Goal: Task Accomplishment & Management: Manage account settings

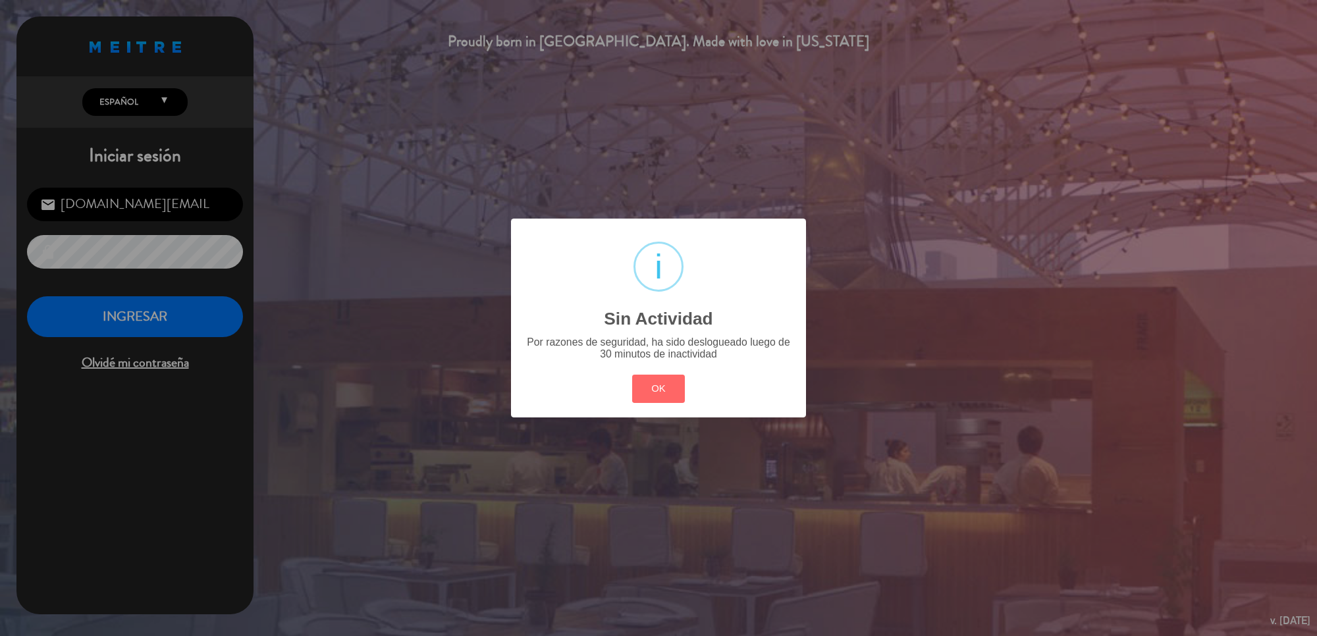
click at [186, 317] on div "? ! i Sin Actividad × Por razones de seguridad, ha sido deslogueado luego de 30…" at bounding box center [658, 318] width 1317 height 636
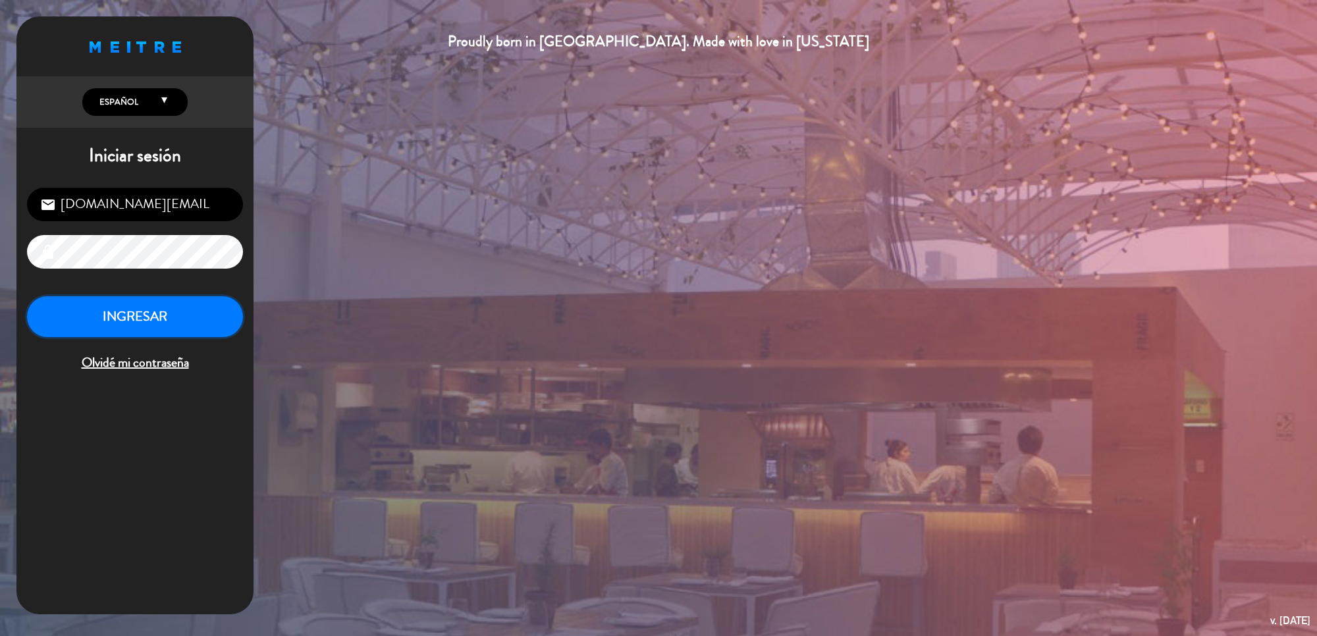
click at [186, 317] on button "INGRESAR" at bounding box center [135, 316] width 216 height 41
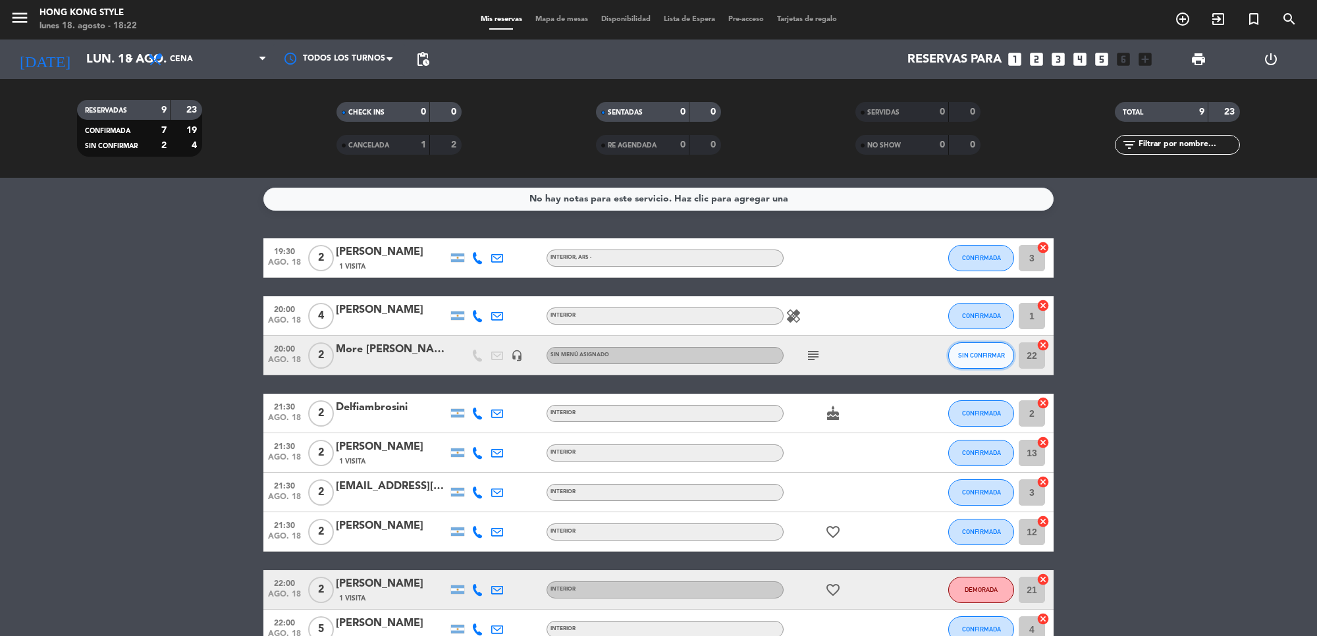
click at [964, 357] on span "SIN CONFIRMAR" at bounding box center [981, 355] width 47 height 7
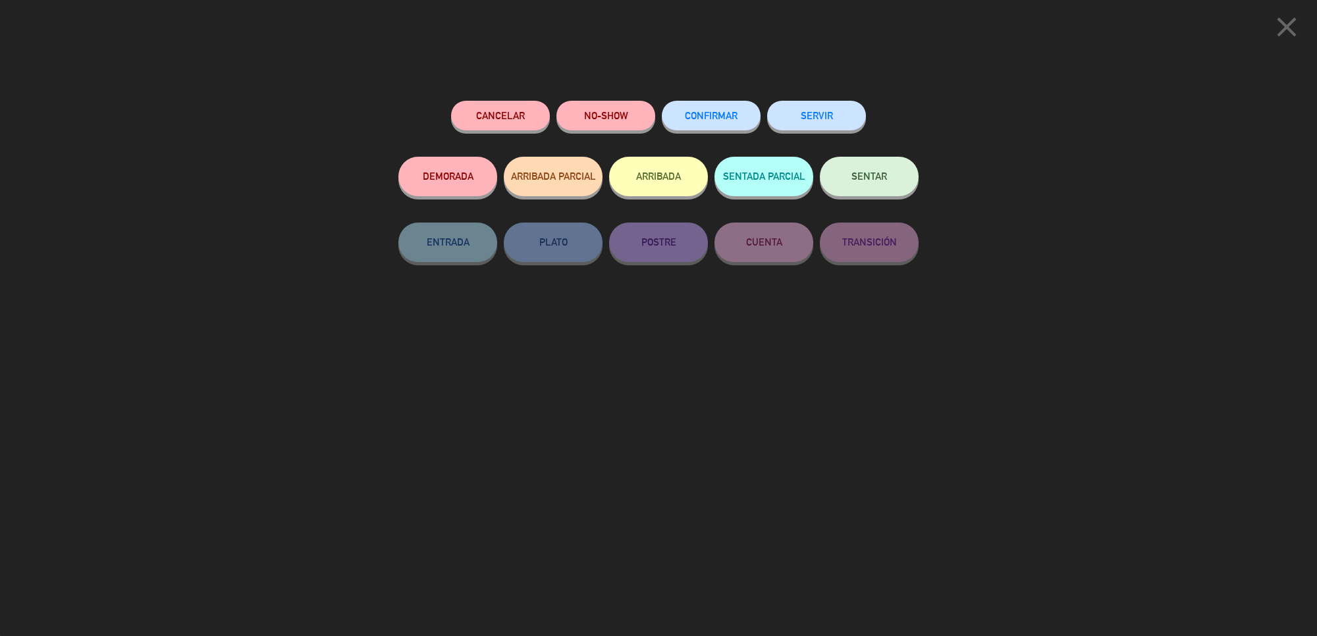
click at [720, 119] on span "CONFIRMAR" at bounding box center [711, 115] width 53 height 11
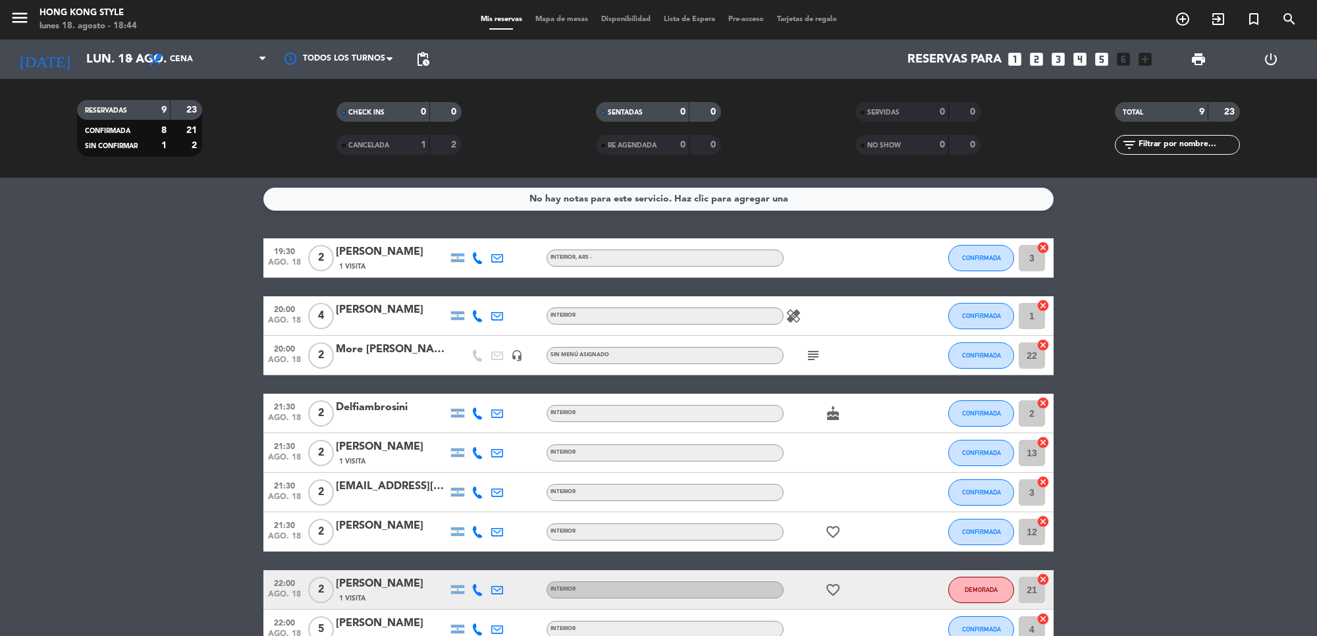
click at [798, 306] on div "healing" at bounding box center [843, 315] width 119 height 39
click at [798, 310] on icon "healing" at bounding box center [794, 316] width 16 height 16
click at [807, 356] on icon "subject" at bounding box center [813, 356] width 16 height 16
click at [827, 416] on icon "cake" at bounding box center [833, 414] width 16 height 16
click at [833, 530] on icon "favorite_border" at bounding box center [833, 532] width 16 height 16
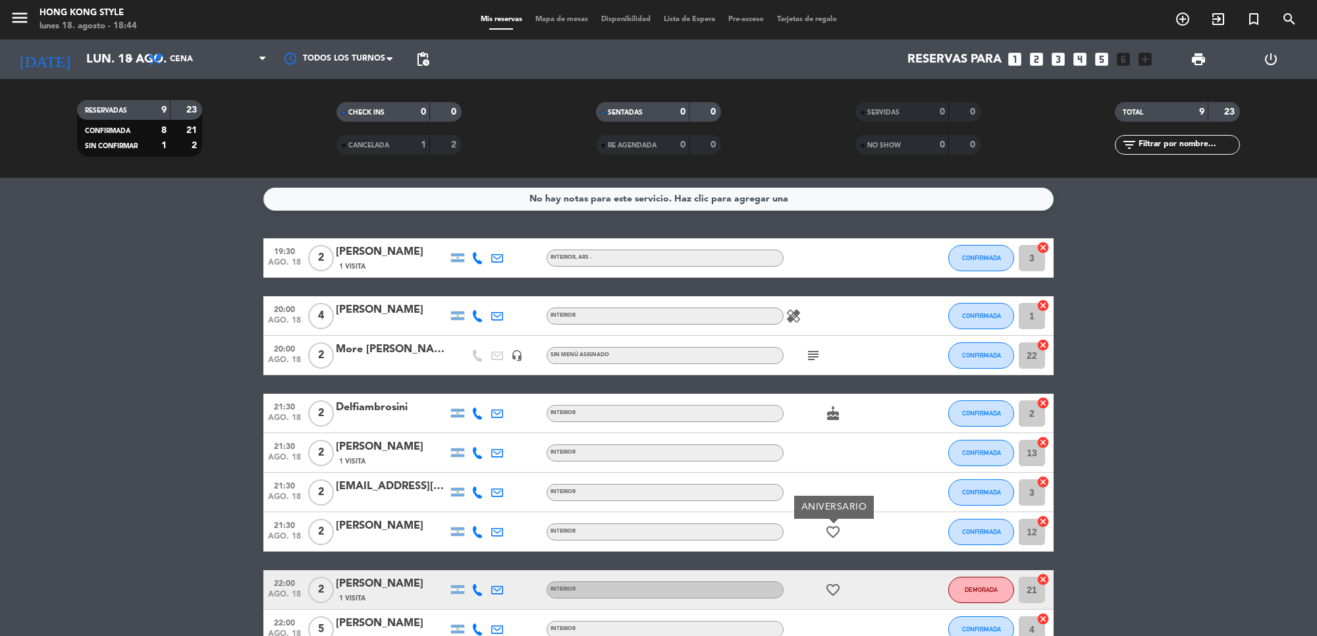
click at [553, 20] on span "Mapa de mesas" at bounding box center [562, 19] width 66 height 7
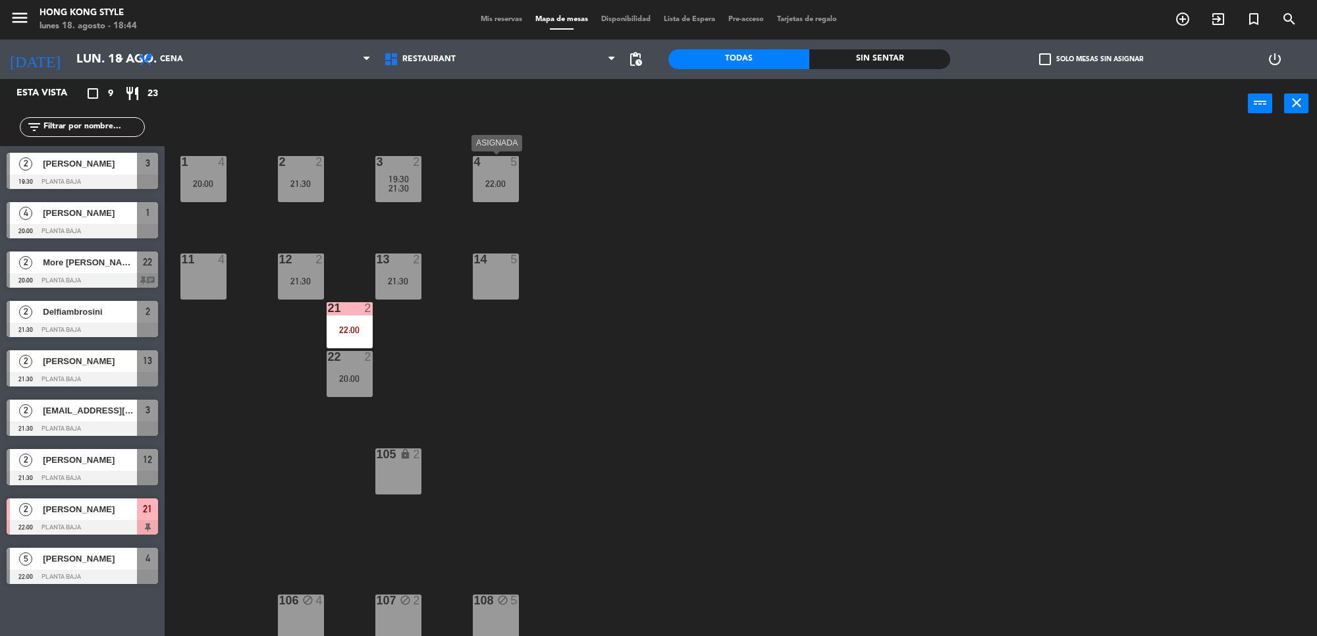
click at [479, 178] on div "22:00" at bounding box center [496, 183] width 46 height 10
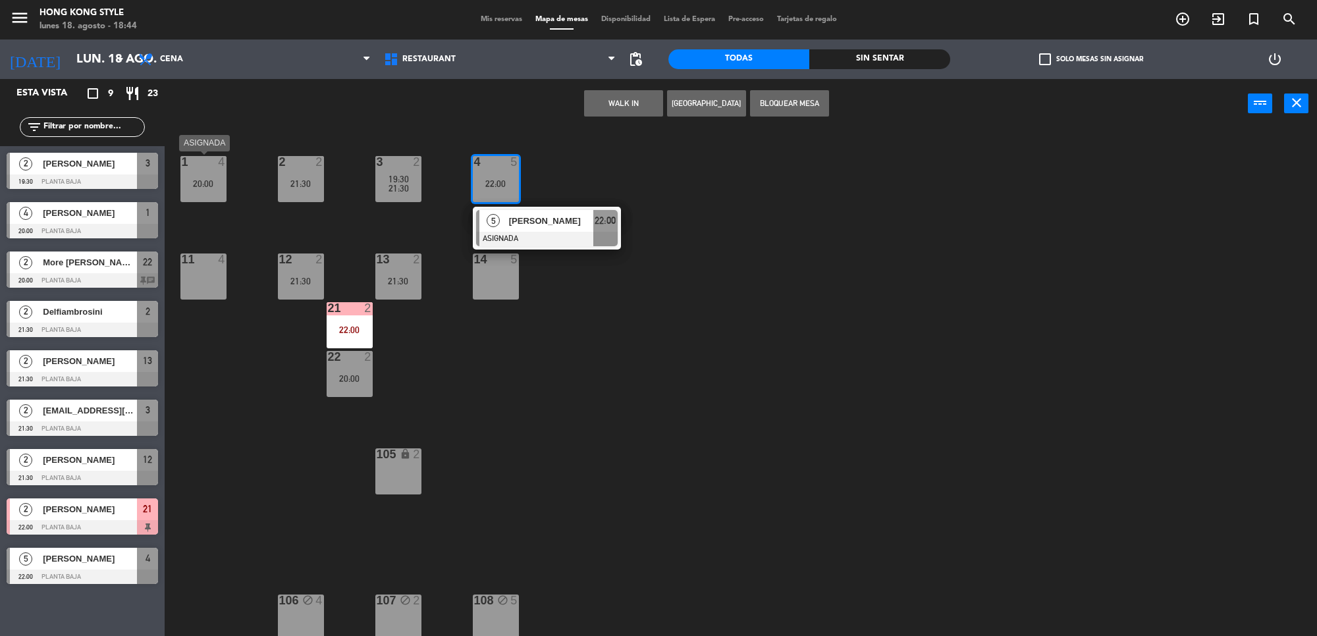
click at [193, 190] on div "1 4 20:00" at bounding box center [203, 179] width 46 height 46
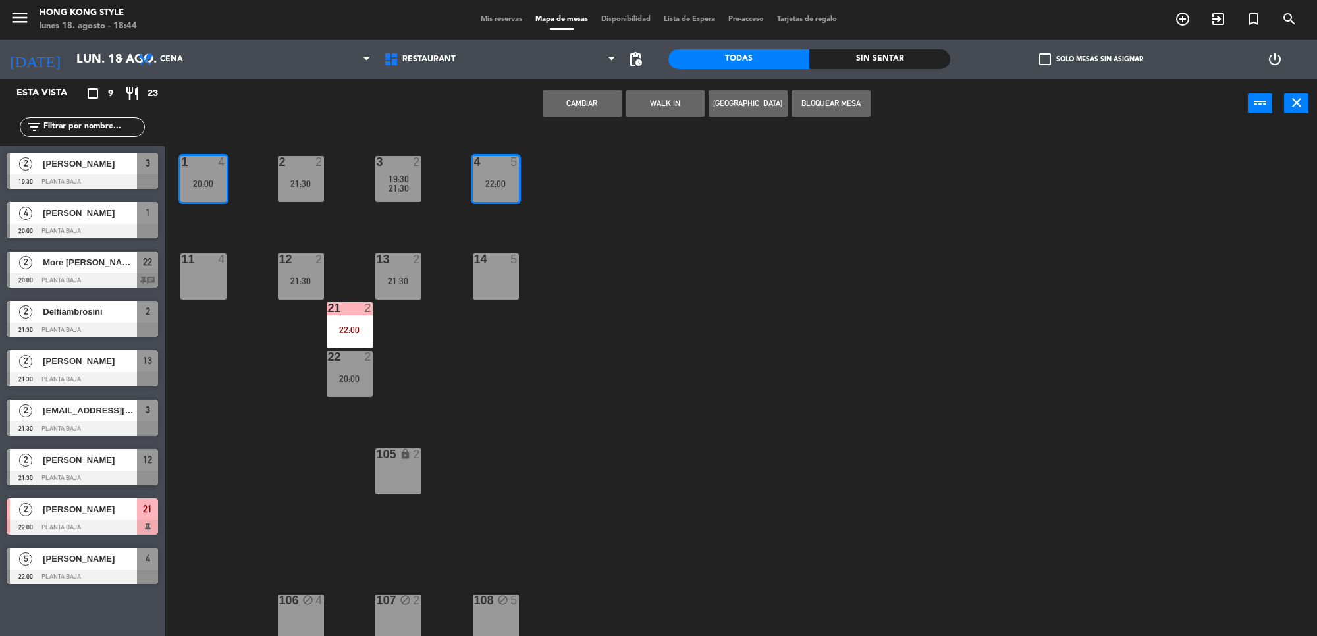
click at [221, 267] on div "11 4" at bounding box center [203, 277] width 46 height 46
click at [221, 202] on div "1 4 20:00" at bounding box center [203, 179] width 46 height 46
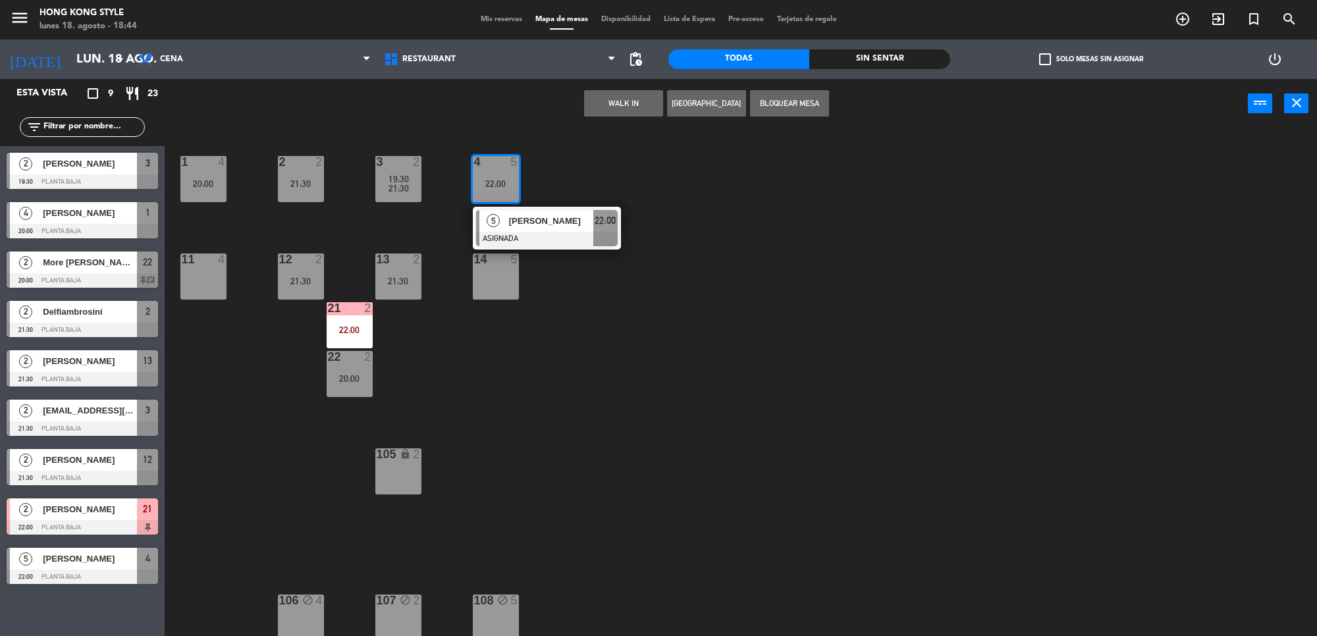
click at [221, 219] on div "1 4 20:00 2 2 21:30 3 2 19:30 21:30 4 5 22:00 5 [PERSON_NAME] ASIGNADA 22:00 11…" at bounding box center [747, 386] width 1139 height 508
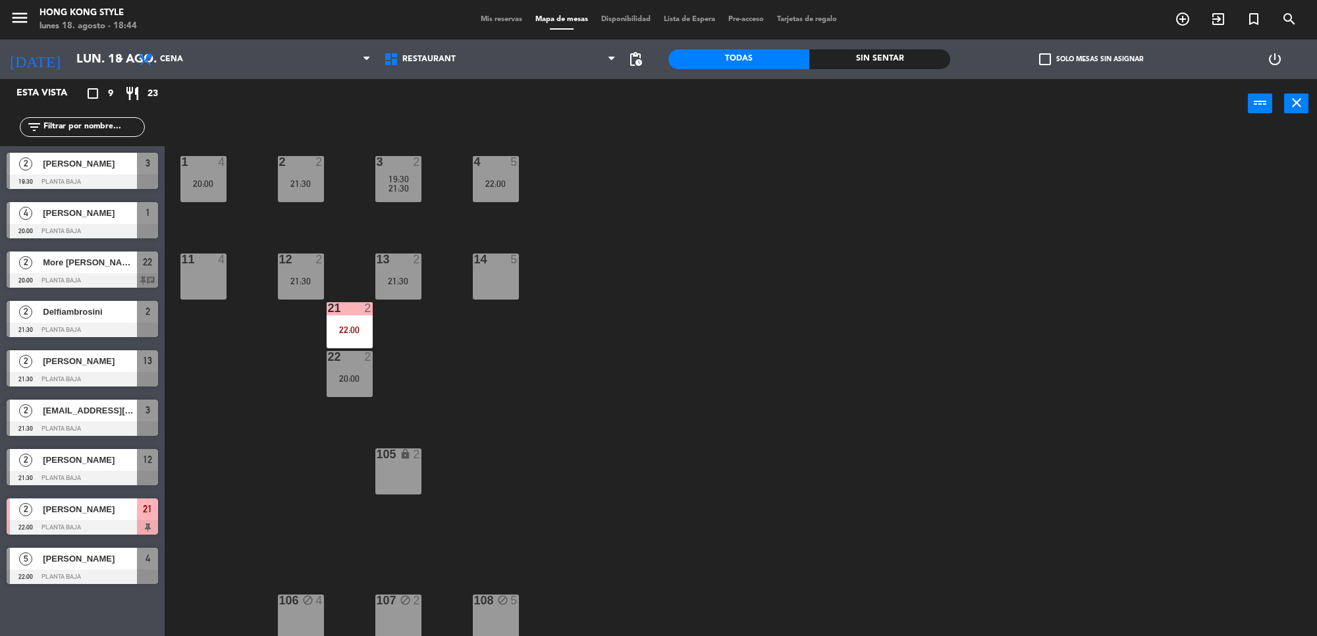
click at [208, 183] on div "20:00" at bounding box center [203, 183] width 46 height 9
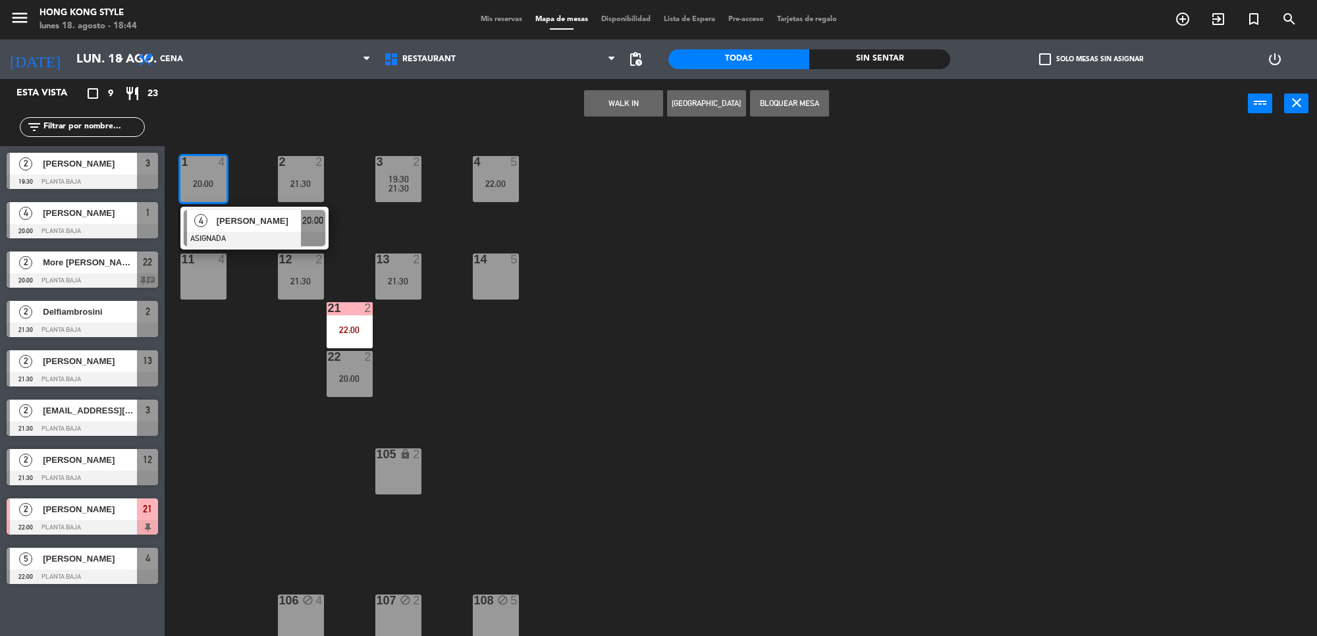
click at [250, 316] on div "1 4 20:00 4 [PERSON_NAME] ASIGNADA 20:00 2 2 21:30 3 2 19:30 21:30 4 5 22:00 11…" at bounding box center [747, 386] width 1139 height 508
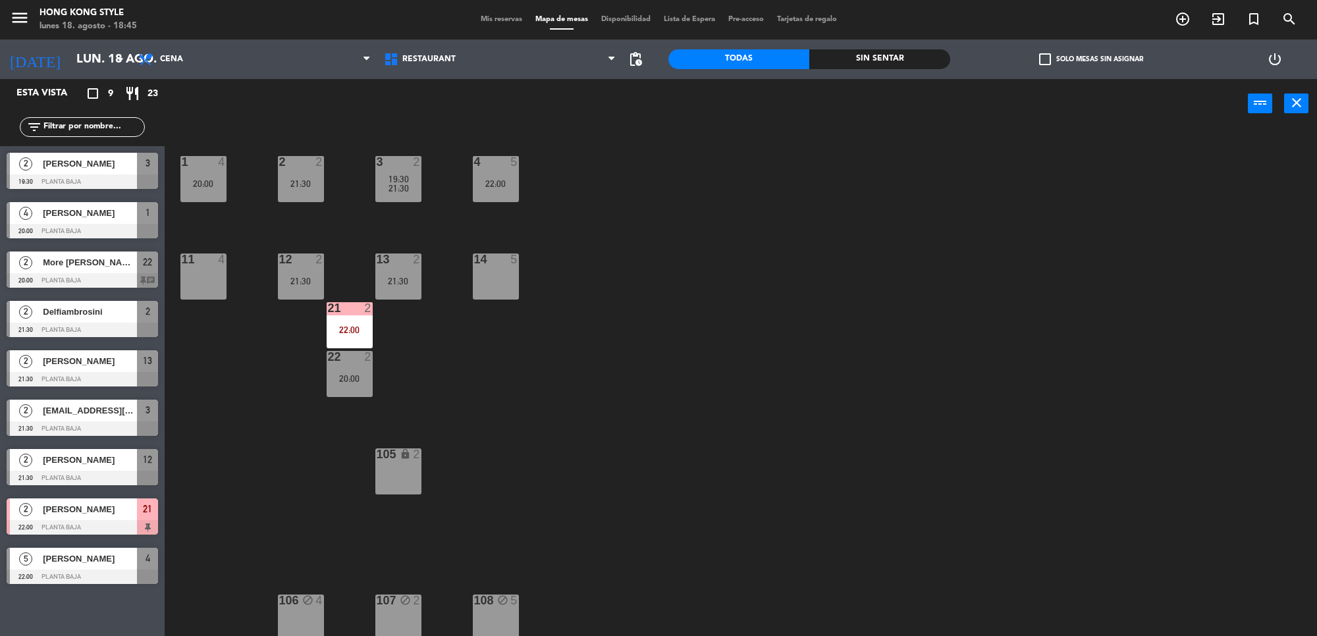
click at [363, 329] on div "22:00" at bounding box center [350, 329] width 46 height 9
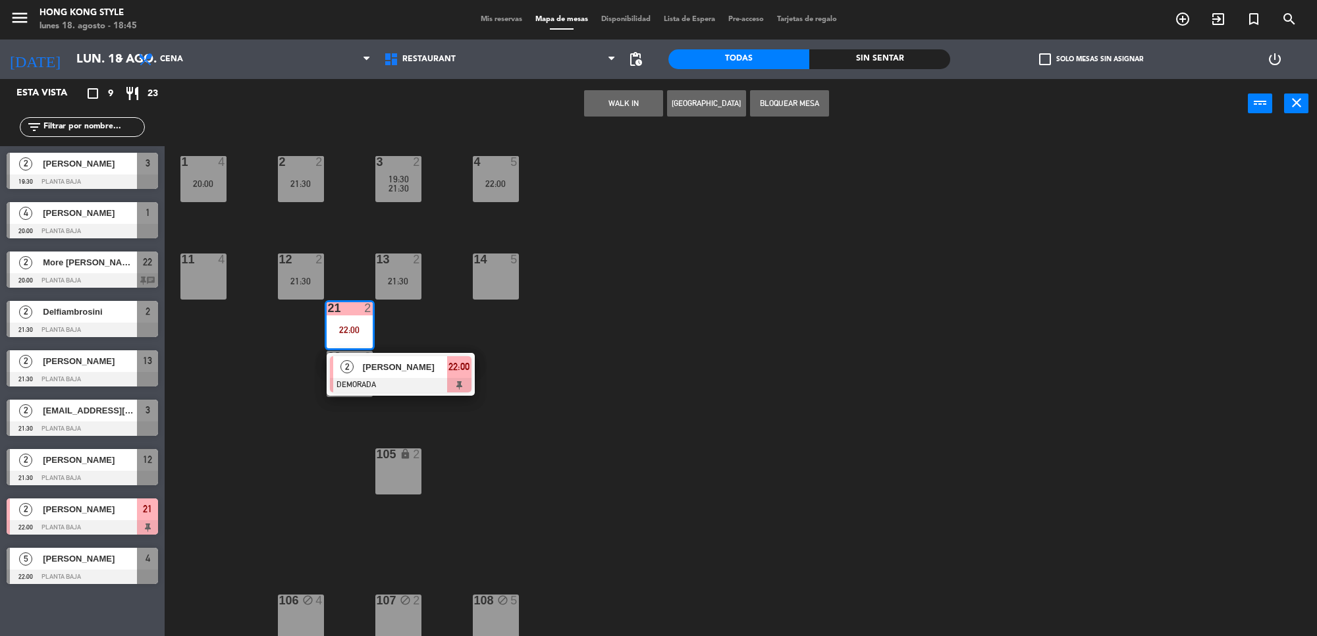
click at [389, 367] on div "2 [PERSON_NAME] DEMORADA 22:00" at bounding box center [401, 374] width 168 height 43
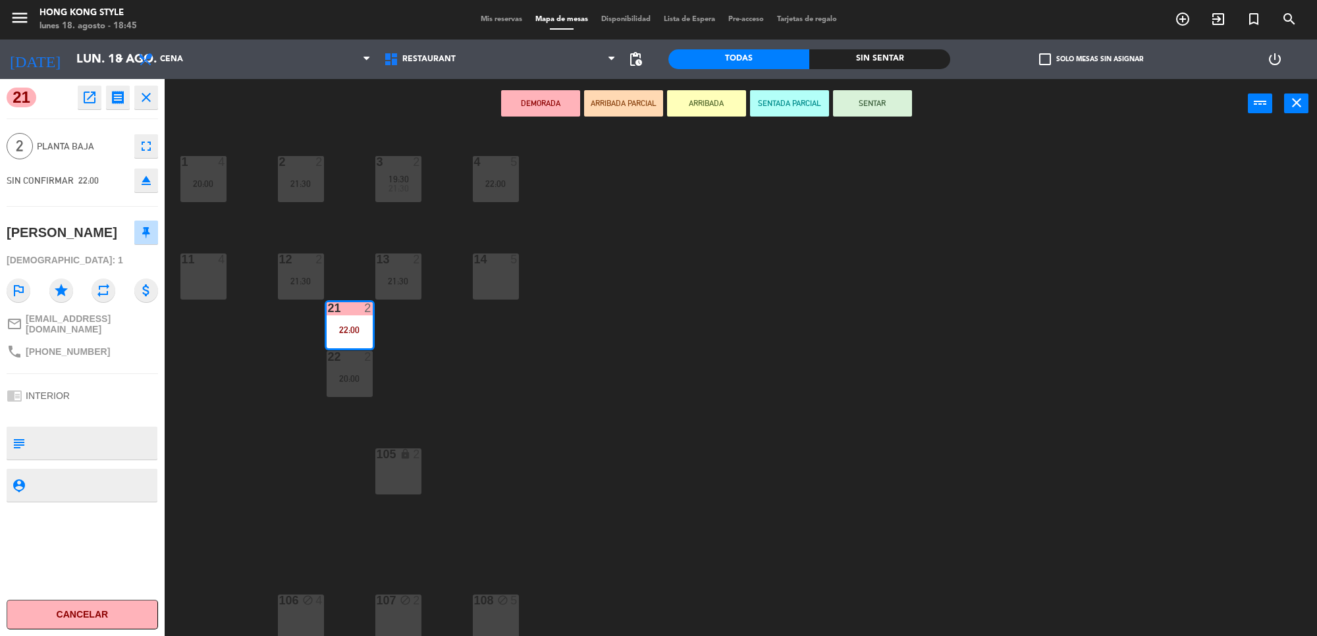
click at [574, 318] on div "1 4 20:00 2 2 21:30 3 2 19:30 21:30 4 5 22:00 11 4 12 2 21:30 13 2 21:30 14 5 2…" at bounding box center [747, 386] width 1139 height 508
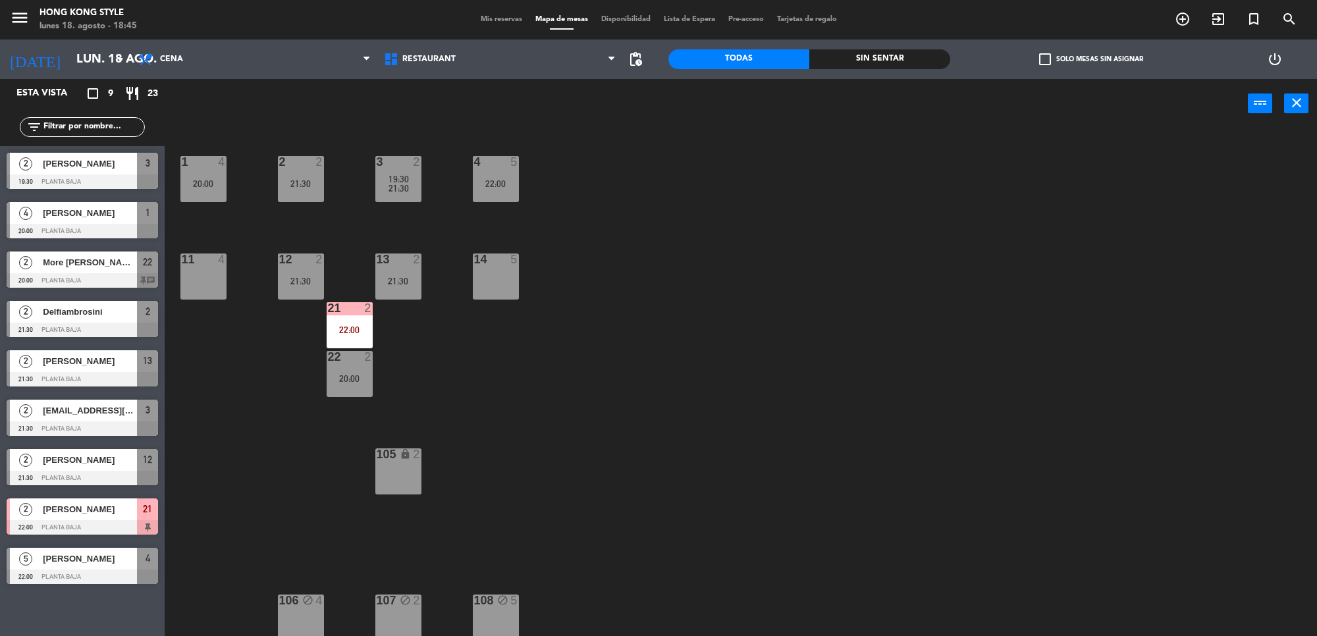
click at [498, 24] on div "Mis reservas Mapa de mesas Disponibilidad Lista de Espera Pre-acceso Tarjetas d…" at bounding box center [658, 20] width 369 height 12
click at [504, 14] on div "Mis reservas Mapa de mesas Disponibilidad Lista de Espera Pre-acceso Tarjetas d…" at bounding box center [658, 20] width 369 height 12
click at [499, 20] on span "Mis reservas" at bounding box center [501, 19] width 55 height 7
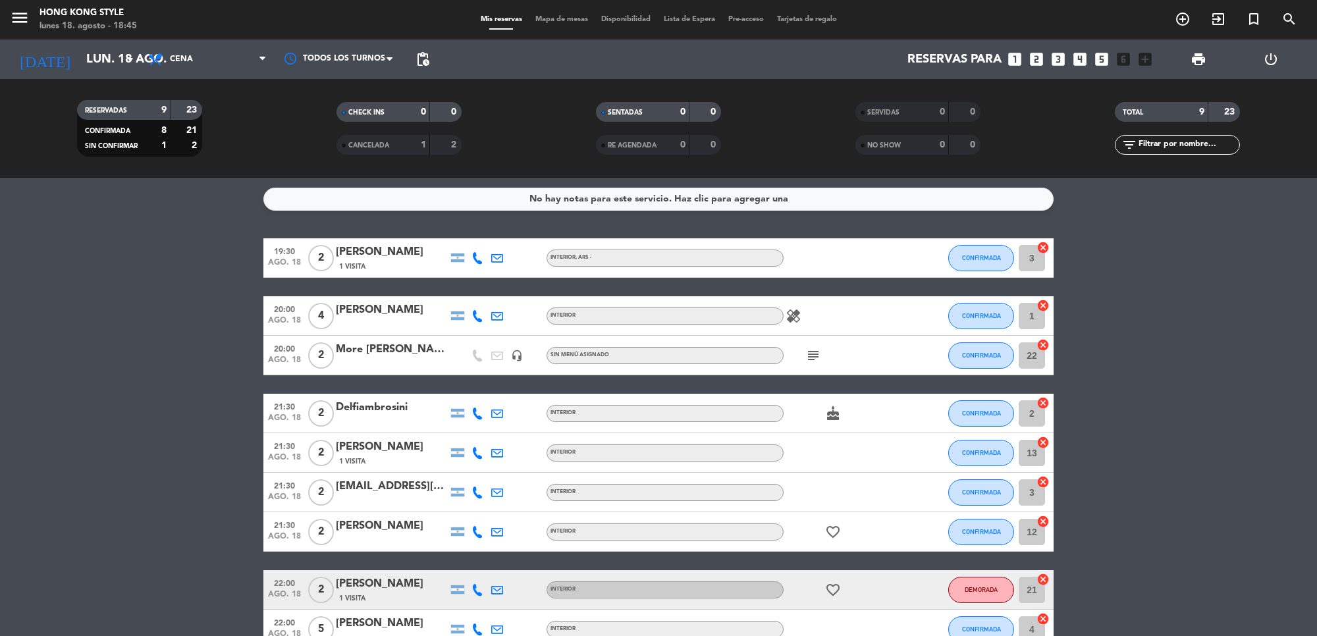
click at [476, 586] on icon at bounding box center [478, 590] width 12 height 12
click at [468, 567] on span "Copiar" at bounding box center [468, 567] width 28 height 14
click at [166, 495] on bookings-row "19:30 [DATE] 2 [PERSON_NAME] 1 Visita INTERIOR , ARS - CONFIRMADA 3 cancel 20:0…" at bounding box center [658, 443] width 1317 height 411
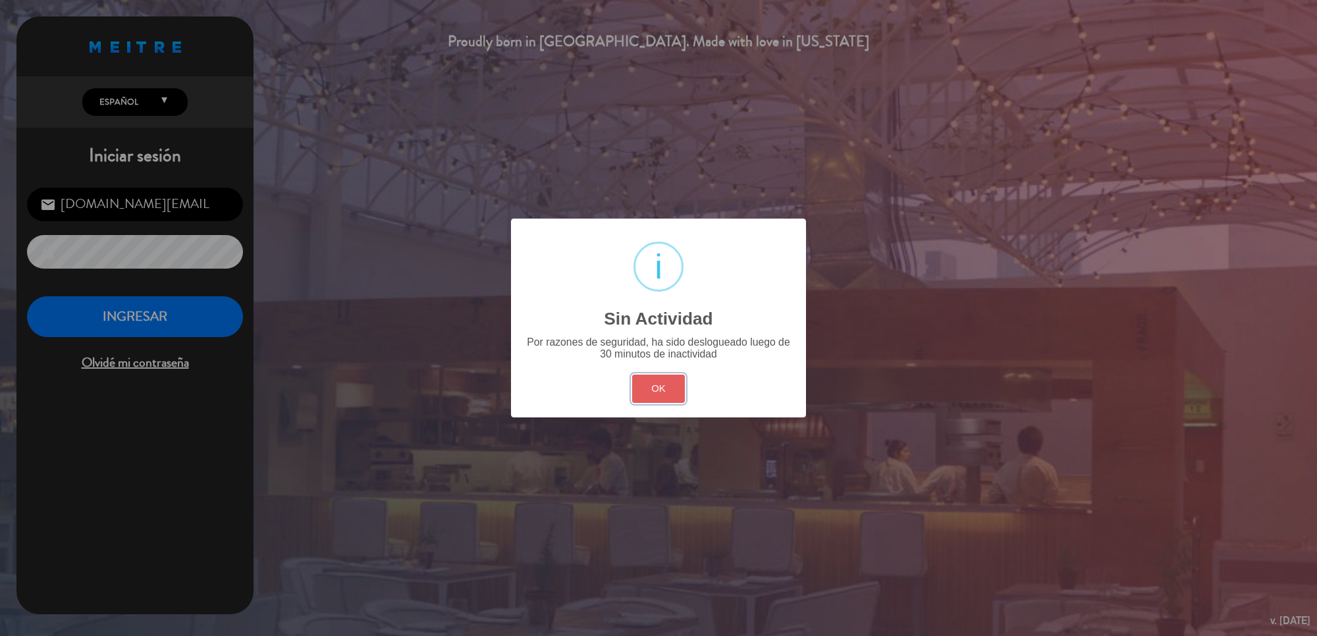
click at [649, 390] on button "OK" at bounding box center [658, 389] width 53 height 28
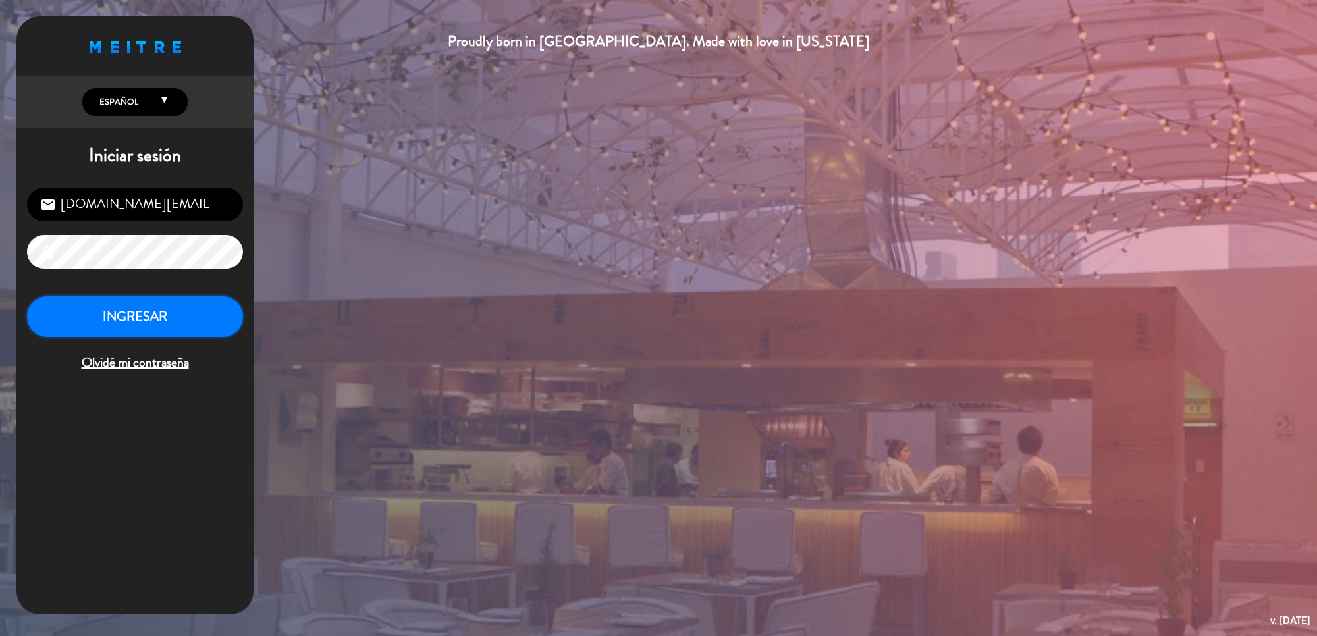
click at [192, 313] on button "INGRESAR" at bounding box center [135, 316] width 216 height 41
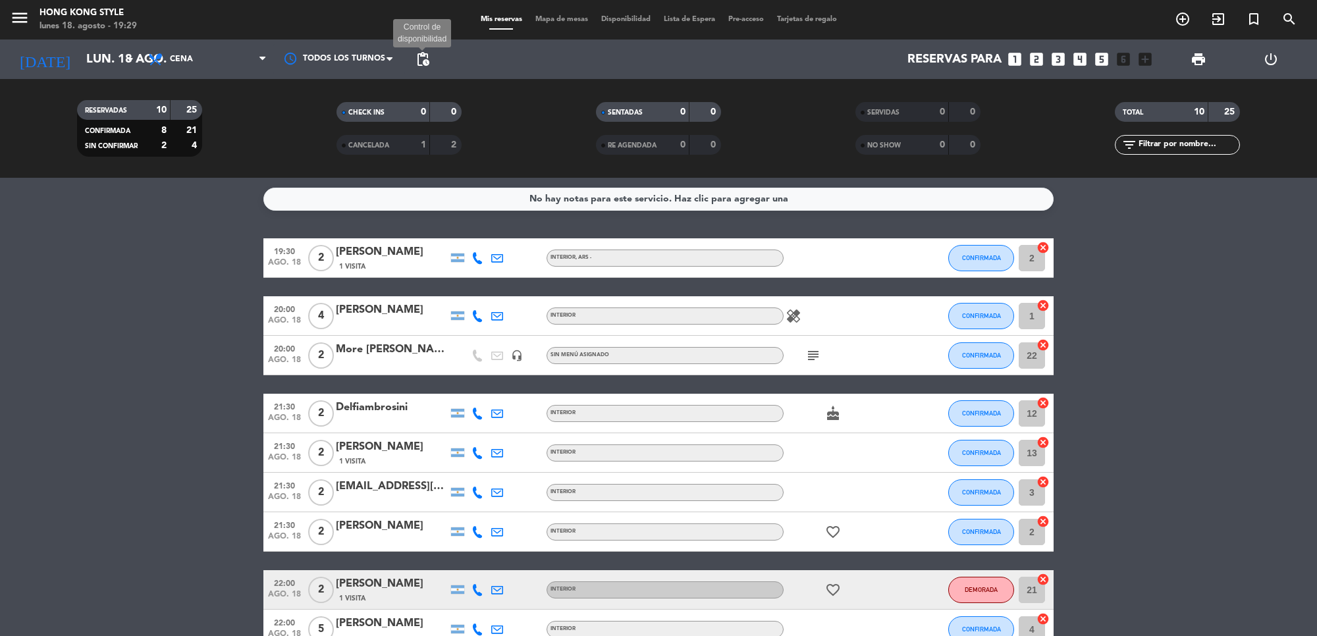
click at [420, 57] on span "pending_actions" at bounding box center [423, 59] width 16 height 16
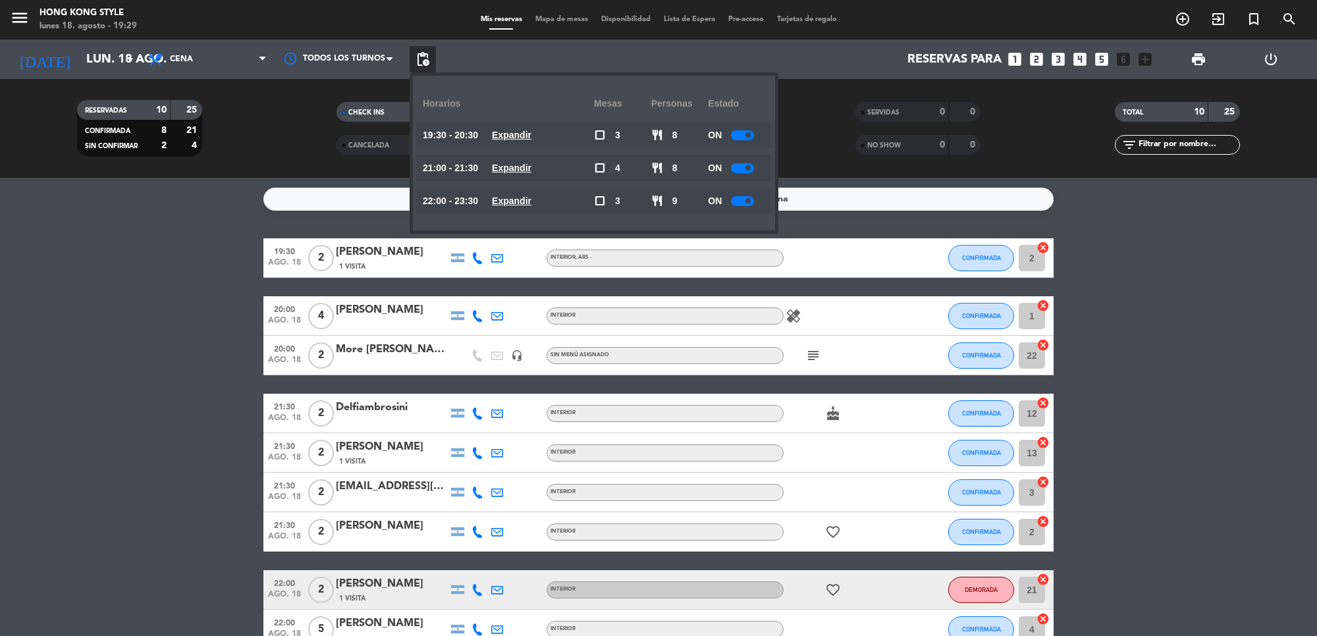
click at [520, 130] on u "Expandir" at bounding box center [512, 135] width 40 height 11
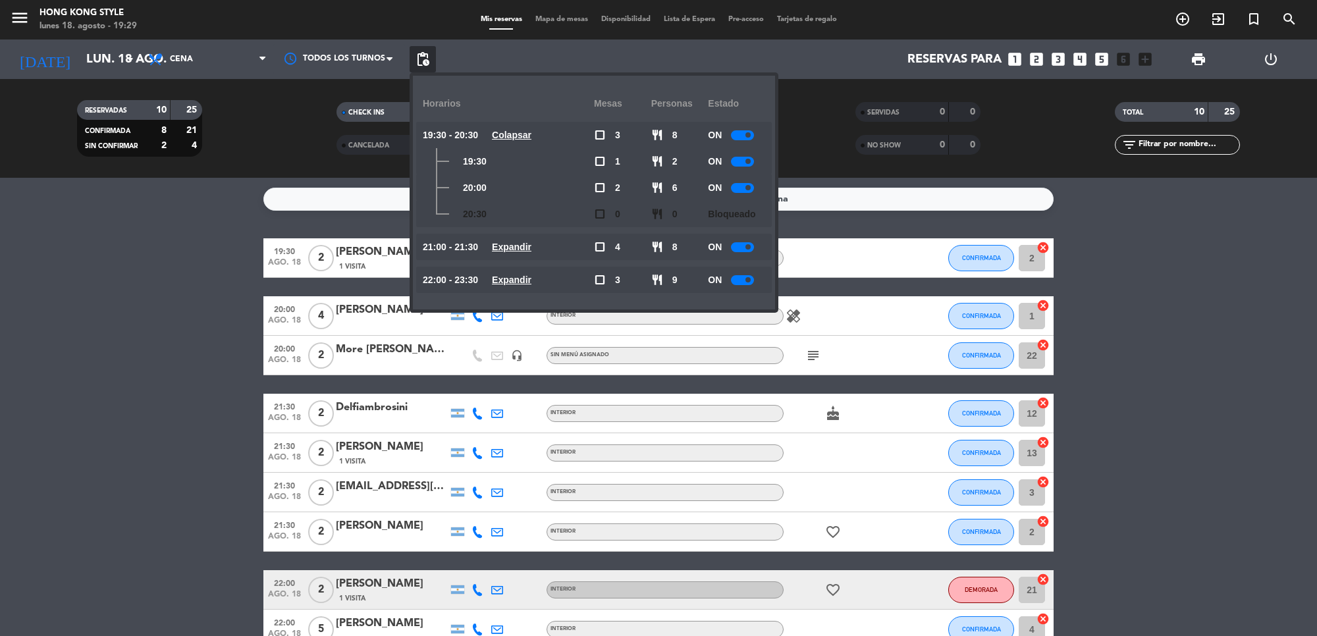
click at [545, 238] on div "21:00 - 21:30 Expandir" at bounding box center [508, 247] width 171 height 26
click at [531, 251] on u "Expandir" at bounding box center [512, 247] width 40 height 11
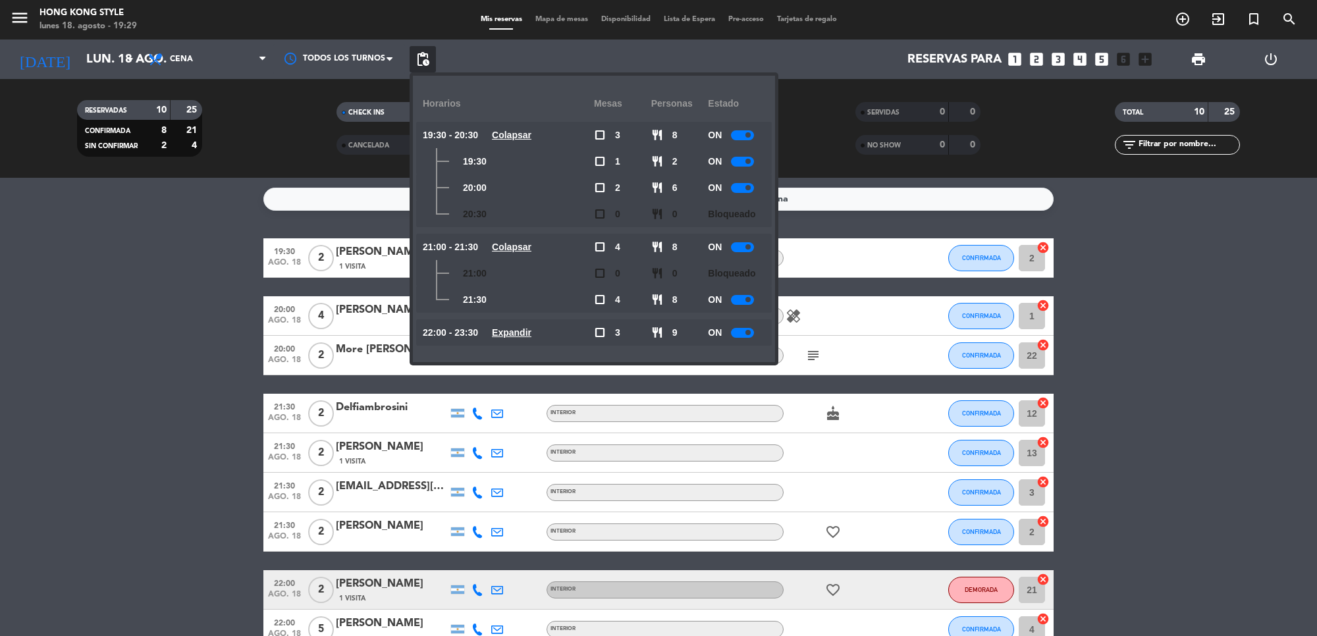
click at [531, 333] on u "Expandir" at bounding box center [512, 332] width 40 height 11
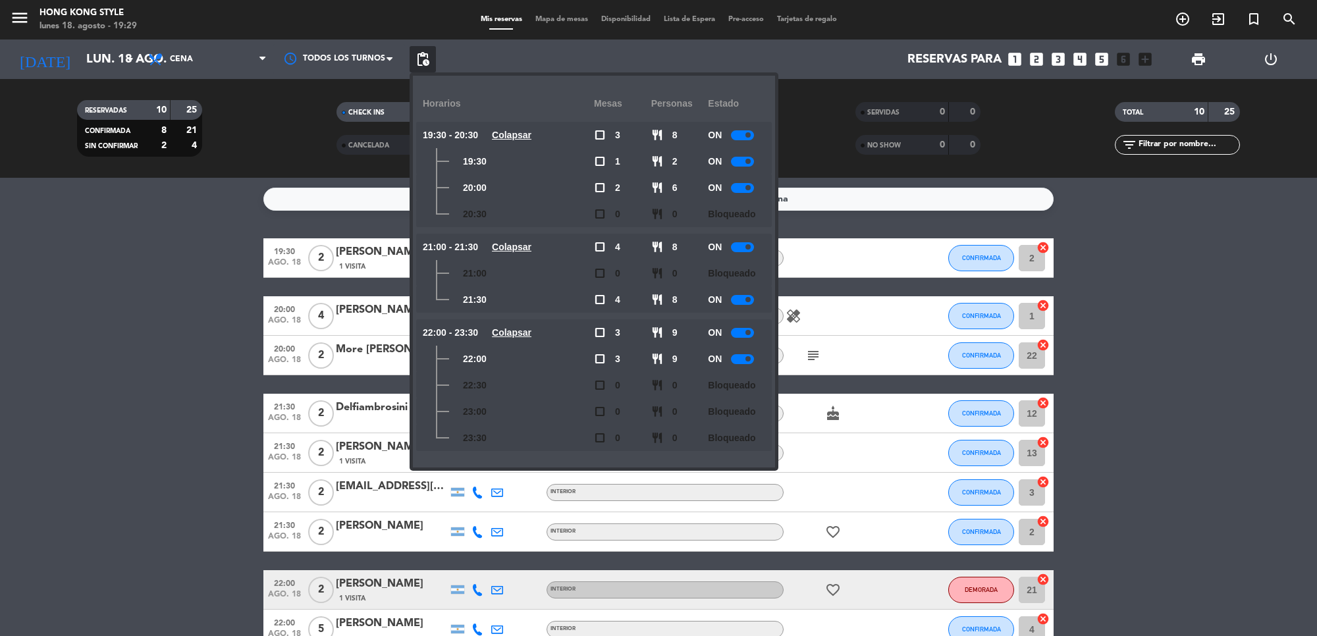
click at [149, 380] on bookings-row "19:30 [DATE] 2 [PERSON_NAME] 1 Visita INTERIOR , ARS - CONFIRMADA 2 cancel 20:0…" at bounding box center [658, 463] width 1317 height 450
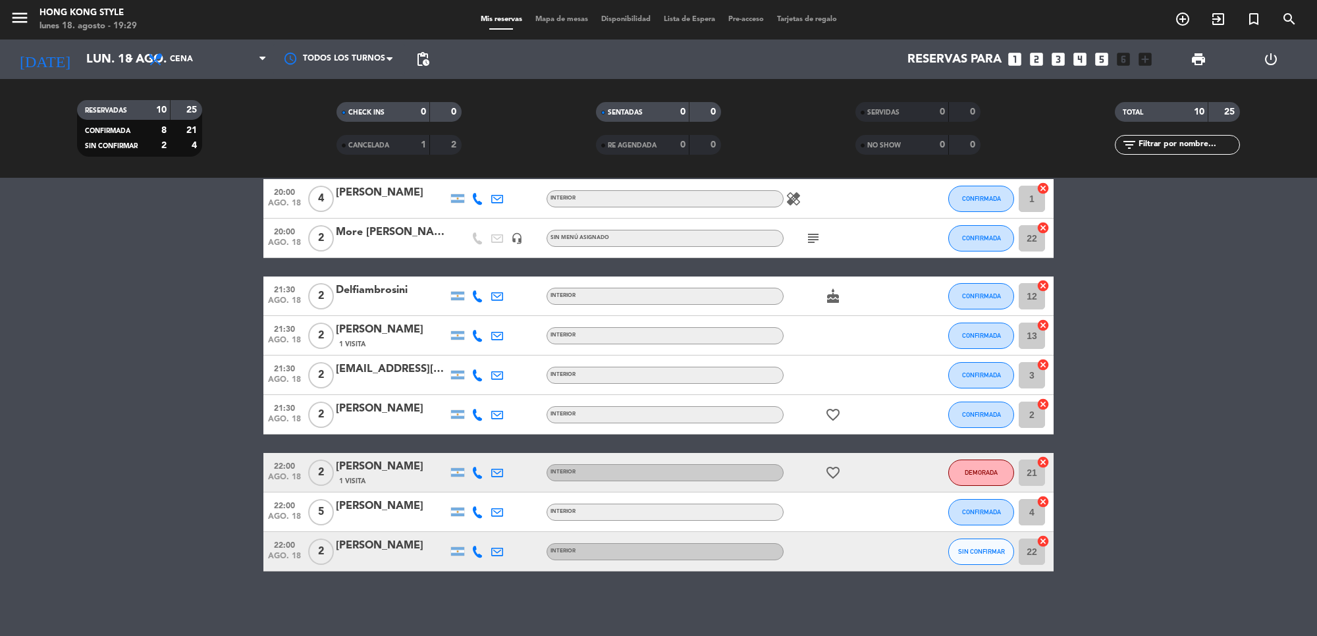
scroll to position [119, 0]
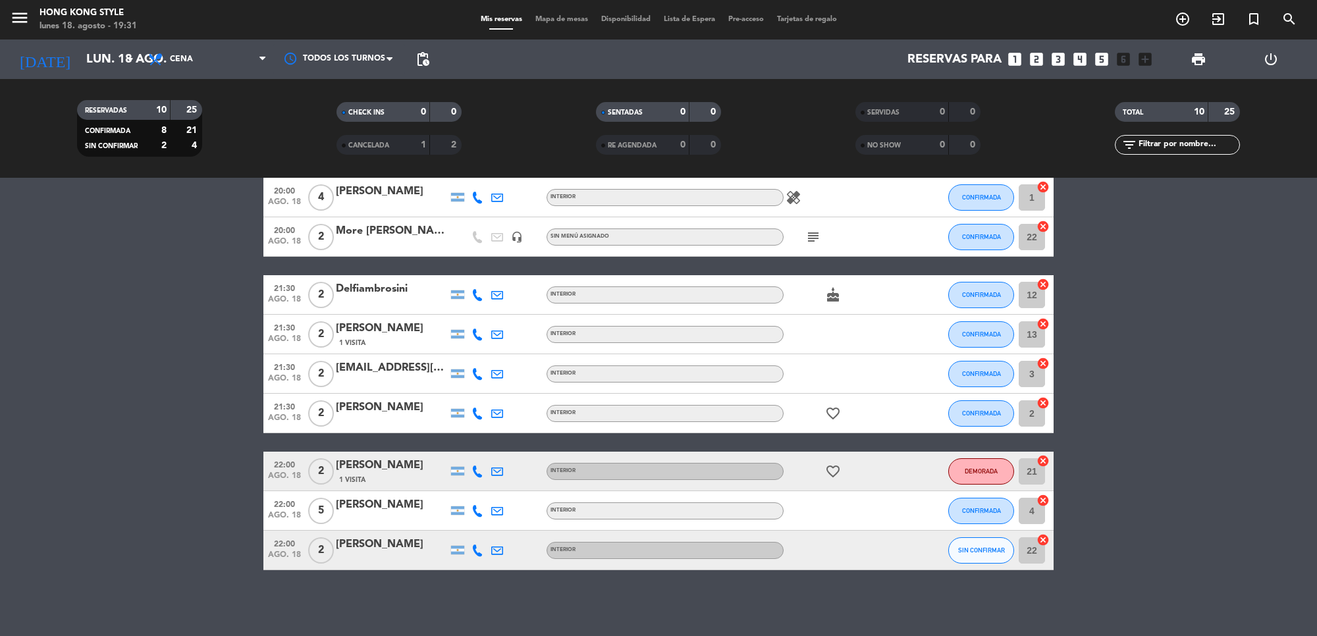
click at [476, 545] on icon at bounding box center [478, 551] width 12 height 12
click at [122, 476] on bookings-row "19:30 [DATE] 2 [PERSON_NAME] 1 Visita INTERIOR , ARS - CONFIRMADA 2 cancel 20:0…" at bounding box center [658, 345] width 1317 height 450
click at [1071, 412] on bookings-row "19:30 [DATE] 2 [PERSON_NAME] 1 Visita INTERIOR , ARS - CONFIRMADA 2 cancel 20:0…" at bounding box center [658, 345] width 1317 height 450
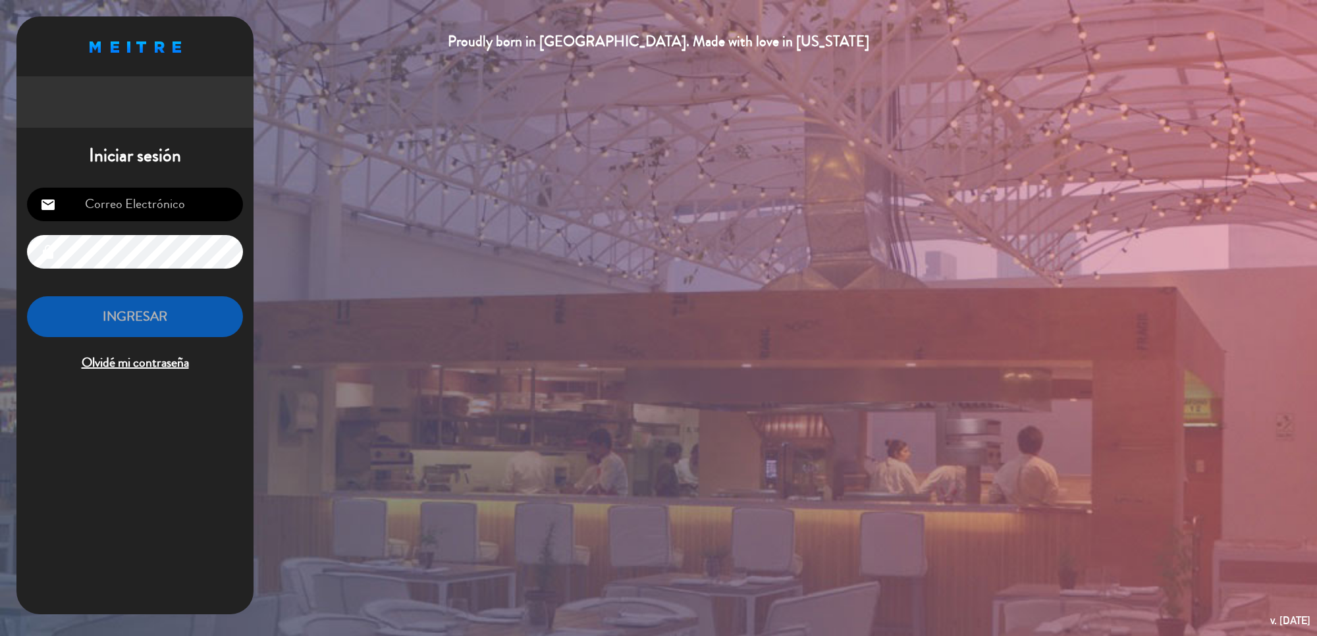
type input "[DOMAIN_NAME][EMAIL_ADDRESS][DOMAIN_NAME]"
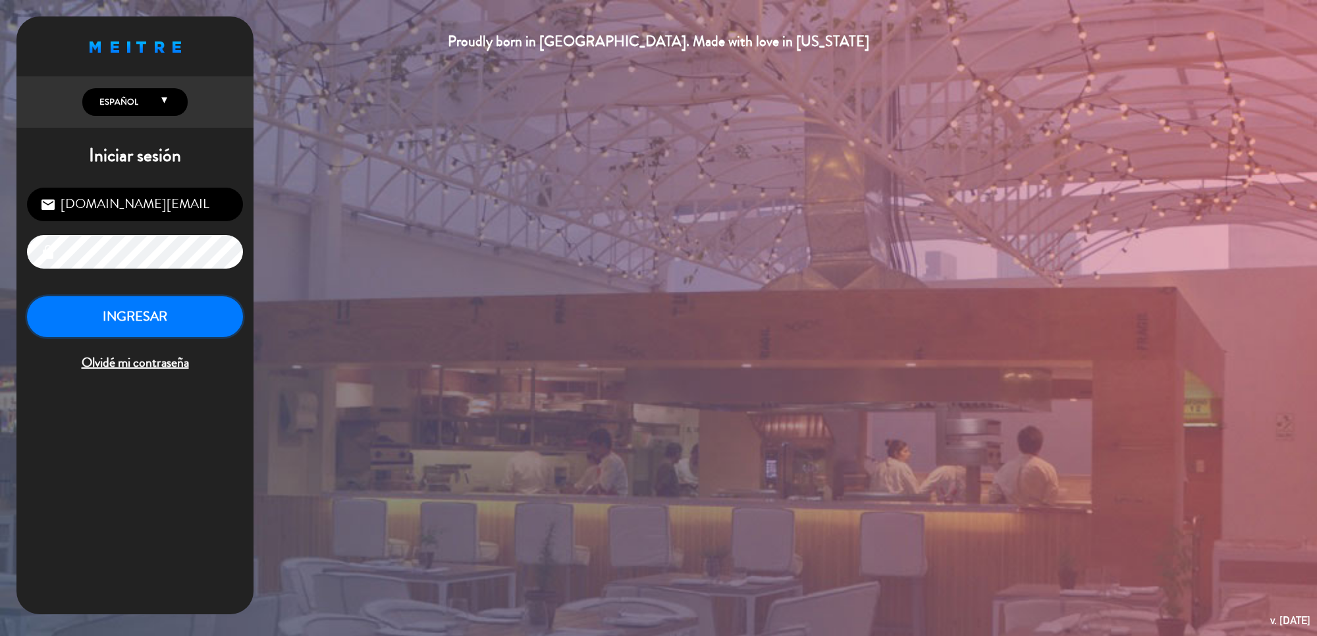
click at [127, 313] on button "INGRESAR" at bounding box center [135, 316] width 216 height 41
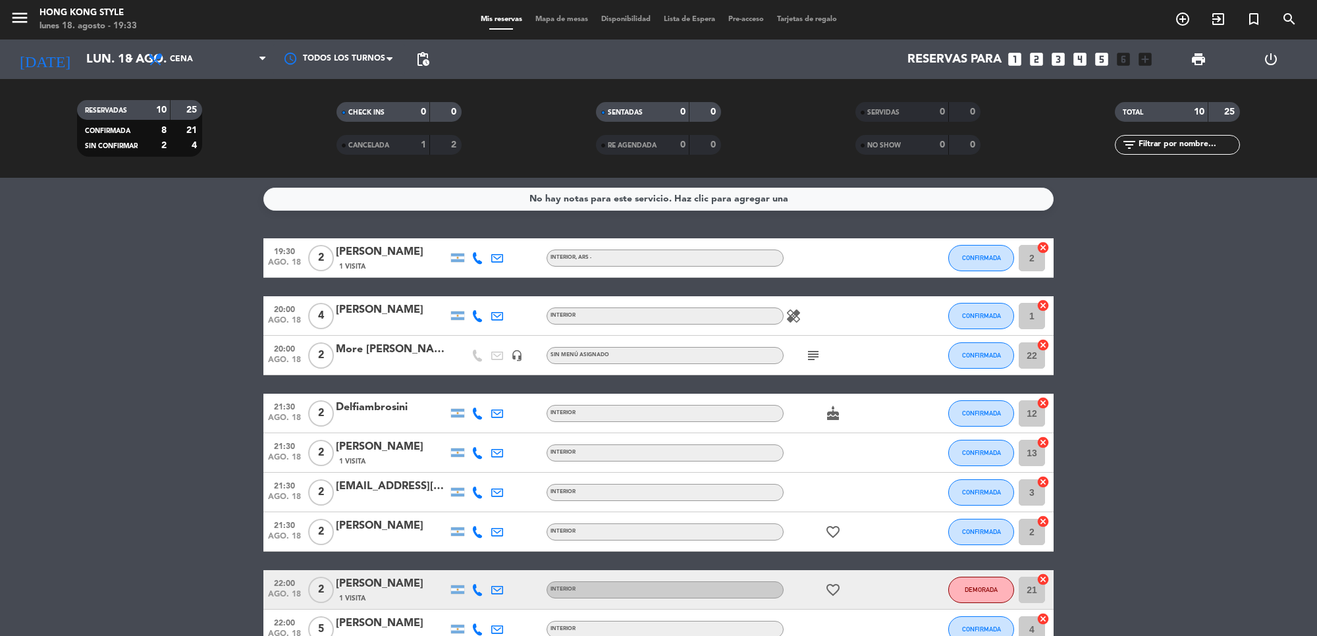
click at [481, 260] on icon at bounding box center [478, 258] width 12 height 12
click at [458, 239] on span "Copiar" at bounding box center [468, 236] width 28 height 14
click at [549, 14] on div "Mis reservas Mapa de mesas Disponibilidad Lista de Espera Pre-acceso Tarjetas d…" at bounding box center [658, 20] width 369 height 12
click at [537, 18] on span "Mapa de mesas" at bounding box center [562, 19] width 66 height 7
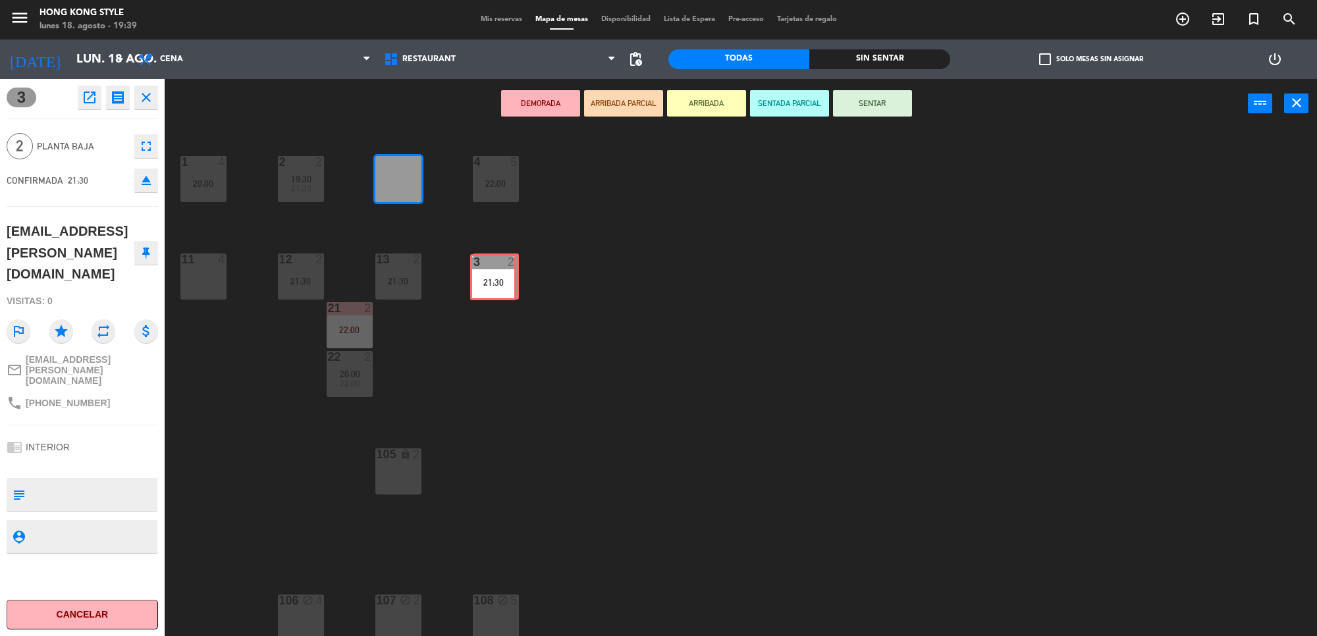
drag, startPoint x: 399, startPoint y: 192, endPoint x: 495, endPoint y: 290, distance: 137.4
click at [495, 290] on div "1 4 20:00 2 2 19:30 21:30 3 2 21:30 3 2 21:30 4 5 22:00 11 4 12 2 21:30 13 2 21…" at bounding box center [747, 386] width 1139 height 508
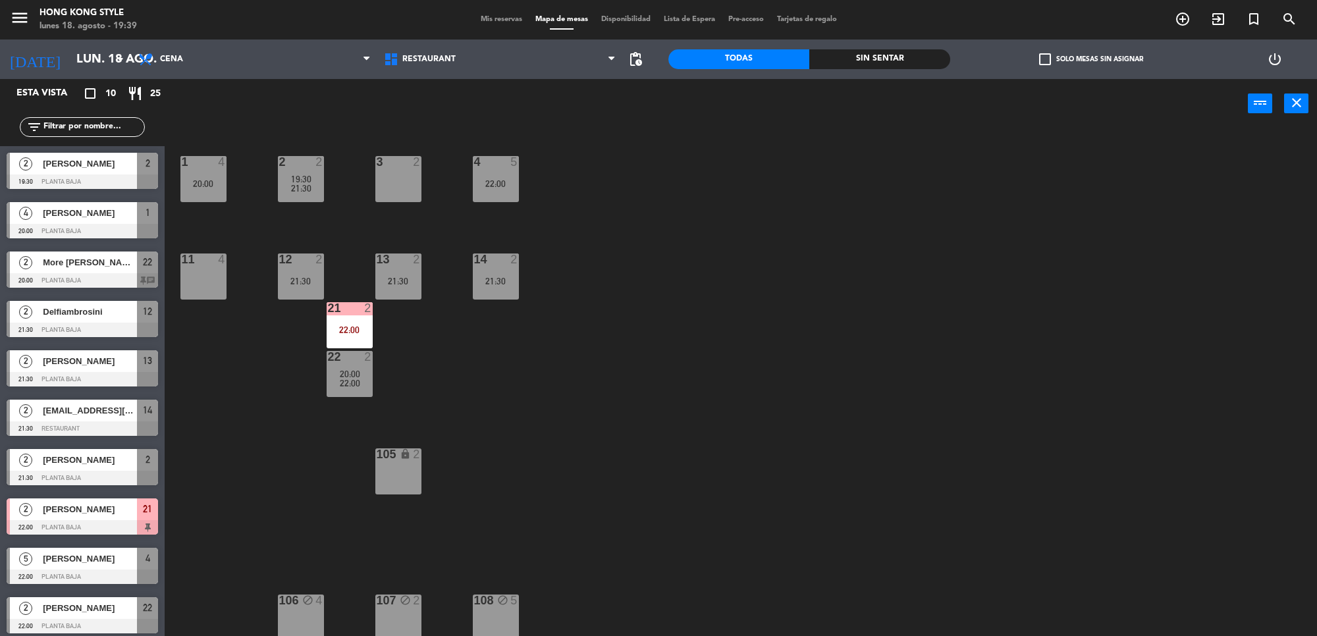
click at [359, 369] on span "20:00" at bounding box center [350, 374] width 20 height 11
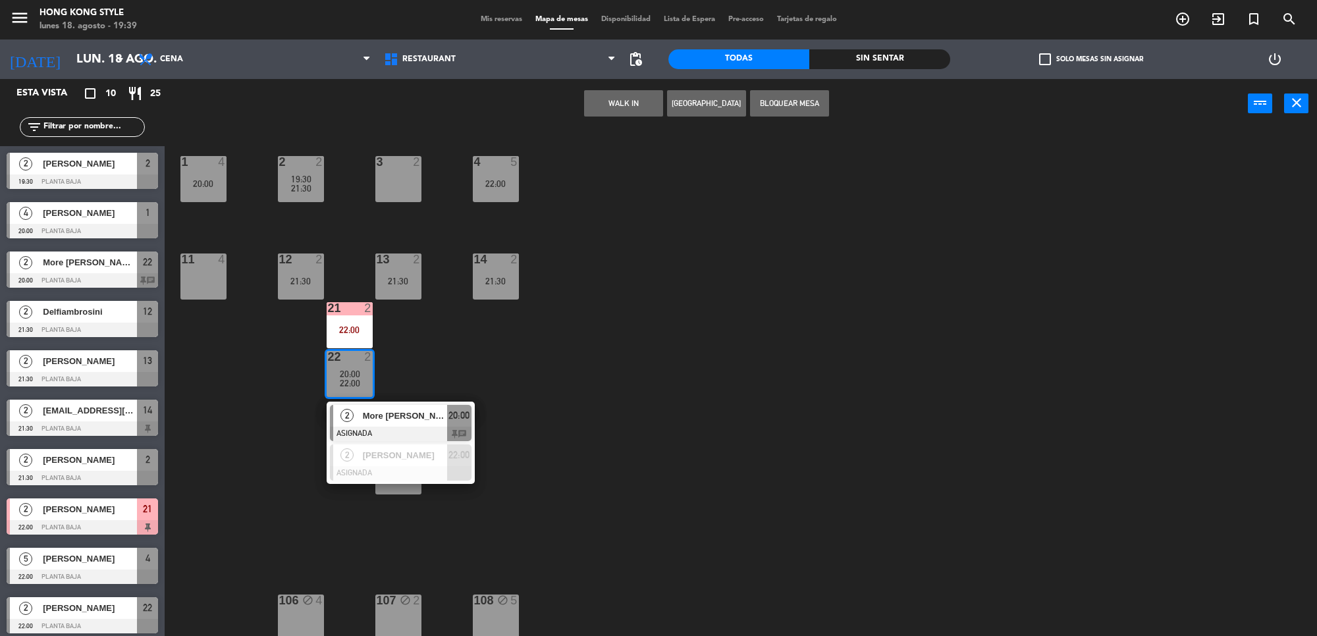
drag, startPoint x: 501, startPoint y: 373, endPoint x: 393, endPoint y: 361, distance: 108.1
click at [501, 373] on div "1 4 20:00 2 2 19:30 21:30 3 2 4 5 22:00 11 4 12 2 21:30 13 2 21:30 14 2 21:30 2…" at bounding box center [747, 386] width 1139 height 508
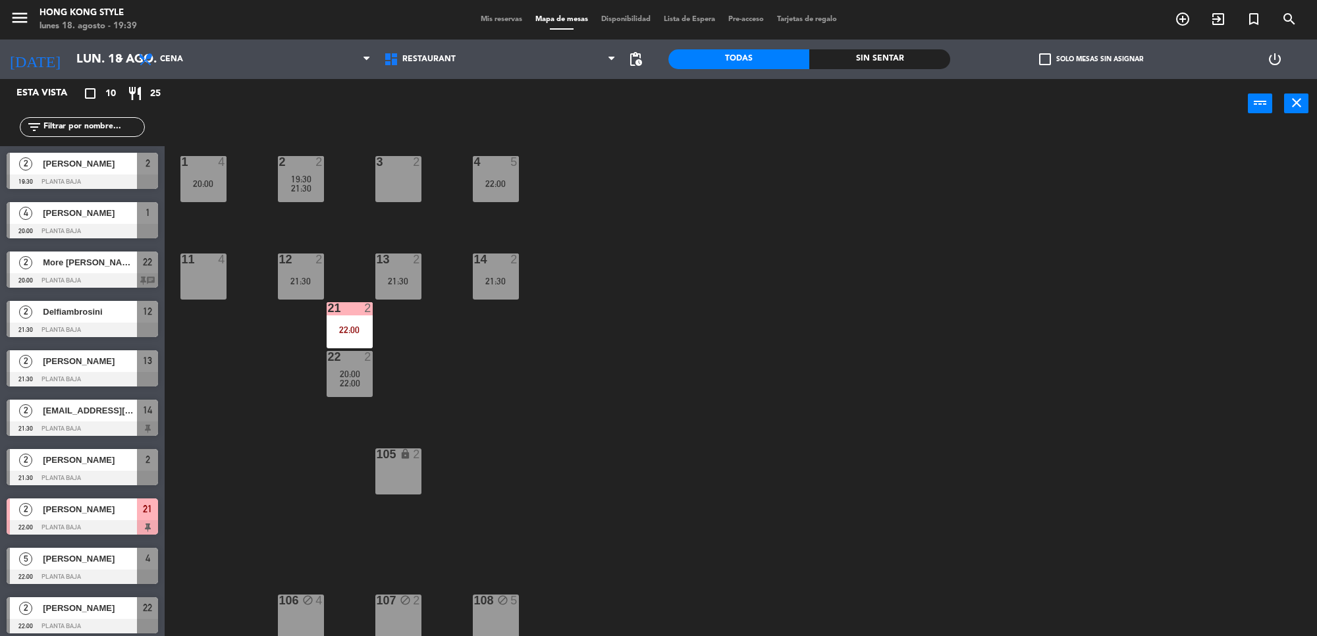
click at [358, 381] on span "22:00" at bounding box center [350, 383] width 20 height 11
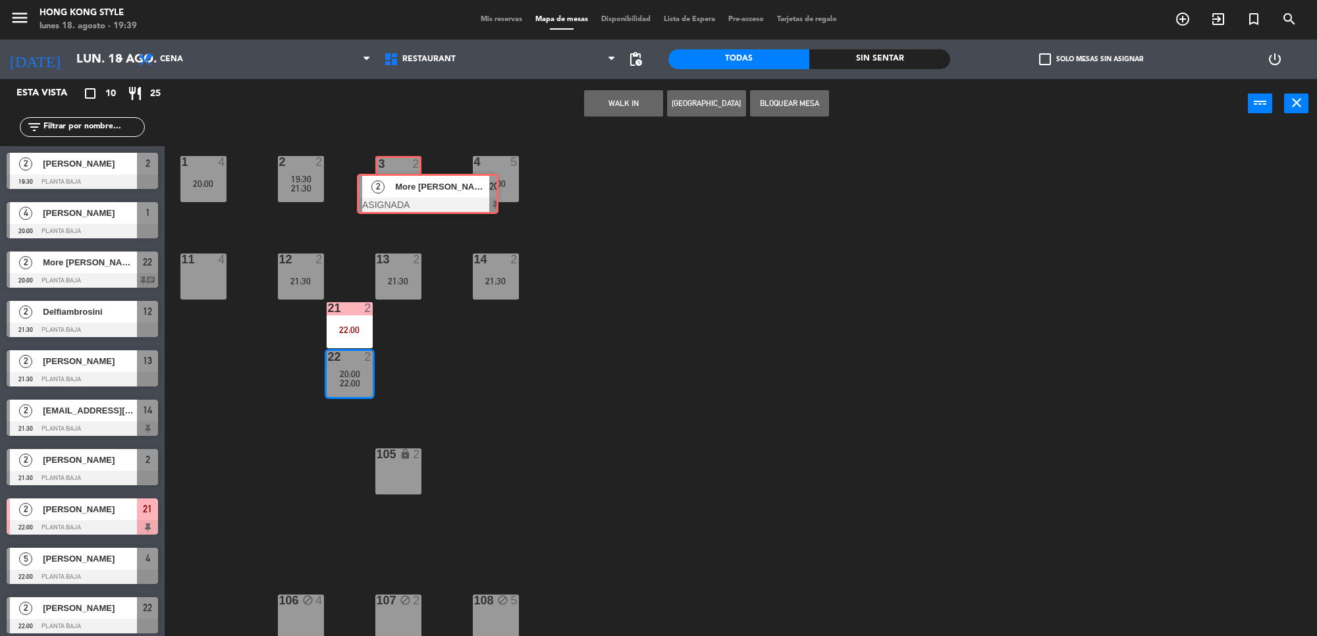
drag, startPoint x: 369, startPoint y: 432, endPoint x: 400, endPoint y: 200, distance: 234.5
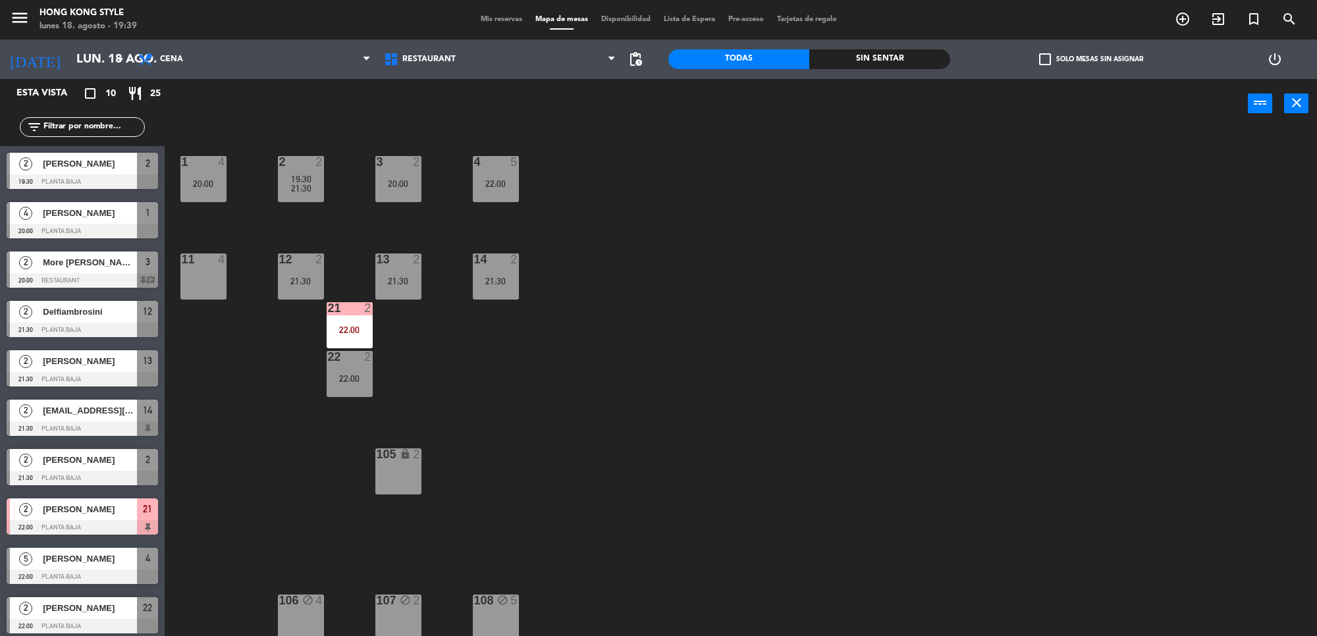
click at [426, 439] on div "1 4 20:00 2 2 19:30 21:30 3 2 20:00 4 5 22:00 11 4 12 2 21:30 13 2 21:30 14 2 2…" at bounding box center [747, 386] width 1139 height 508
click at [308, 170] on div "2 2 19:30 21:30" at bounding box center [301, 179] width 46 height 46
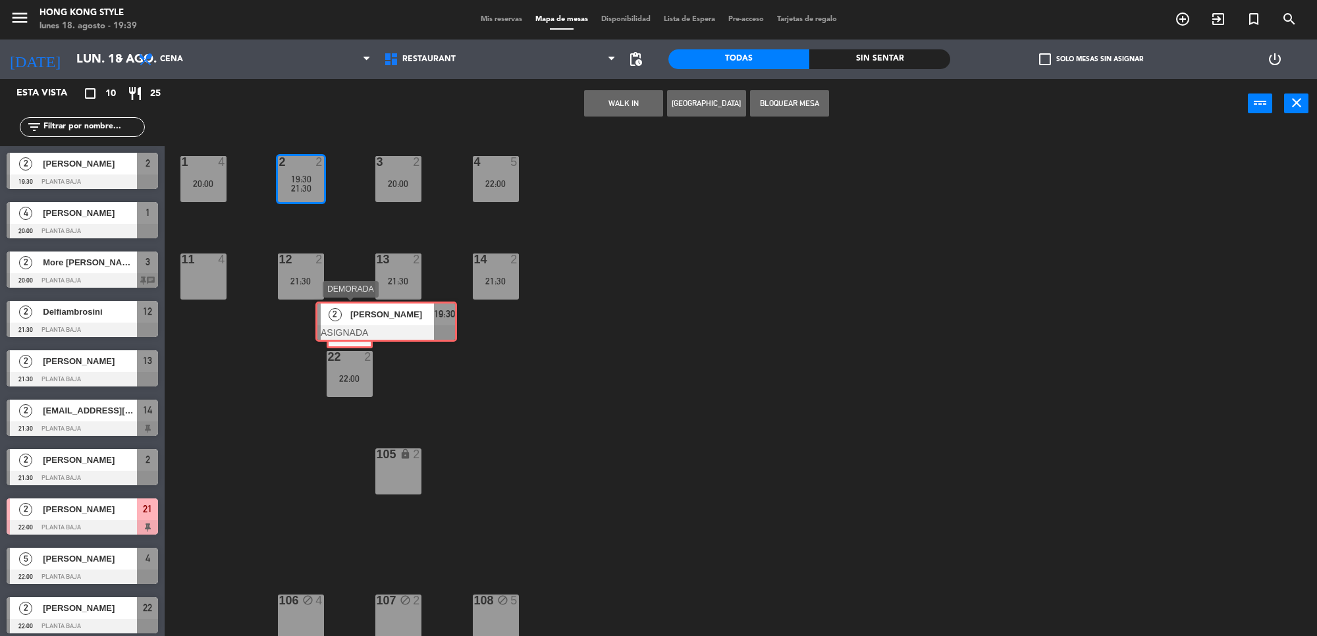
drag, startPoint x: 319, startPoint y: 231, endPoint x: 354, endPoint y: 323, distance: 98.6
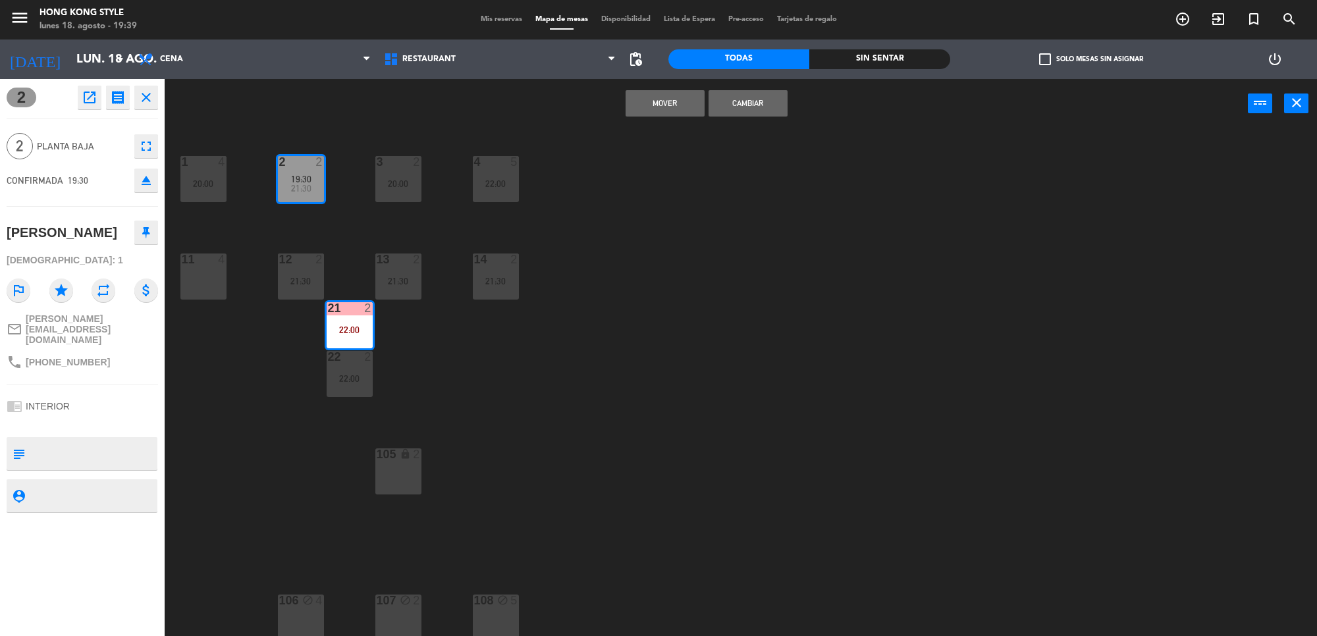
click at [669, 95] on button "Mover" at bounding box center [665, 103] width 79 height 26
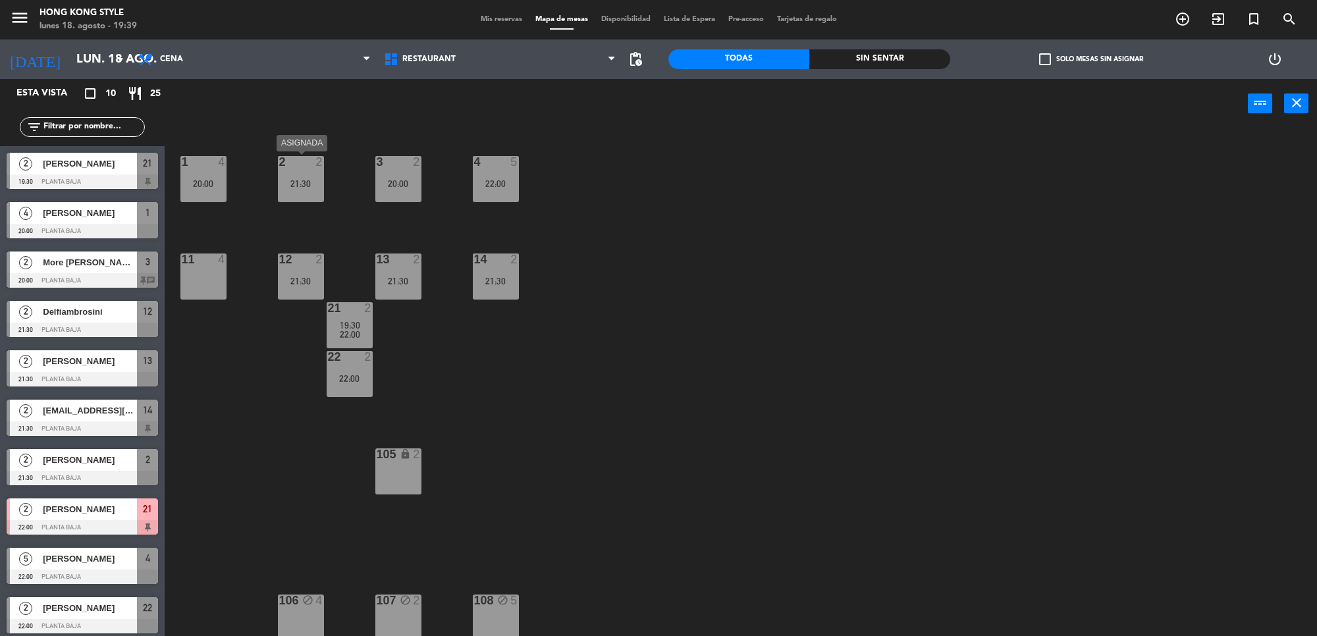
click at [310, 179] on div "21:30" at bounding box center [301, 183] width 46 height 9
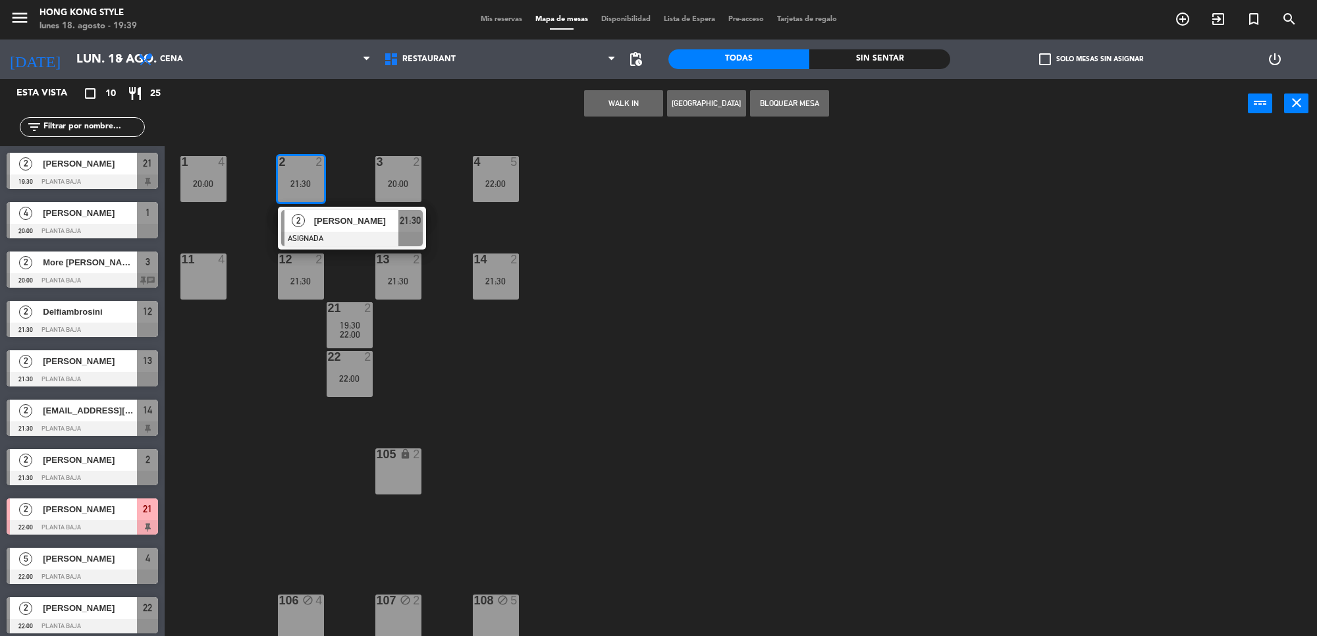
click at [453, 373] on div "1 4 20:00 2 2 21:30 2 [PERSON_NAME] ASIGNADA 21:30 3 2 20:00 4 5 22:00 11 4 12 …" at bounding box center [747, 386] width 1139 height 508
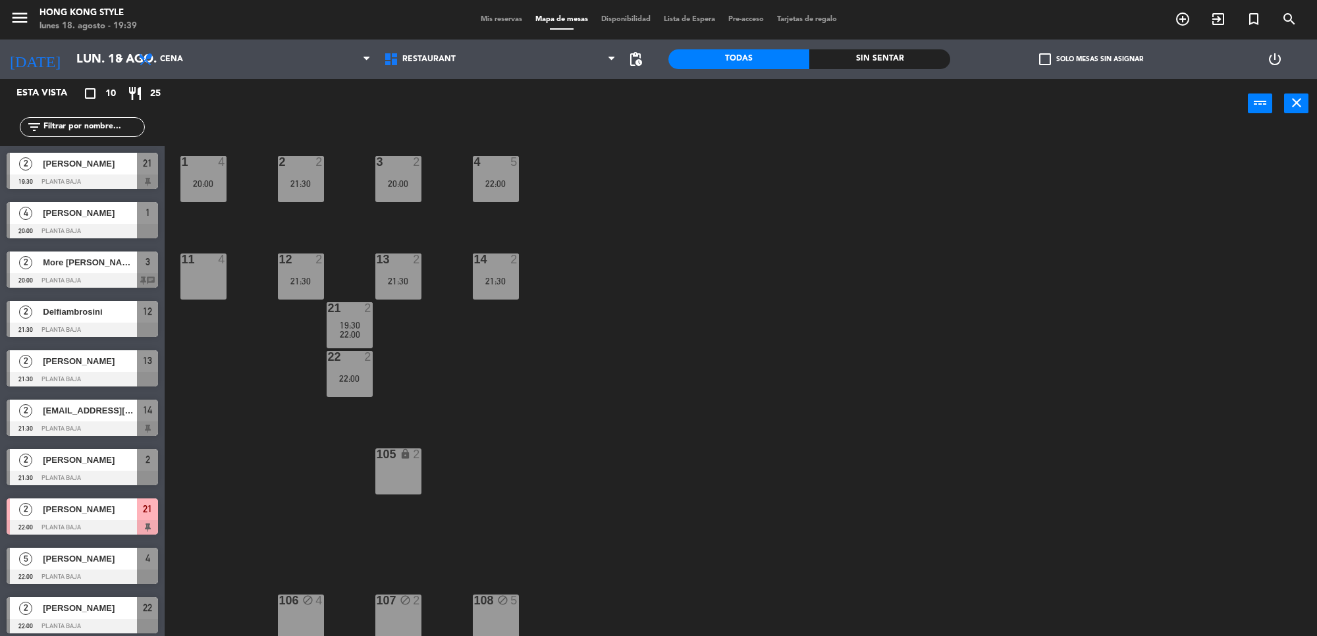
click at [346, 321] on span "19:30" at bounding box center [350, 325] width 20 height 11
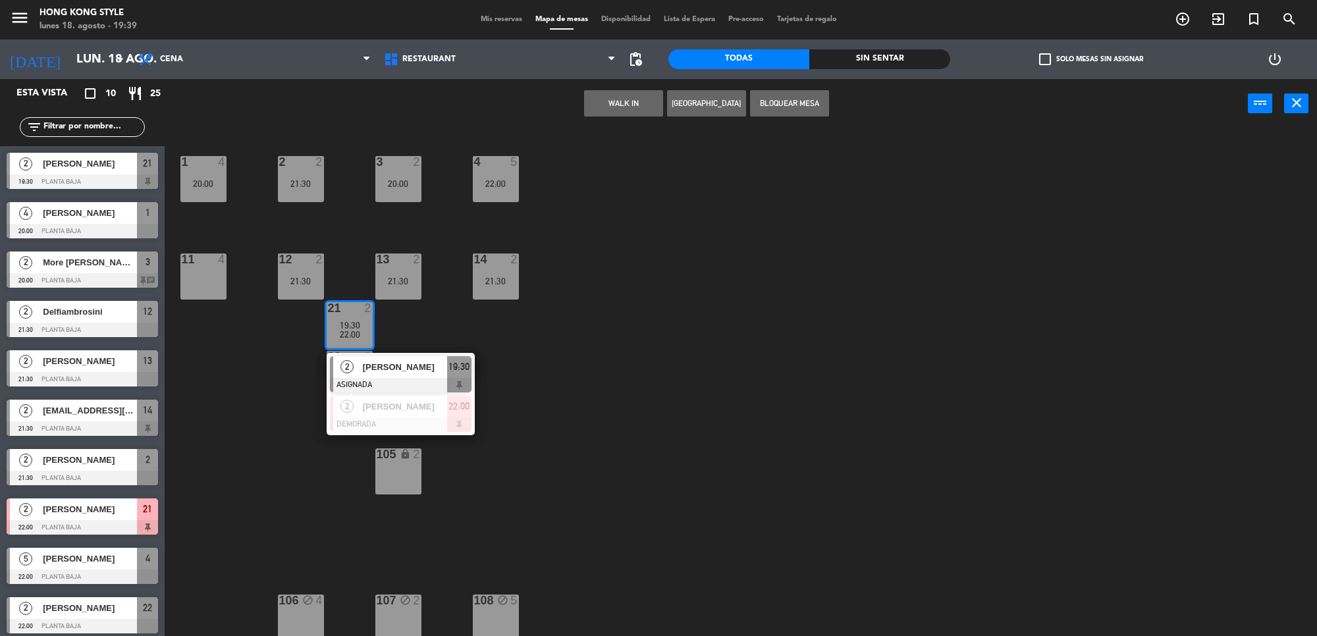
click at [377, 383] on div at bounding box center [401, 385] width 142 height 14
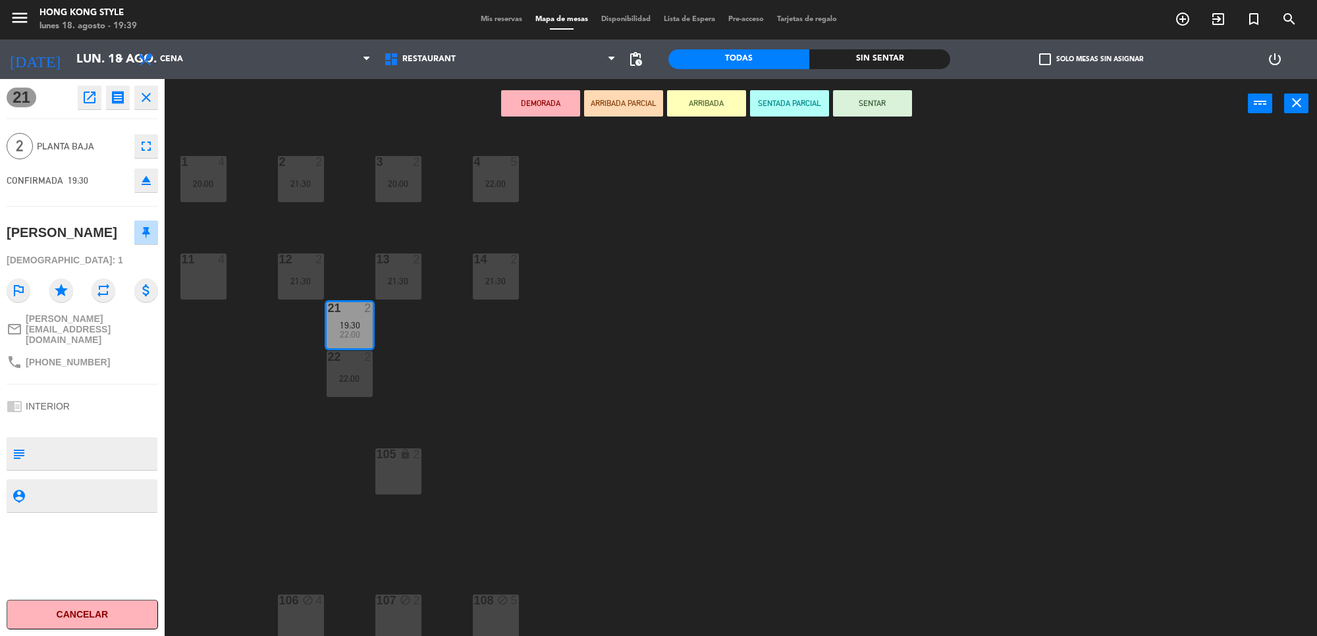
click at [894, 117] on div "DEMORADA ARRIBADA PARCIAL ARRIBADA SENTADA PARCIAL SENTAR power_input close" at bounding box center [706, 104] width 1083 height 50
click at [877, 106] on button "SENTAR" at bounding box center [872, 103] width 79 height 26
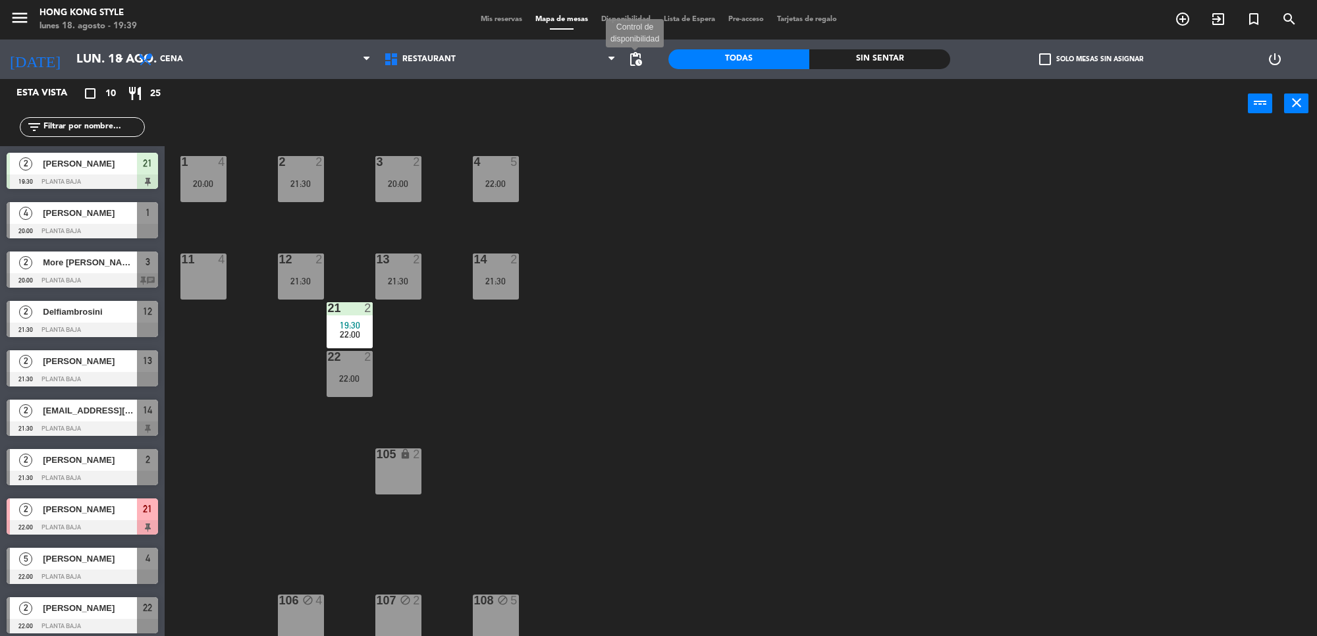
click at [638, 65] on span "pending_actions" at bounding box center [636, 59] width 16 height 16
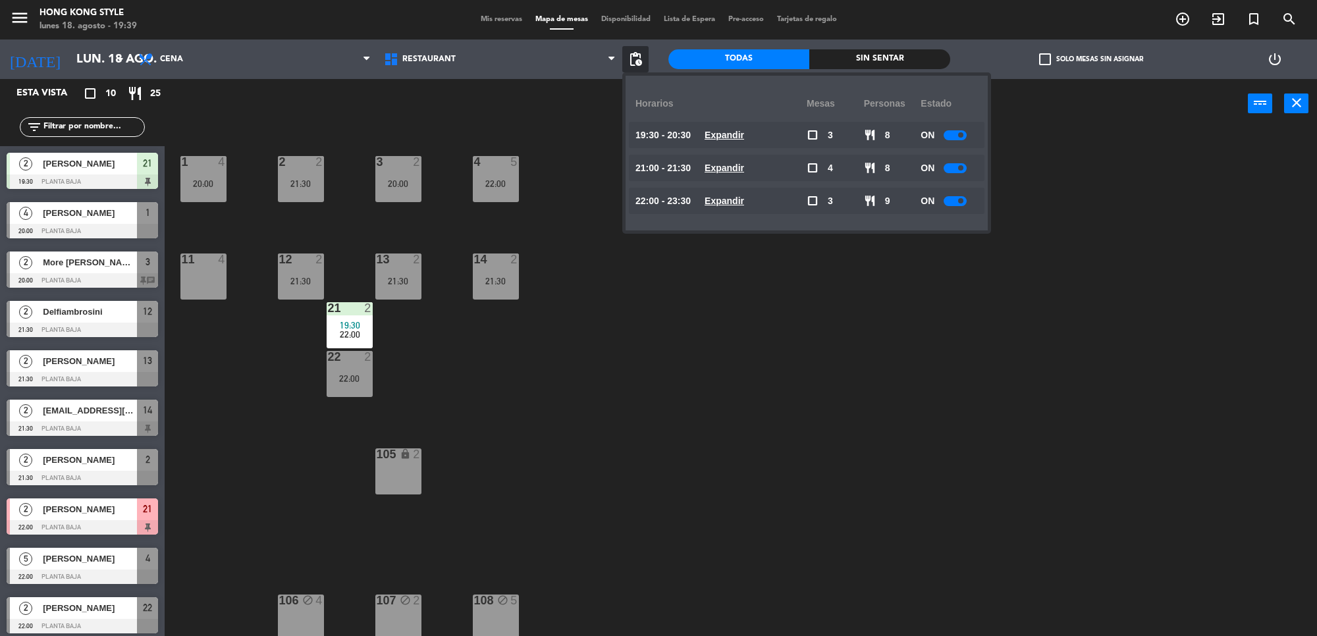
click at [744, 134] on u "Expandir" at bounding box center [725, 135] width 40 height 11
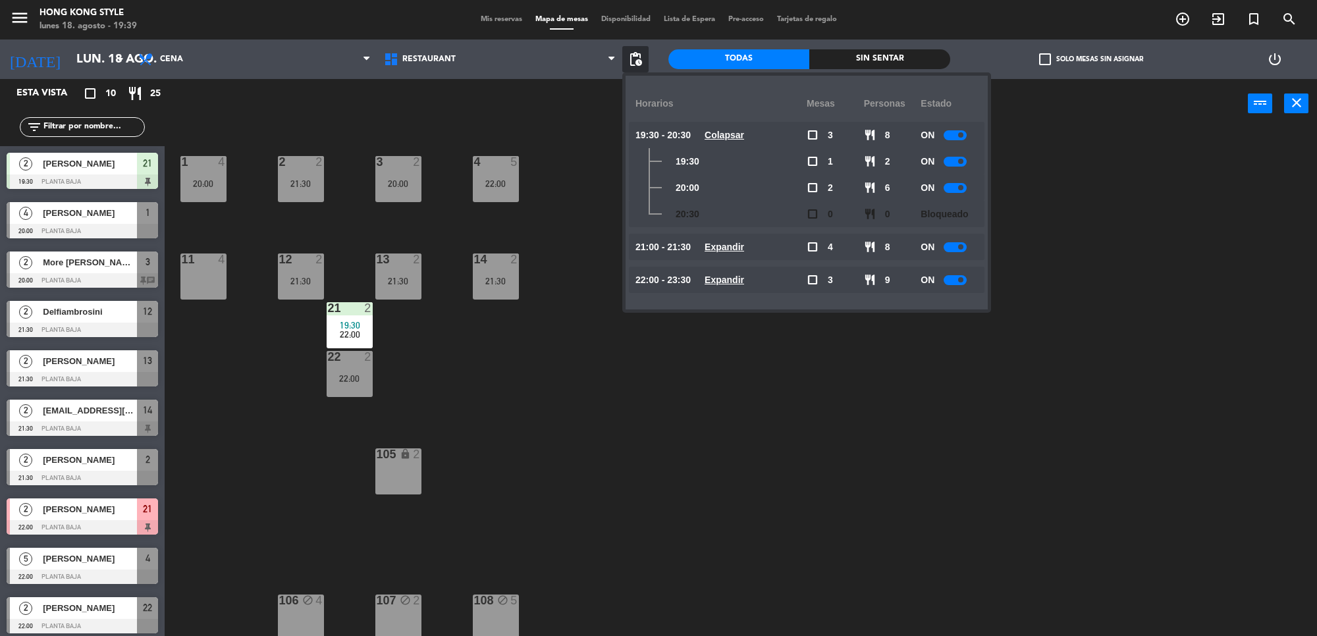
click at [754, 405] on div "1 4 20:00 2 2 21:30 3 2 20:00 4 5 22:00 11 4 12 2 21:30 13 2 21:30 14 2 21:30 2…" at bounding box center [747, 386] width 1139 height 508
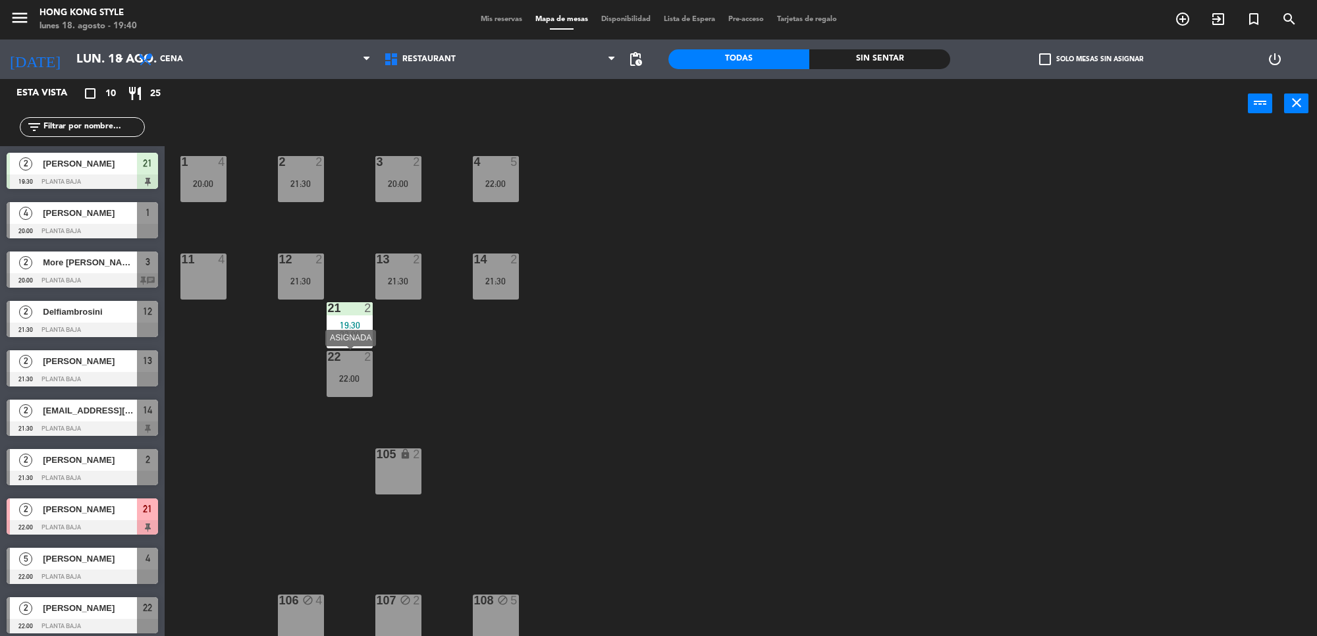
click at [362, 393] on div "22 2 22:00" at bounding box center [350, 374] width 46 height 46
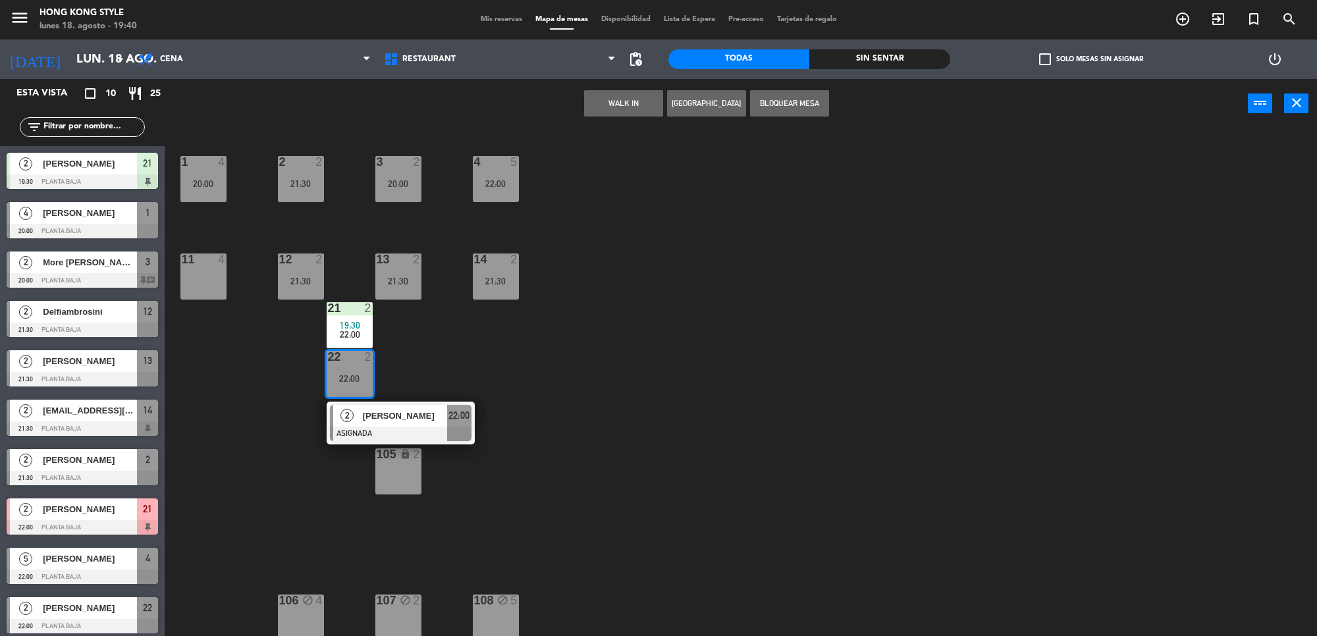
click at [507, 360] on div "1 4 20:00 2 2 21:30 3 2 20:00 4 5 22:00 11 4 12 2 21:30 13 2 21:30 14 2 21:30 2…" at bounding box center [747, 386] width 1139 height 508
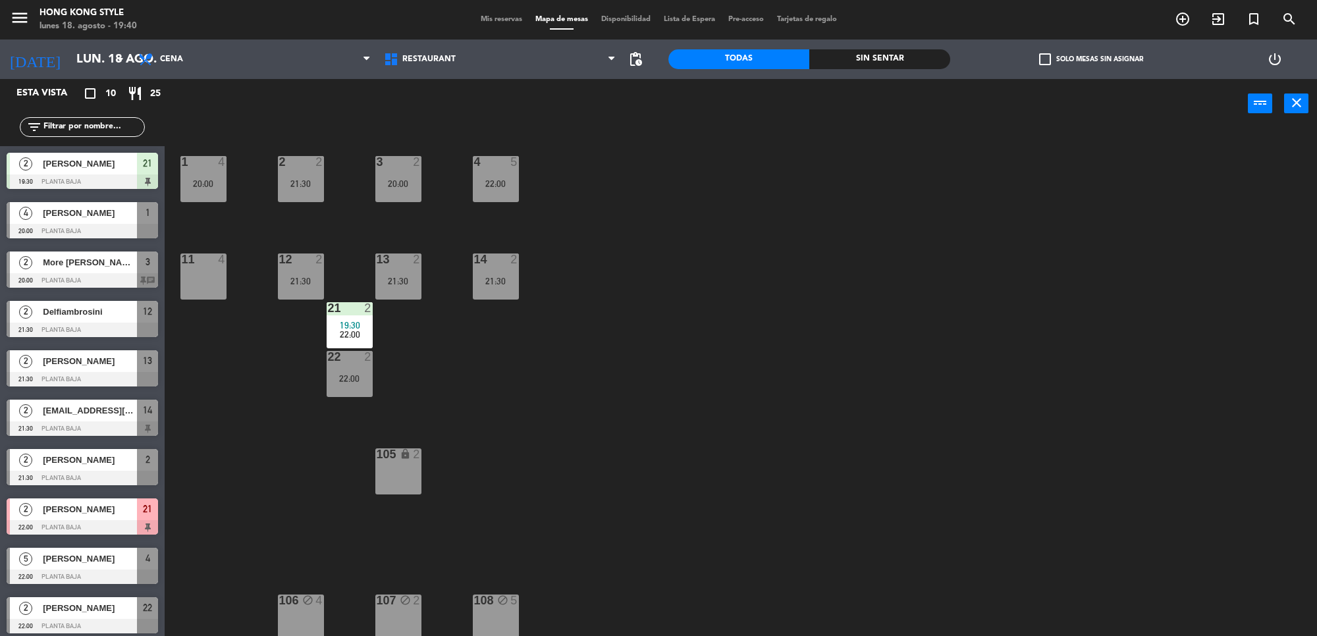
click at [400, 295] on div "13 2 21:30" at bounding box center [398, 277] width 46 height 46
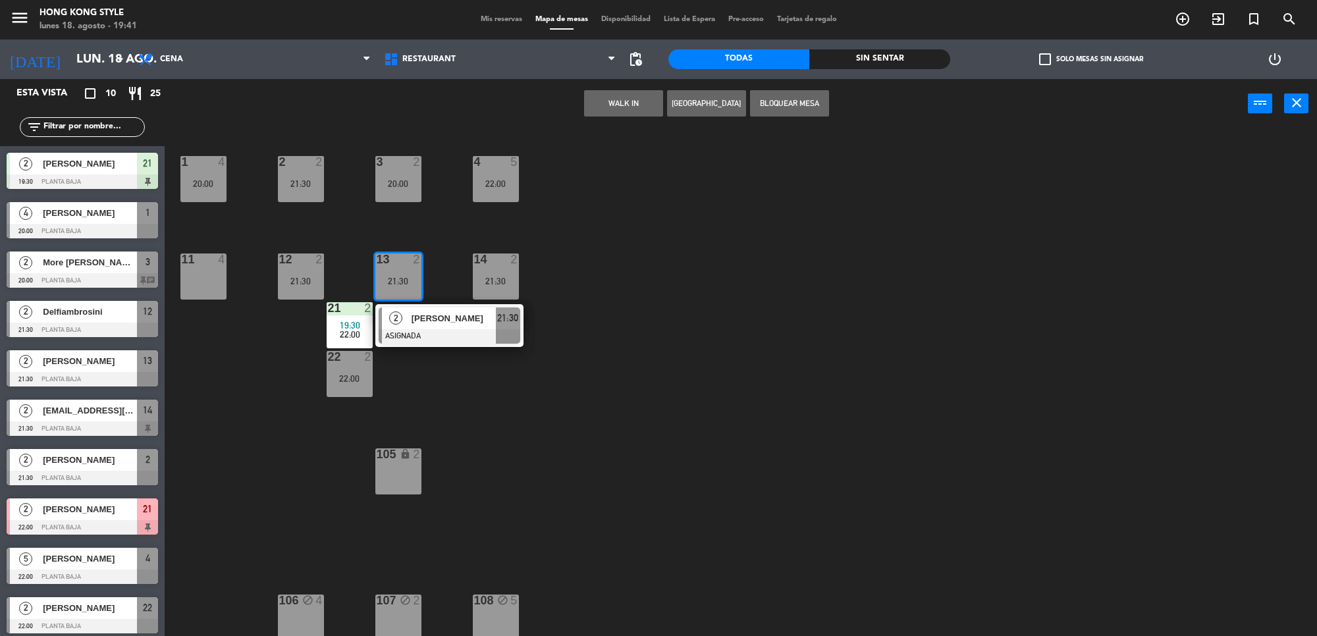
click at [478, 423] on div "1 4 20:00 2 2 21:30 3 2 20:00 4 5 22:00 11 4 12 2 21:30 13 2 21:30 2 [PERSON_NA…" at bounding box center [747, 386] width 1139 height 508
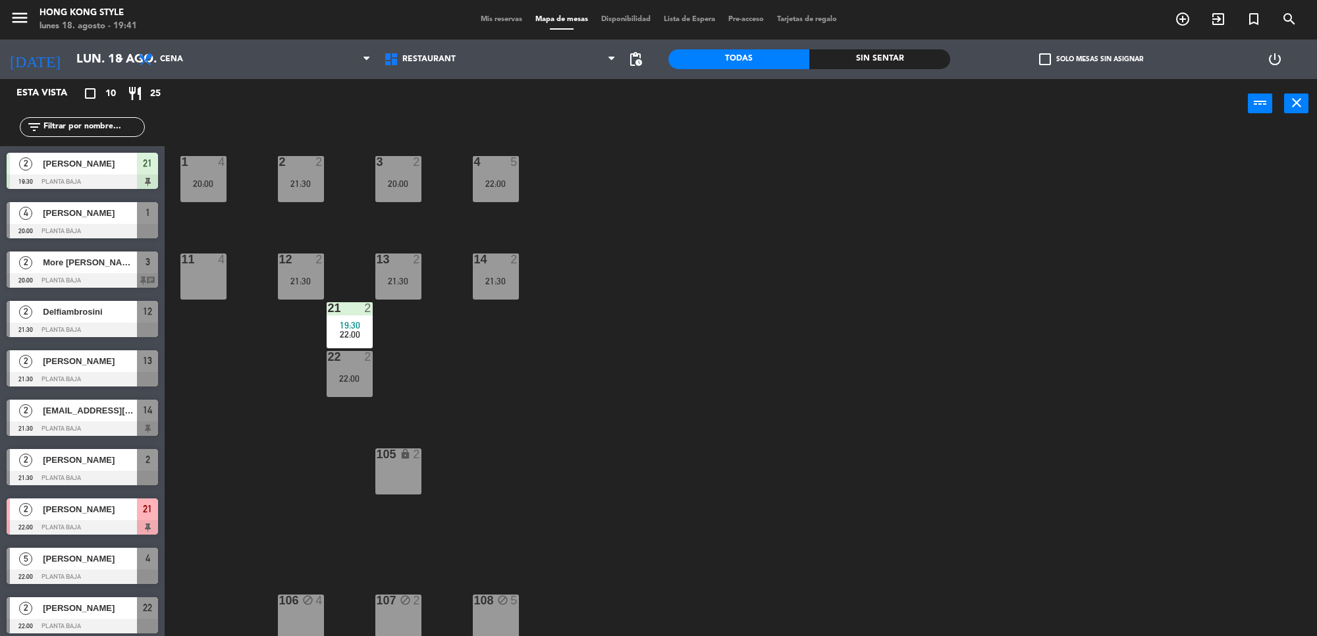
click at [397, 179] on div "20:00" at bounding box center [398, 183] width 46 height 9
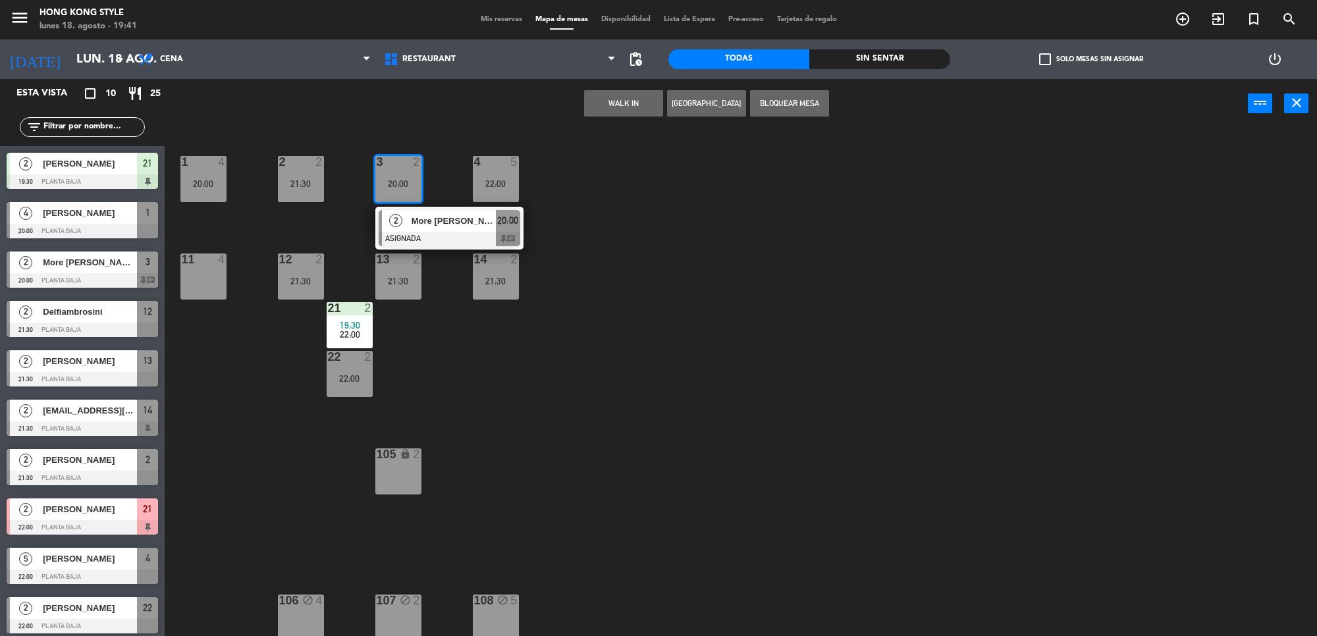
click at [693, 280] on div "1 4 20:00 2 2 21:30 3 2 20:00 2 More [PERSON_NAME] ([PERSON_NAME]) ASIGNADA 20:…" at bounding box center [747, 386] width 1139 height 508
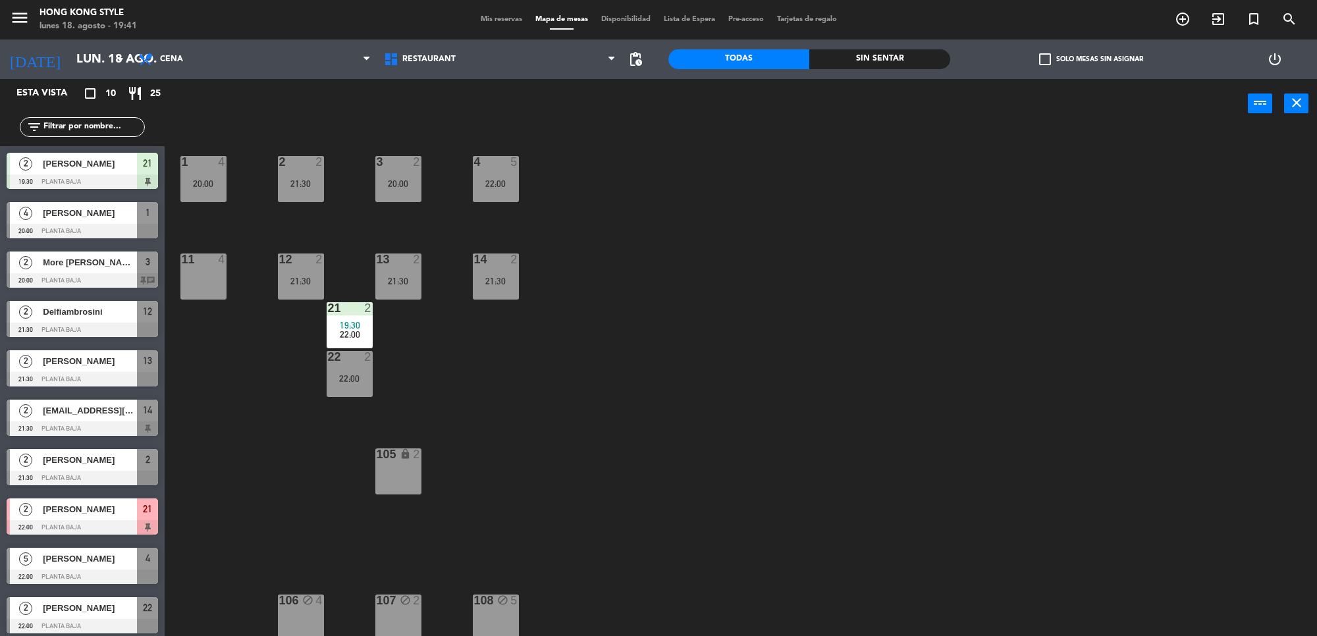
click at [524, 263] on div "2" at bounding box center [517, 260] width 22 height 12
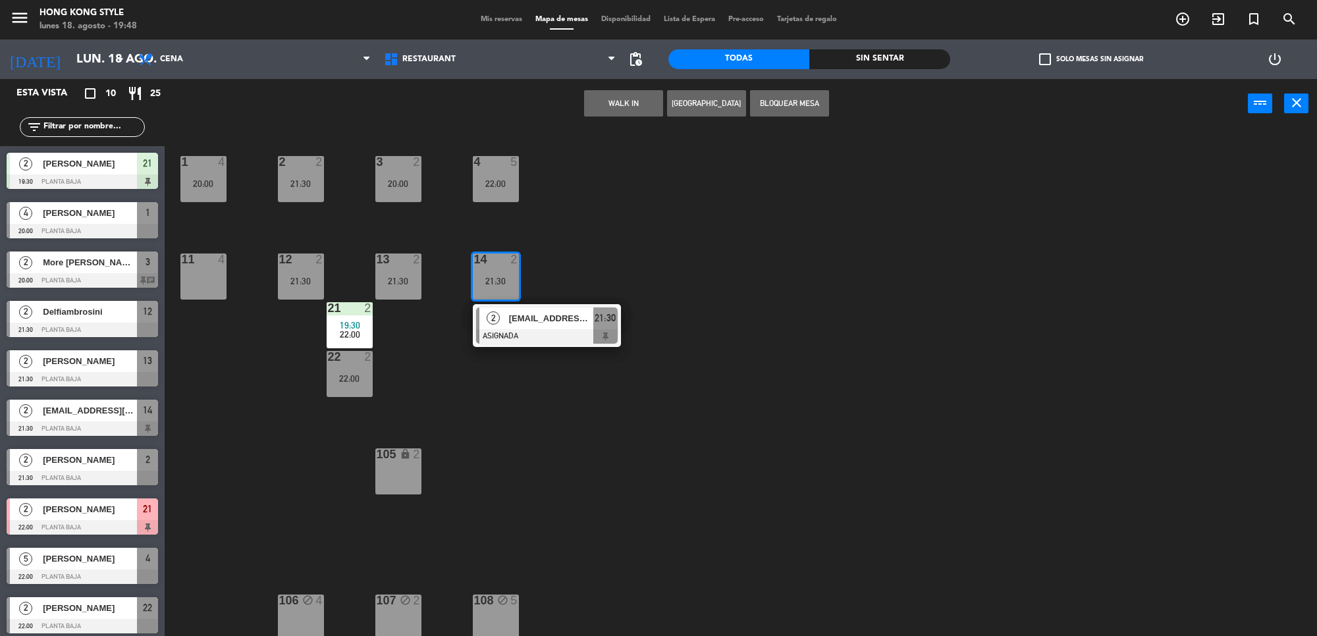
click at [647, 460] on div "1 4 20:00 2 2 21:30 3 2 20:00 4 5 22:00 11 4 12 2 21:30 13 2 21:30 14 2 21:30 2…" at bounding box center [747, 386] width 1139 height 508
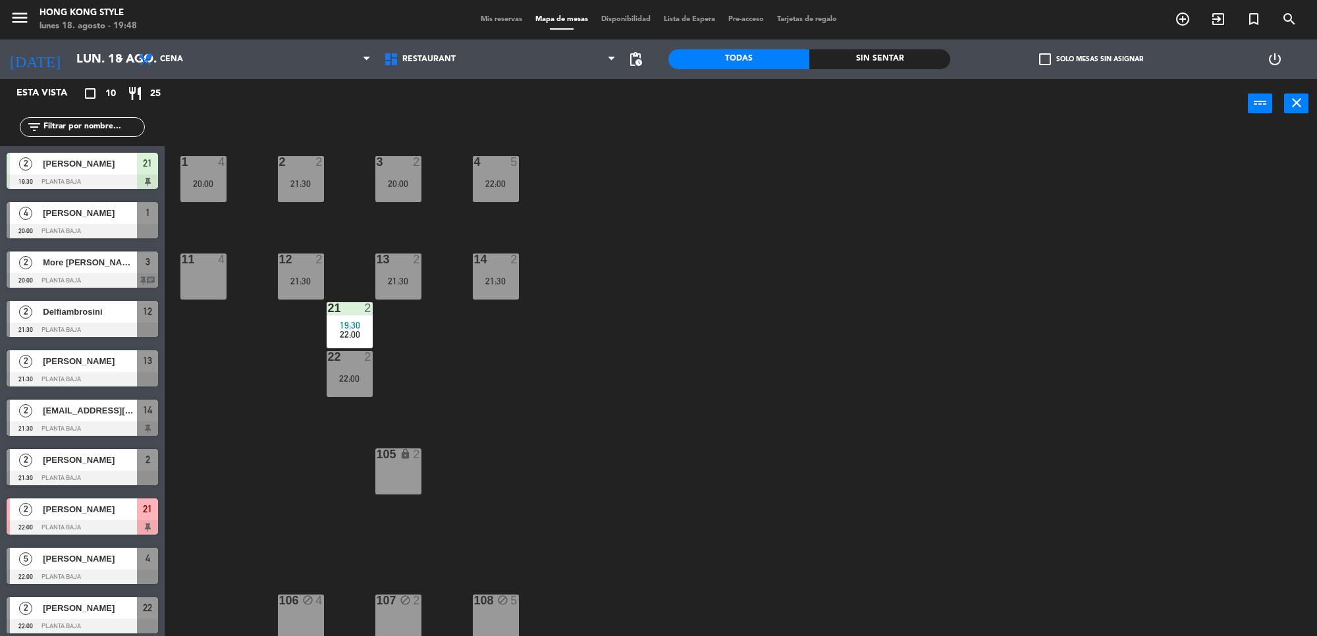
click at [499, 24] on div "Mis reservas Mapa de mesas Disponibilidad Lista de Espera Pre-acceso Tarjetas d…" at bounding box center [658, 20] width 369 height 12
click at [495, 18] on span "Mis reservas" at bounding box center [501, 19] width 55 height 7
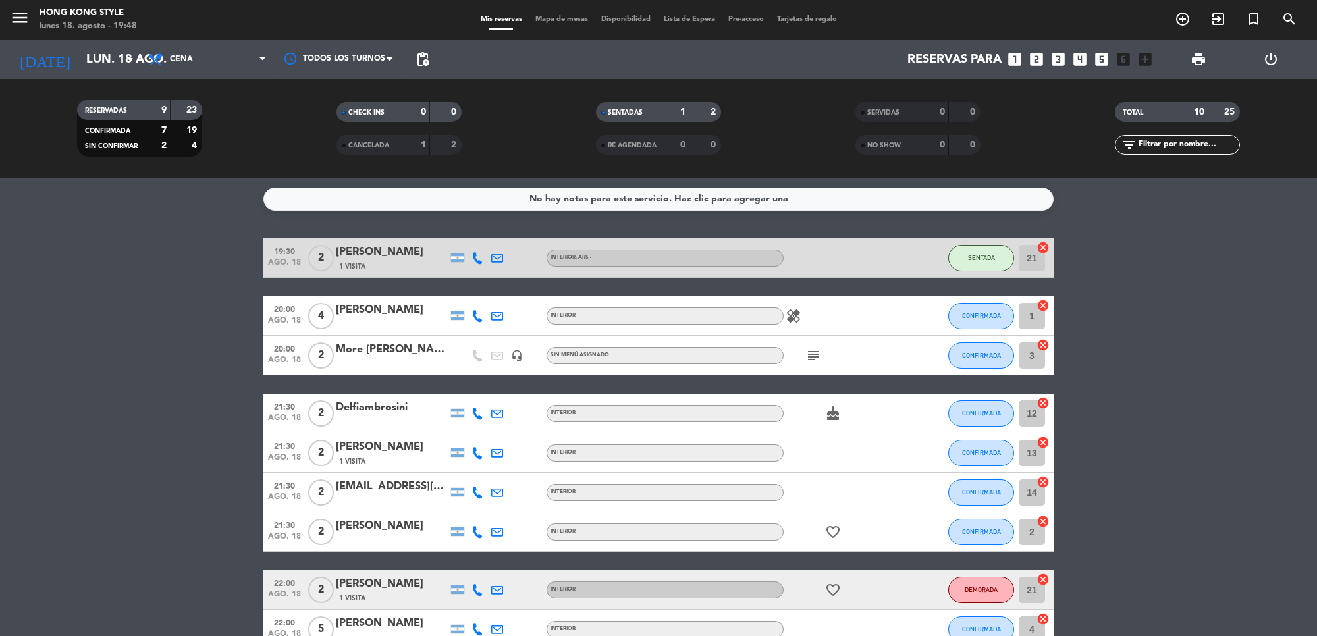
click at [790, 317] on icon "healing" at bounding box center [794, 316] width 16 height 16
click at [863, 317] on div "healing Una vegana" at bounding box center [843, 315] width 119 height 39
click at [160, 280] on bookings-row "19:30 [DATE] 2 [PERSON_NAME] 1 Visita INTERIOR , ARS - SENTADA 21 cancel 20:00 …" at bounding box center [658, 463] width 1317 height 450
click at [797, 315] on icon "healing" at bounding box center [794, 316] width 16 height 16
click at [889, 320] on div "healing Una vegana" at bounding box center [843, 315] width 119 height 39
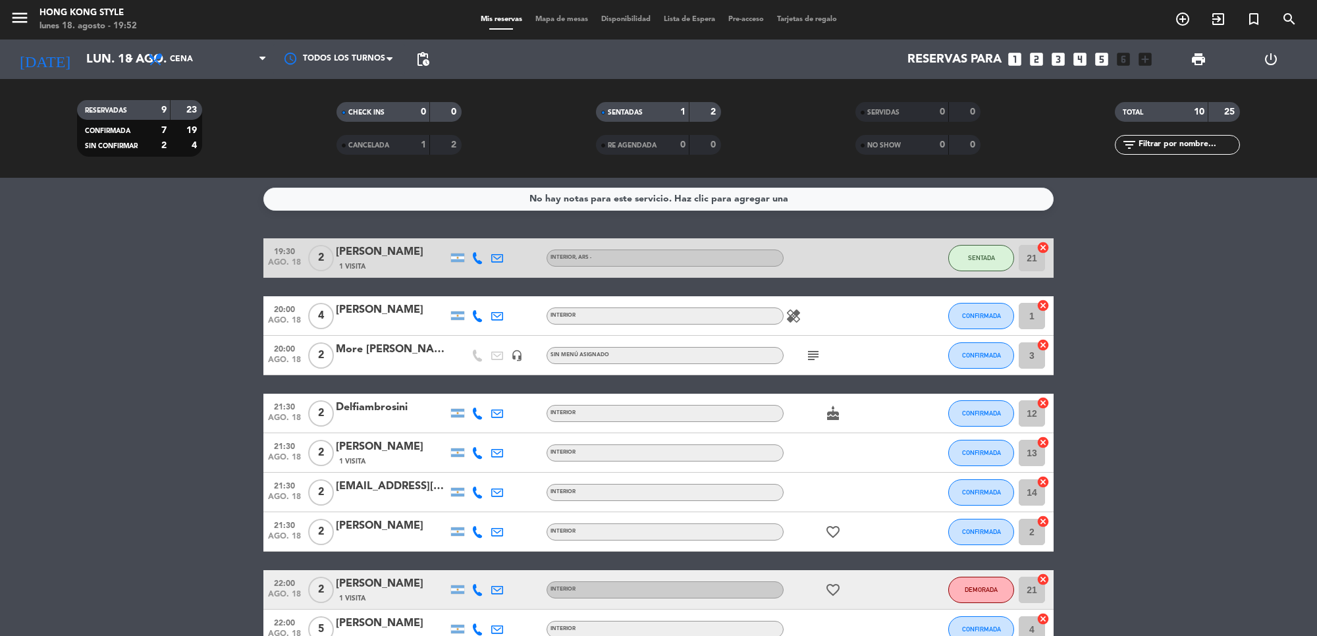
click at [170, 327] on bookings-row "19:30 [DATE] 2 [PERSON_NAME] 1 Visita INTERIOR , ARS - SENTADA 21 cancel 20:00 …" at bounding box center [658, 463] width 1317 height 450
click at [122, 380] on bookings-row "19:30 [DATE] 2 [PERSON_NAME] 1 Visita INTERIOR , ARS - SENTADA 21 cancel 20:00 …" at bounding box center [658, 463] width 1317 height 450
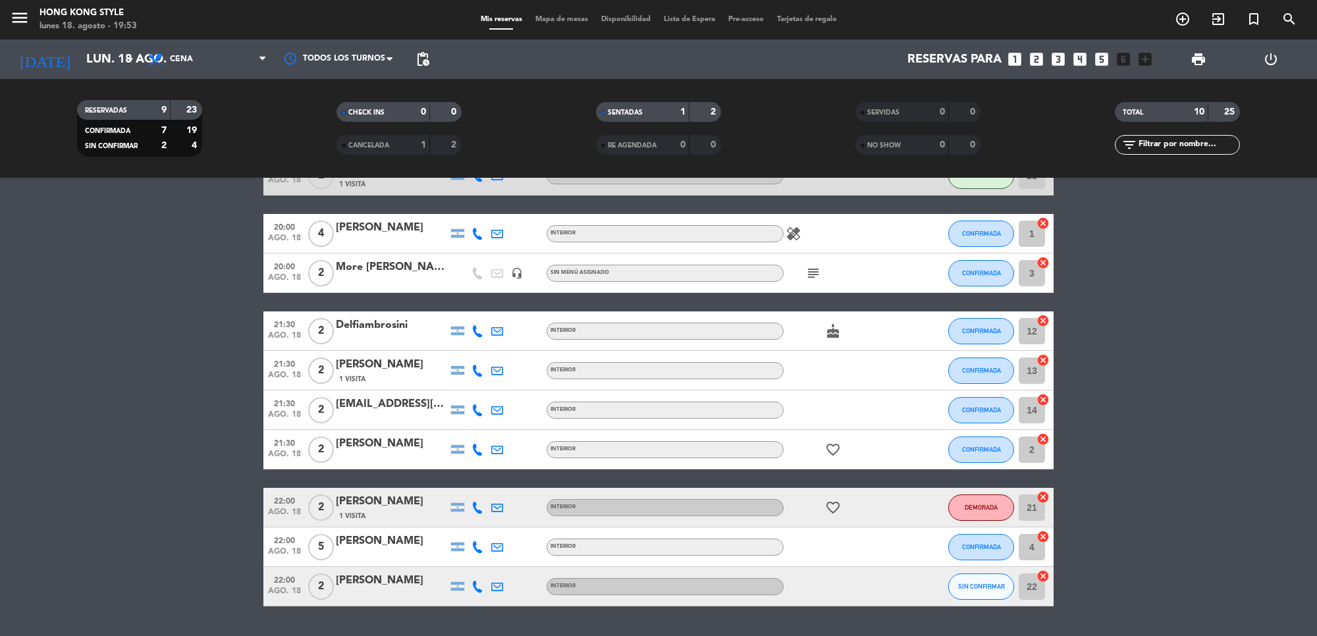
click at [790, 229] on icon "healing" at bounding box center [794, 234] width 16 height 16
click at [790, 285] on div "subject" at bounding box center [843, 273] width 119 height 39
click at [814, 270] on icon "subject" at bounding box center [813, 273] width 16 height 16
click at [795, 341] on div "cake" at bounding box center [843, 331] width 119 height 39
click at [794, 341] on div "cake" at bounding box center [843, 331] width 119 height 39
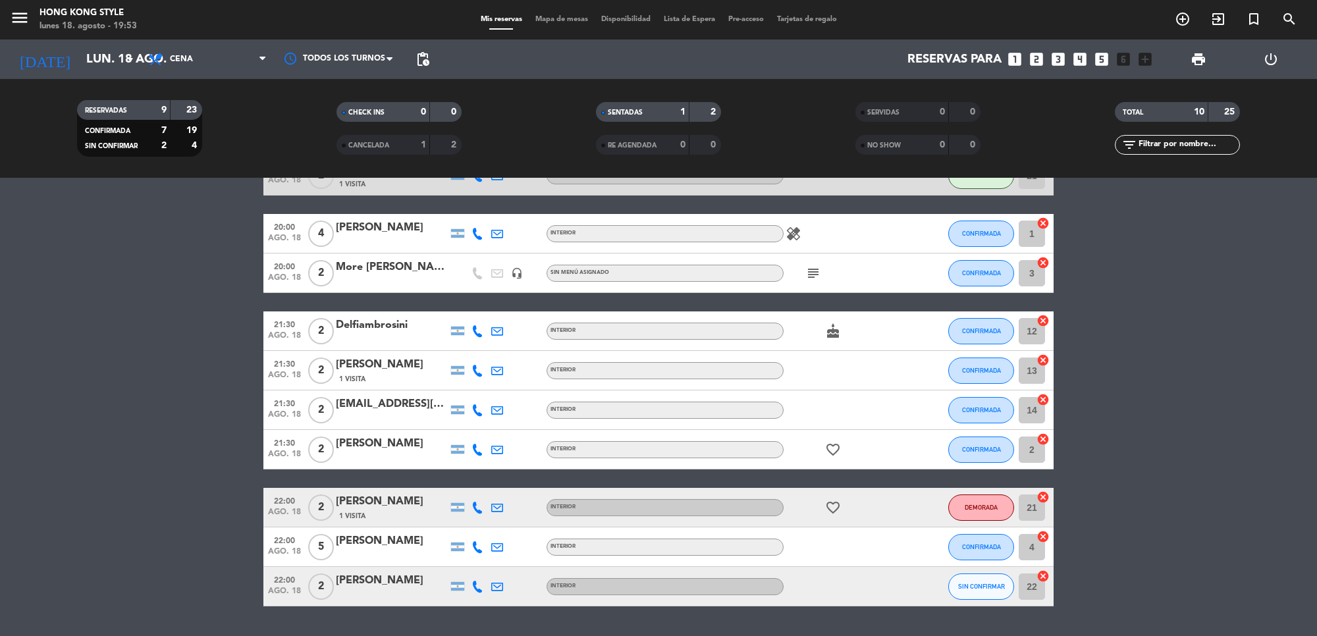
click at [797, 343] on div "cake" at bounding box center [843, 331] width 119 height 39
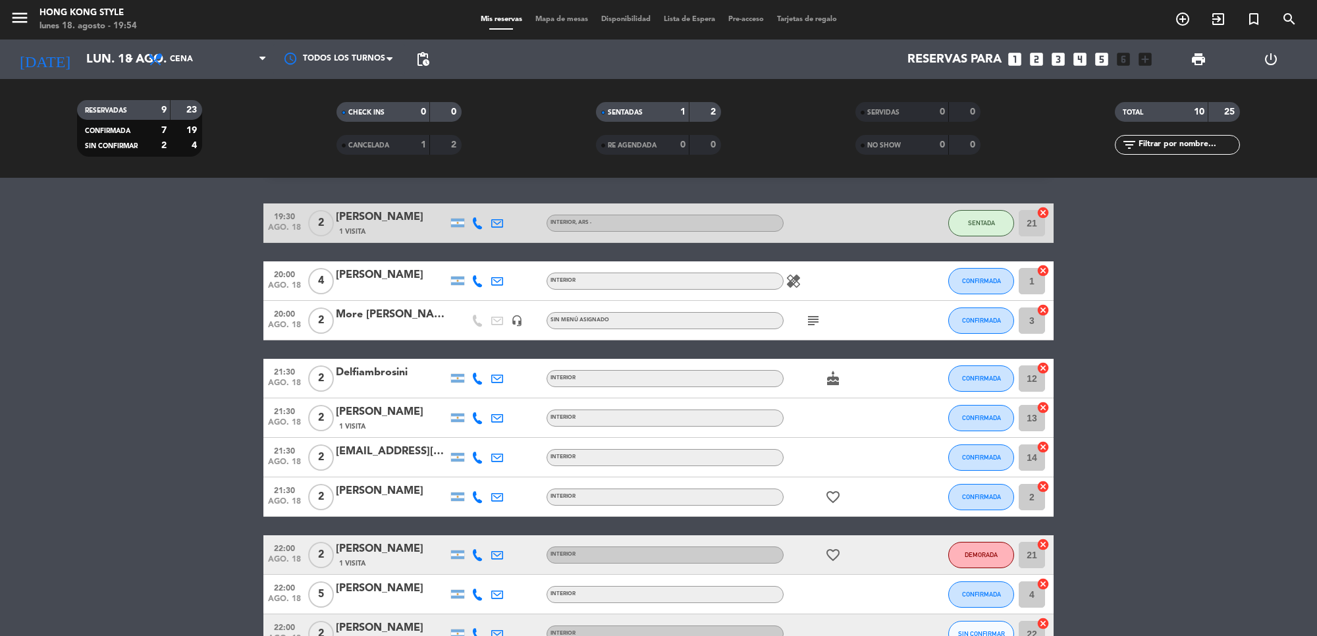
scroll to position [0, 0]
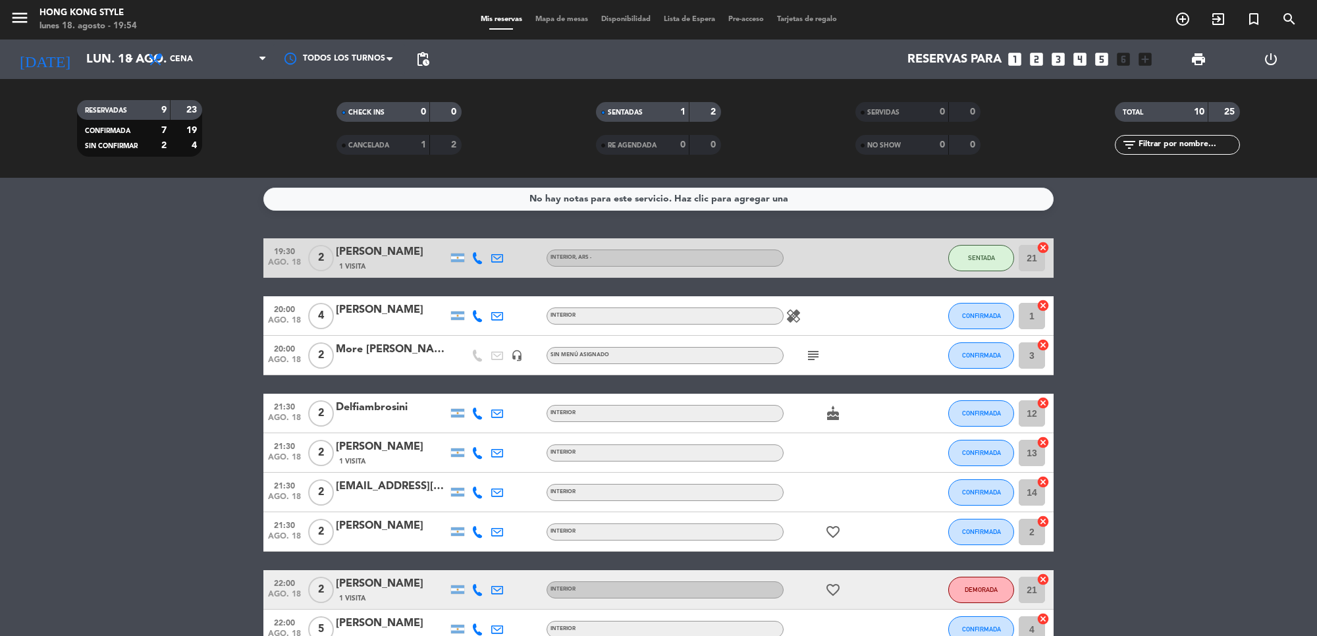
click at [805, 360] on span "subject" at bounding box center [813, 356] width 20 height 16
click at [817, 354] on icon "subject" at bounding box center [813, 356] width 16 height 16
click at [1101, 405] on bookings-row "19:30 [DATE] 2 [PERSON_NAME] 1 Visita INTERIOR , ARS - SENTADA 21 cancel 20:00 …" at bounding box center [658, 463] width 1317 height 450
click at [980, 312] on span "CONFIRMADA" at bounding box center [981, 315] width 39 height 7
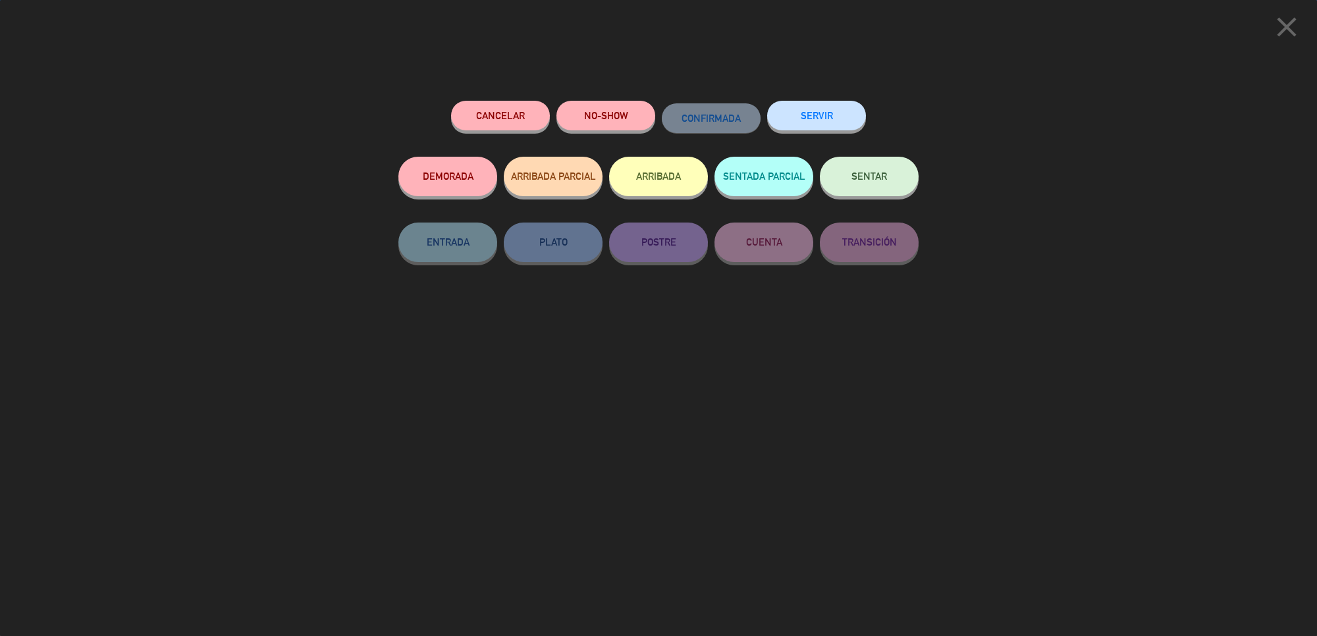
click at [850, 180] on button "SENTAR" at bounding box center [869, 177] width 99 height 40
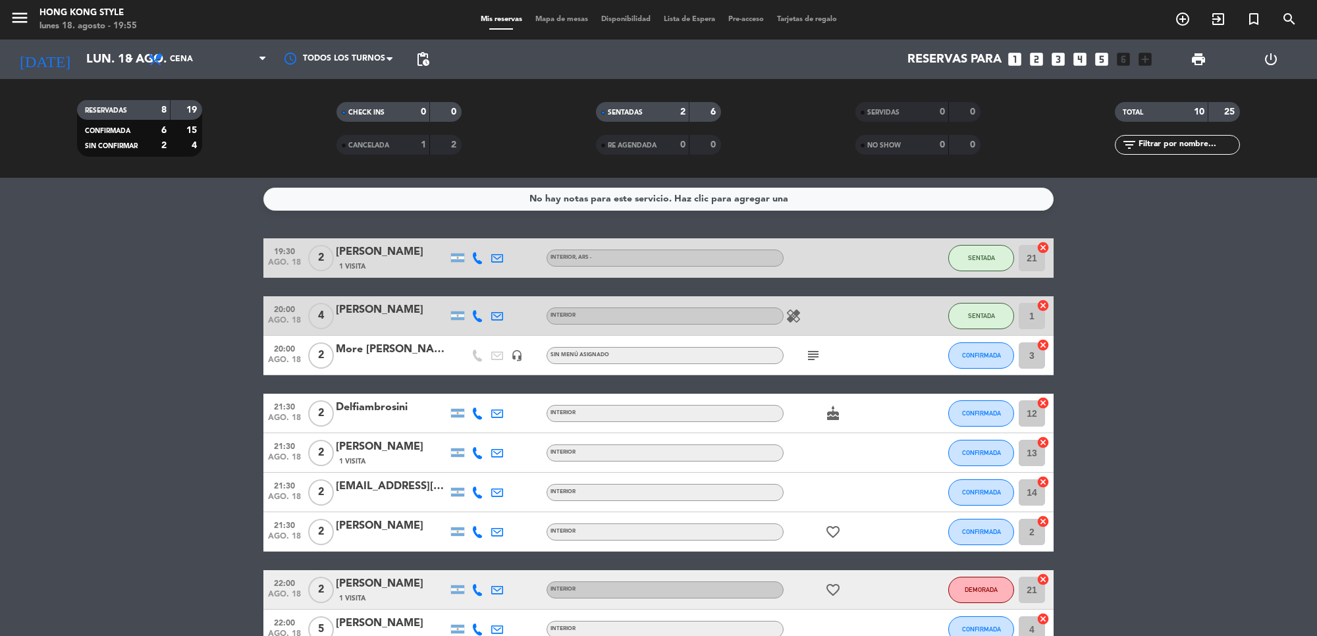
click at [782, 315] on div "INTERIOR" at bounding box center [665, 316] width 237 height 17
click at [796, 311] on icon "healing" at bounding box center [794, 316] width 16 height 16
click at [880, 356] on div "subject" at bounding box center [843, 355] width 119 height 39
click at [807, 353] on icon "subject" at bounding box center [813, 356] width 16 height 16
click at [1159, 323] on bookings-row "19:30 [DATE] 2 [PERSON_NAME] 1 Visita INTERIOR , ARS - SENTADA 21 cancel 20:00 …" at bounding box center [658, 463] width 1317 height 450
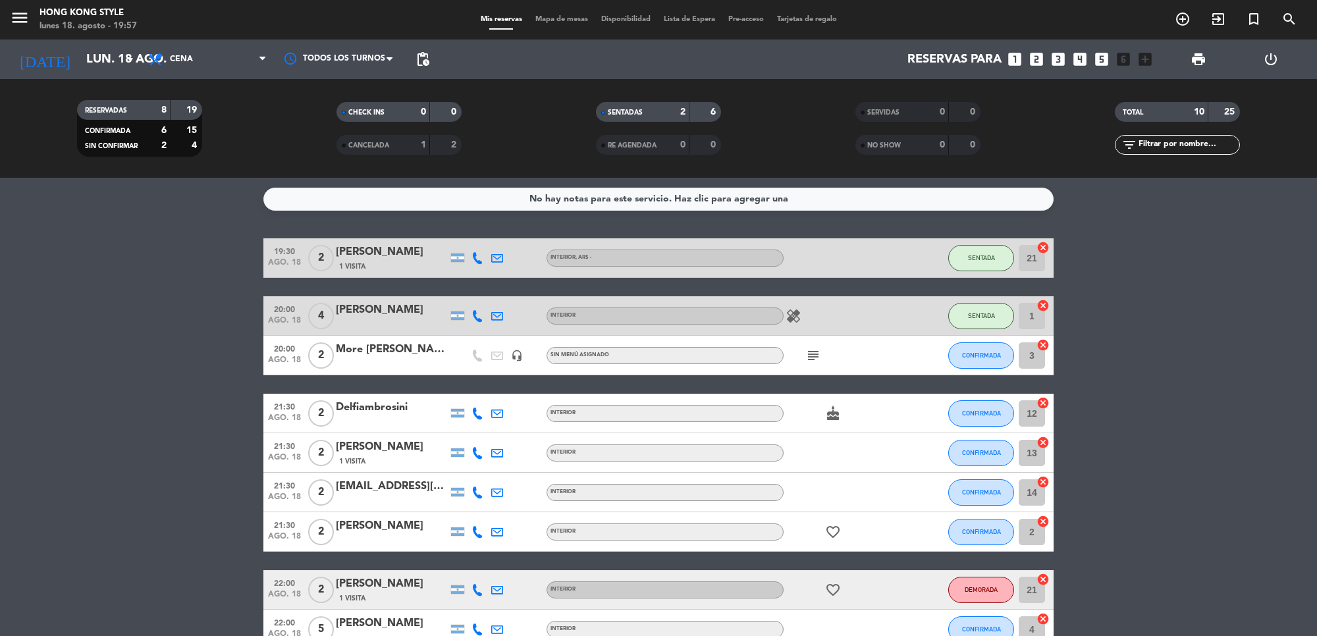
click at [1122, 438] on bookings-row "19:30 [DATE] 2 [PERSON_NAME] 1 Visita INTERIOR , ARS - SENTADA 21 cancel 20:00 …" at bounding box center [658, 463] width 1317 height 450
click at [813, 352] on icon "subject" at bounding box center [813, 356] width 16 height 16
click at [476, 414] on icon at bounding box center [478, 414] width 12 height 12
click at [462, 387] on span "Copiar" at bounding box center [465, 391] width 28 height 14
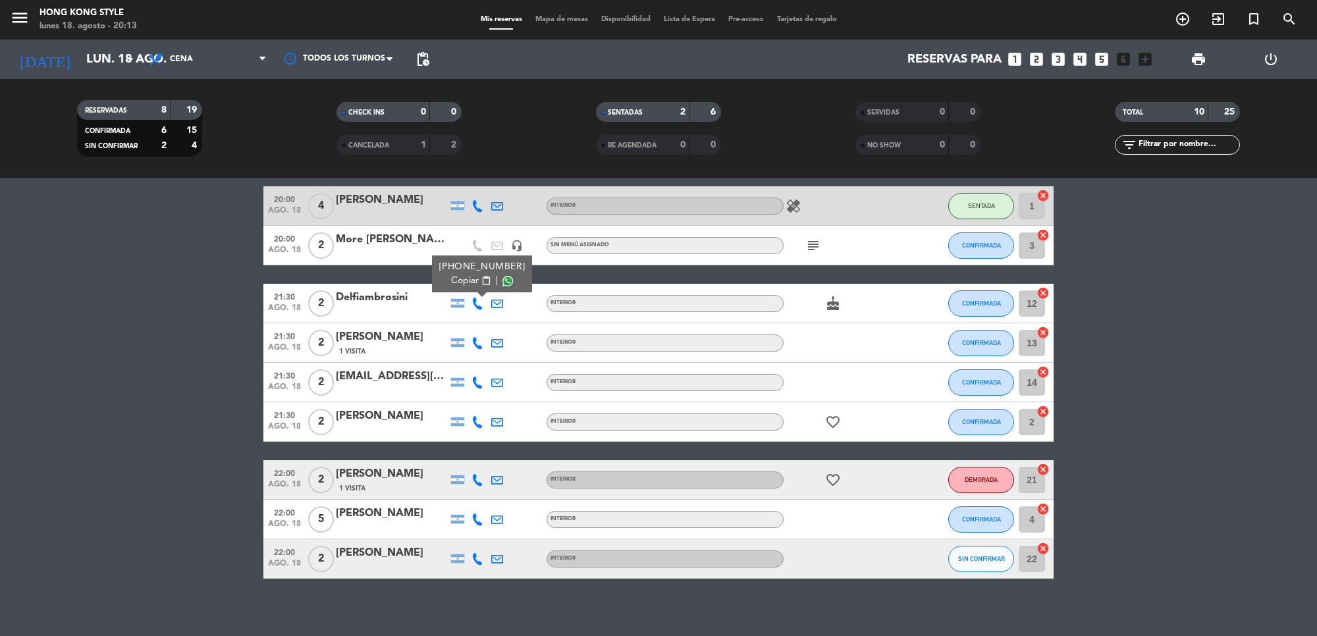
scroll to position [119, 0]
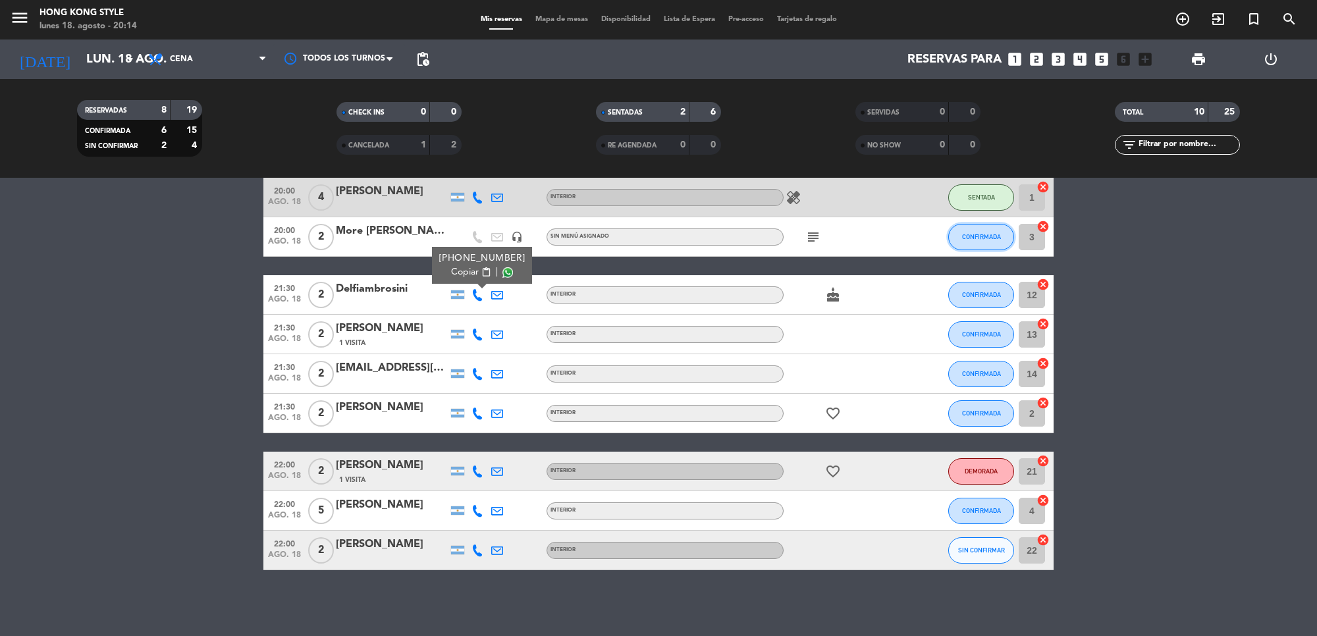
click at [975, 233] on span "CONFIRMADA" at bounding box center [981, 236] width 39 height 7
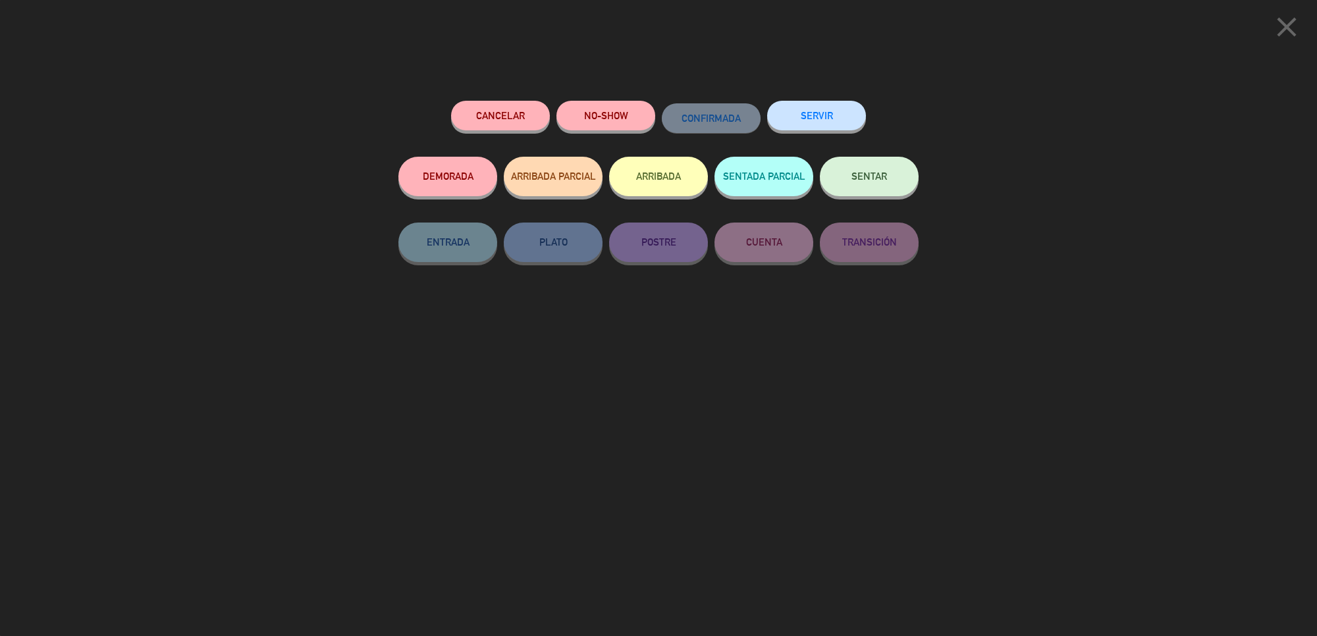
click at [884, 182] on button "SENTAR" at bounding box center [869, 177] width 99 height 40
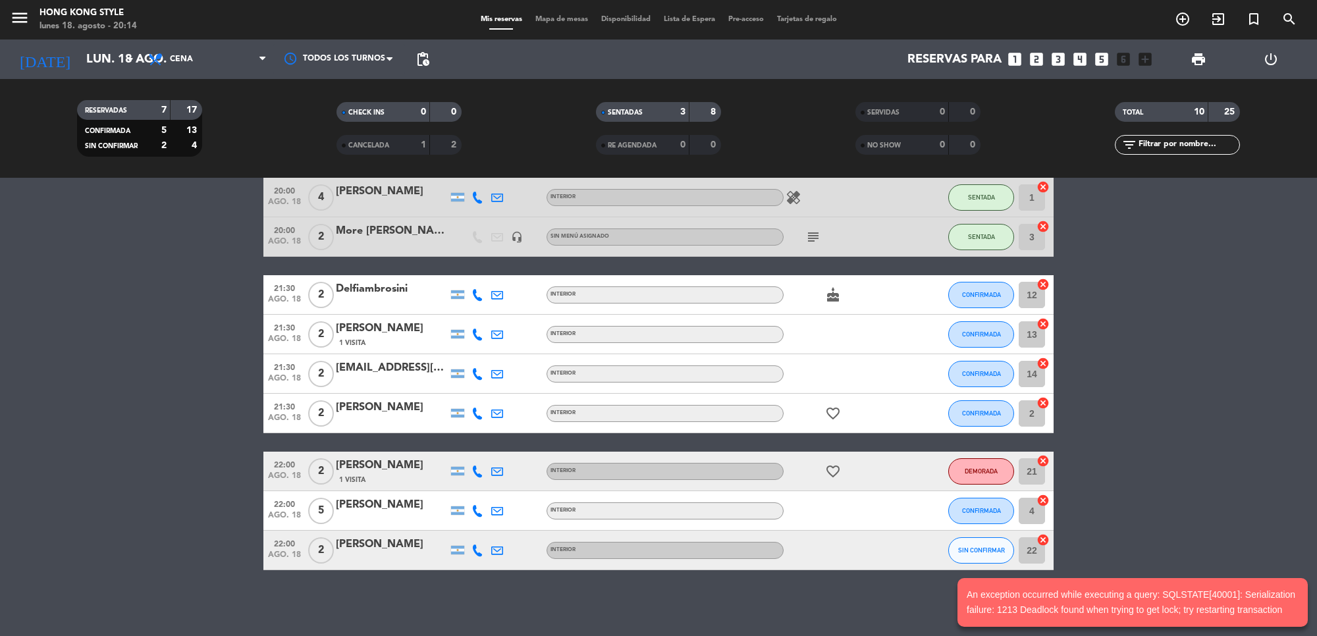
click at [548, 17] on span "Mapa de mesas" at bounding box center [562, 19] width 66 height 7
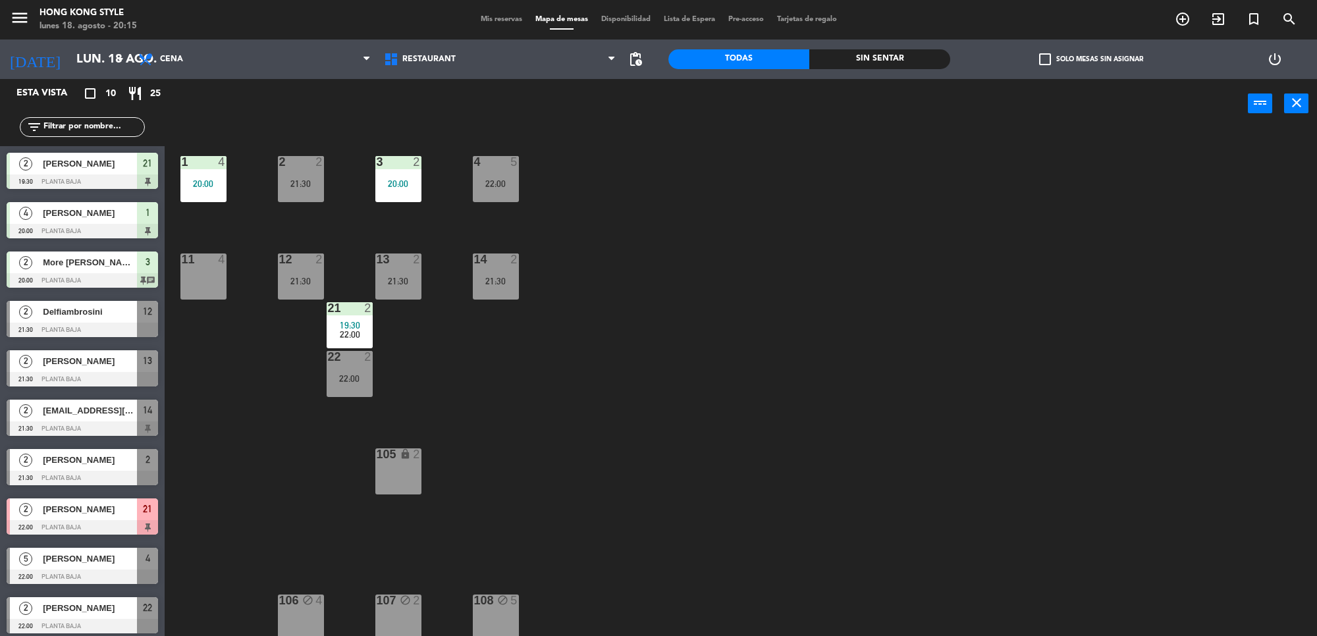
click at [589, 269] on div "1 4 20:00 2 2 21:30 3 2 20:00 4 5 22:00 11 4 12 2 21:30 13 2 21:30 14 2 21:30 2…" at bounding box center [747, 386] width 1139 height 508
click at [199, 283] on div "11 4" at bounding box center [203, 277] width 46 height 46
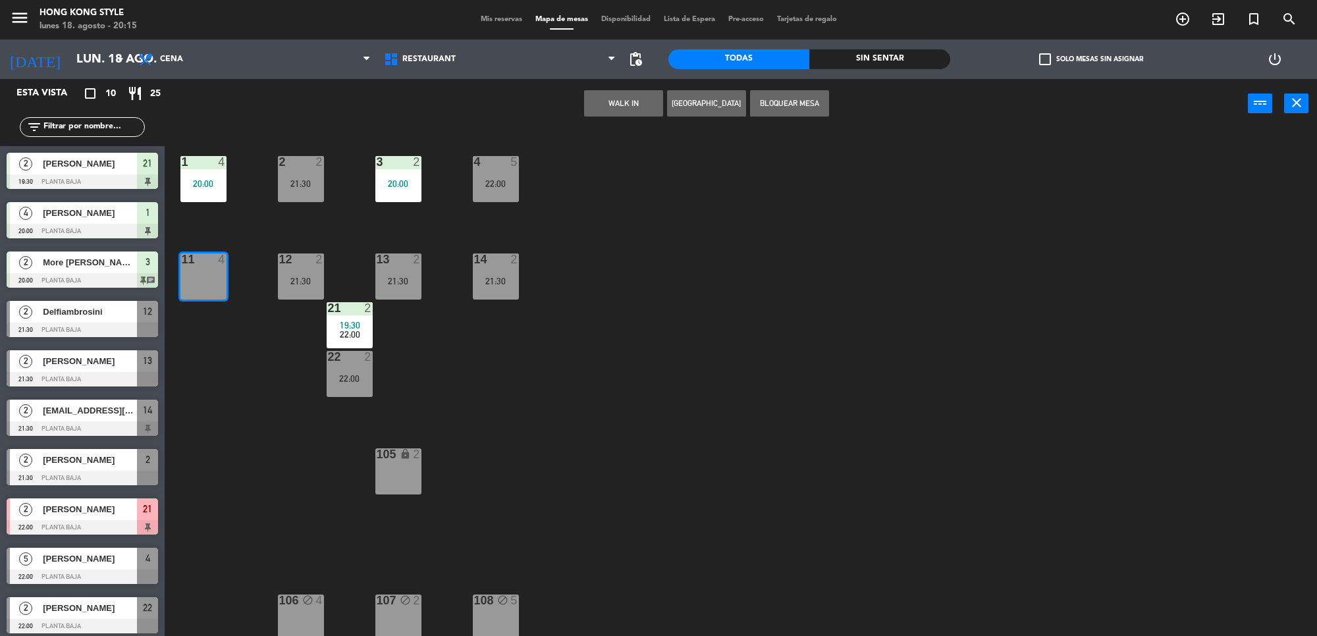
click at [710, 105] on button "[GEOGRAPHIC_DATA]" at bounding box center [706, 103] width 79 height 26
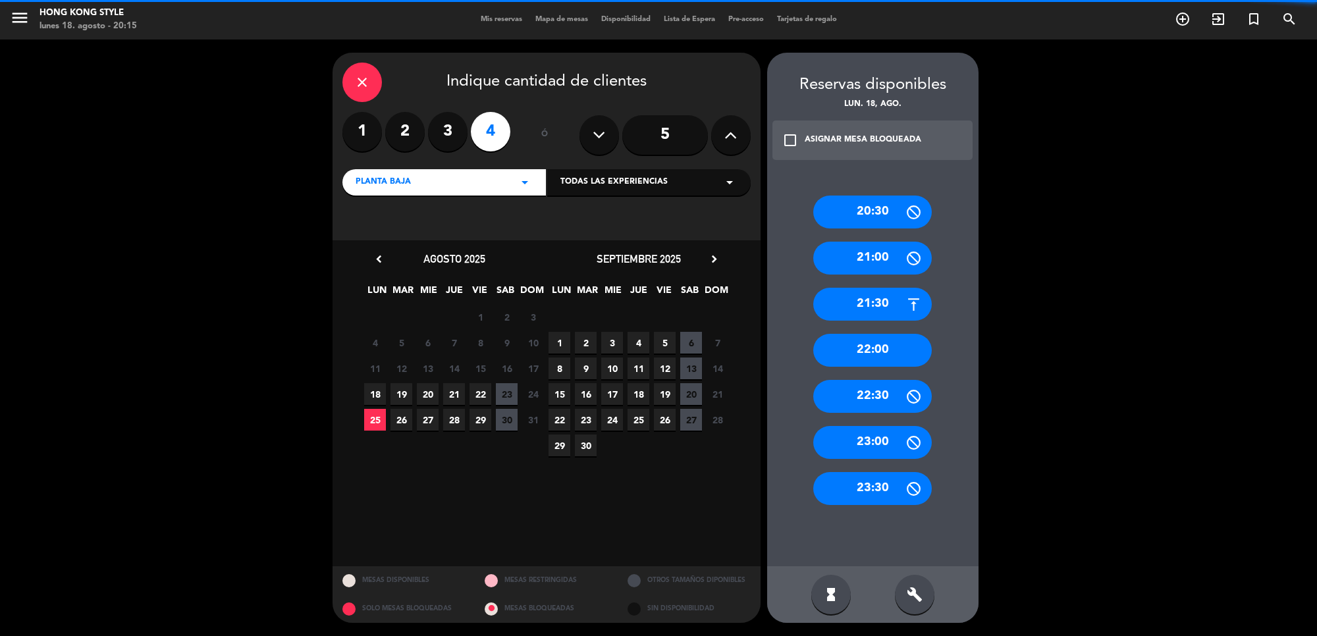
click at [399, 136] on label "2" at bounding box center [405, 132] width 40 height 40
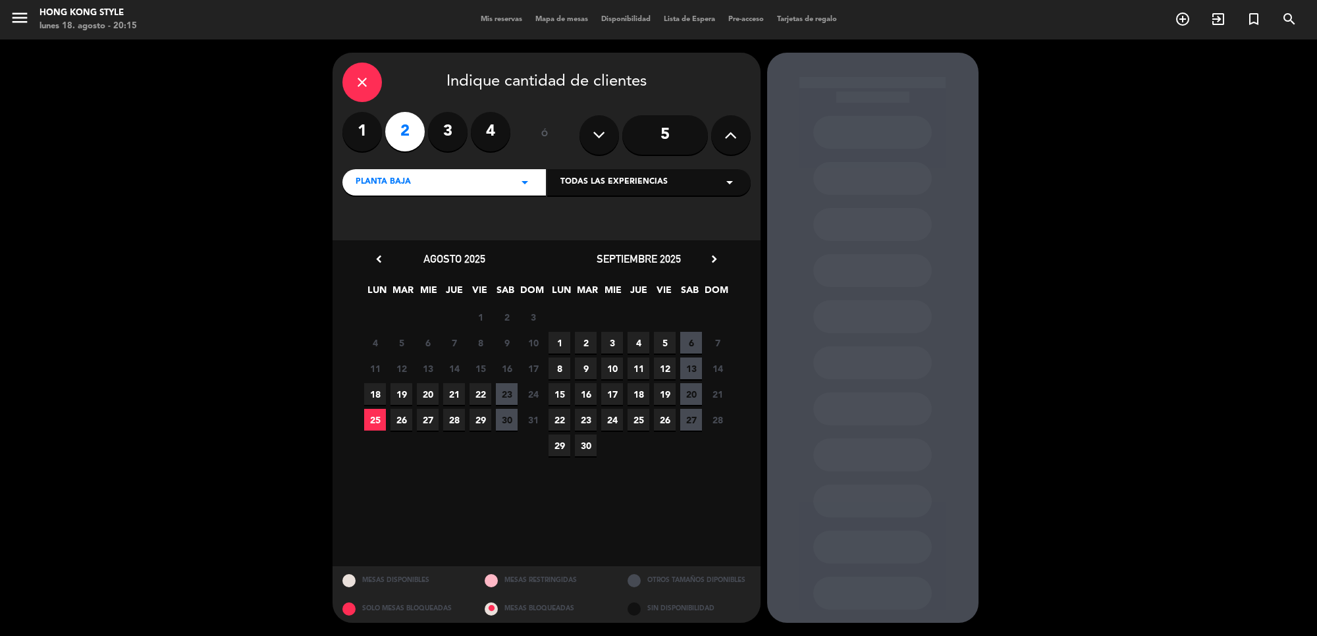
click at [373, 393] on span "18" at bounding box center [375, 394] width 22 height 22
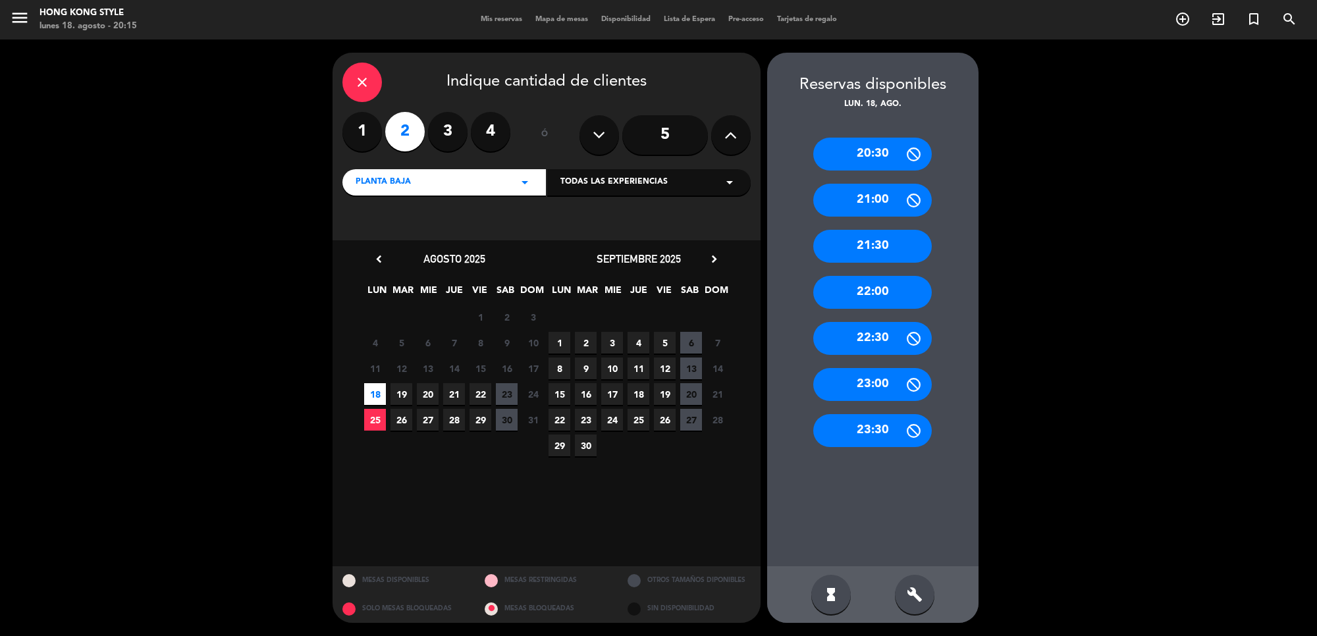
click at [850, 244] on div "21:30" at bounding box center [872, 246] width 119 height 33
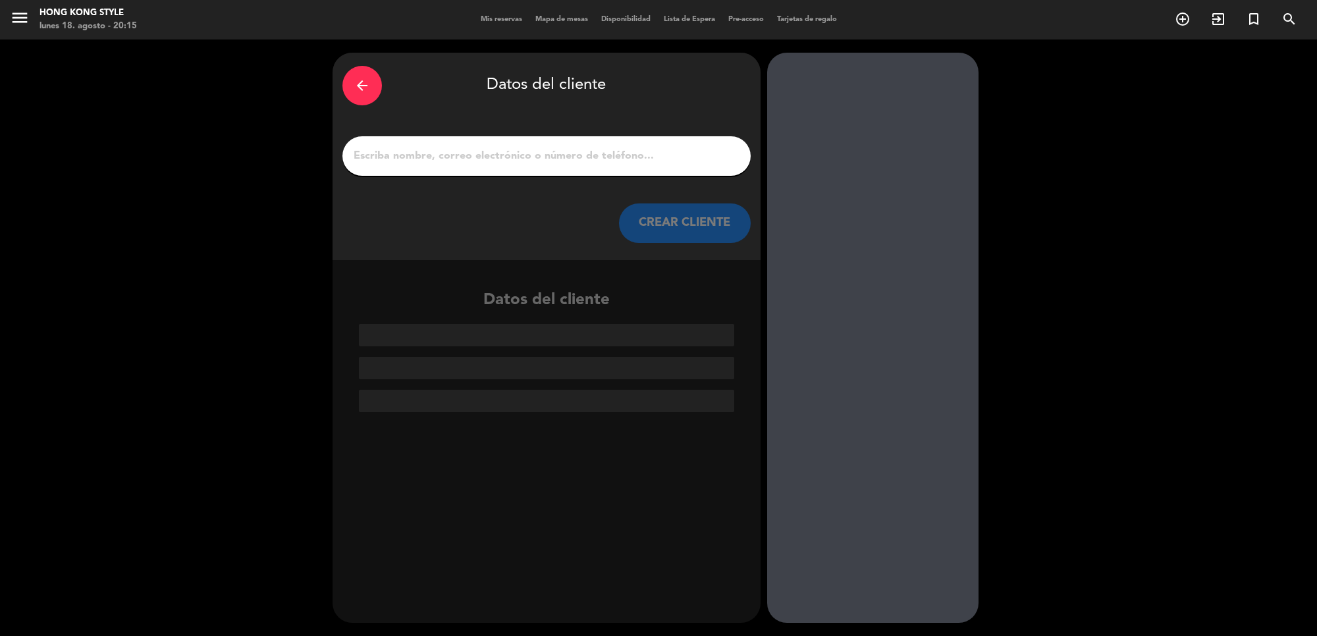
click at [616, 159] on input "1" at bounding box center [546, 156] width 389 height 18
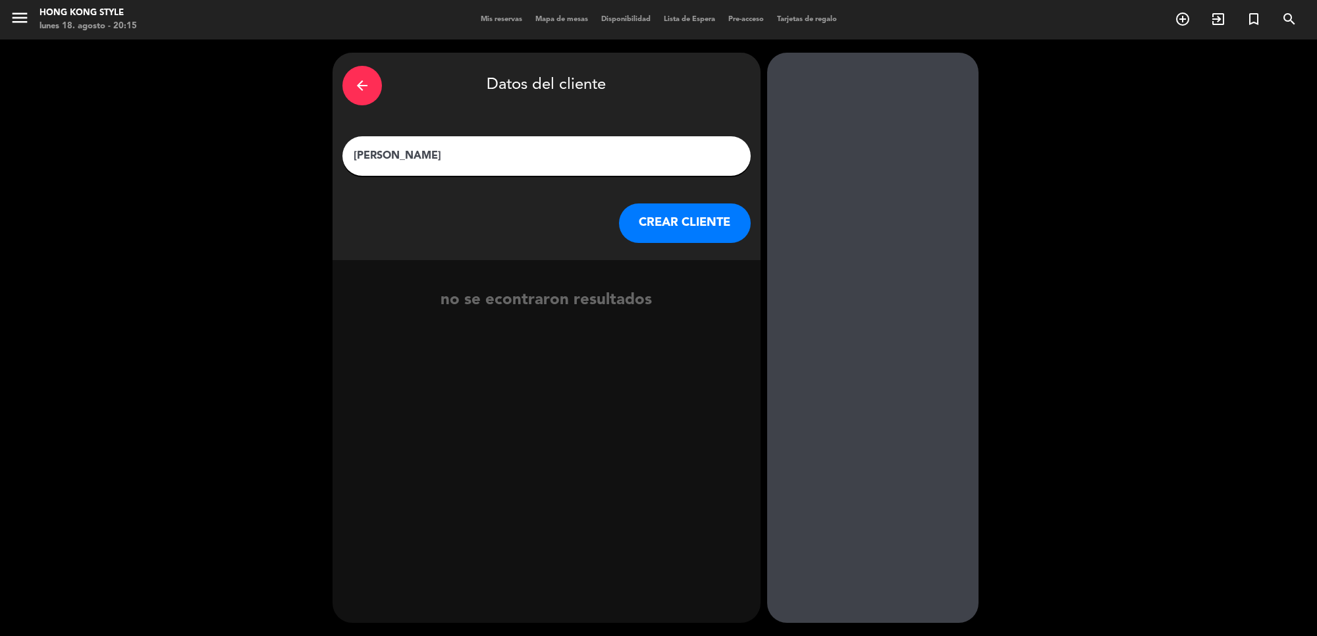
type input "[PERSON_NAME]"
click at [668, 224] on button "CREAR CLIENTE" at bounding box center [685, 224] width 132 height 40
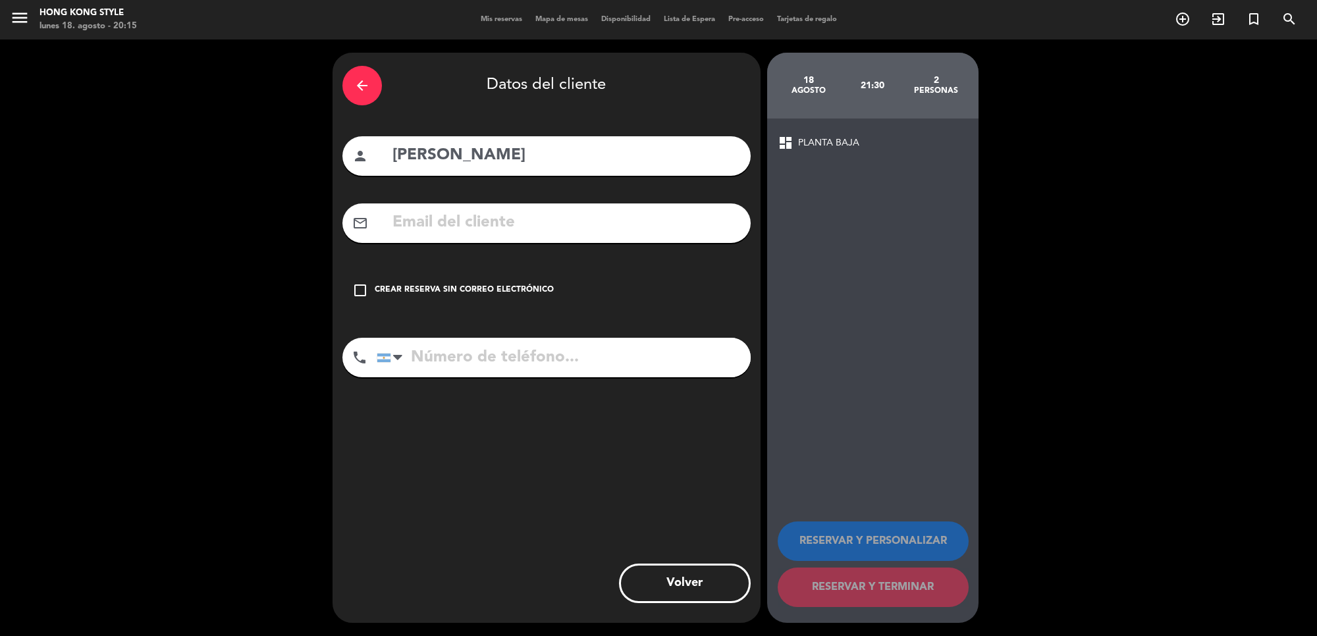
click at [406, 284] on div "Crear reserva sin correo electrónico" at bounding box center [464, 290] width 179 height 13
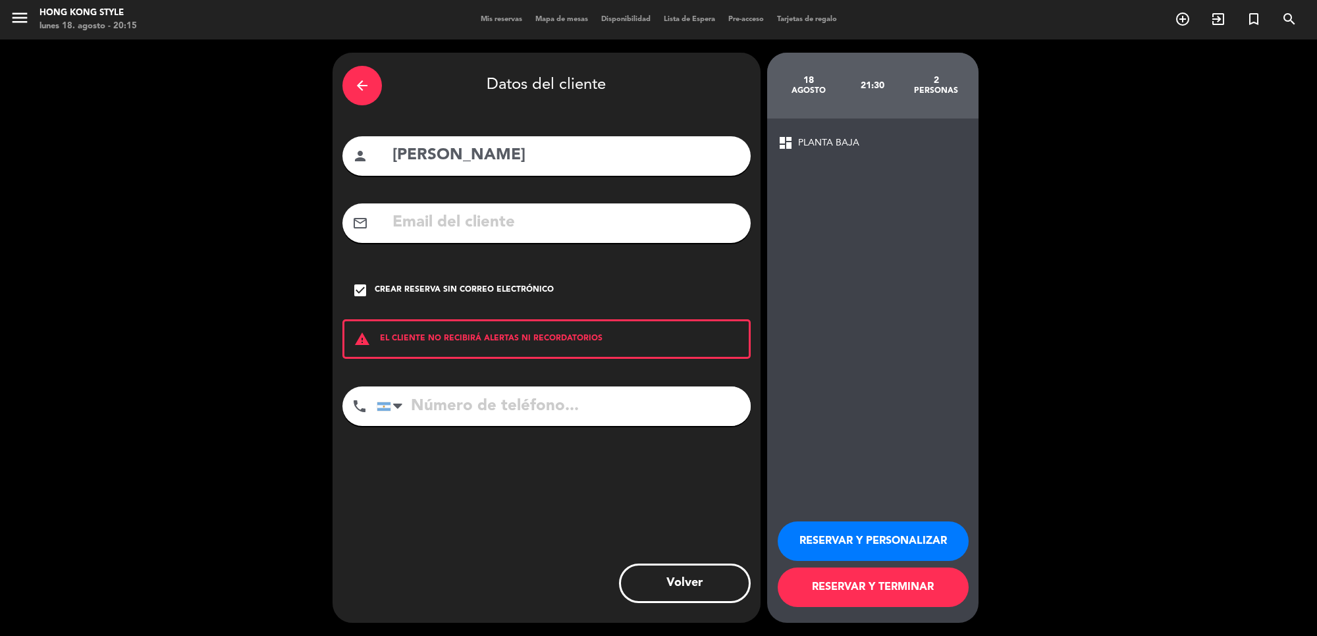
click at [910, 598] on button "RESERVAR Y TERMINAR" at bounding box center [873, 588] width 191 height 40
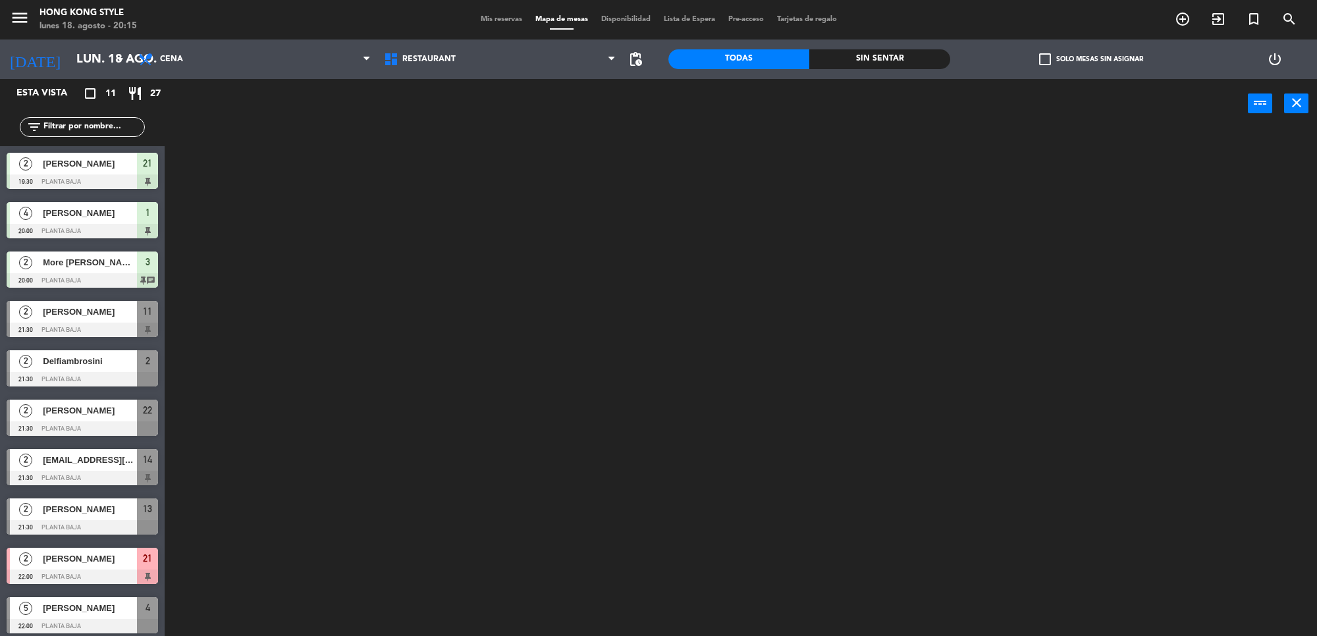
click at [498, 18] on span "Mis reservas" at bounding box center [501, 19] width 55 height 7
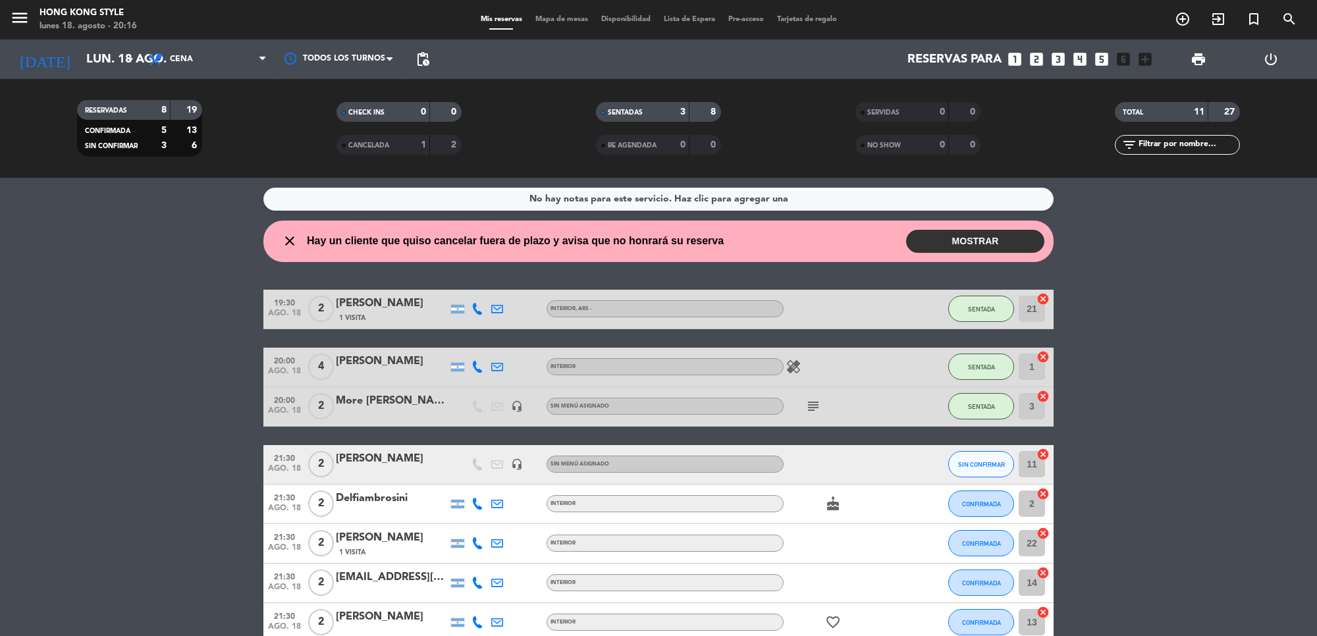
click at [968, 232] on button "MOSTRAR" at bounding box center [975, 241] width 138 height 23
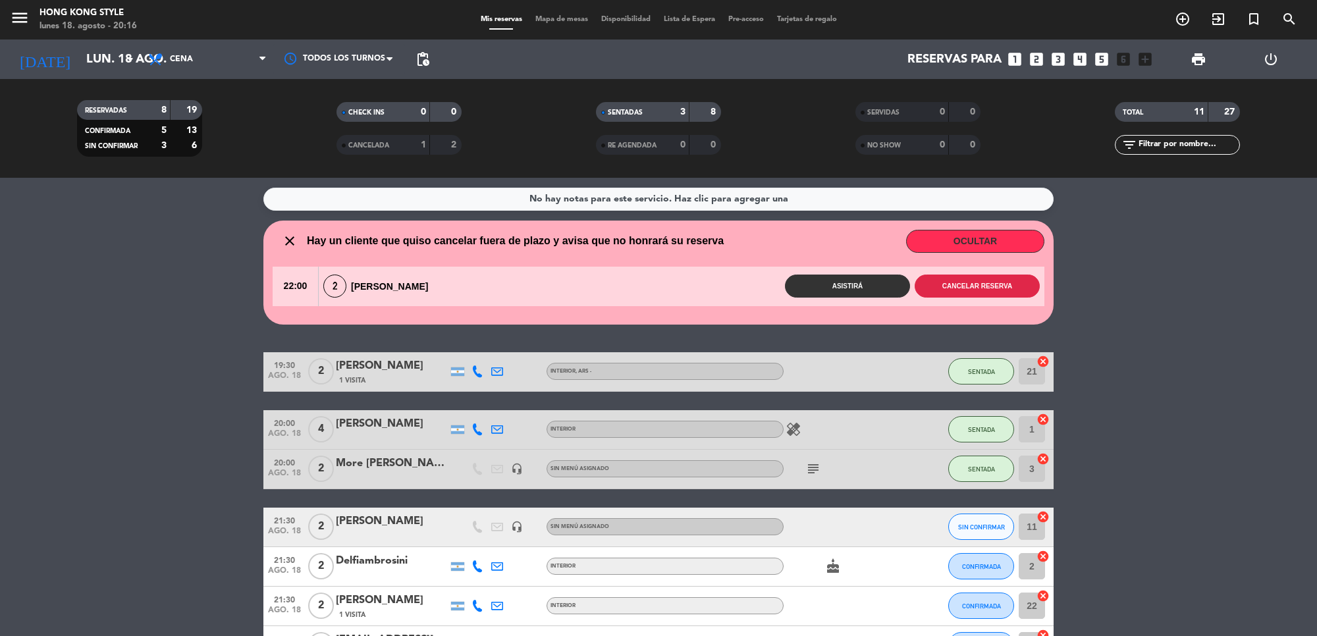
click at [942, 277] on button "Cancelar reserva" at bounding box center [977, 286] width 125 height 23
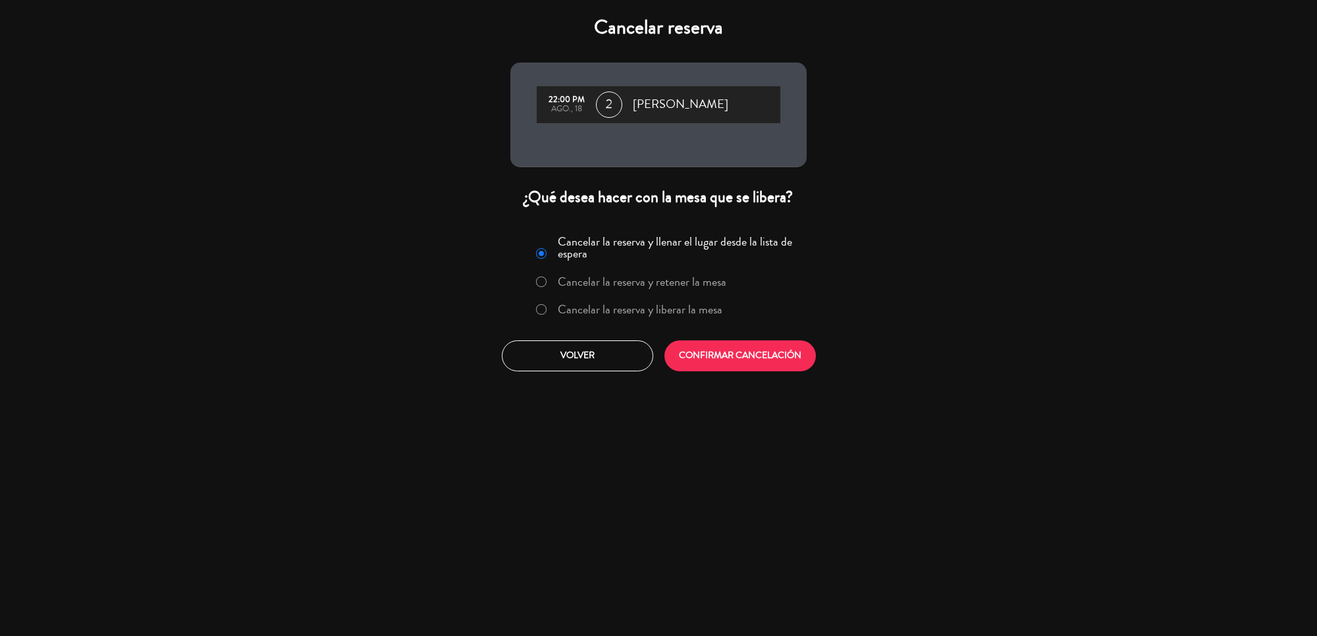
click at [765, 373] on div "Cancelar la reserva y llenar el lugar desde la lista de espera Cancelar la rese…" at bounding box center [659, 300] width 316 height 159
click at [762, 367] on button "CONFIRMAR CANCELACIÓN" at bounding box center [740, 355] width 151 height 31
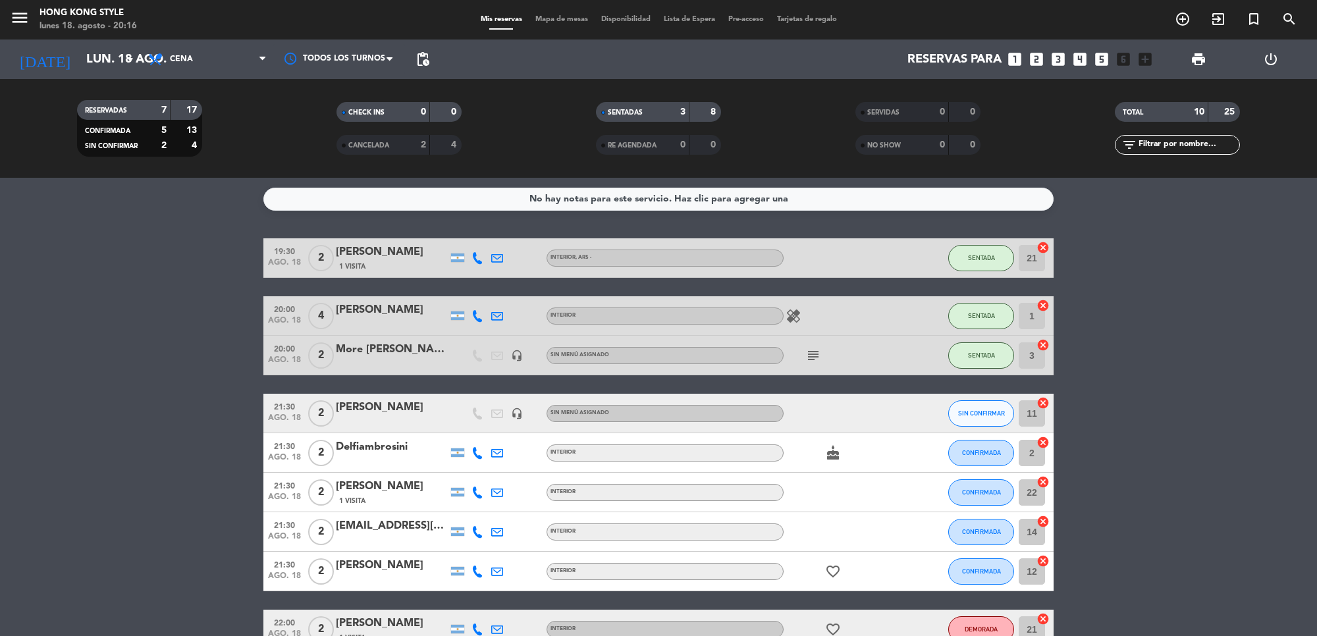
click at [545, 24] on div "Mis reservas Mapa de mesas Disponibilidad Lista de Espera Pre-acceso Tarjetas d…" at bounding box center [658, 20] width 369 height 12
click at [549, 20] on span "Mapa de mesas" at bounding box center [562, 19] width 66 height 7
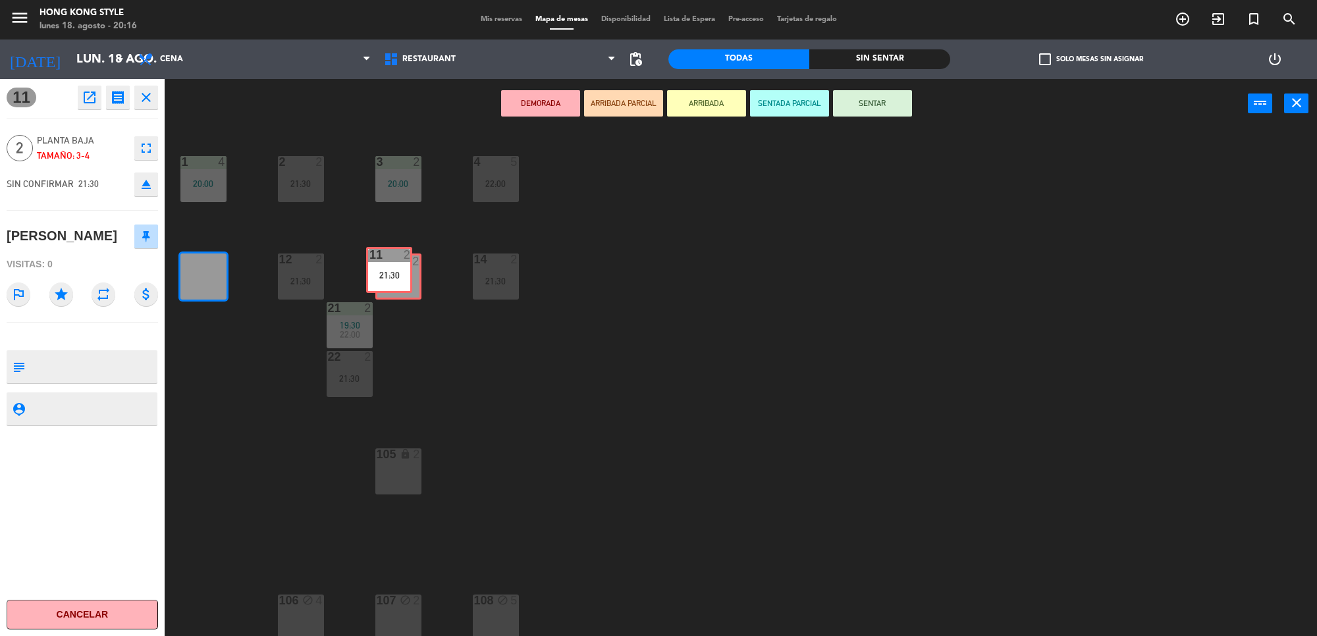
drag, startPoint x: 209, startPoint y: 267, endPoint x: 399, endPoint y: 264, distance: 190.4
click at [399, 264] on div "1 4 20:00 2 2 21:30 3 2 20:00 4 5 22:00 11 2 21:30 11 2 21:30 12 2 21:30 13 2 1…" at bounding box center [747, 386] width 1139 height 508
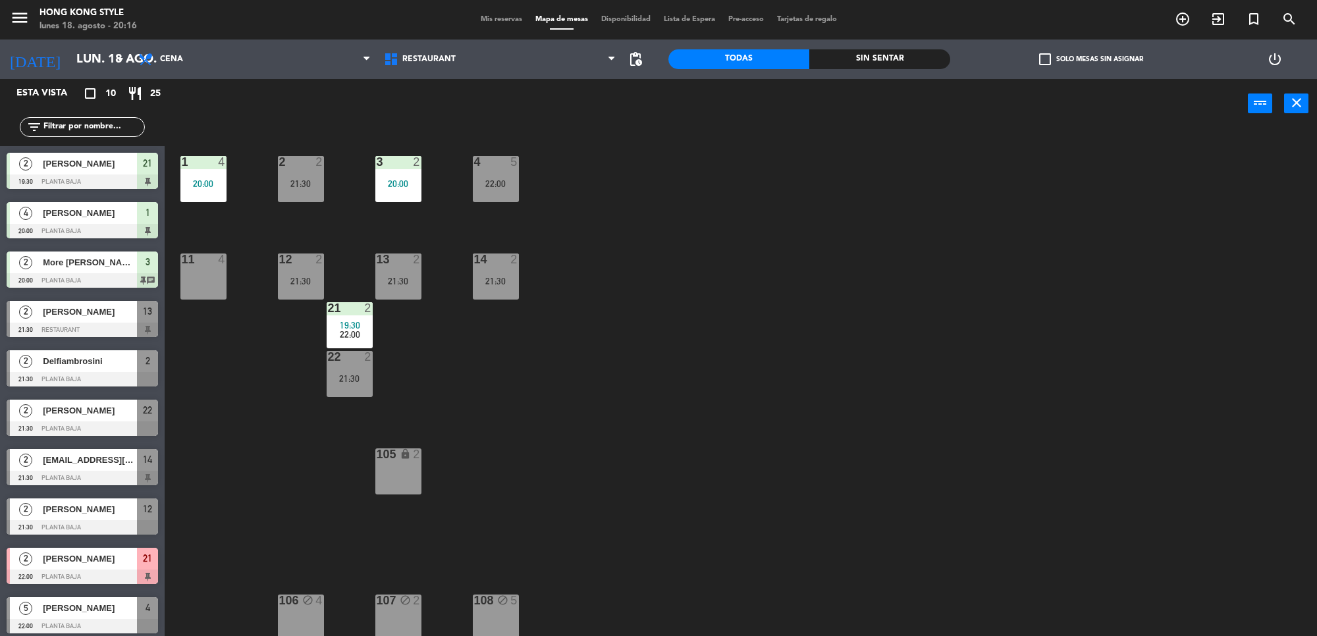
click at [515, 428] on div "1 4 20:00 2 2 21:30 3 2 20:00 4 5 22:00 11 4 12 2 21:30 13 2 21:30 14 2 21:30 2…" at bounding box center [747, 386] width 1139 height 508
click at [199, 269] on div "11 4" at bounding box center [203, 277] width 46 height 46
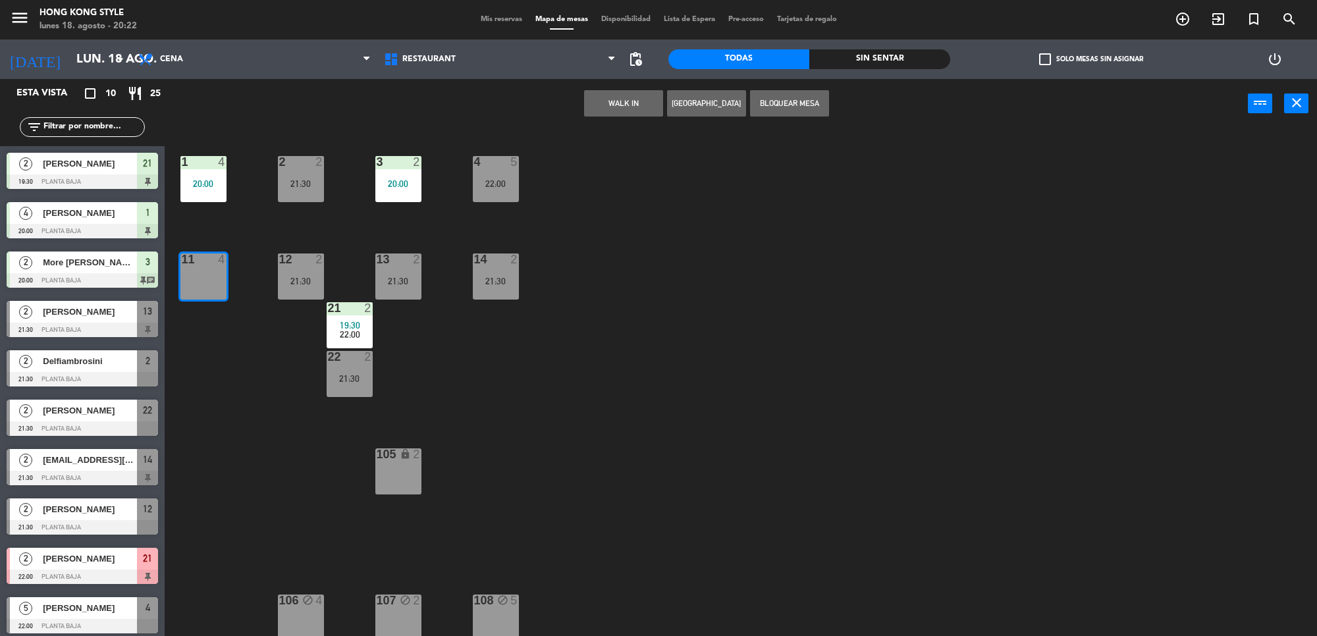
click at [724, 93] on button "[GEOGRAPHIC_DATA]" at bounding box center [706, 103] width 79 height 26
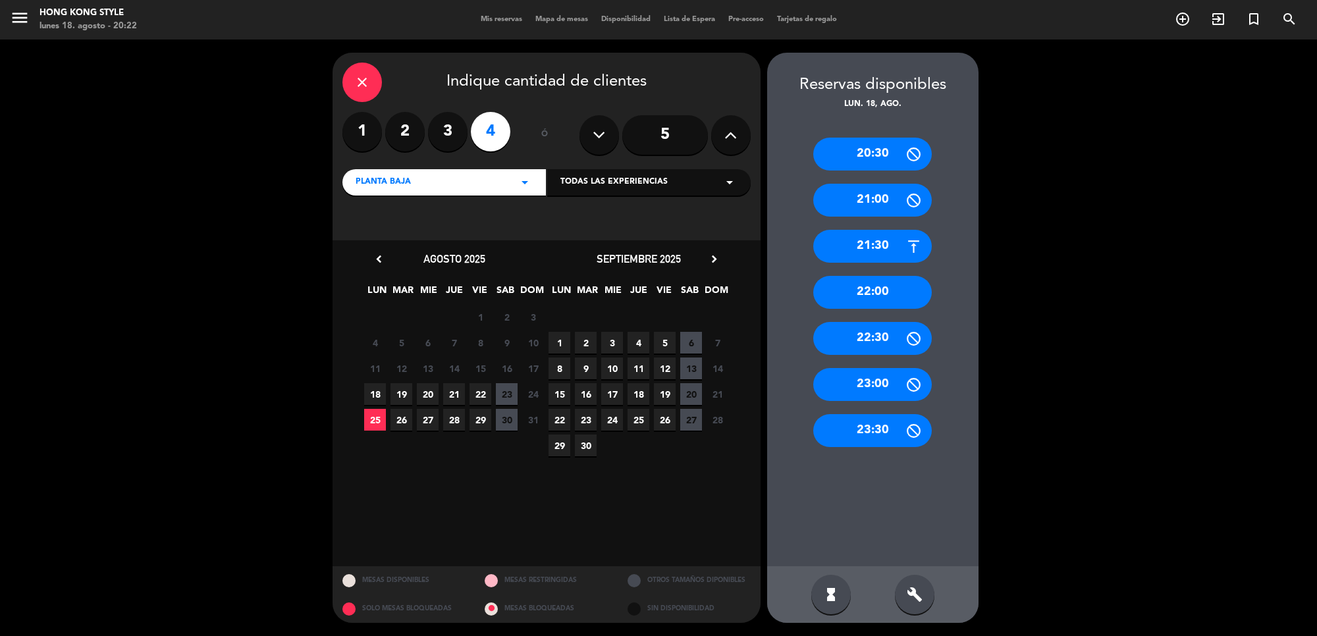
click at [367, 396] on span "18" at bounding box center [375, 394] width 22 height 22
click at [873, 237] on div "21:30" at bounding box center [872, 246] width 119 height 33
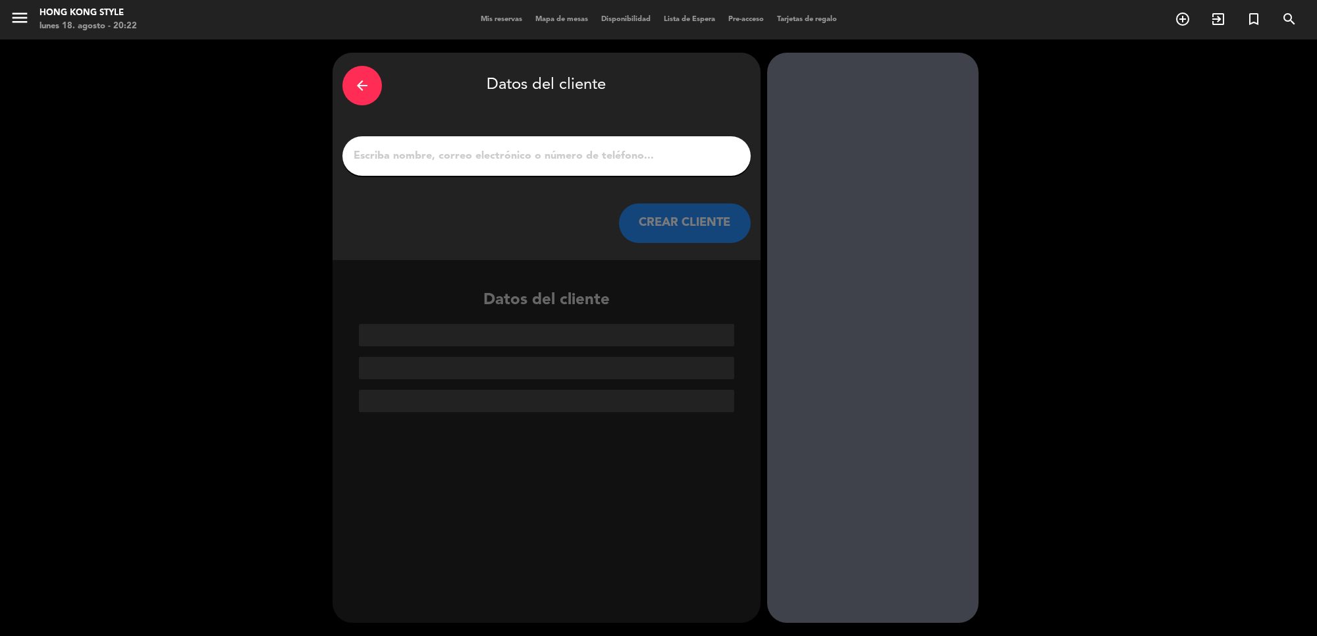
click at [587, 139] on div at bounding box center [546, 156] width 408 height 40
click at [580, 153] on input "1" at bounding box center [546, 156] width 389 height 18
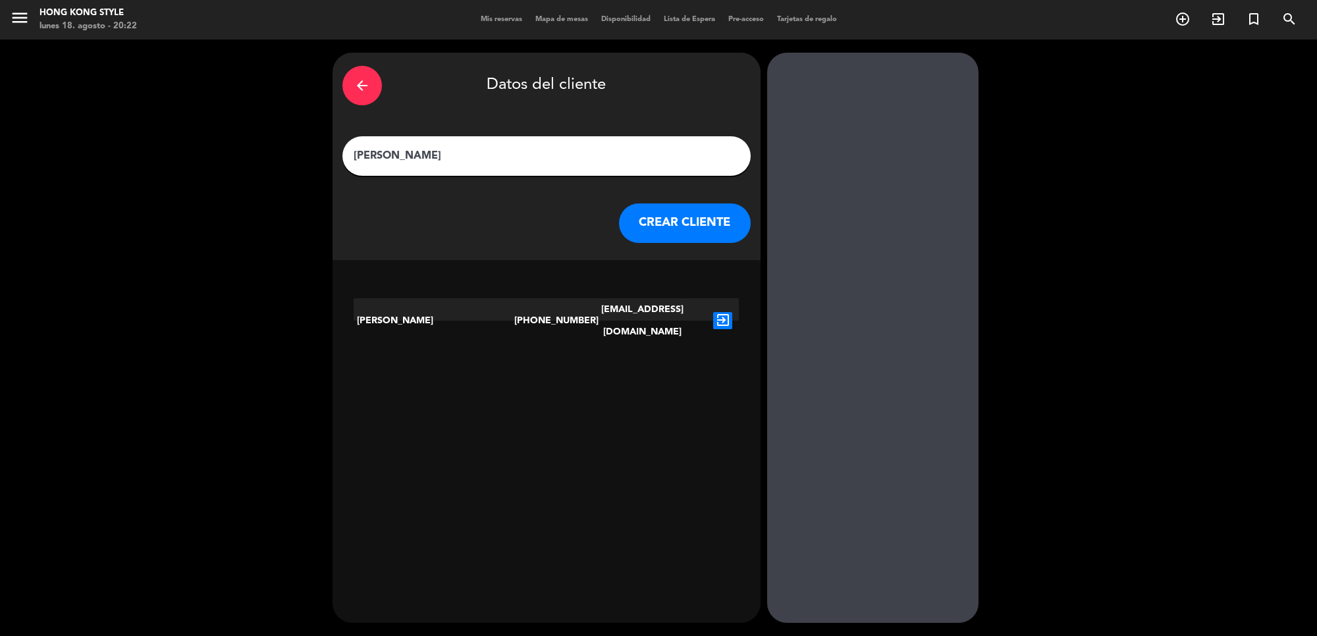
type input "[PERSON_NAME]"
click at [723, 312] on icon "exit_to_app" at bounding box center [722, 320] width 19 height 17
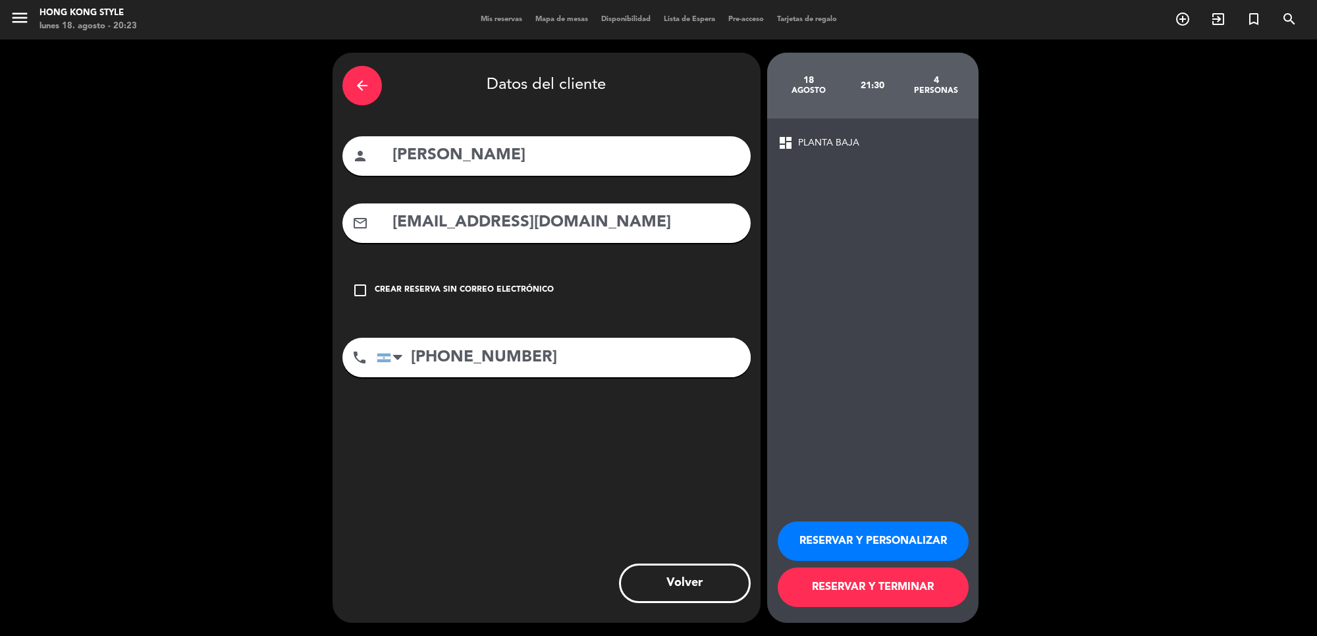
click at [850, 601] on button "RESERVAR Y TERMINAR" at bounding box center [873, 588] width 191 height 40
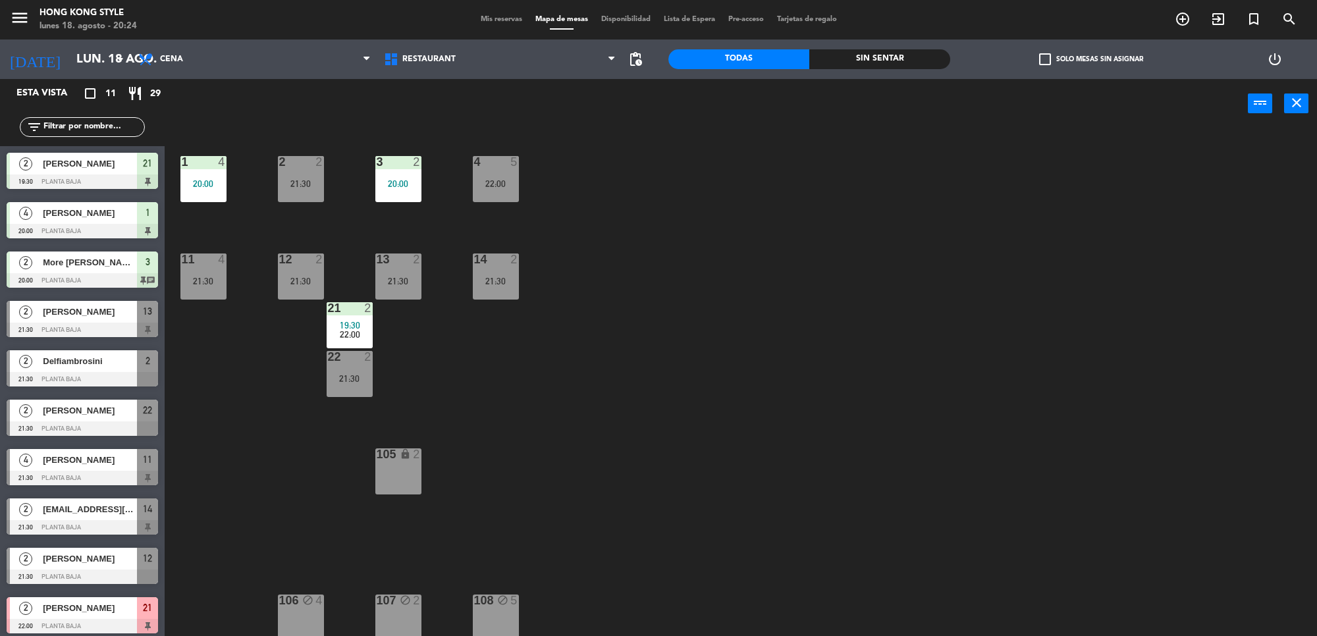
click at [485, 20] on span "Mis reservas" at bounding box center [501, 19] width 55 height 7
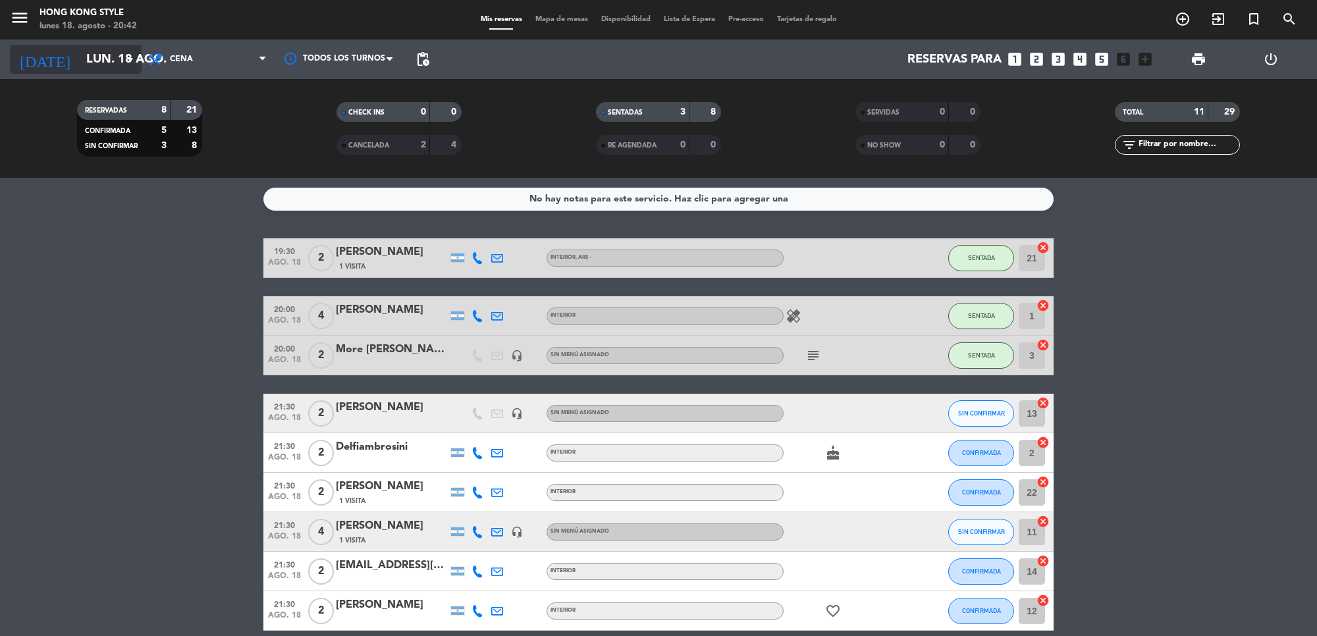
click at [80, 69] on input "lun. 18 ago." at bounding box center [157, 59] width 155 height 28
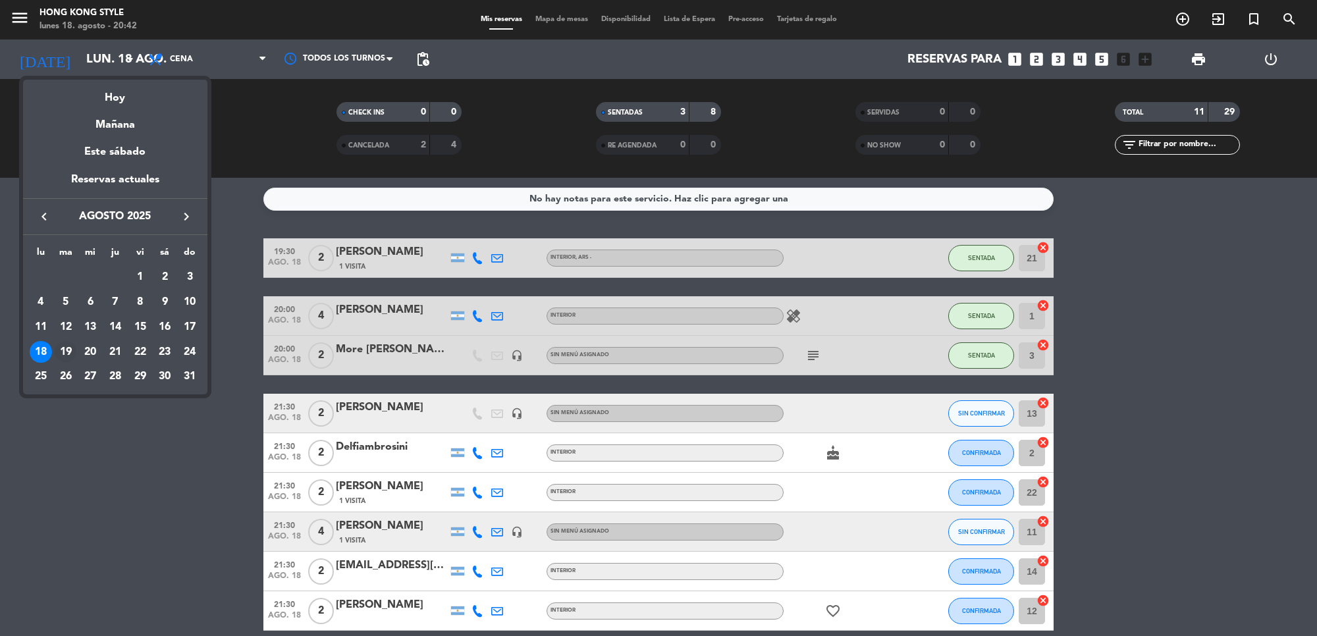
click at [68, 352] on div "19" at bounding box center [66, 352] width 22 height 22
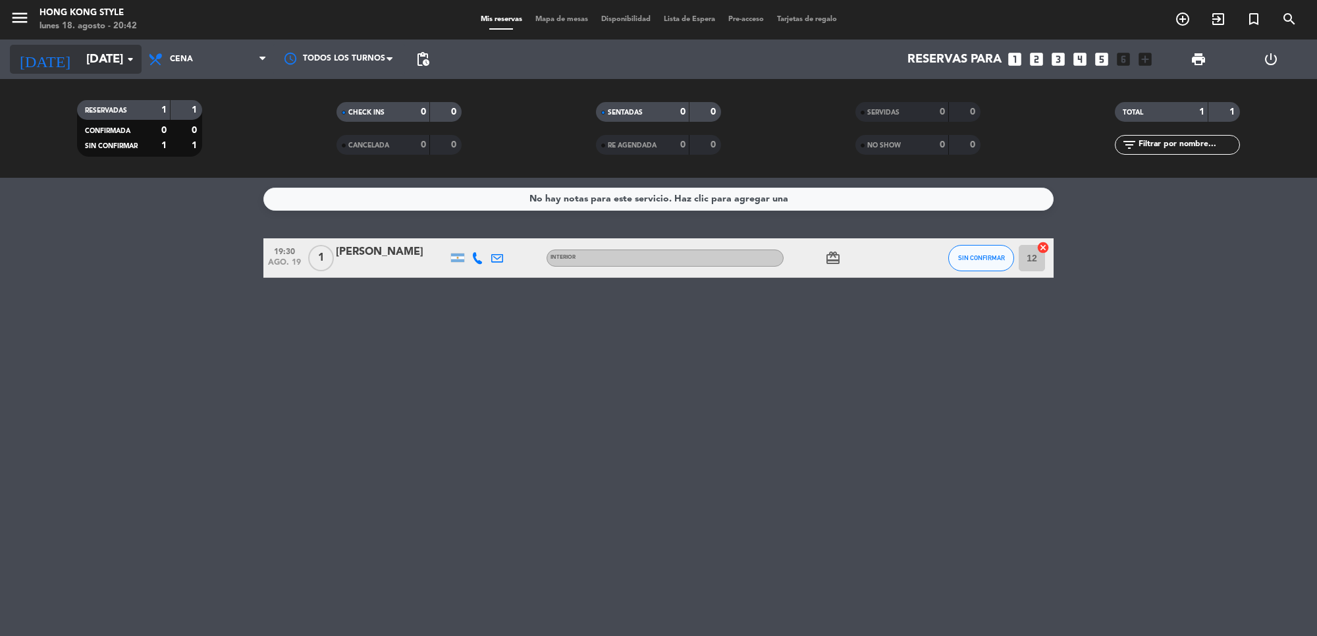
click at [124, 60] on icon "arrow_drop_down" at bounding box center [130, 59] width 16 height 16
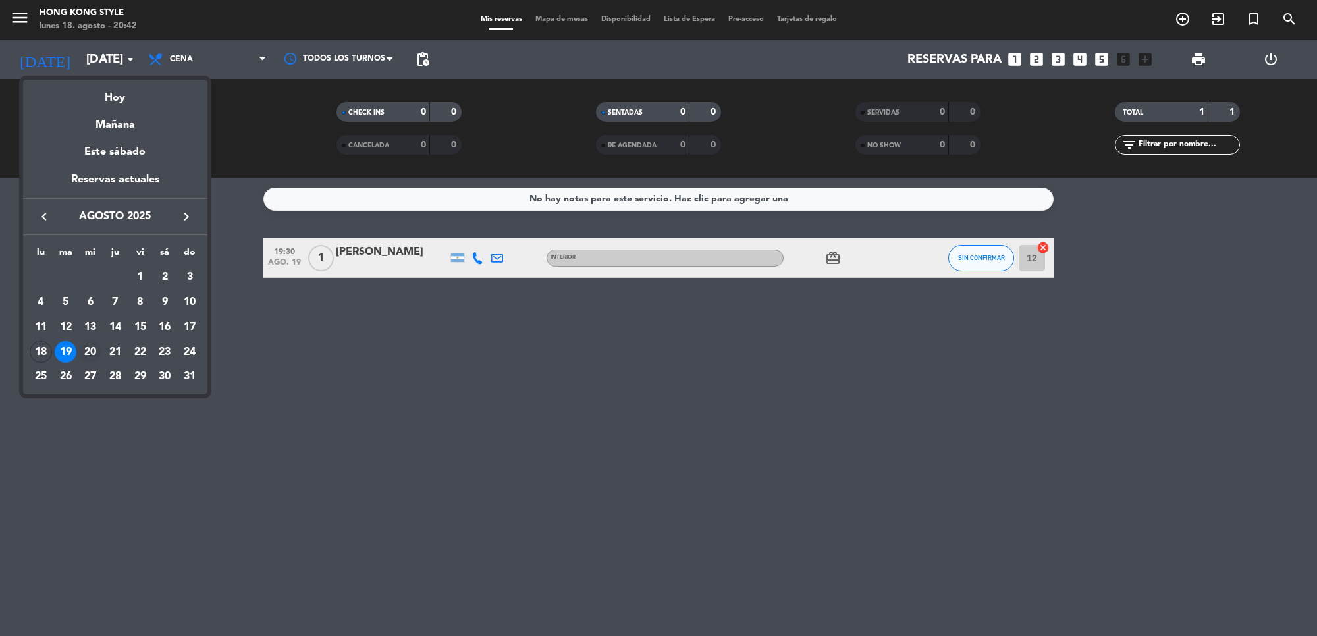
click at [86, 352] on div "20" at bounding box center [90, 352] width 22 height 22
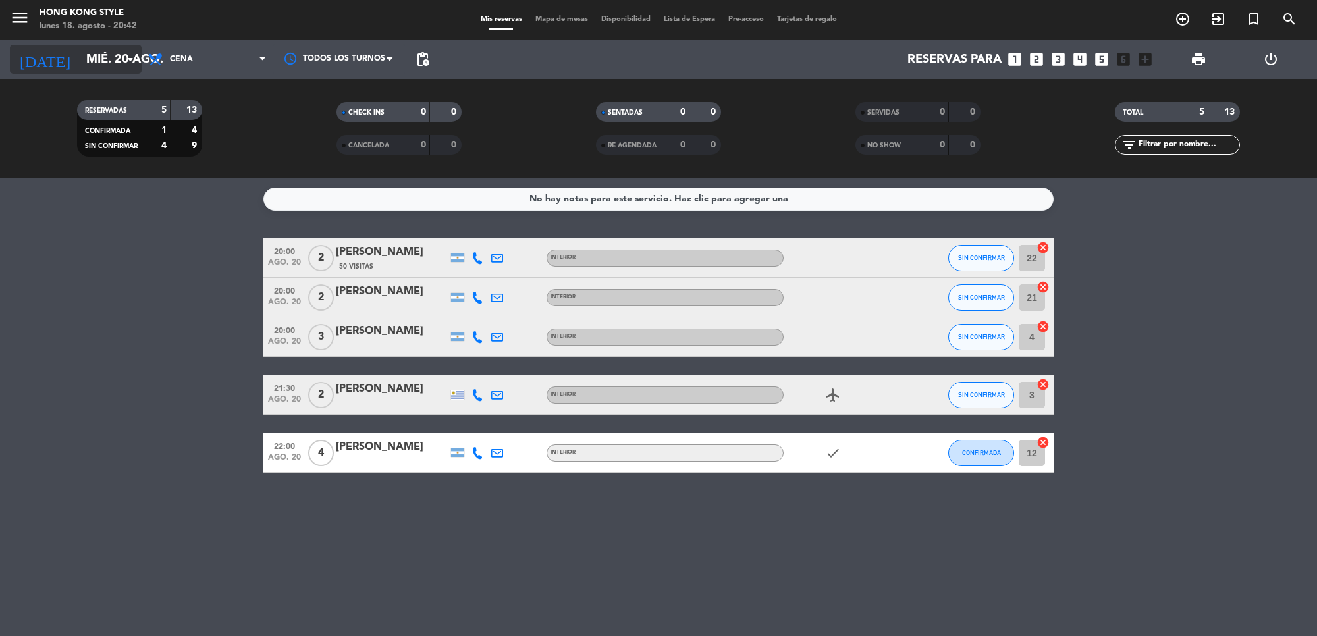
click at [94, 54] on input "mié. 20 ago." at bounding box center [157, 59] width 155 height 28
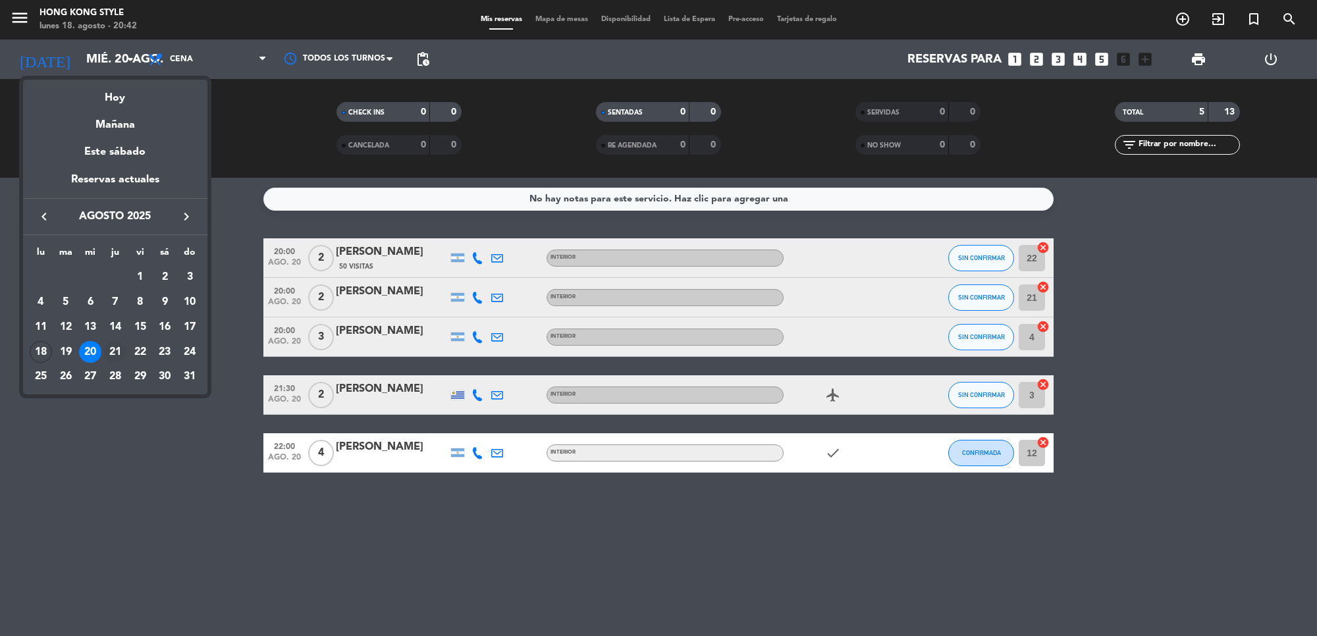
click at [112, 344] on div "21" at bounding box center [115, 352] width 22 height 22
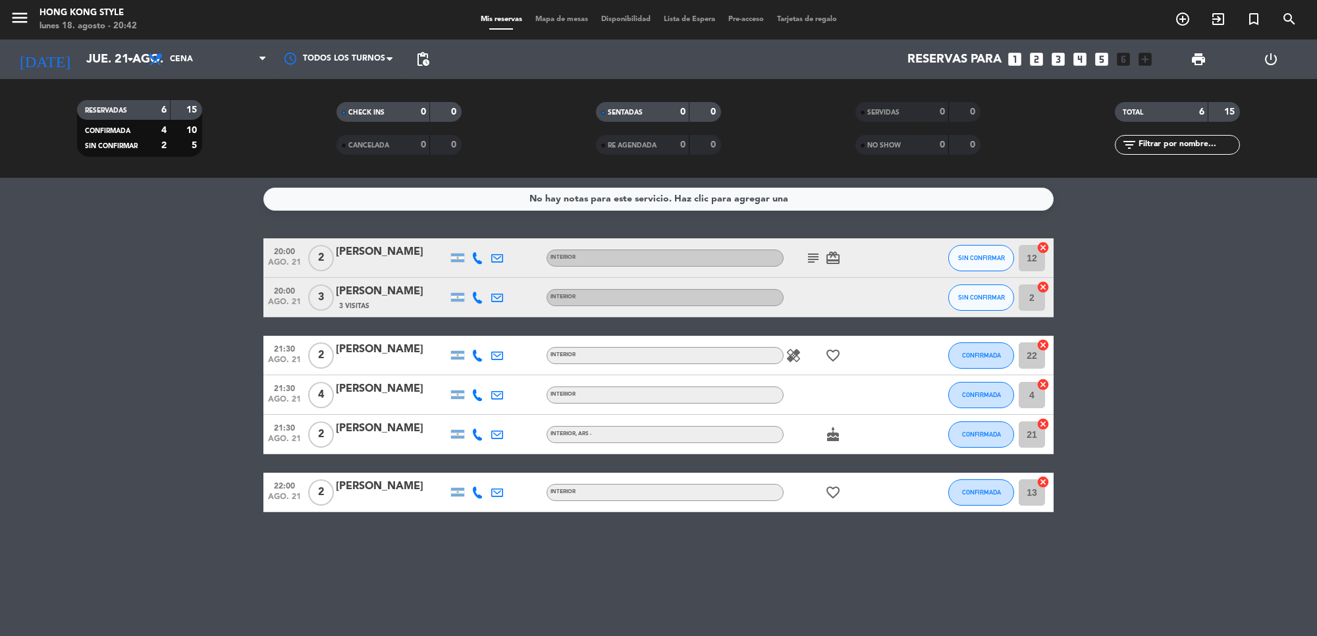
click at [811, 251] on icon "subject" at bounding box center [813, 258] width 16 height 16
click at [794, 357] on icon "healing" at bounding box center [794, 356] width 16 height 16
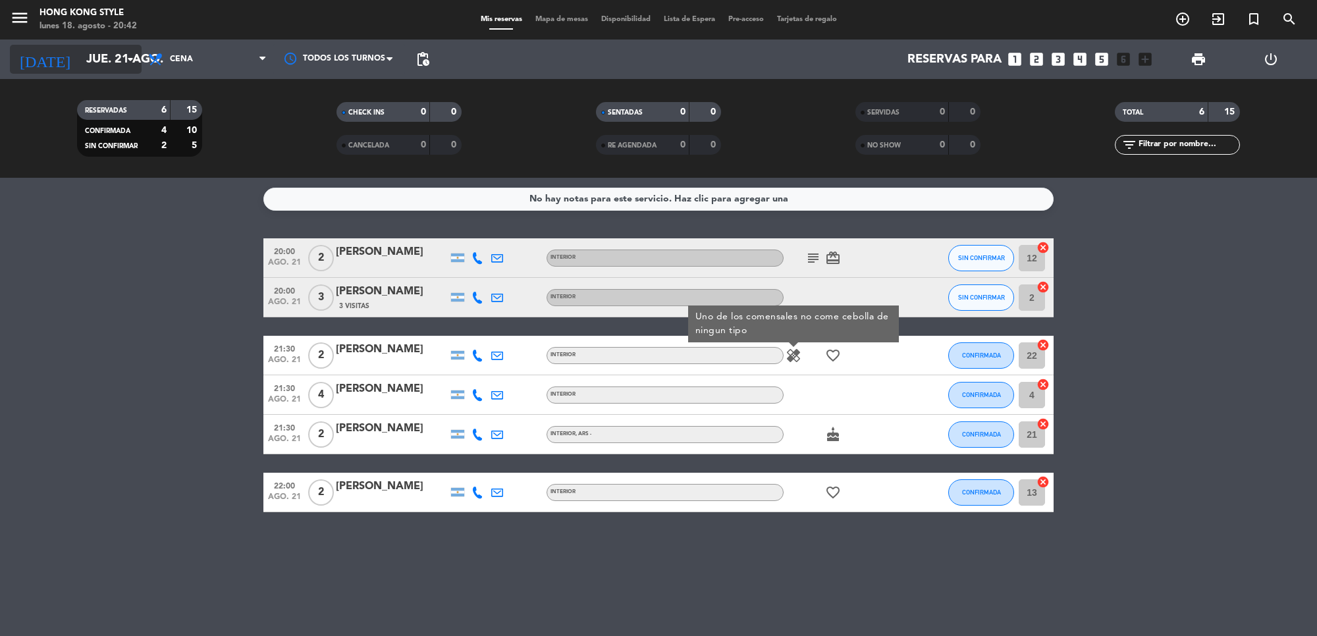
click at [80, 70] on input "jue. 21 ago." at bounding box center [157, 59] width 155 height 28
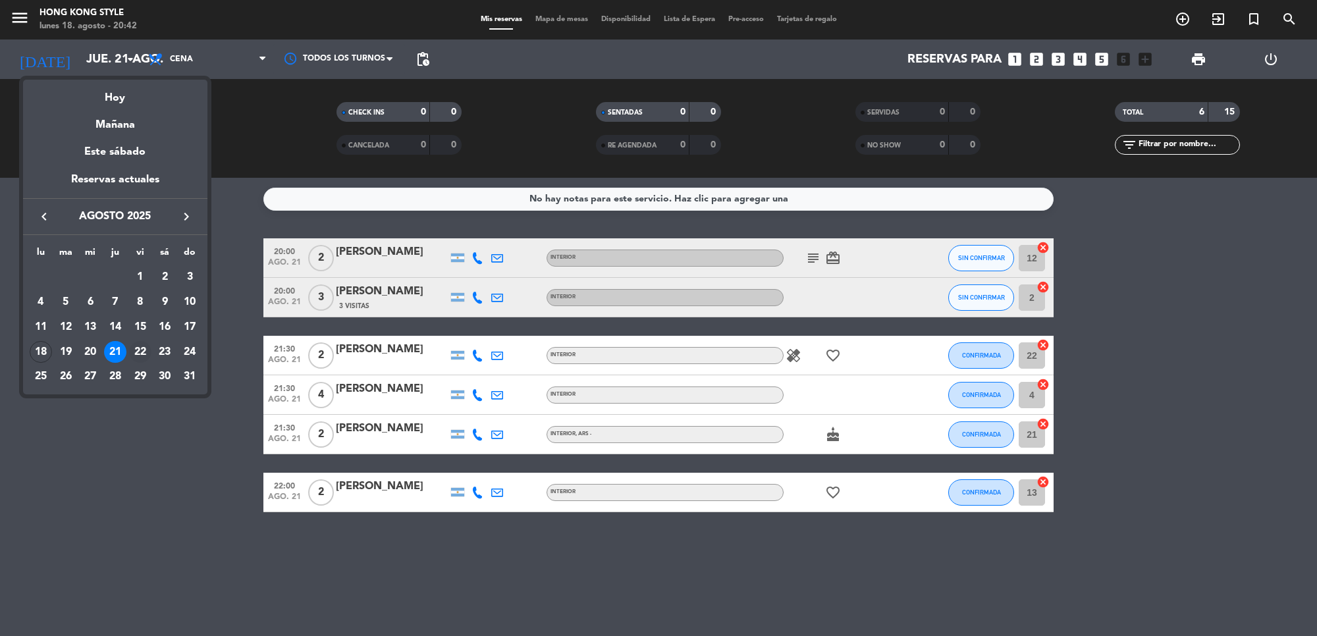
click at [136, 353] on div "22" at bounding box center [140, 352] width 22 height 22
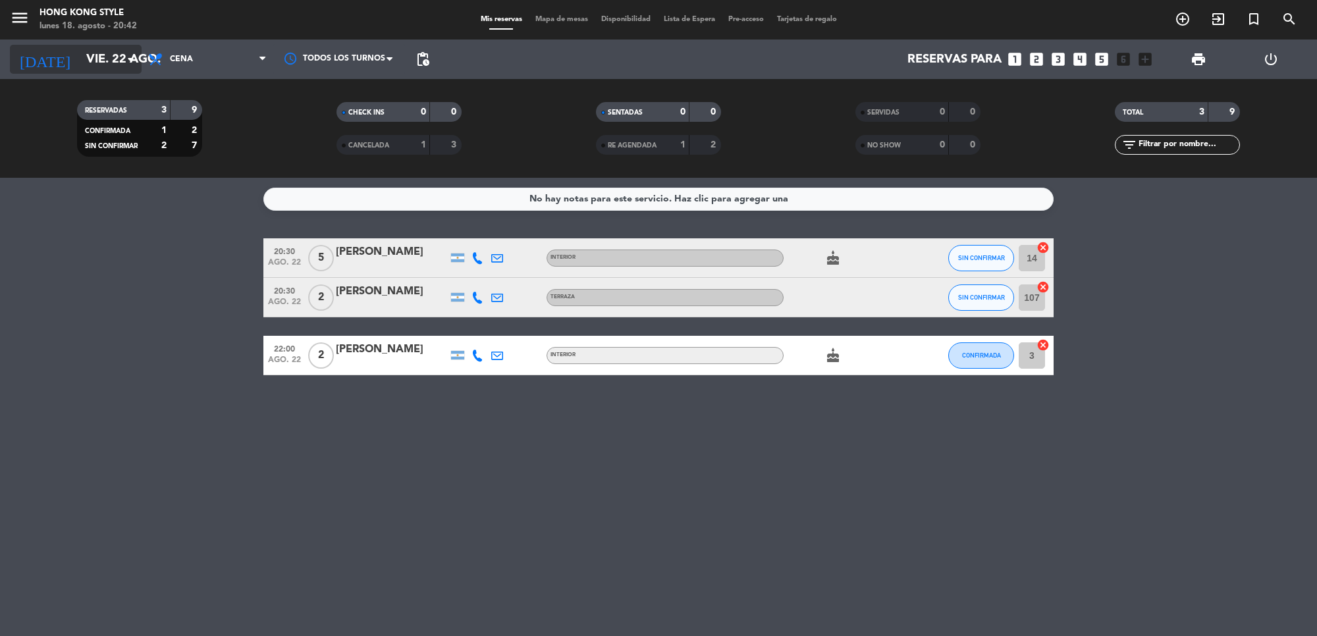
click at [126, 47] on input "vie. 22 ago." at bounding box center [157, 59] width 155 height 28
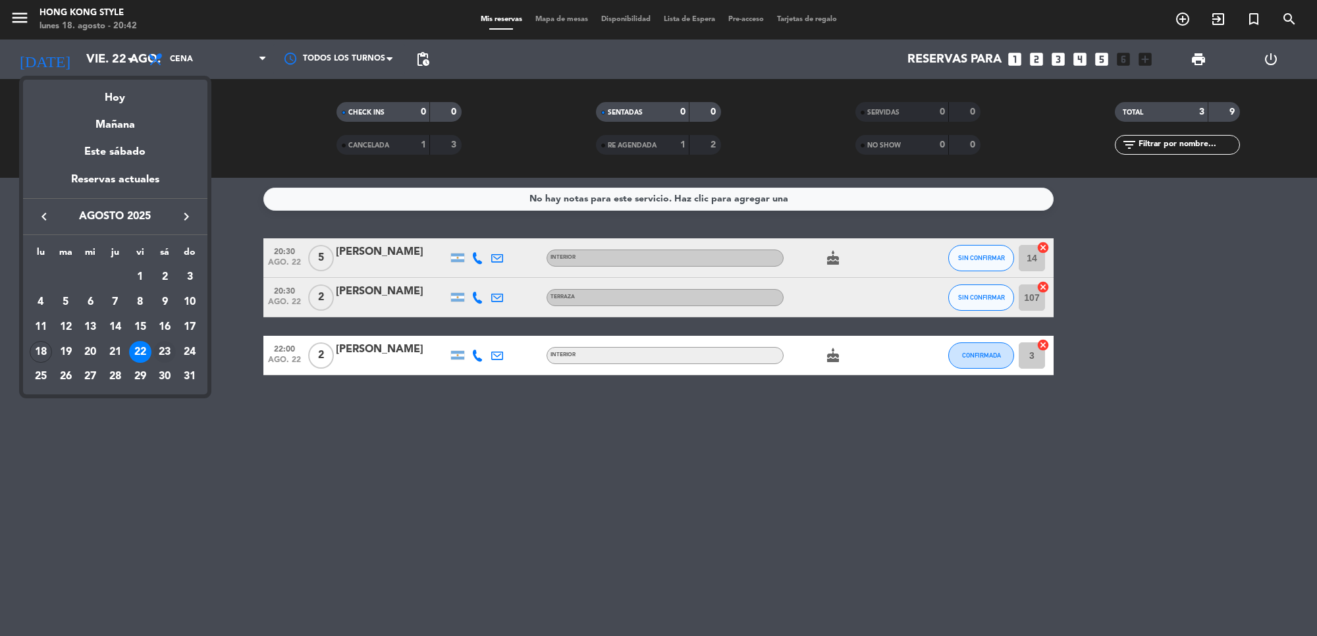
click at [165, 350] on div "23" at bounding box center [164, 352] width 22 height 22
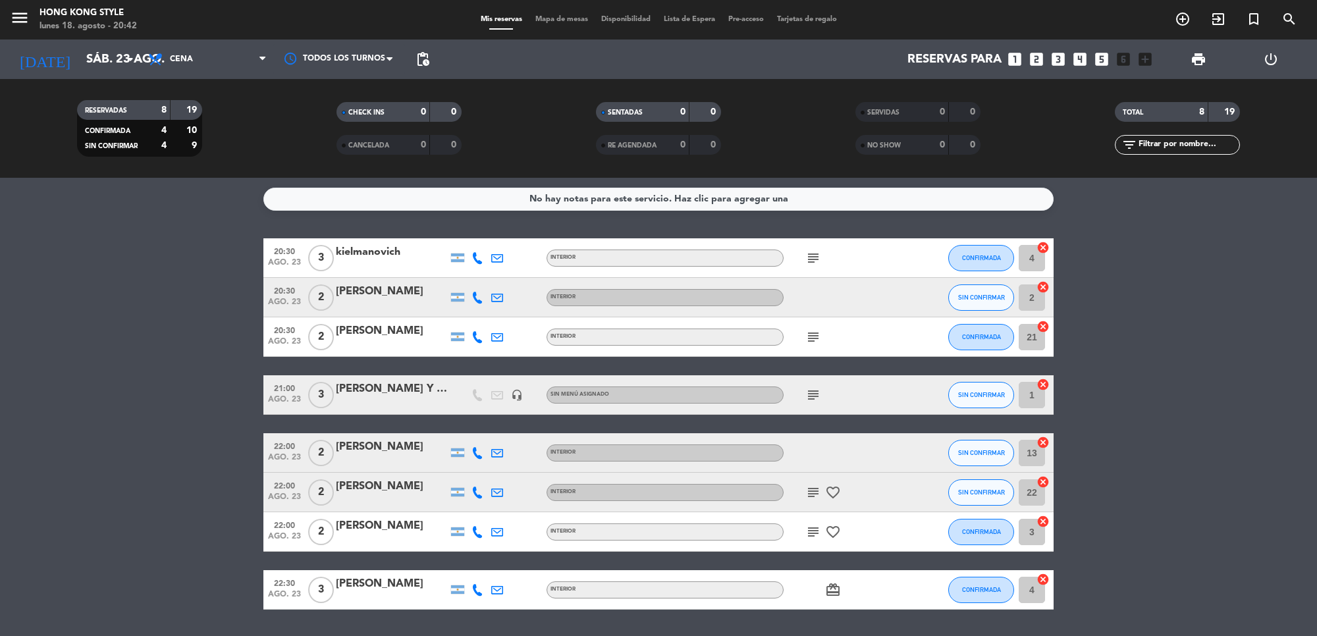
click at [814, 259] on icon "subject" at bounding box center [813, 258] width 16 height 16
click at [814, 336] on icon "subject" at bounding box center [813, 337] width 16 height 16
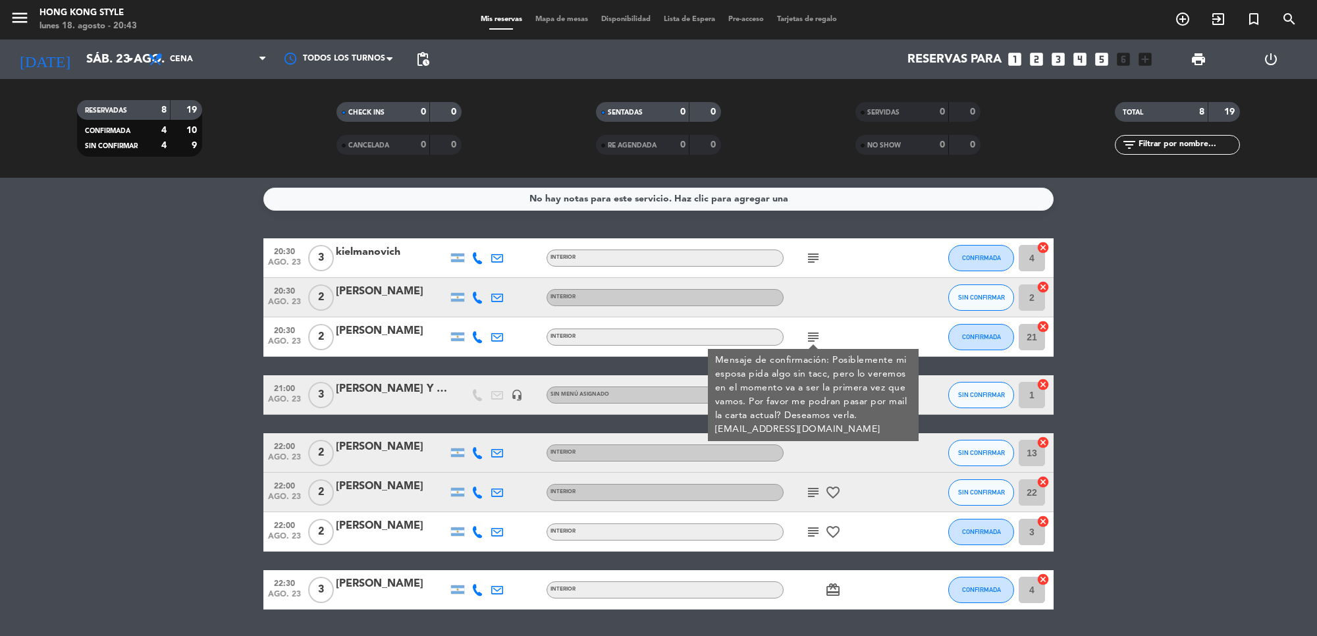
click at [479, 262] on icon at bounding box center [478, 258] width 12 height 12
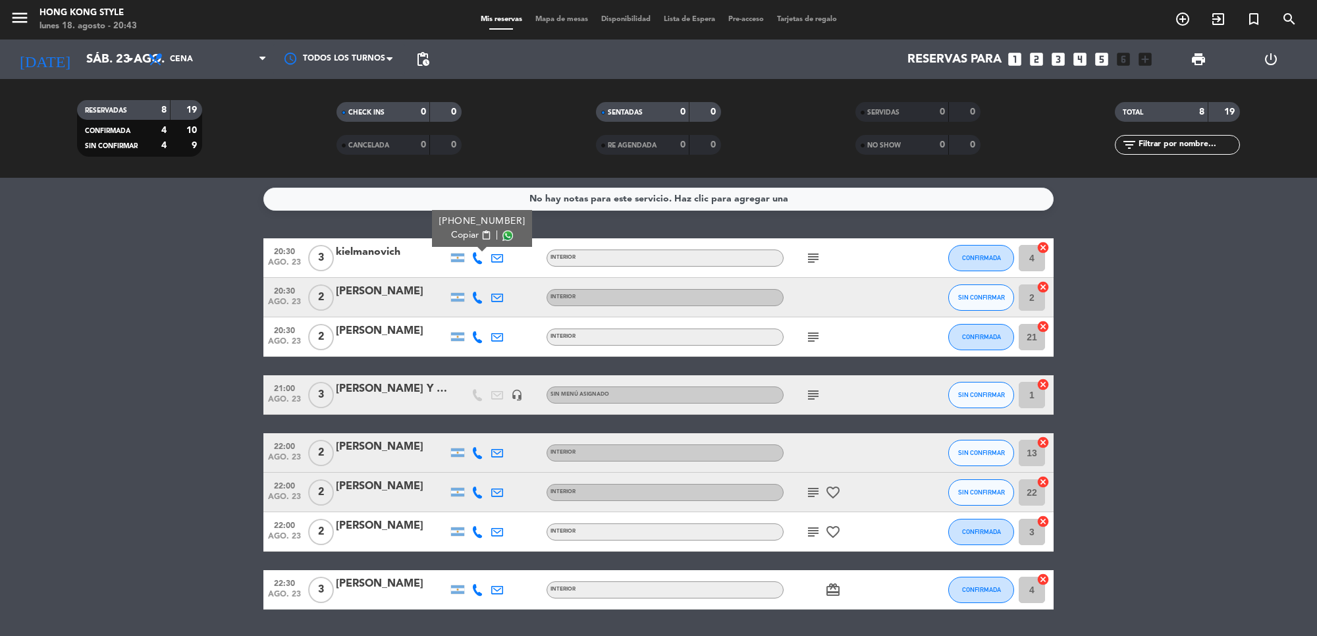
click at [466, 236] on span "Copiar" at bounding box center [465, 236] width 28 height 14
click at [817, 264] on icon "subject" at bounding box center [813, 258] width 16 height 16
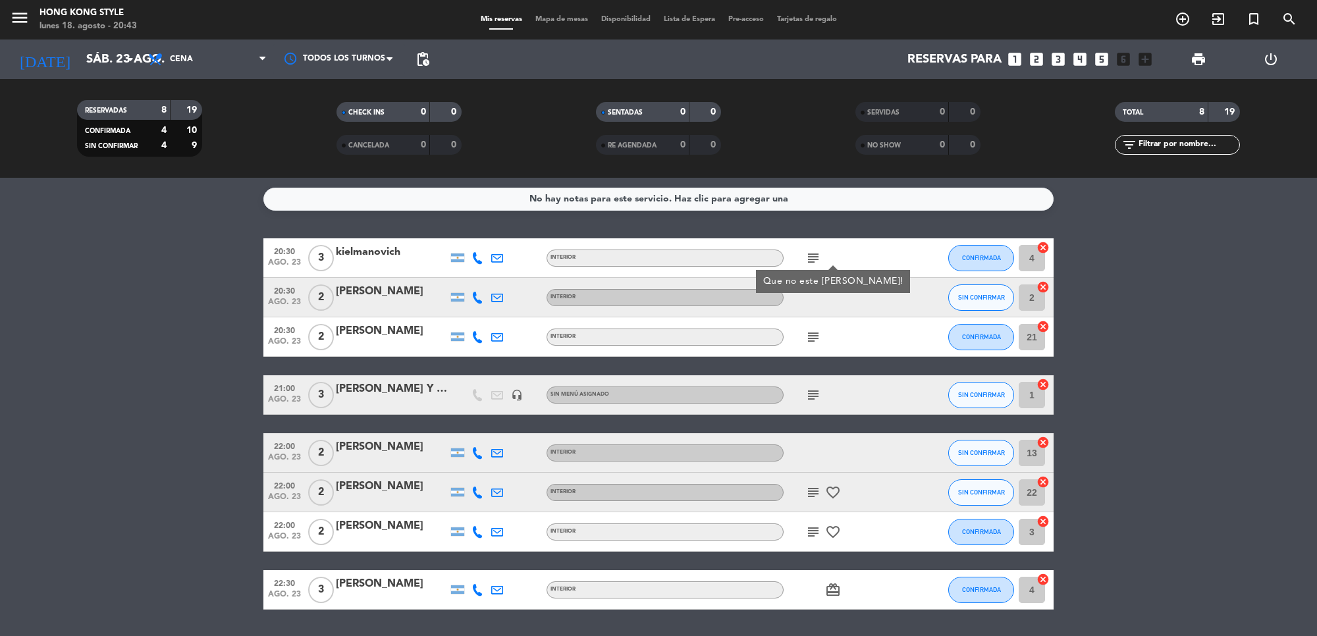
click at [813, 396] on icon "subject" at bounding box center [813, 395] width 16 height 16
click at [836, 377] on div "subject 3 pollos a la [PERSON_NAME]" at bounding box center [843, 394] width 119 height 39
click at [811, 343] on icon "subject" at bounding box center [813, 337] width 16 height 16
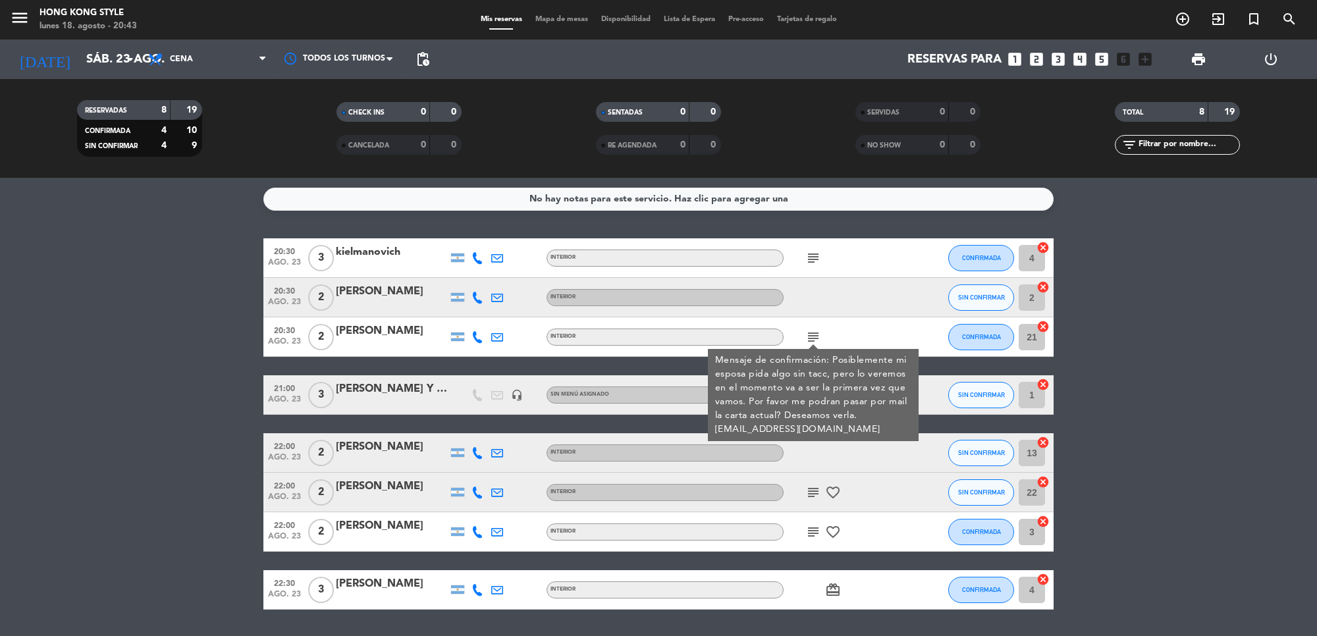
click at [811, 491] on icon "subject" at bounding box center [813, 493] width 16 height 16
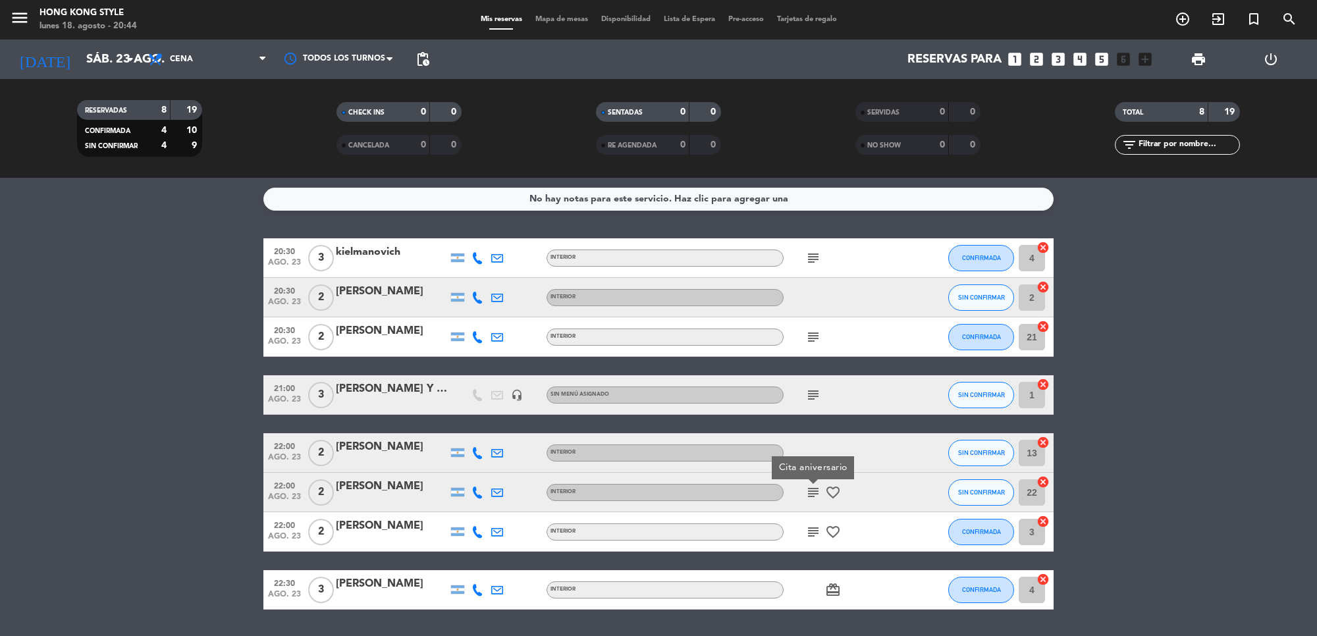
click at [811, 534] on icon "subject" at bounding box center [813, 532] width 16 height 16
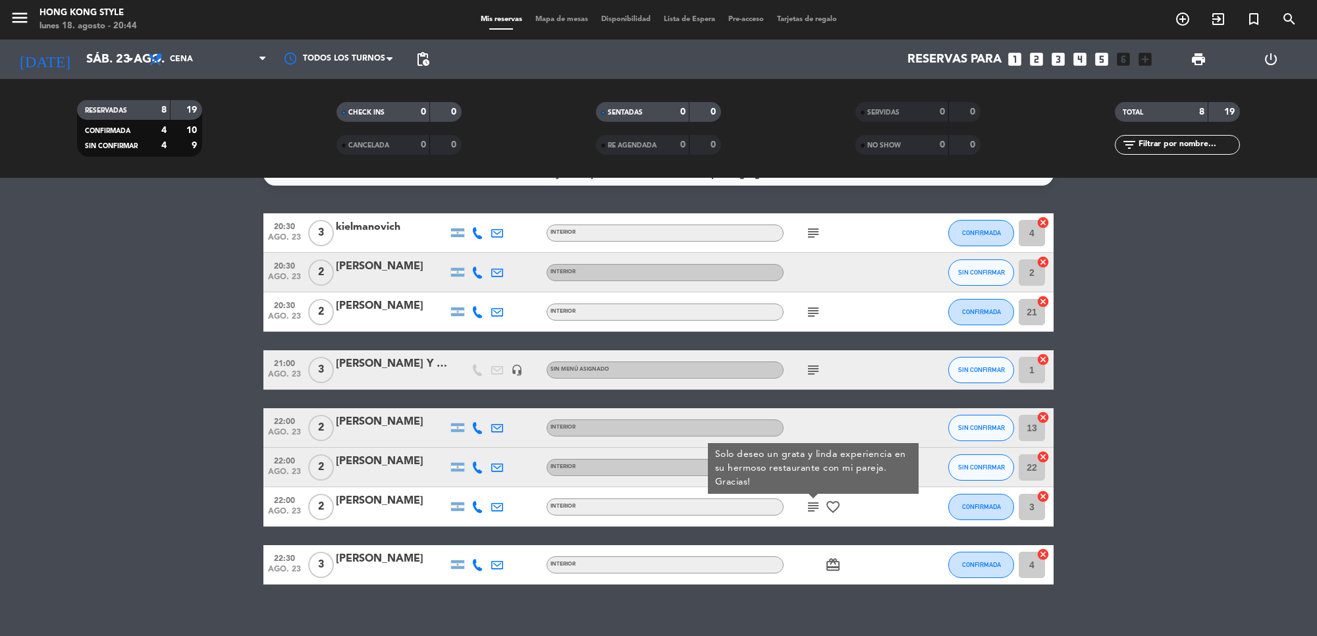
scroll to position [40, 0]
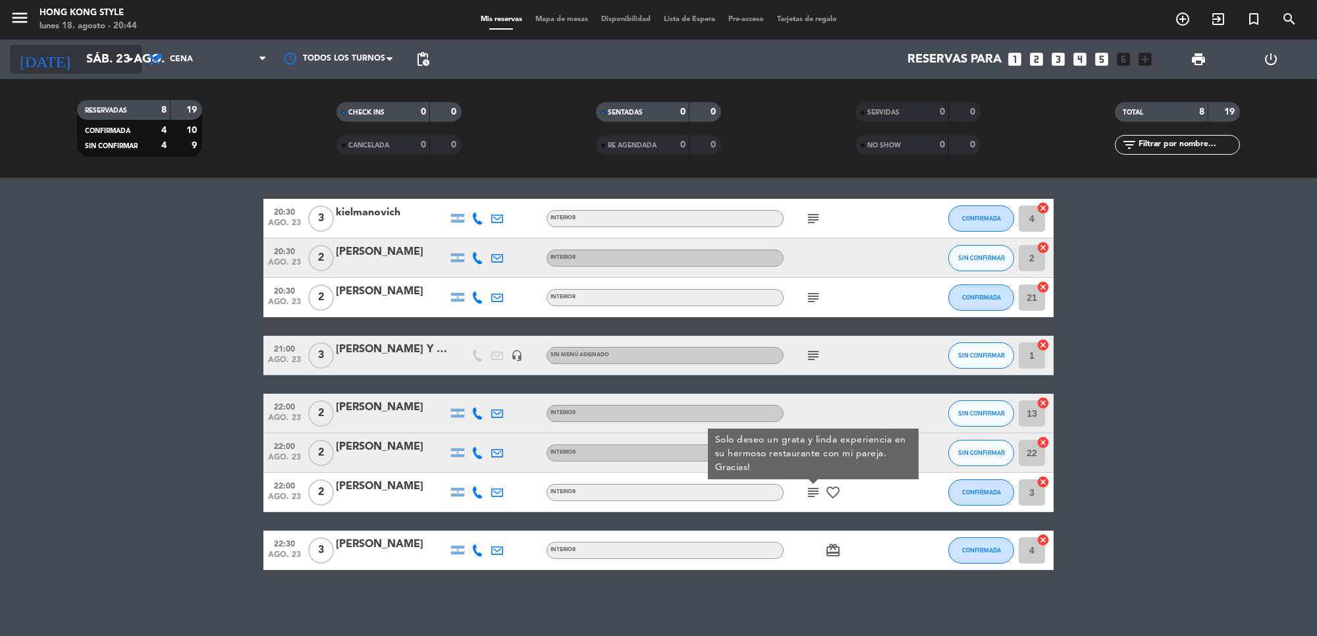
click at [80, 59] on input "sáb. 23 ago." at bounding box center [157, 59] width 155 height 28
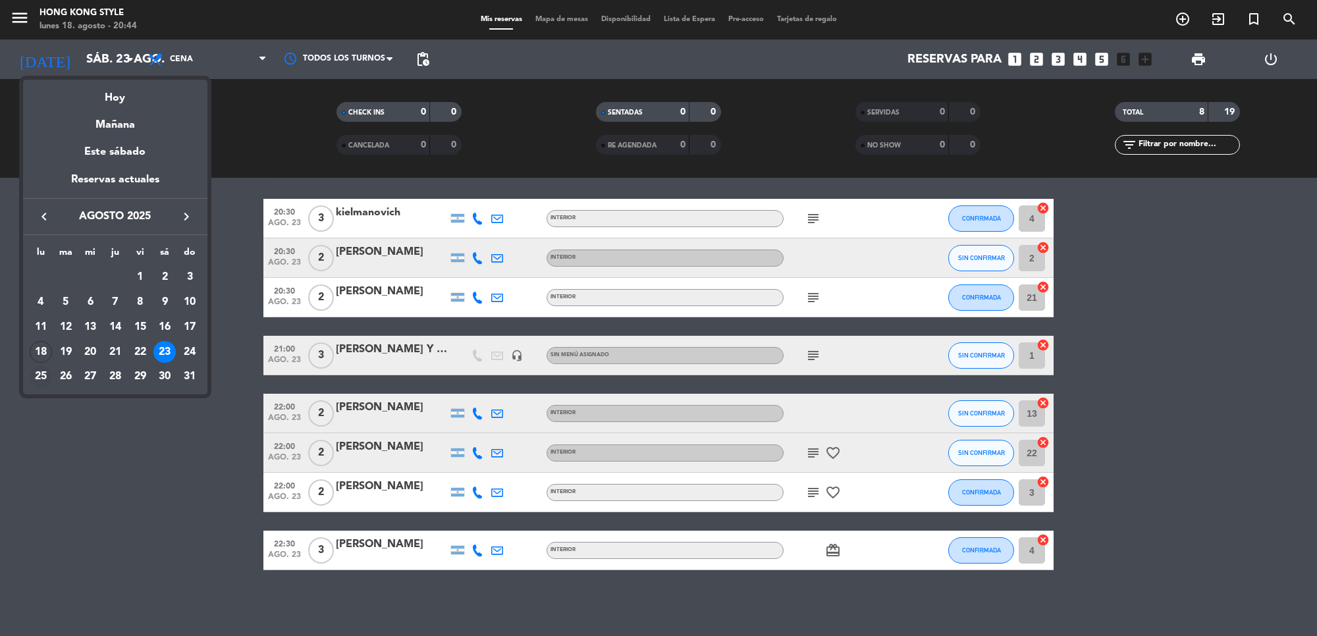
click at [35, 370] on div "25" at bounding box center [41, 377] width 22 height 22
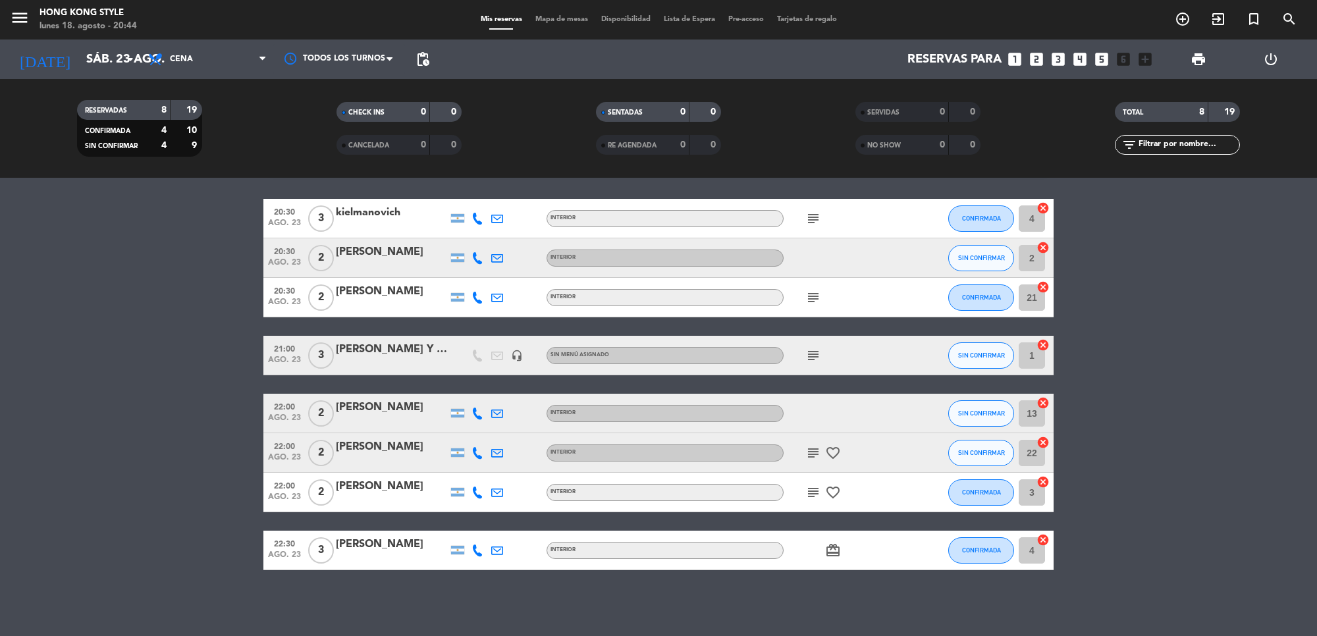
type input "lun. 25 ago."
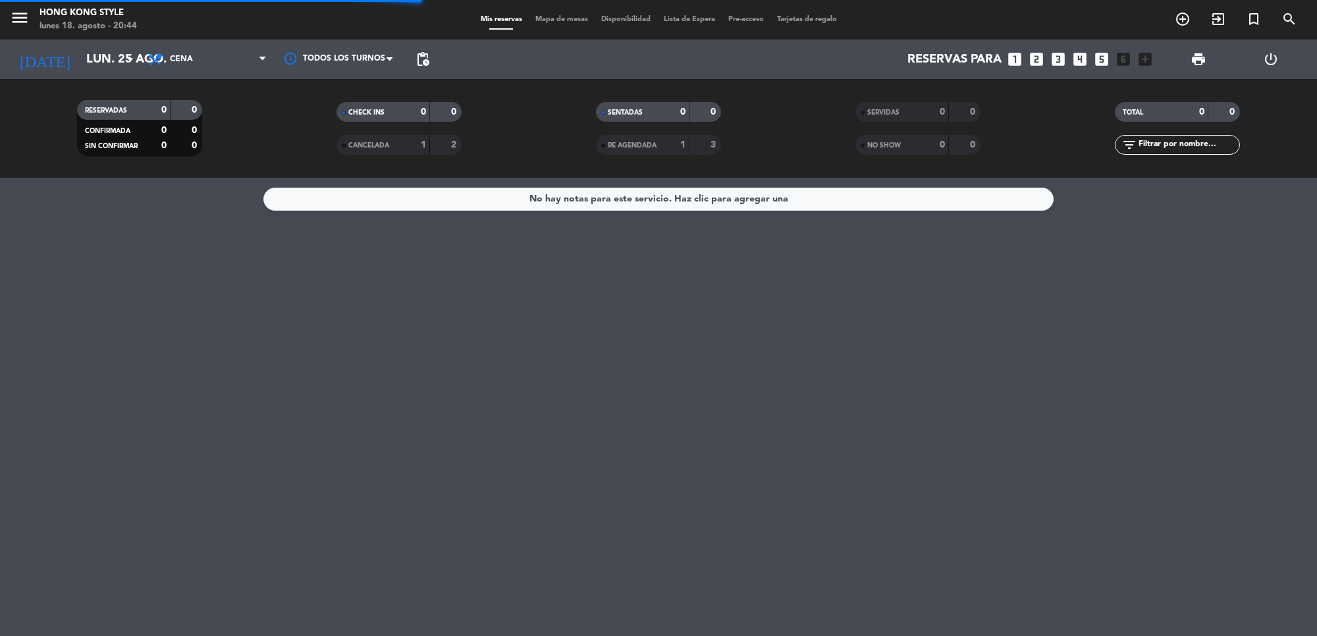
scroll to position [0, 0]
click at [109, 57] on input "lun. 25 ago." at bounding box center [157, 59] width 155 height 28
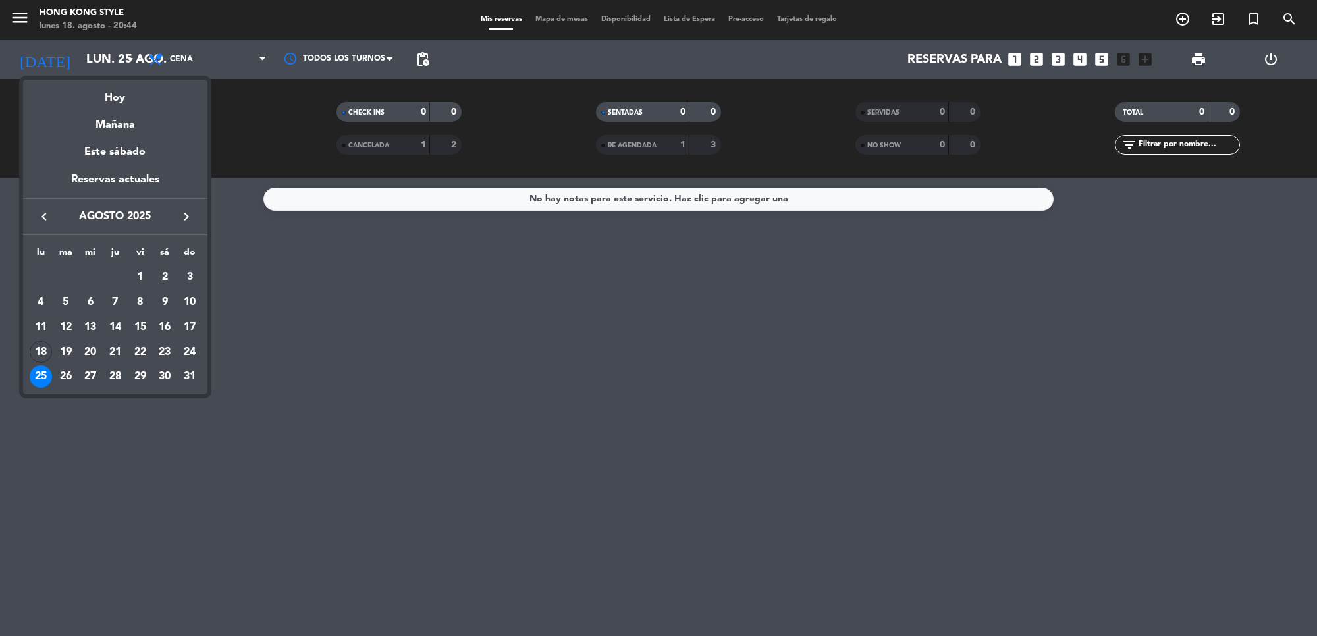
click at [786, 356] on div at bounding box center [658, 318] width 1317 height 636
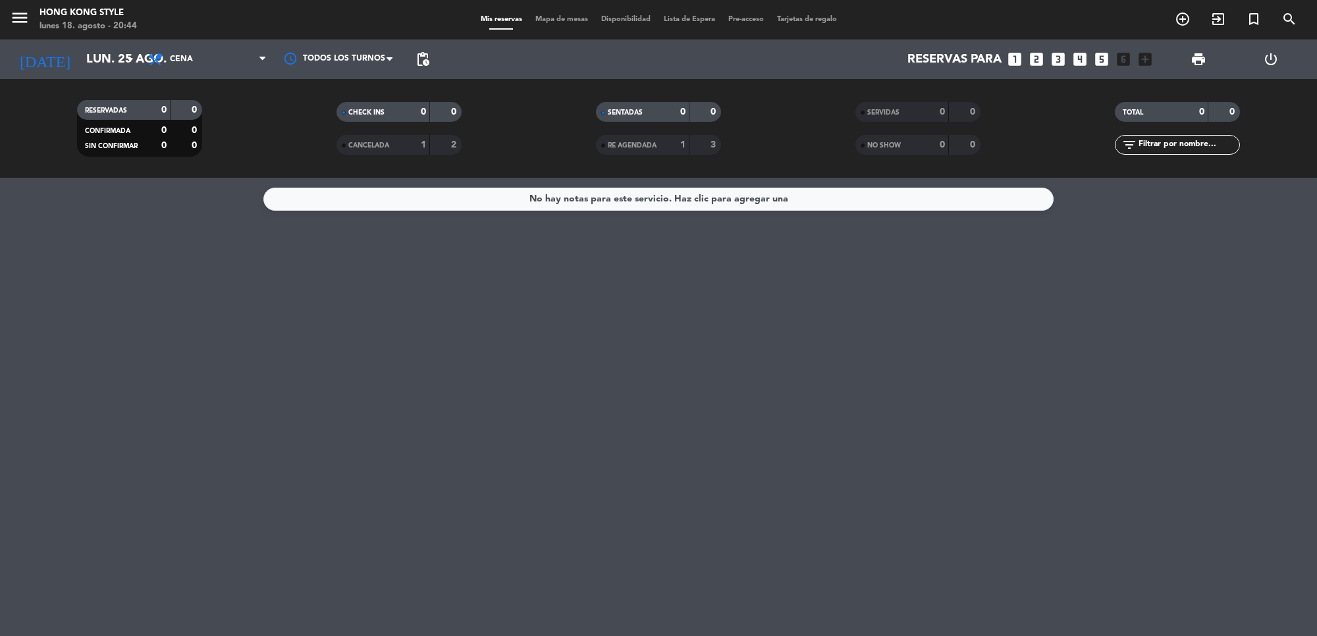
click at [560, 17] on span "Mapa de mesas" at bounding box center [562, 19] width 66 height 7
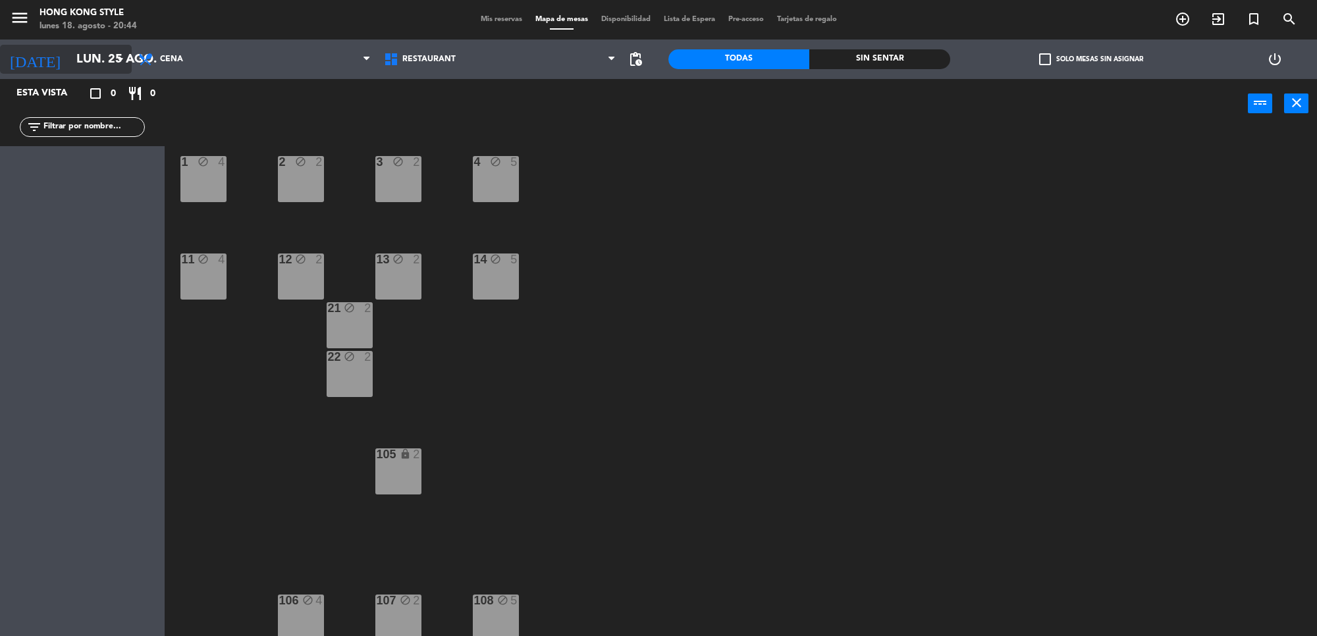
click at [70, 61] on input "lun. 25 ago." at bounding box center [147, 59] width 155 height 28
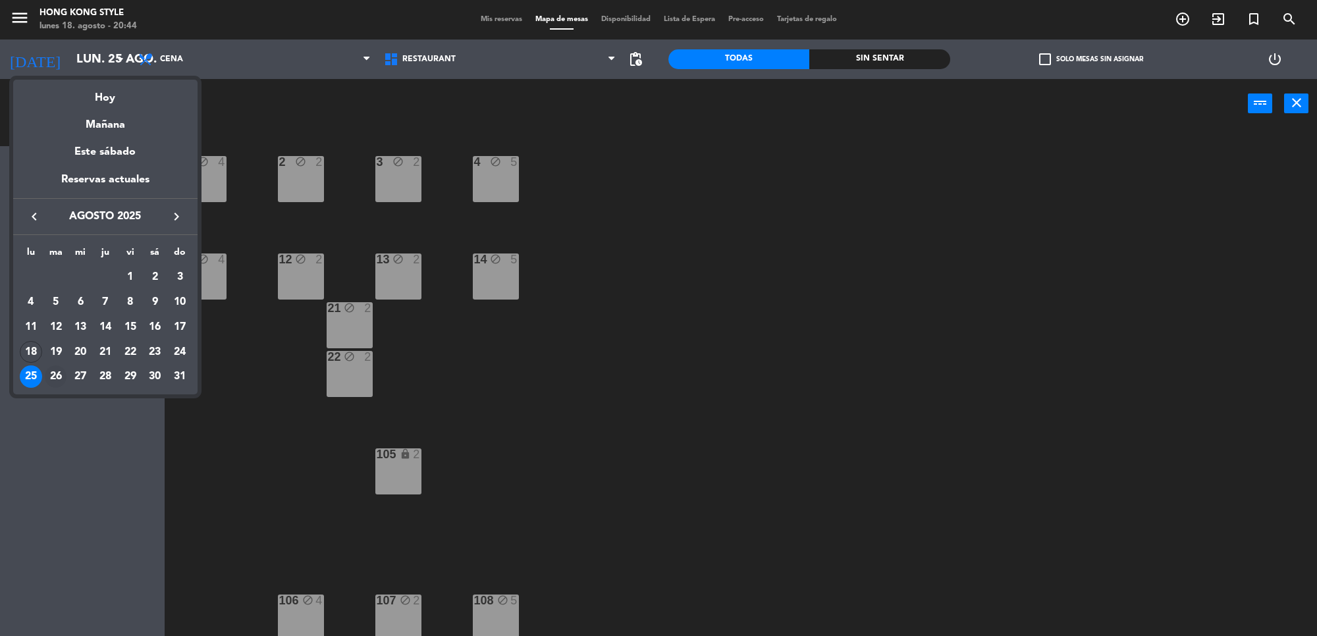
click at [54, 379] on div "26" at bounding box center [56, 377] width 22 height 22
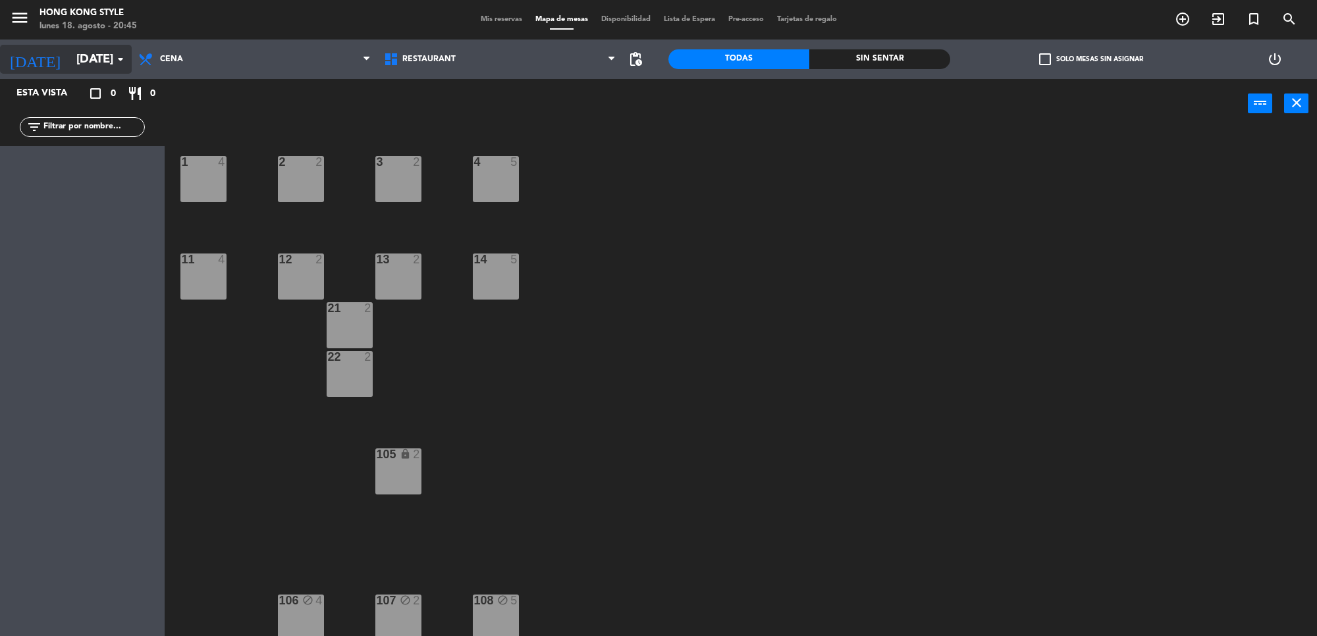
click at [78, 48] on input "[DATE]" at bounding box center [147, 59] width 155 height 28
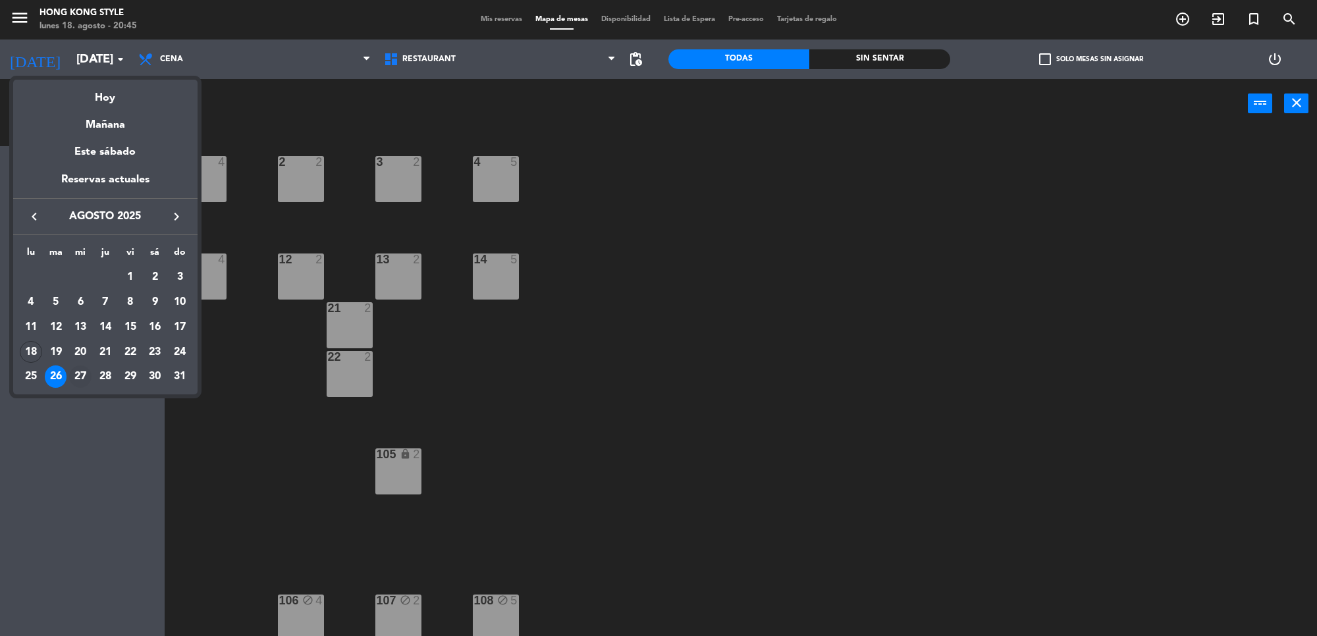
click at [81, 375] on div "27" at bounding box center [80, 377] width 22 height 22
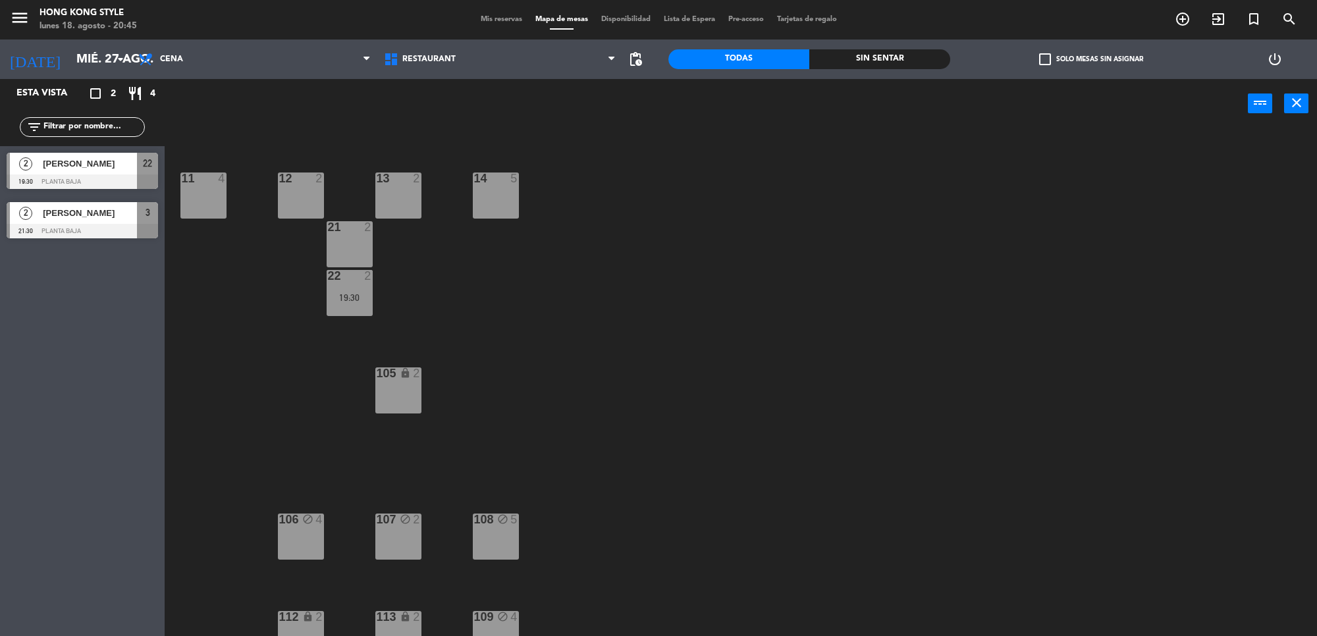
scroll to position [195, 0]
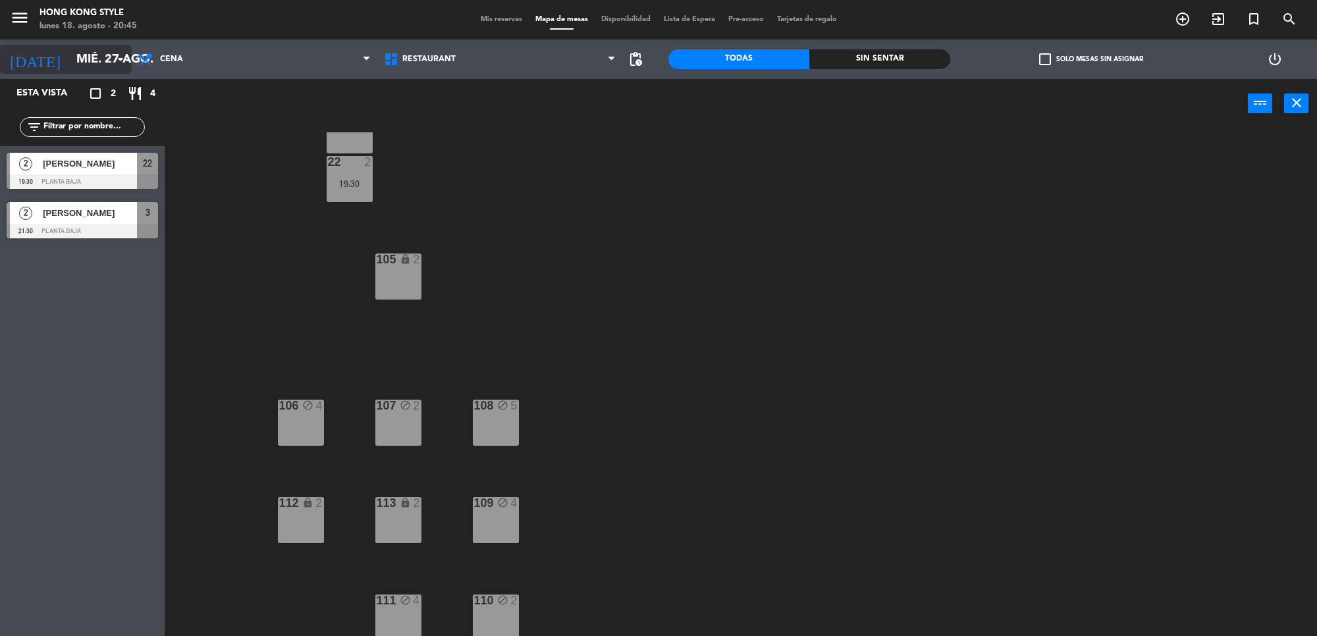
click at [94, 51] on input "mié. 27 ago." at bounding box center [147, 59] width 155 height 28
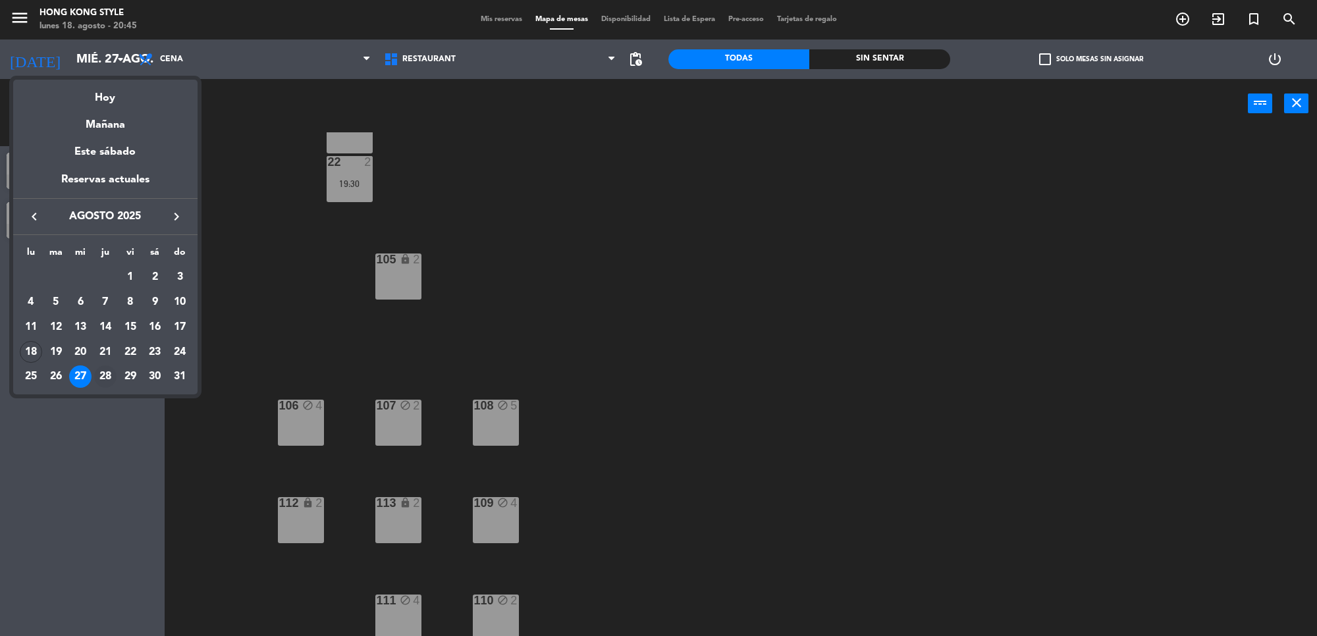
click at [109, 374] on div "28" at bounding box center [105, 377] width 22 height 22
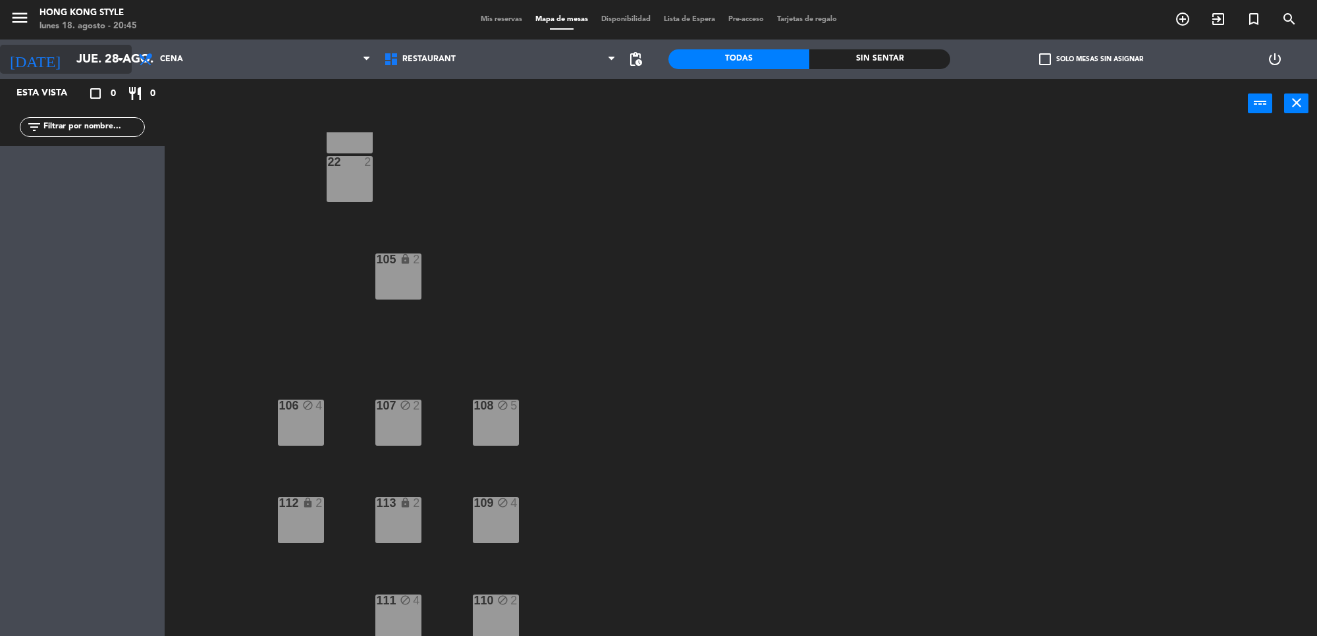
click at [94, 68] on input "jue. 28 ago." at bounding box center [147, 59] width 155 height 28
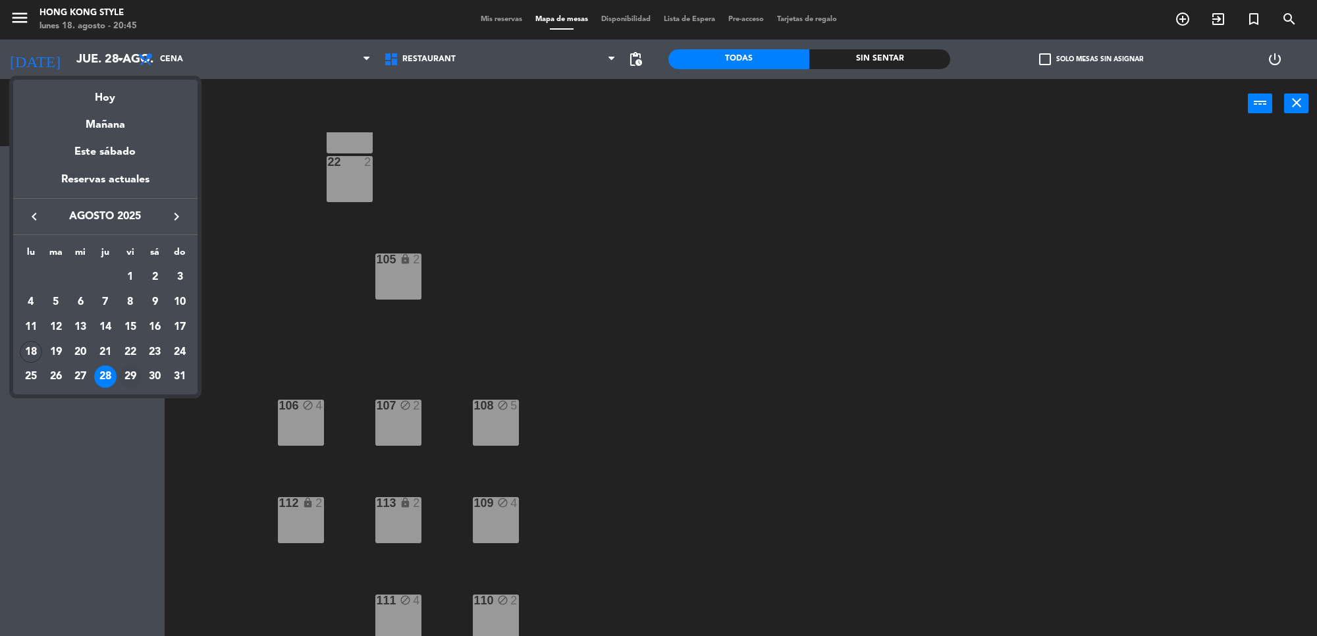
click at [129, 374] on div "29" at bounding box center [130, 377] width 22 height 22
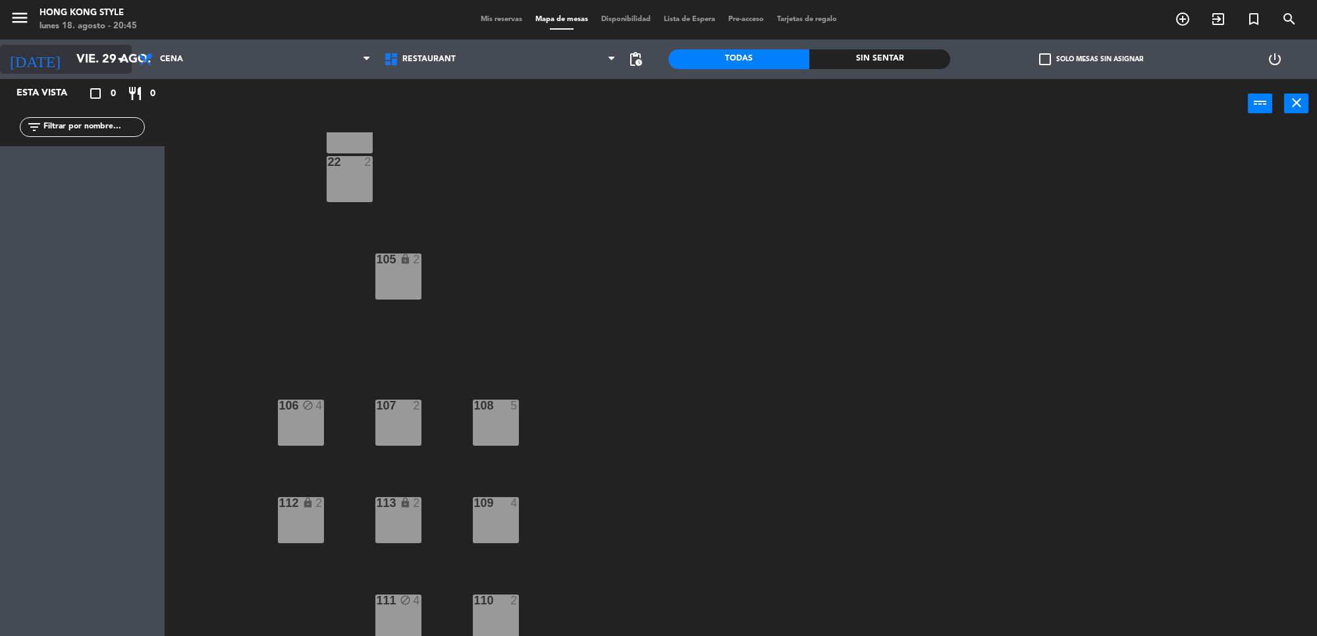
click at [76, 54] on input "vie. 29 ago." at bounding box center [147, 59] width 155 height 28
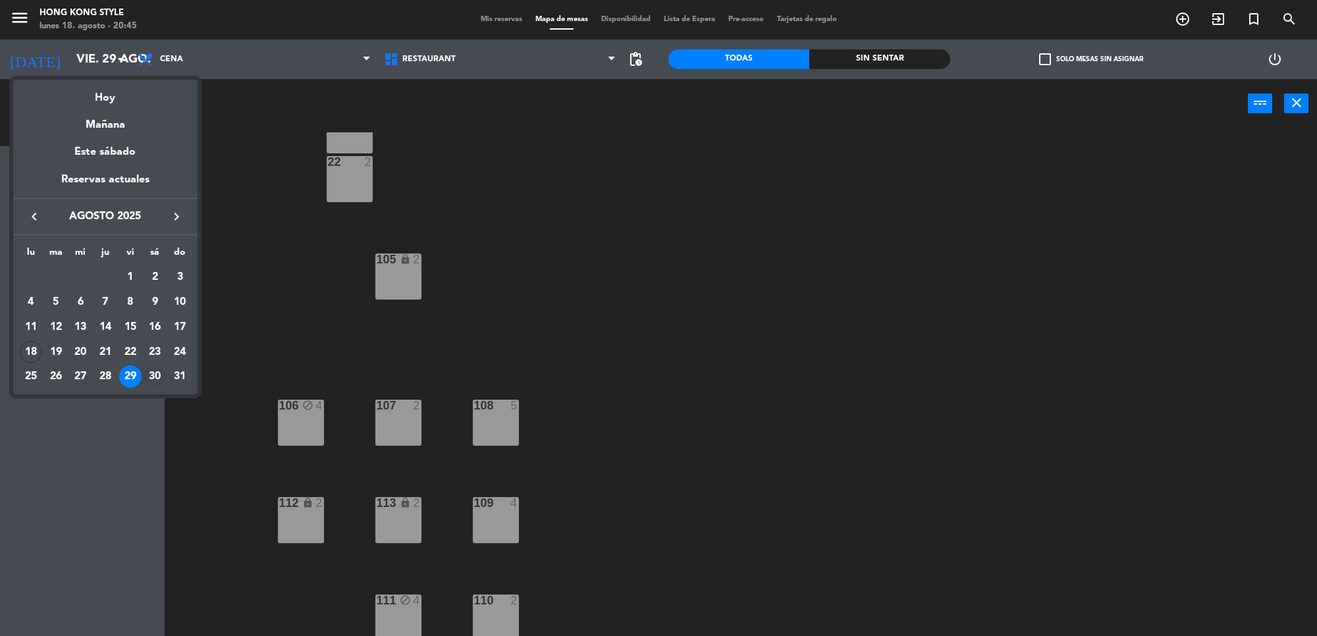
click at [153, 369] on div "30" at bounding box center [155, 377] width 22 height 22
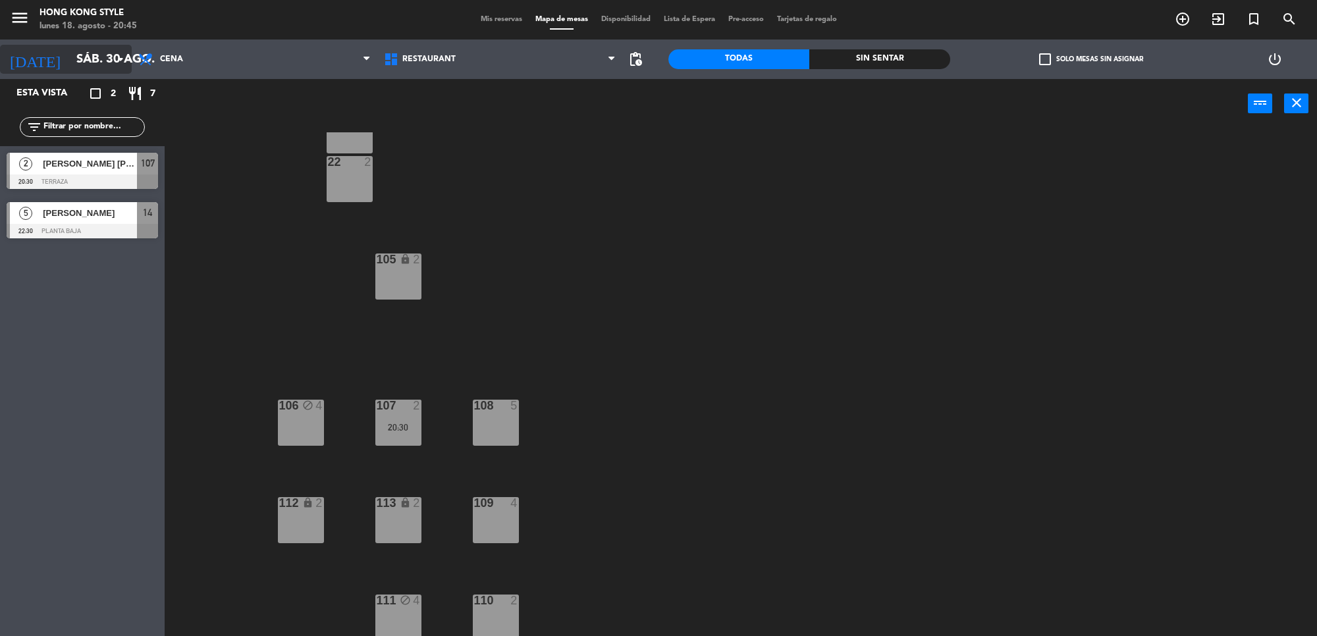
click at [109, 51] on input "sáb. 30 ago." at bounding box center [147, 59] width 155 height 28
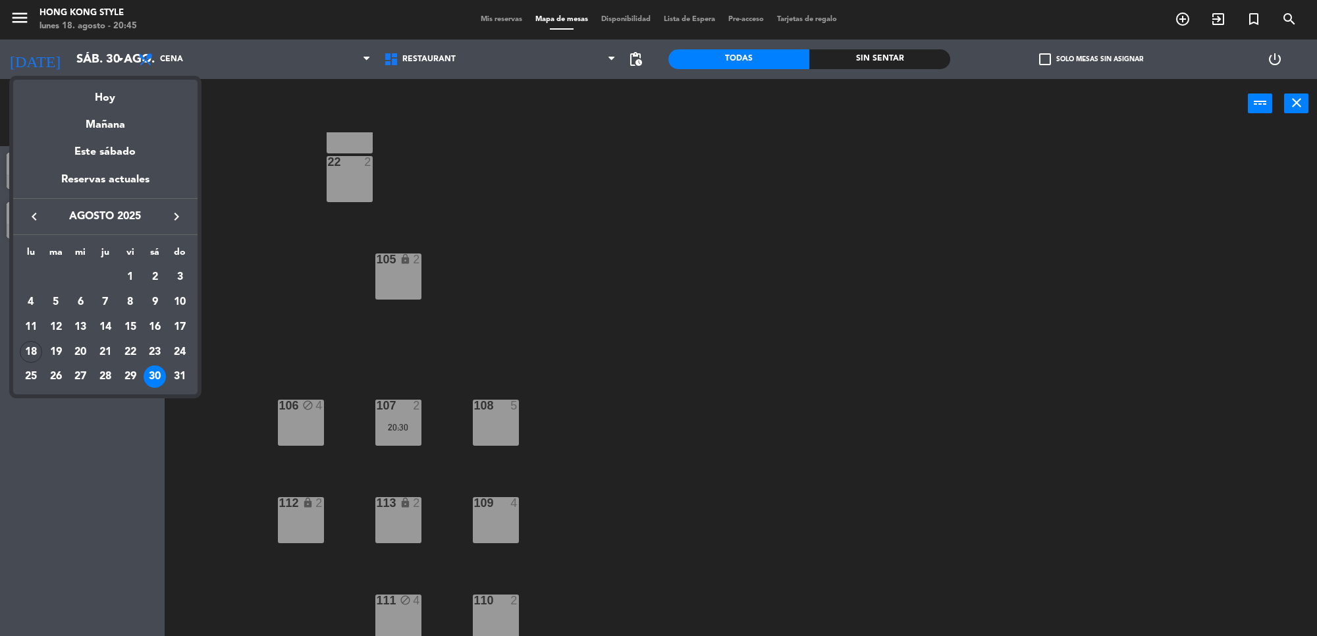
click at [184, 209] on icon "keyboard_arrow_right" at bounding box center [177, 217] width 16 height 16
click at [30, 295] on div "1" at bounding box center [31, 302] width 22 height 22
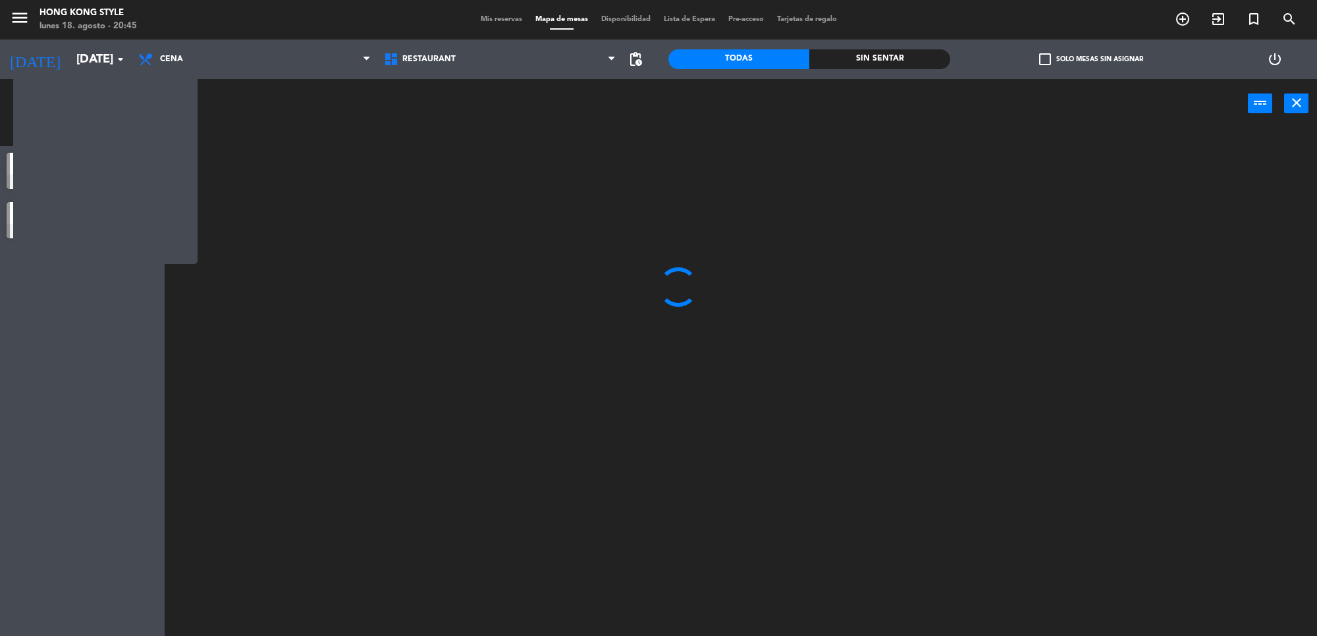
scroll to position [0, 0]
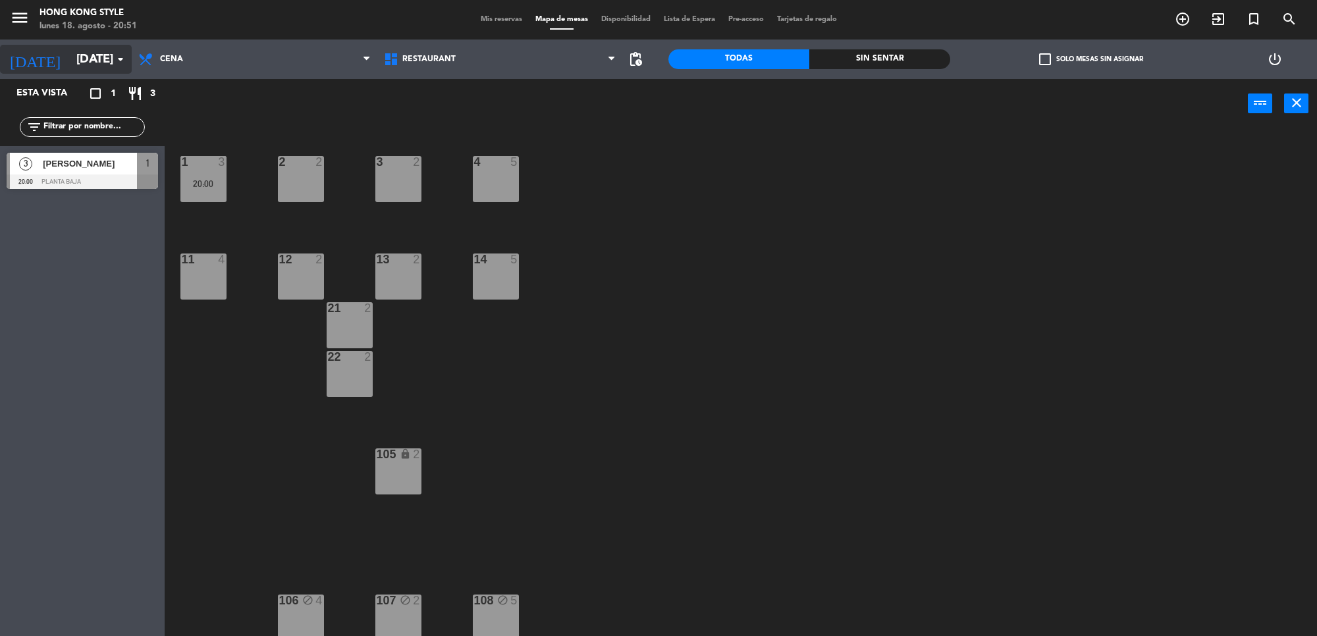
click at [70, 51] on input "[DATE]" at bounding box center [147, 59] width 155 height 28
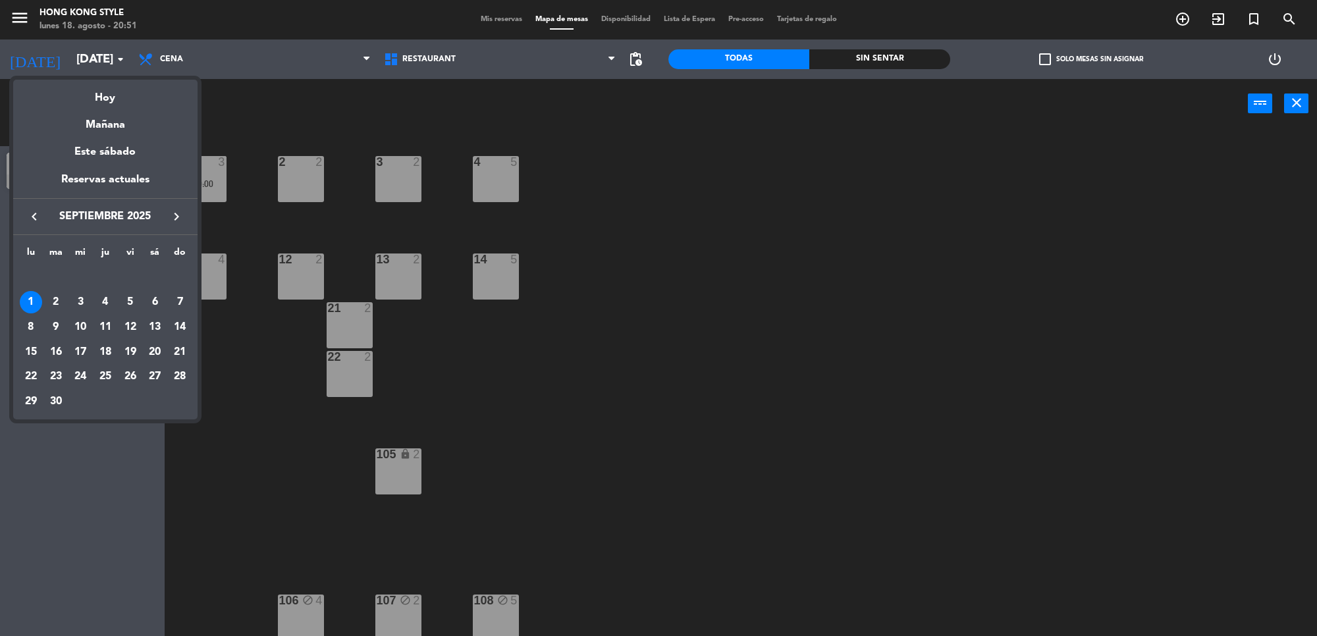
click at [34, 217] on icon "keyboard_arrow_left" at bounding box center [34, 217] width 16 height 16
click at [130, 353] on div "22" at bounding box center [130, 352] width 22 height 22
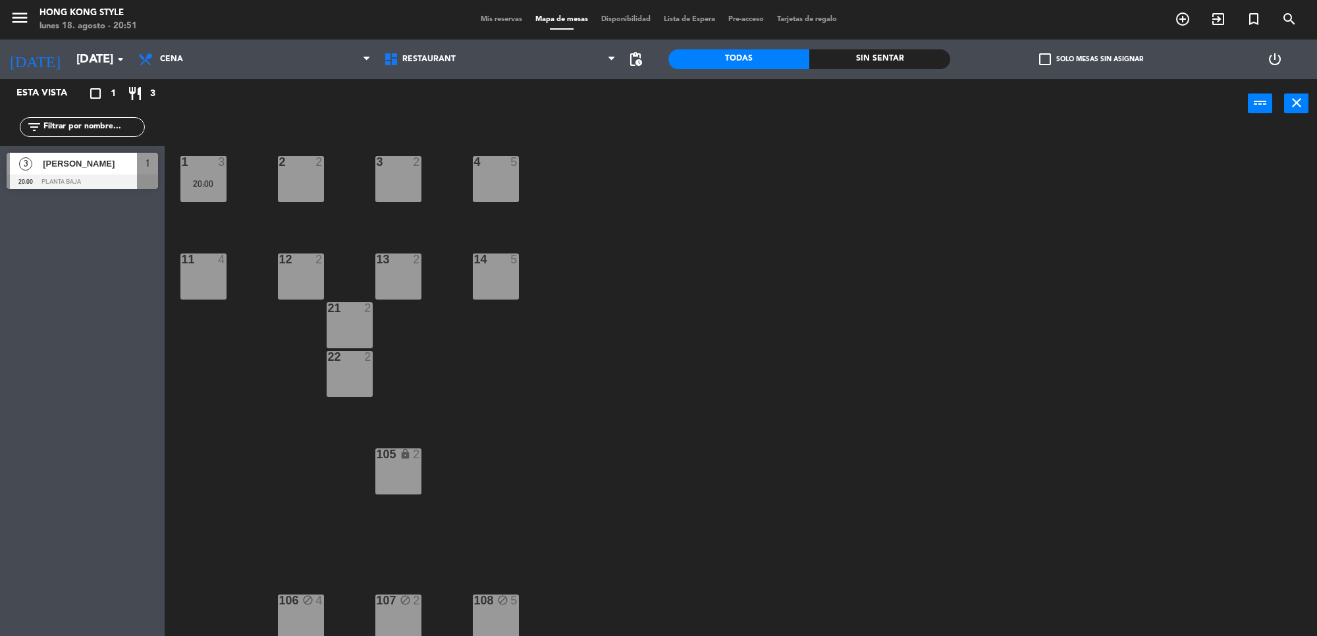
type input "vie. 22 ago."
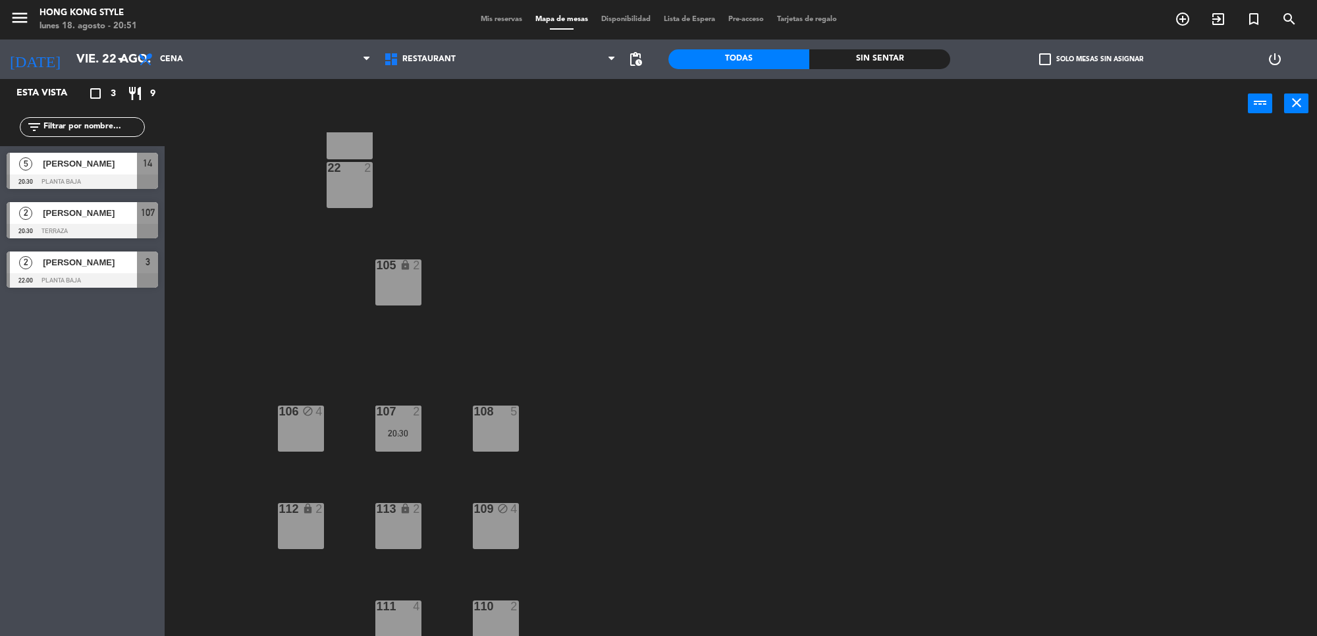
scroll to position [195, 0]
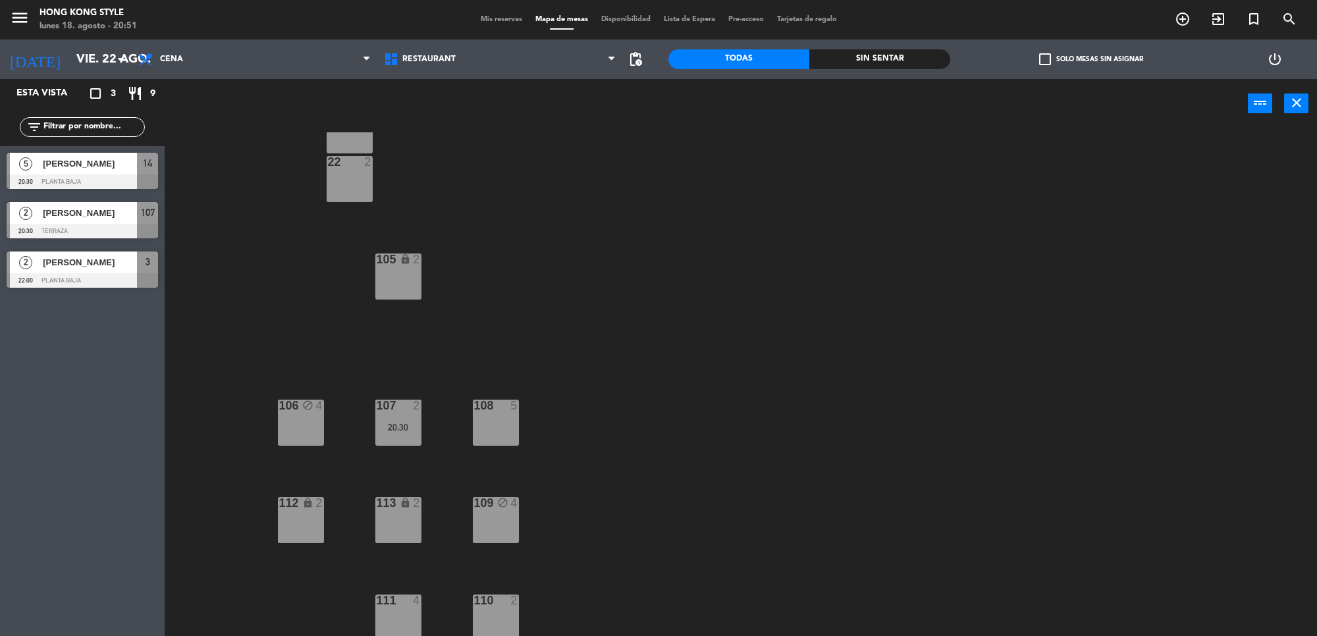
click at [515, 429] on div "108 5" at bounding box center [496, 423] width 46 height 46
click at [731, 95] on button "Bloquear Mesa" at bounding box center [748, 103] width 79 height 26
click at [489, 23] on span "Mis reservas" at bounding box center [501, 19] width 55 height 7
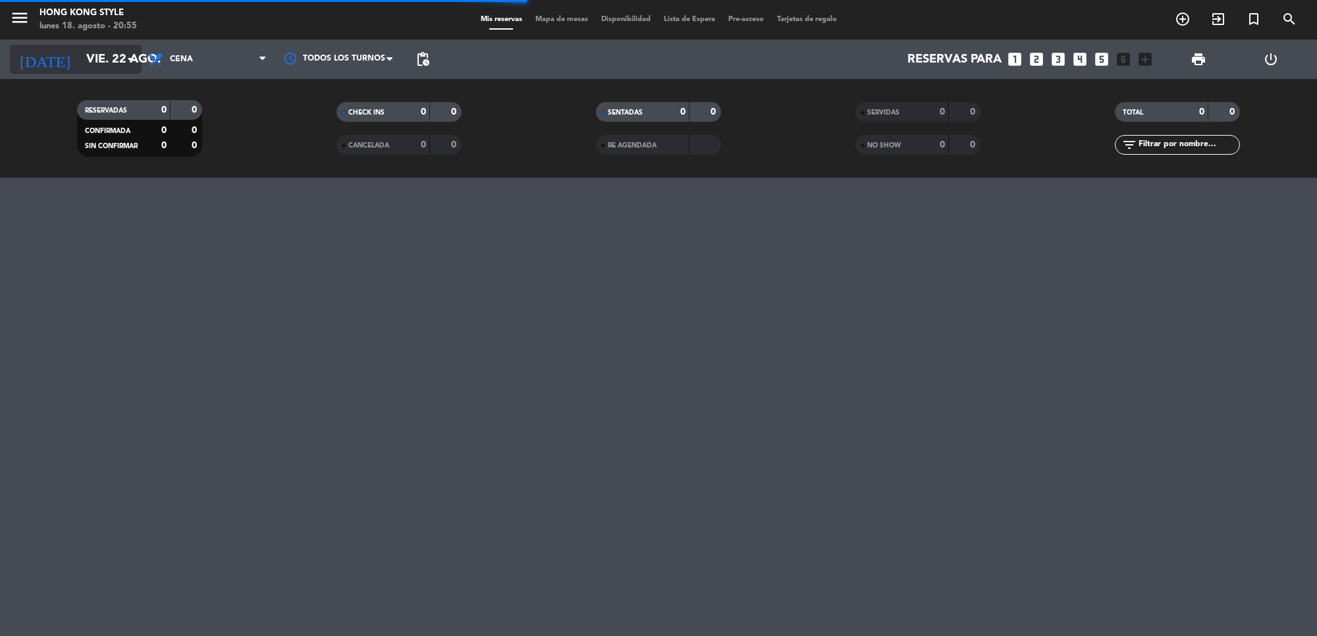
click at [132, 47] on input "vie. 22 ago." at bounding box center [157, 59] width 155 height 28
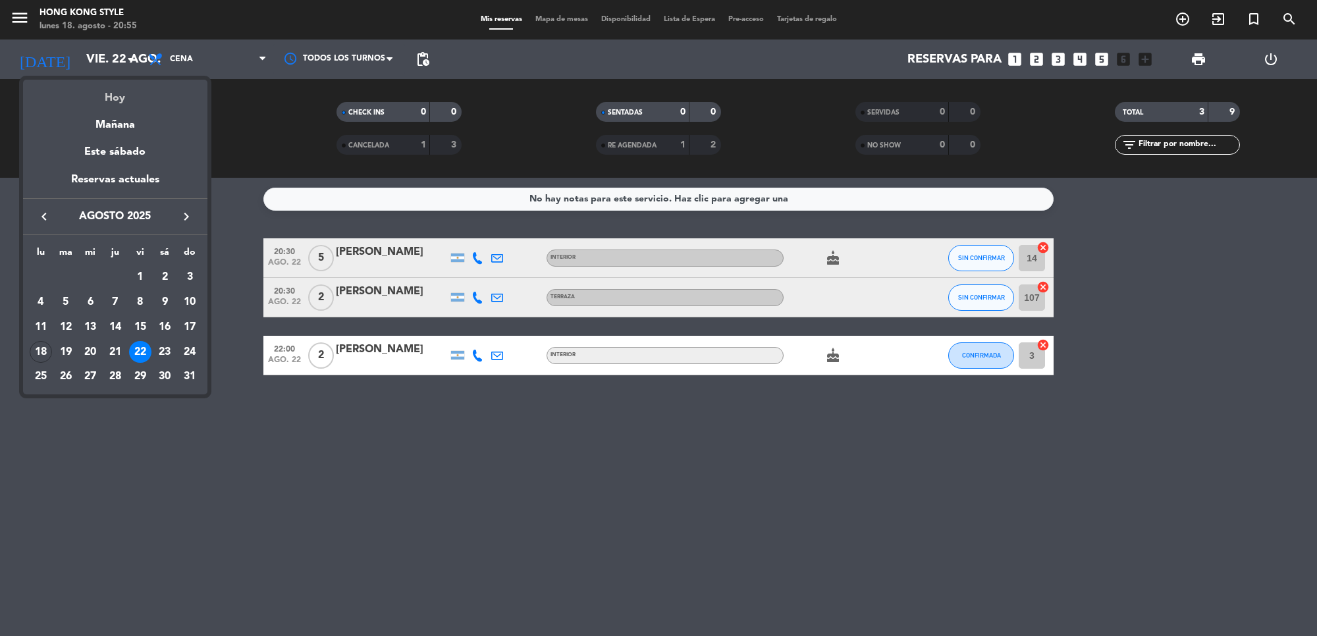
click at [130, 96] on div "Hoy" at bounding box center [115, 93] width 184 height 27
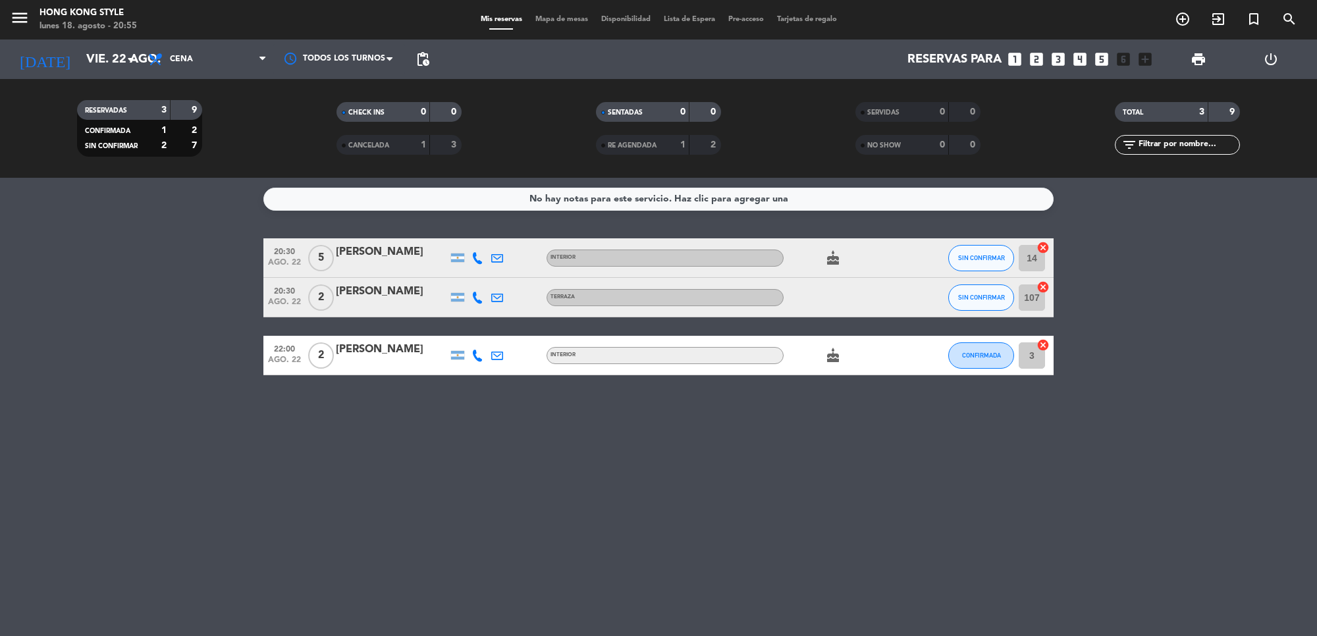
type input "lun. 18 ago."
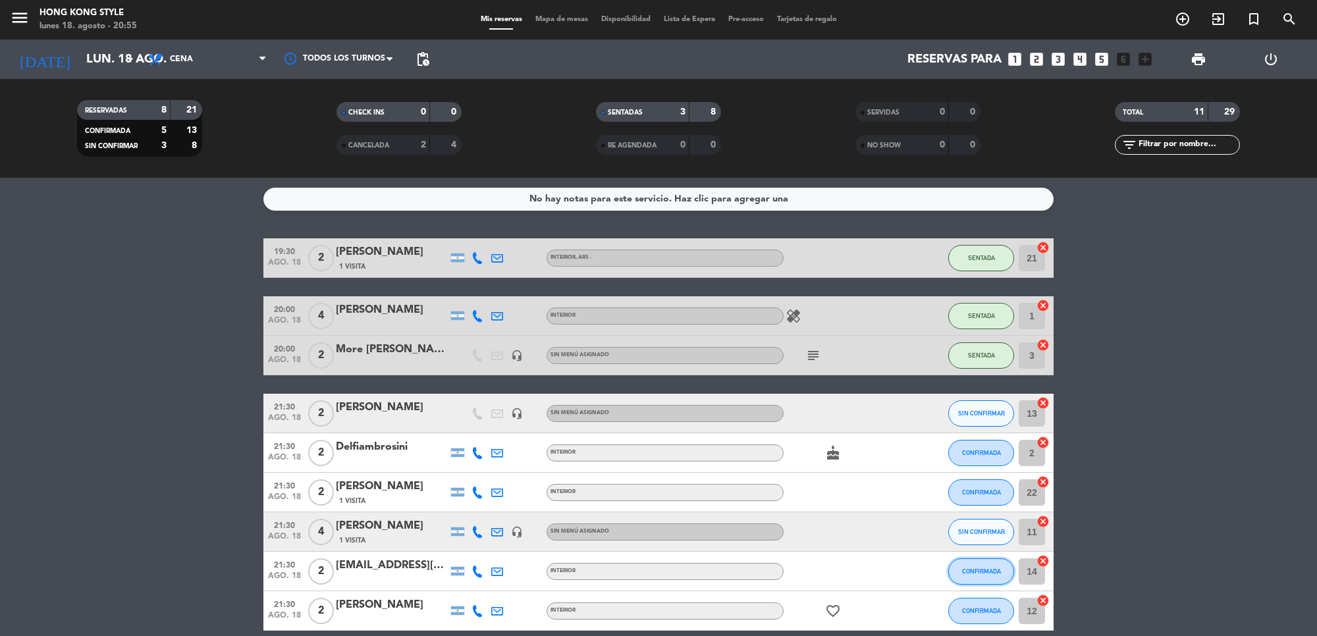
click at [973, 568] on span "CONFIRMADA" at bounding box center [981, 571] width 39 height 7
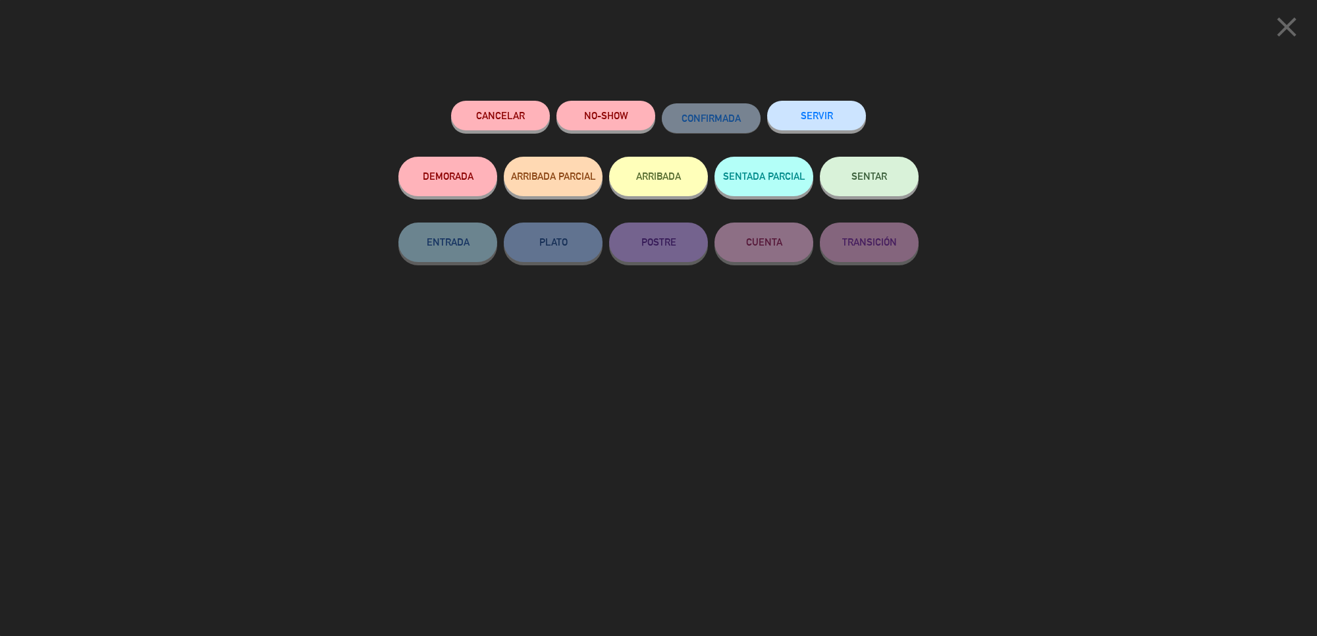
click at [887, 163] on button "SENTAR" at bounding box center [869, 177] width 99 height 40
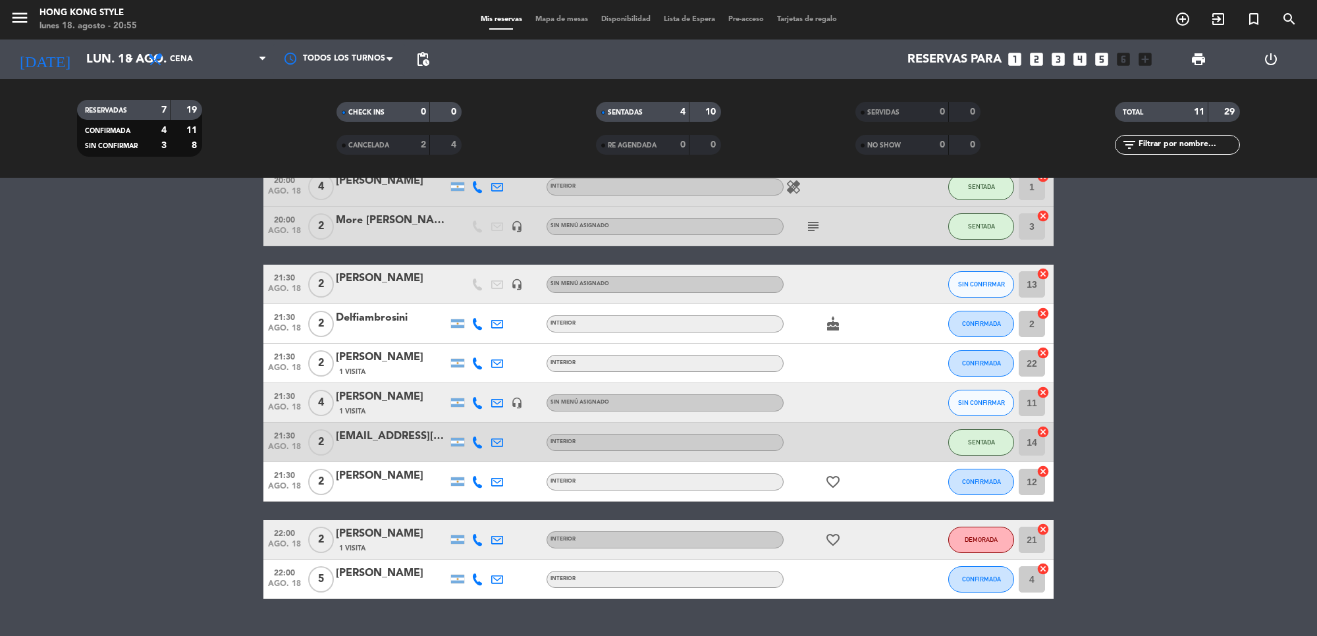
scroll to position [158, 0]
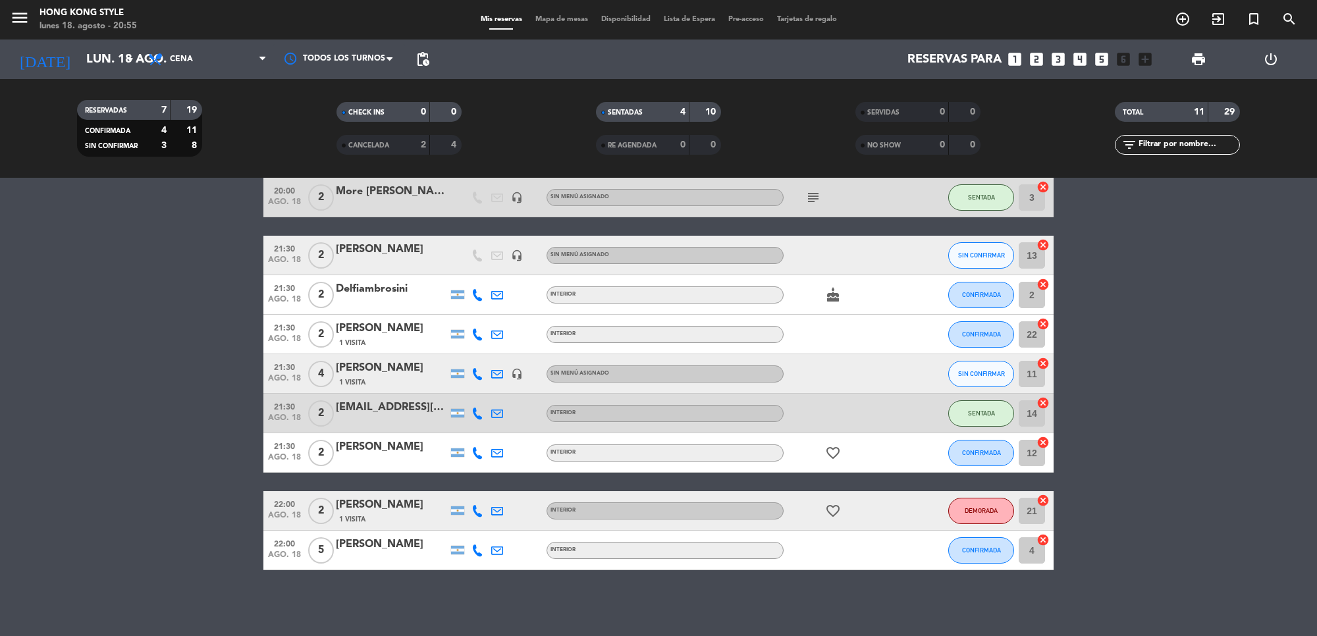
click at [813, 206] on div "subject" at bounding box center [843, 197] width 119 height 39
click at [810, 202] on icon "subject" at bounding box center [813, 198] width 16 height 16
click at [429, 47] on span "pending_actions" at bounding box center [423, 59] width 26 height 26
click at [425, 57] on span "pending_actions" at bounding box center [423, 59] width 16 height 16
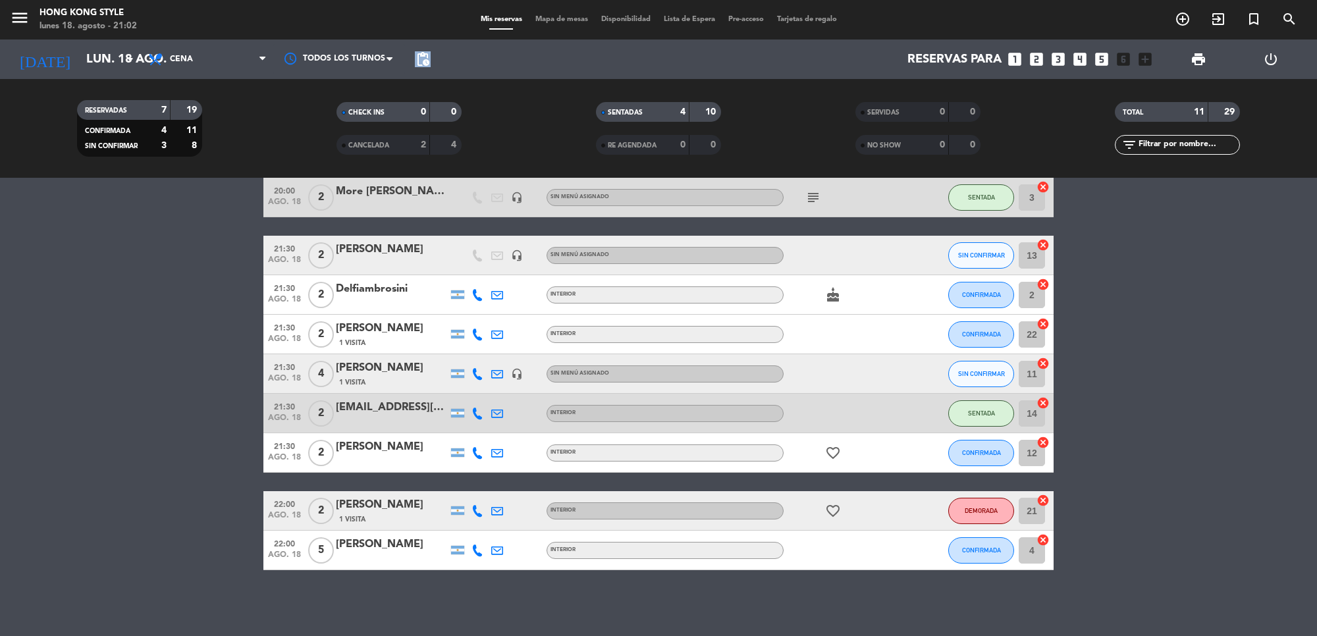
click at [425, 57] on span "pending_actions" at bounding box center [423, 59] width 16 height 16
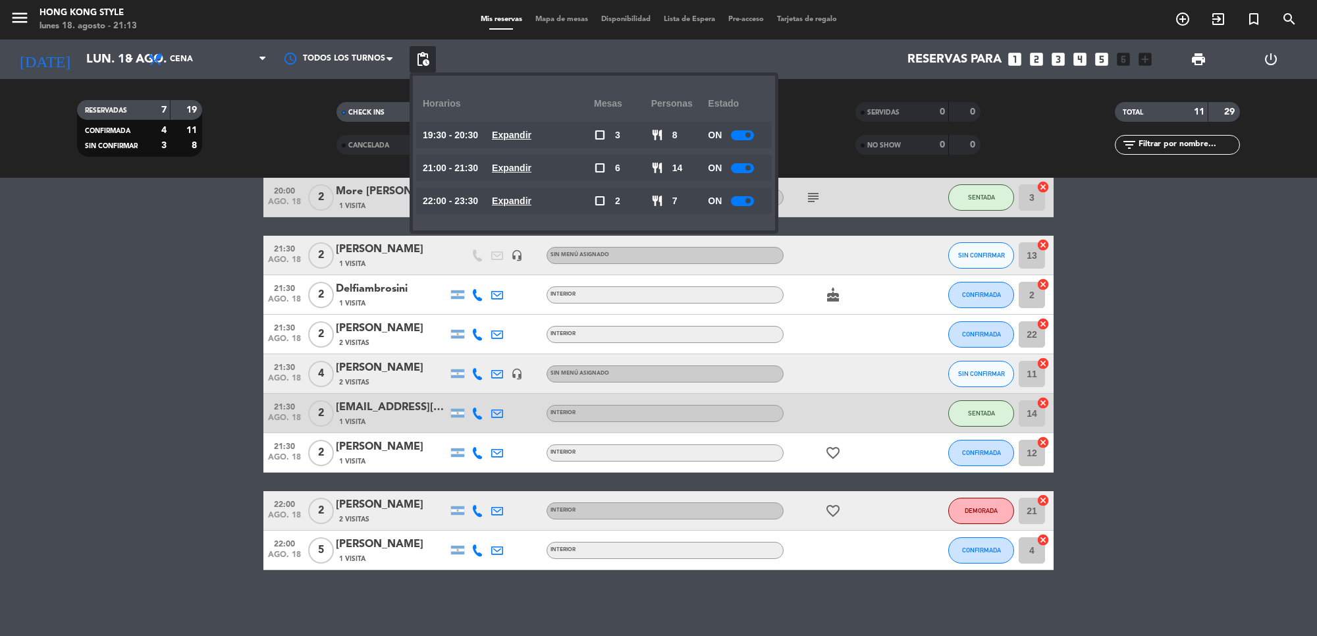
click at [41, 304] on bookings-row "19:30 [DATE] 2 [PERSON_NAME] 2 Visitas INTERIOR , ARS - SENTADA 21 cancel 20:00…" at bounding box center [658, 325] width 1317 height 490
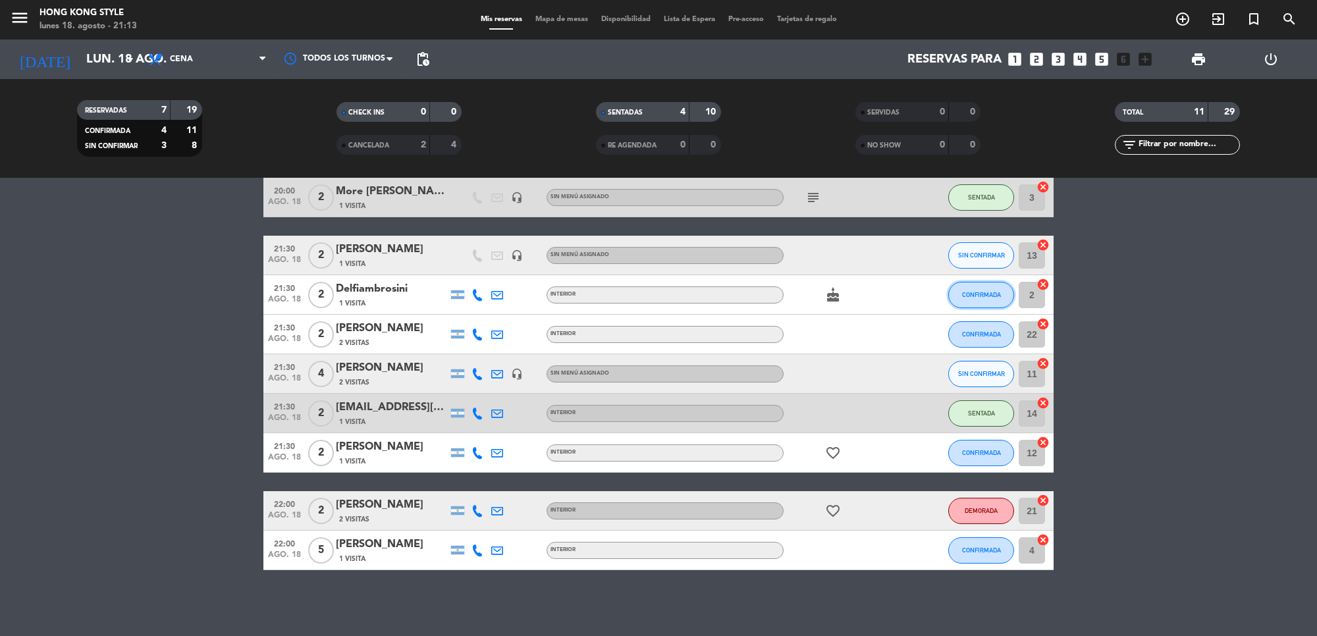
click at [998, 295] on span "CONFIRMADA" at bounding box center [981, 294] width 39 height 7
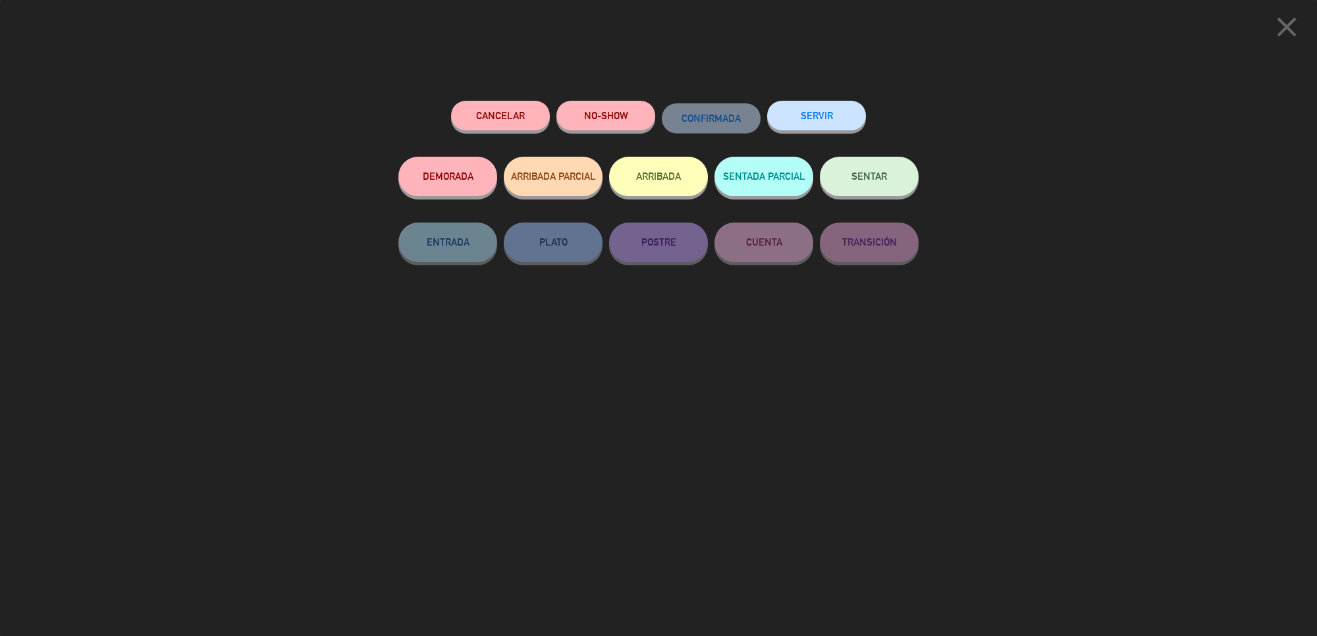
click at [861, 182] on button "SENTAR" at bounding box center [869, 177] width 99 height 40
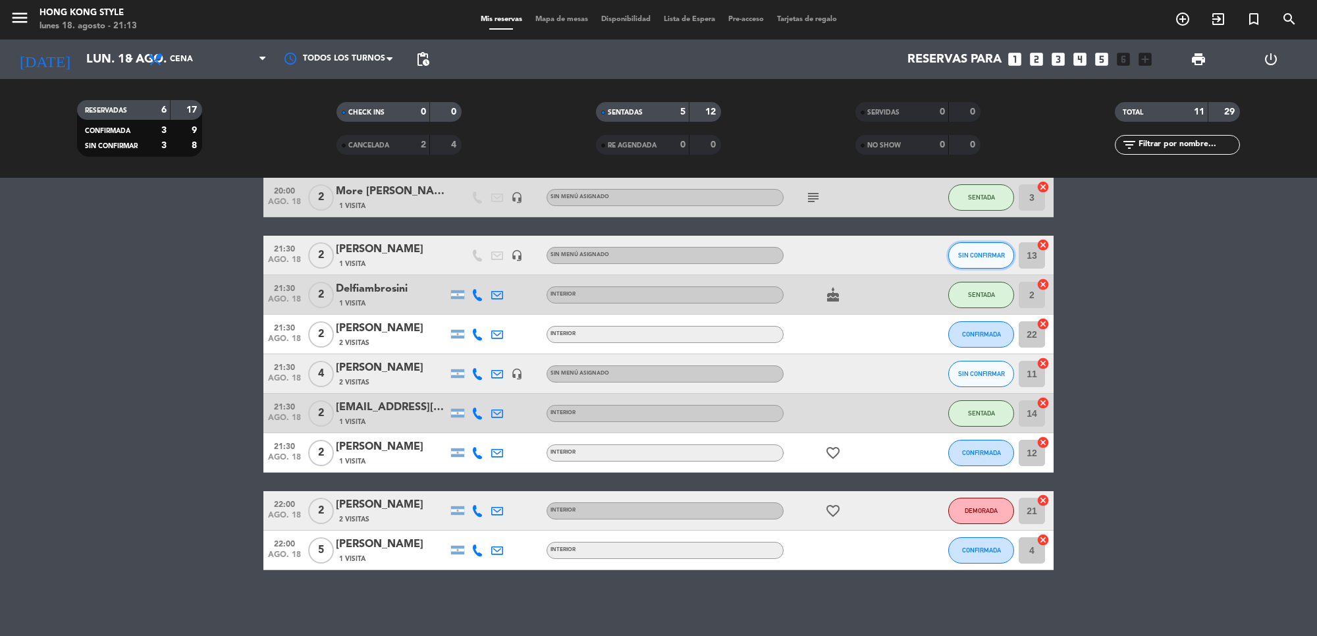
click at [972, 252] on span "SIN CONFIRMAR" at bounding box center [981, 255] width 47 height 7
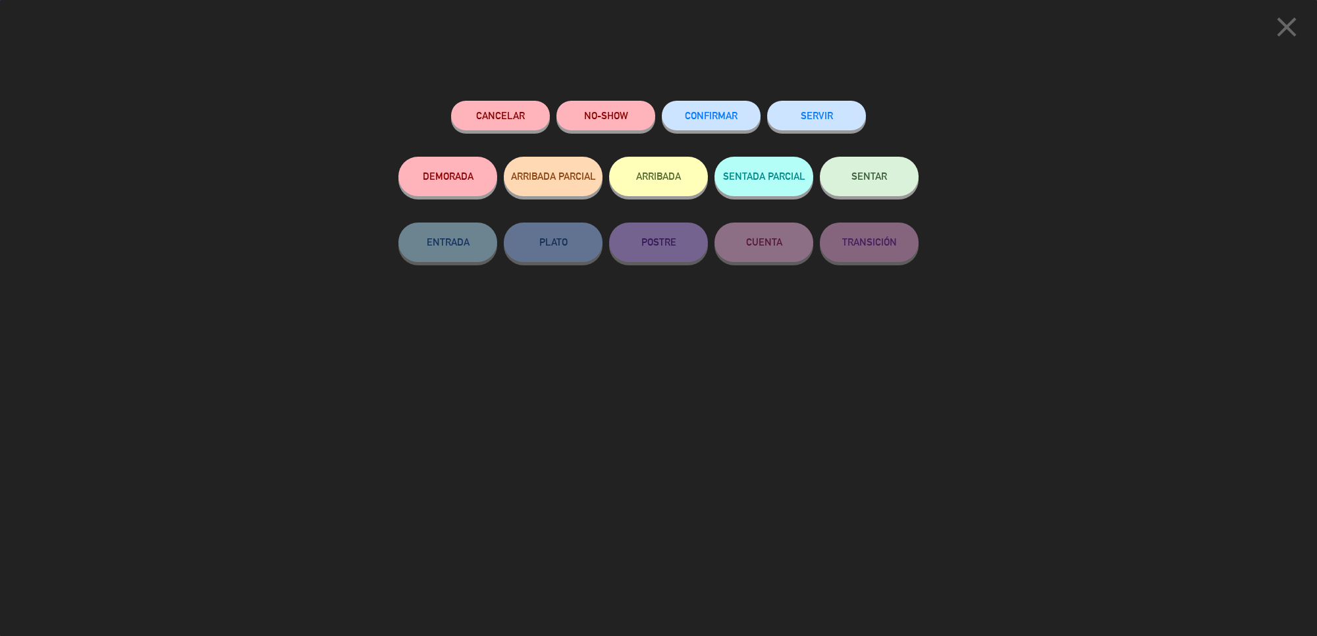
click at [713, 113] on span "CONFIRMAR" at bounding box center [711, 115] width 53 height 11
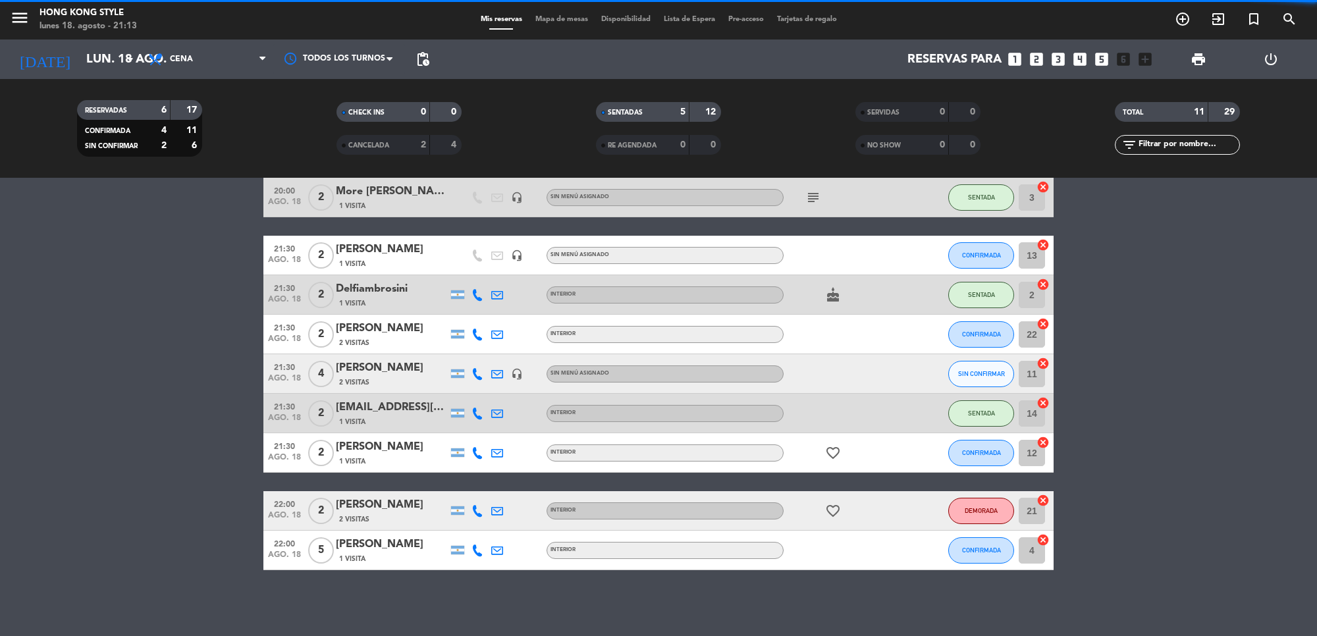
click at [199, 319] on bookings-row "19:30 [DATE] 2 [PERSON_NAME] 2 Visitas INTERIOR , ARS - SENTADA 21 cancel 20:00…" at bounding box center [658, 325] width 1317 height 490
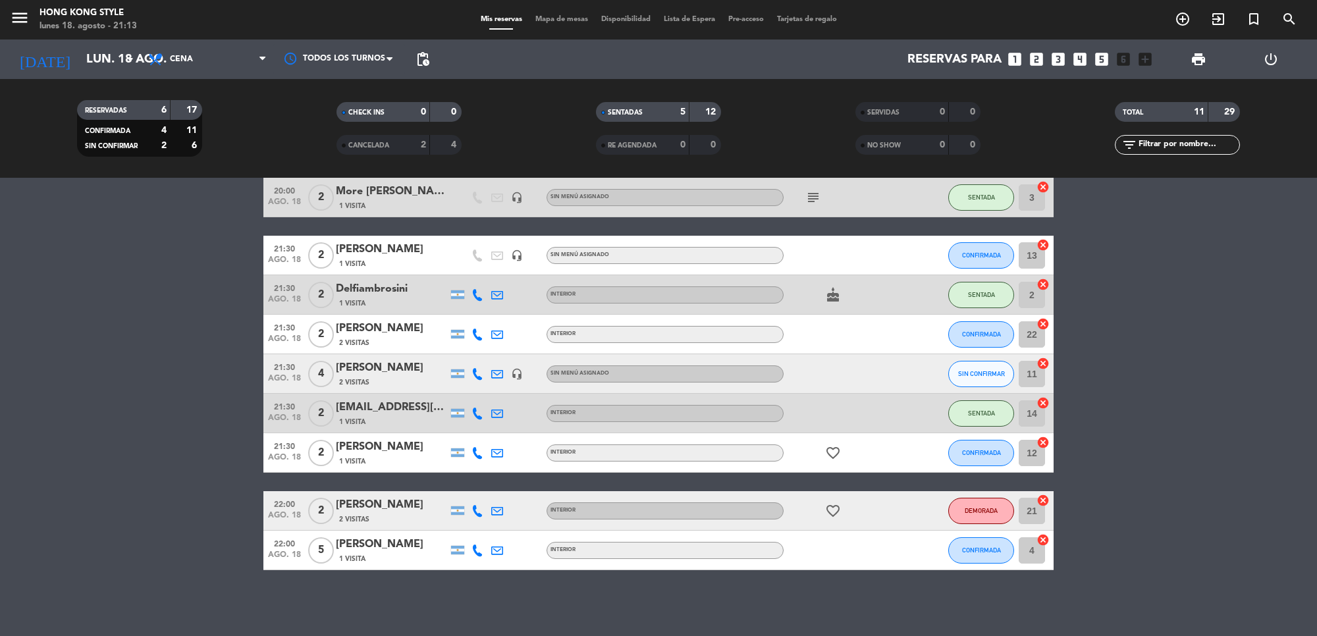
click at [570, 16] on span "Mapa de mesas" at bounding box center [562, 19] width 66 height 7
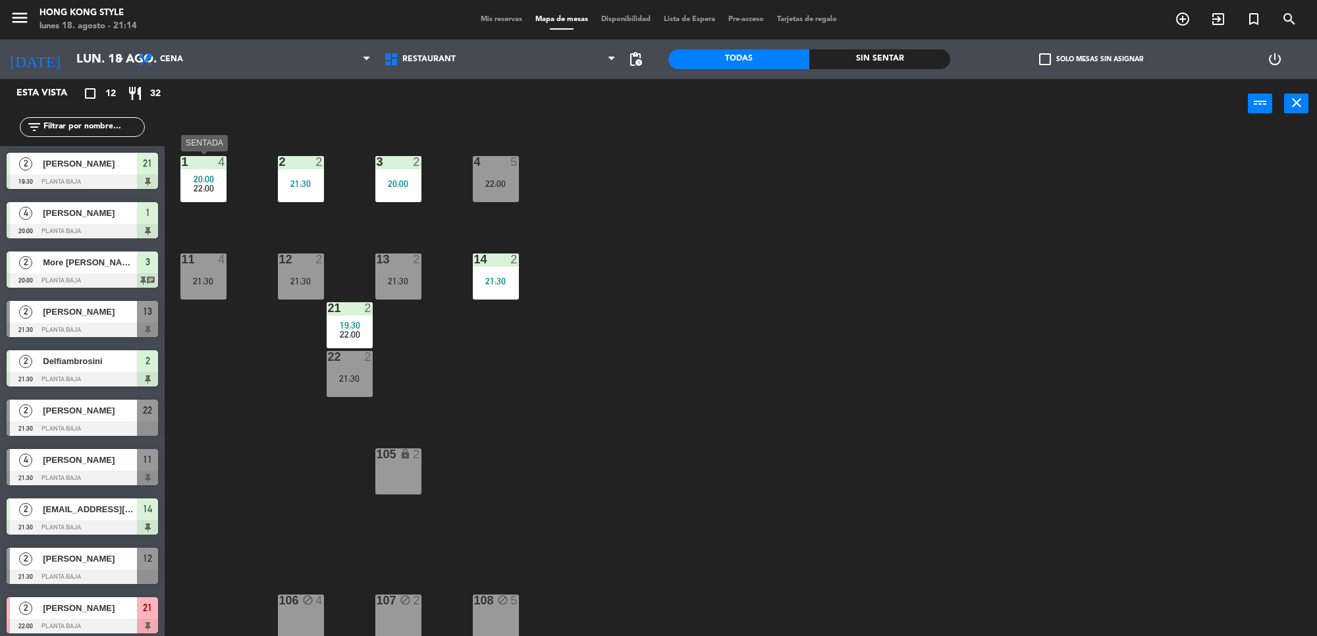
click at [177, 194] on main "1 4 20:00 22:00 2 2 21:30 3 2 20:00 4 5 22:00 11 4 21:30 12 2 21:30 13 2 21:30 …" at bounding box center [741, 379] width 1153 height 521
click at [191, 191] on div "22:00" at bounding box center [203, 188] width 46 height 9
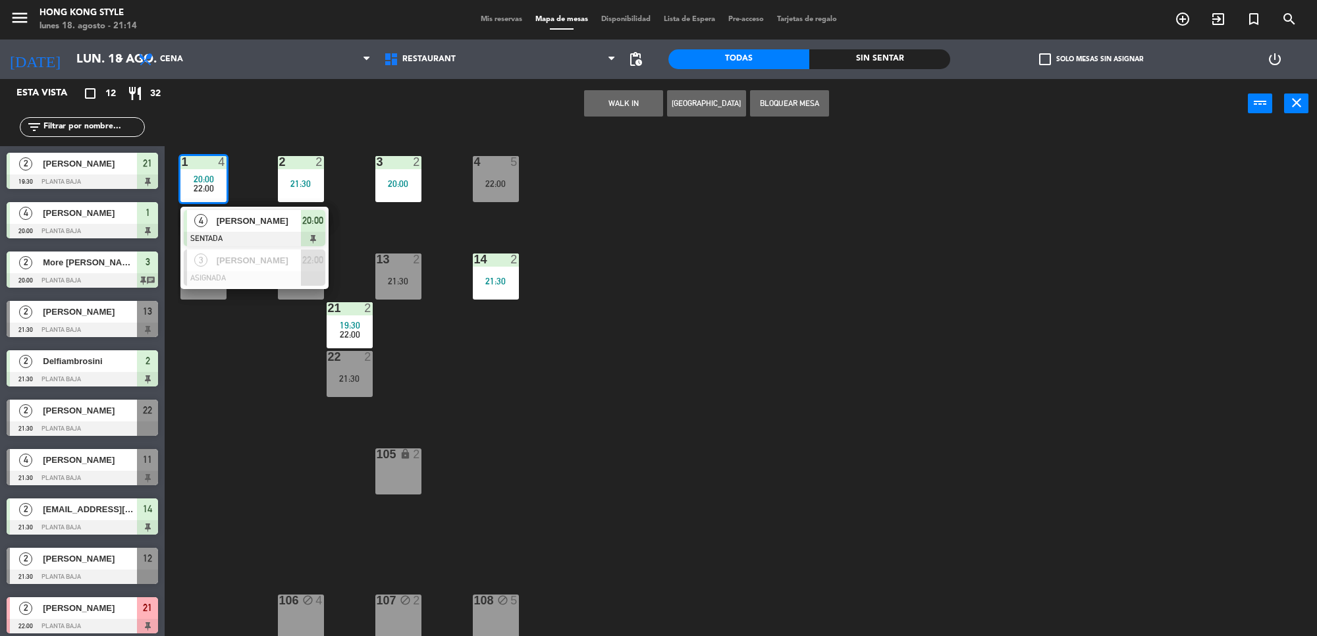
click at [248, 356] on div "1 4 20:00 22:00 4 [PERSON_NAME] SENTADA 20:00 3 [PERSON_NAME] 22:00 2 2 21:30 3…" at bounding box center [747, 386] width 1139 height 508
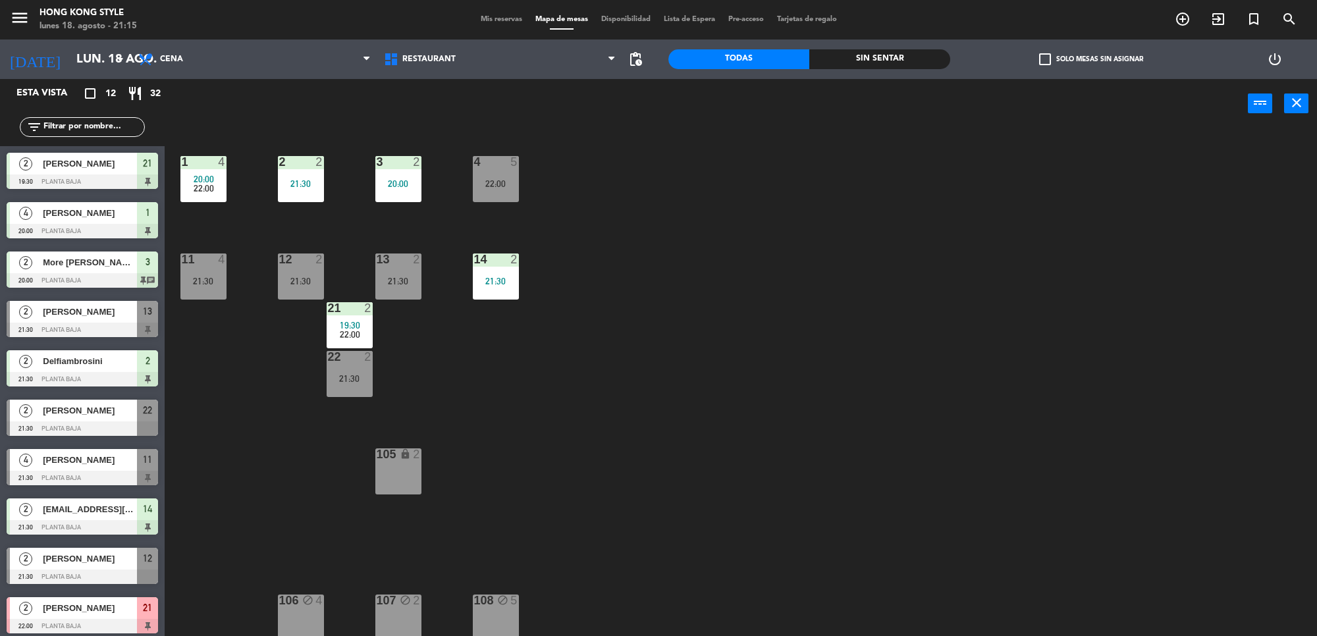
click at [205, 294] on div "11 4 21:30" at bounding box center [203, 277] width 46 height 46
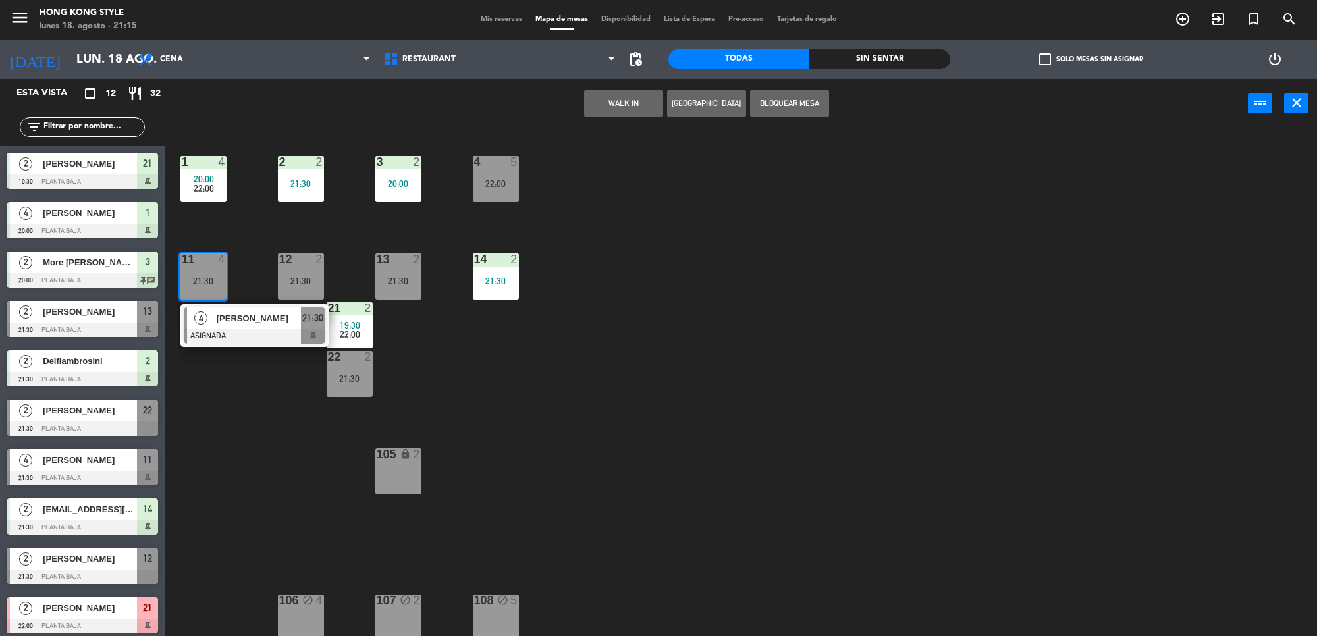
click at [732, 275] on div "1 4 20:00 22:00 2 2 21:30 3 2 20:00 4 5 22:00 11 4 21:30 4 [PERSON_NAME] ASIGNA…" at bounding box center [747, 386] width 1139 height 508
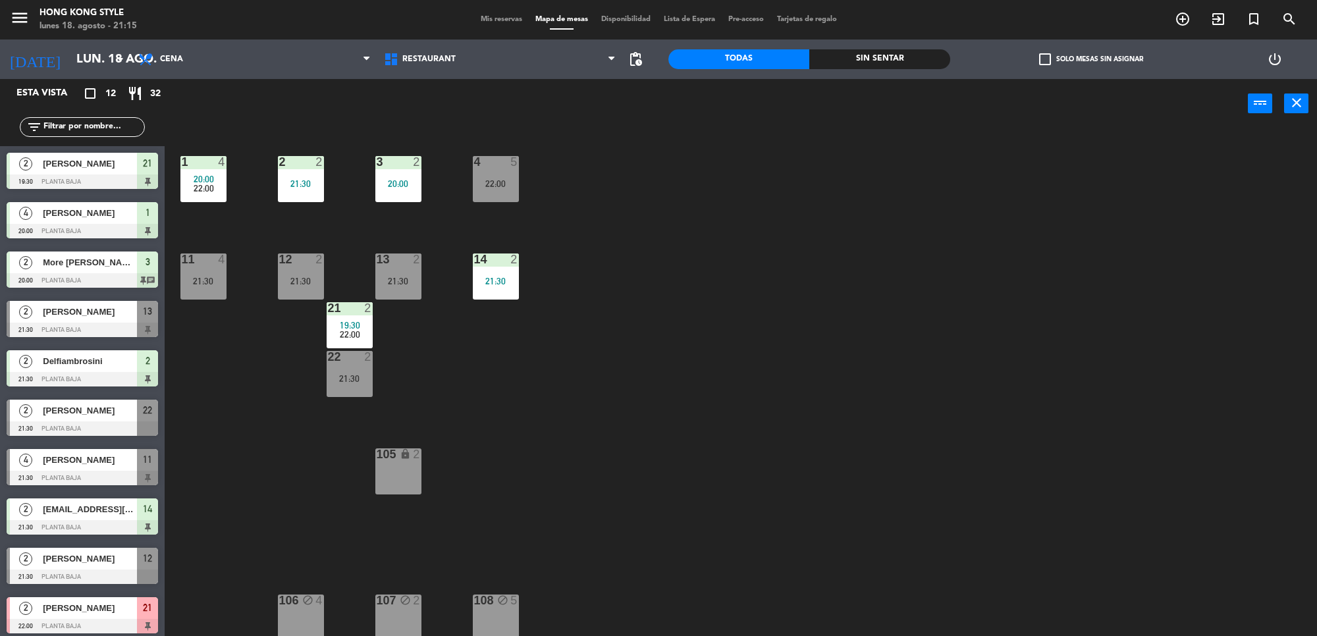
click at [502, 176] on div "4 5 22:00" at bounding box center [496, 179] width 46 height 46
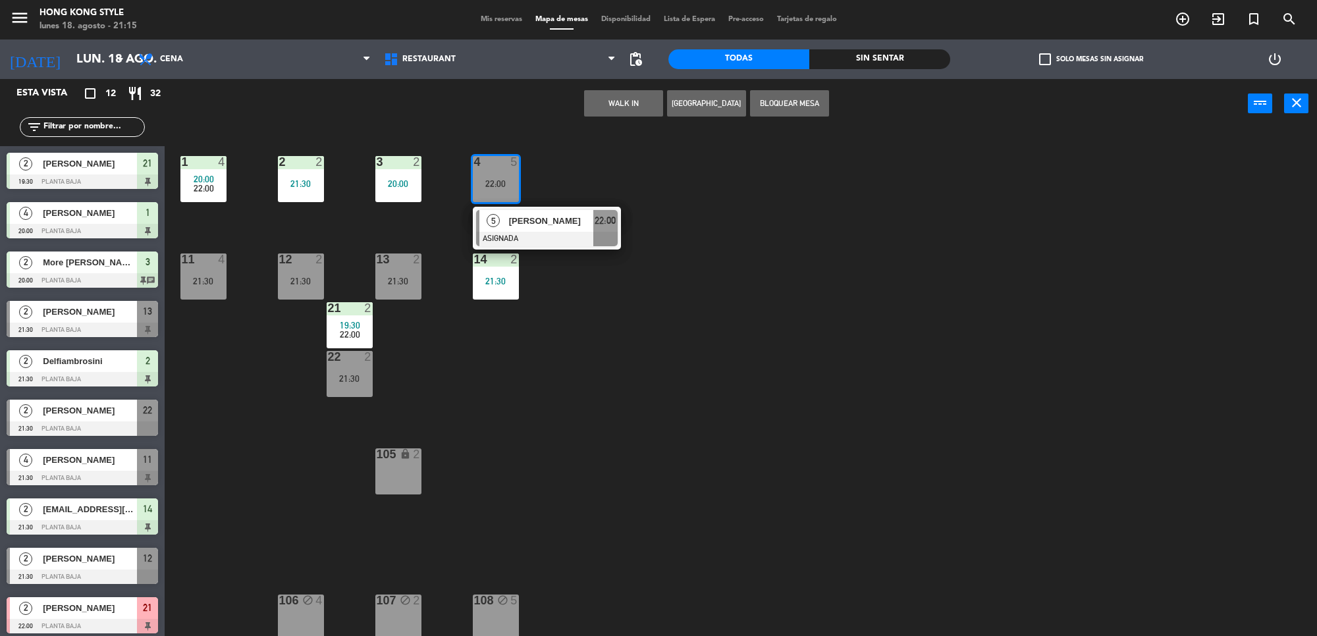
click at [514, 361] on div "1 4 20:00 22:00 2 2 21:30 3 2 20:00 4 5 22:00 5 [PERSON_NAME] ASIGNADA 22:00 11…" at bounding box center [747, 386] width 1139 height 508
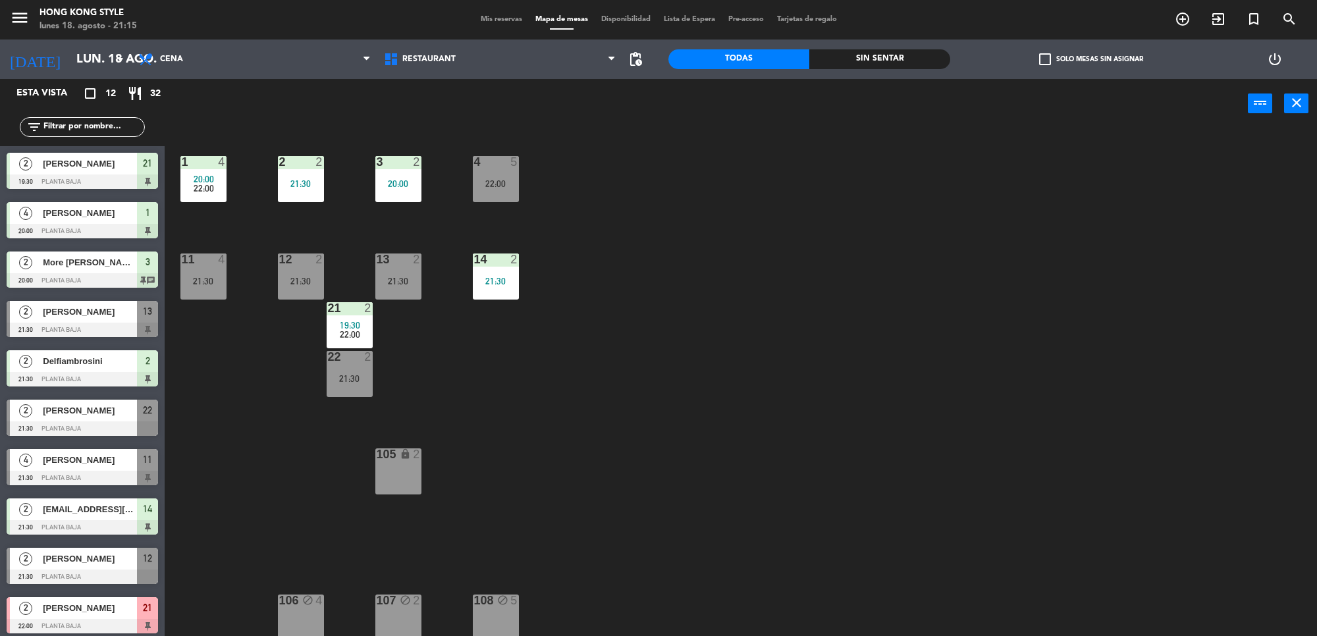
click at [510, 16] on span "Mis reservas" at bounding box center [501, 19] width 55 height 7
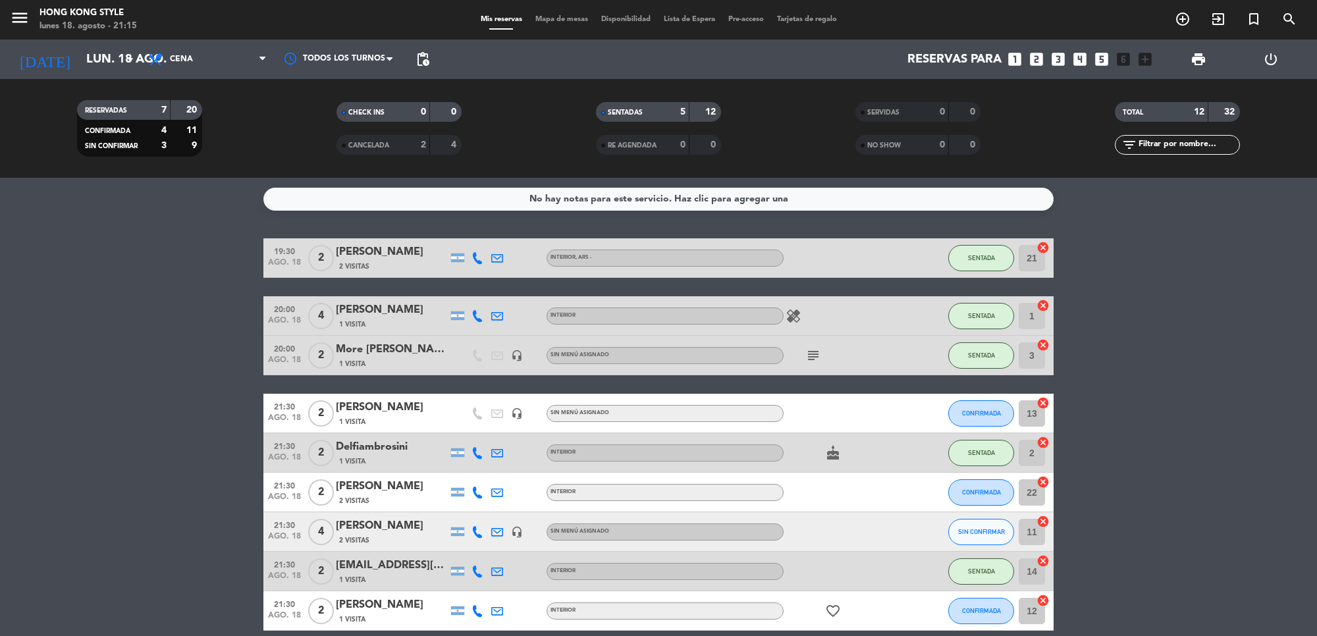
scroll to position [82, 0]
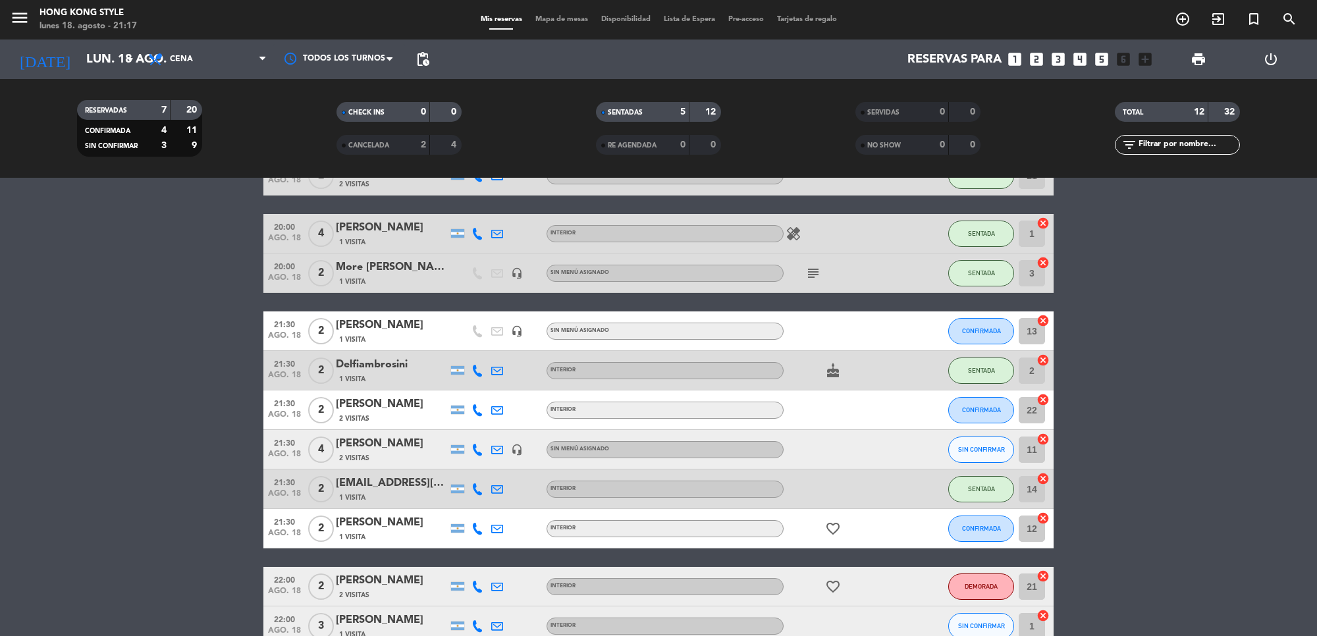
click at [564, 21] on span "Mapa de mesas" at bounding box center [562, 19] width 66 height 7
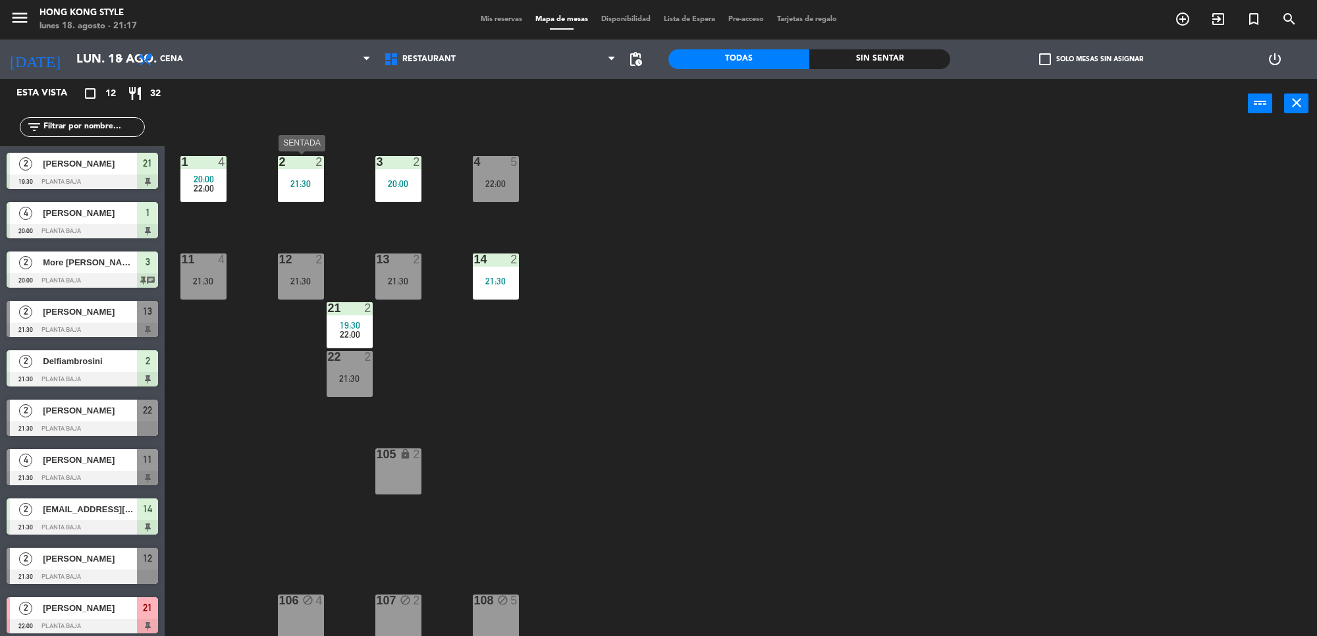
click at [315, 192] on div "2 2 21:30" at bounding box center [301, 179] width 46 height 46
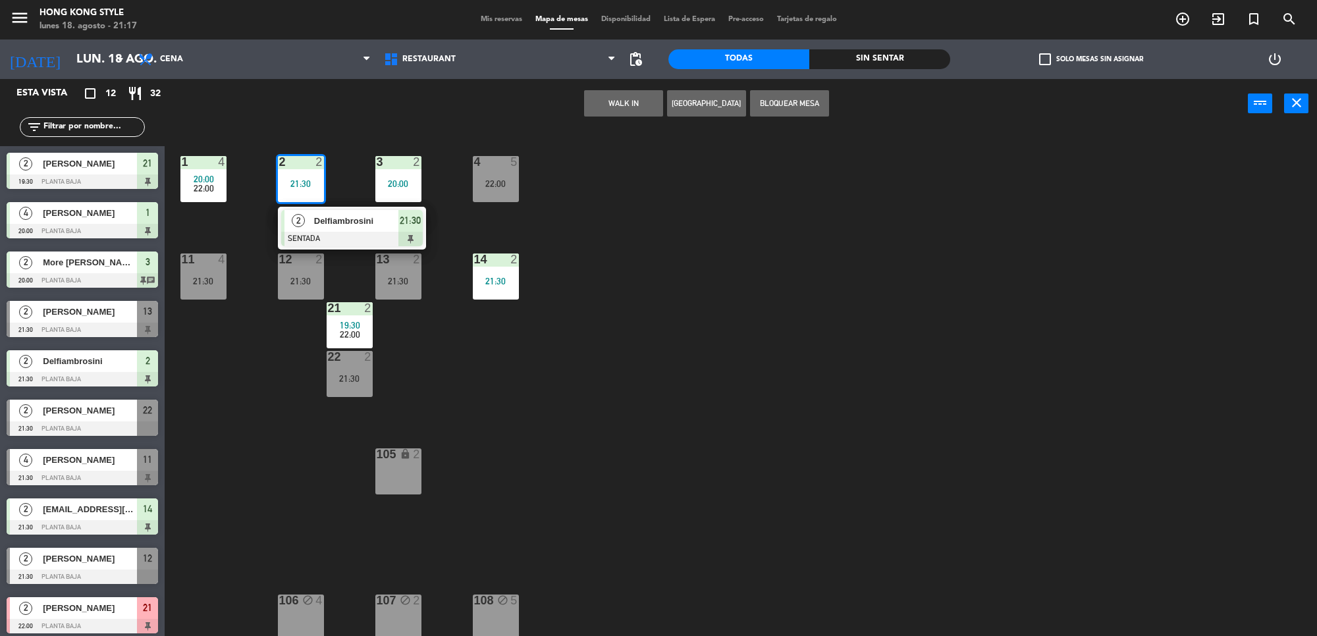
click at [435, 356] on div "1 4 20:00 22:00 2 2 21:30 2 Delfiambrosini SENTADA 21:30 3 2 20:00 4 5 22:00 11…" at bounding box center [747, 386] width 1139 height 508
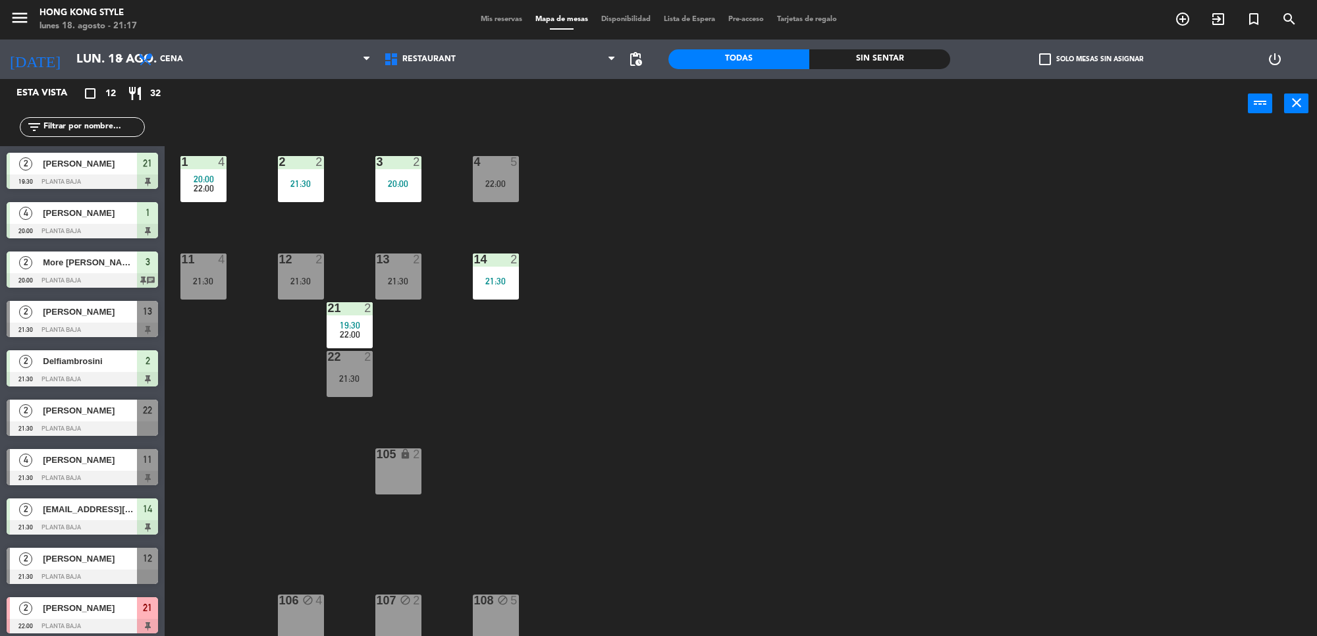
click at [505, 359] on div "1 4 20:00 22:00 2 2 21:30 3 2 20:00 4 5 22:00 11 4 21:30 12 2 21:30 13 2 21:30 …" at bounding box center [747, 386] width 1139 height 508
click at [391, 183] on div "20:00" at bounding box center [398, 183] width 46 height 9
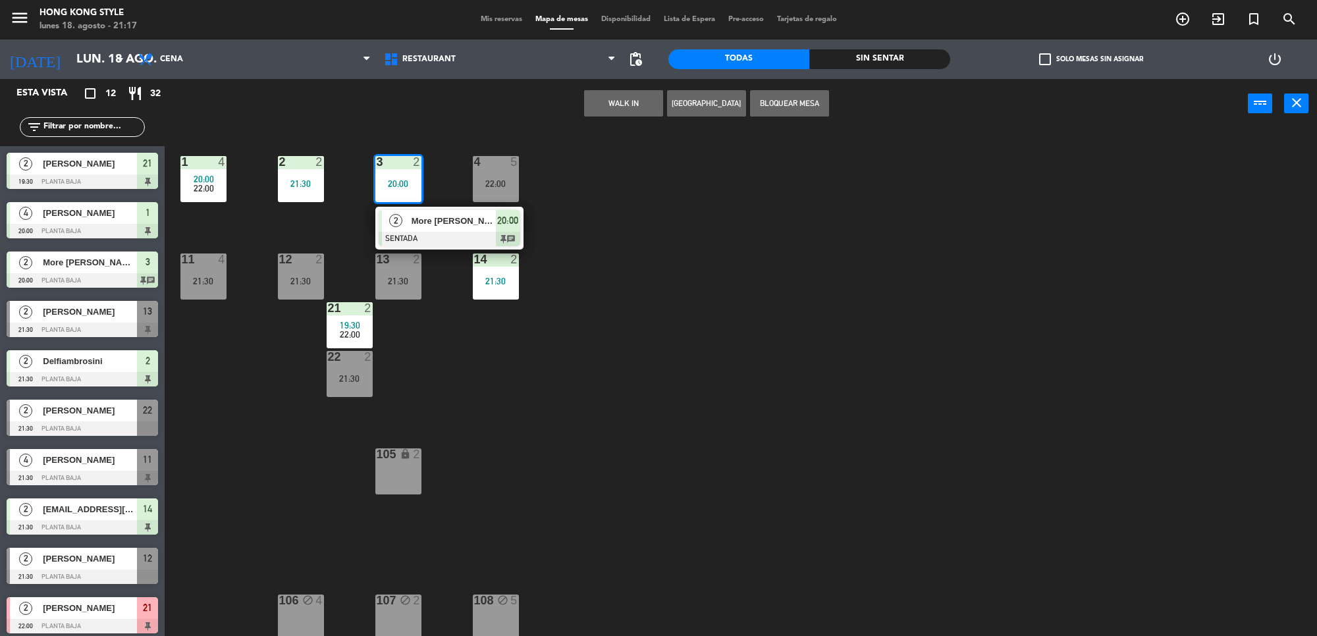
click at [817, 102] on button "Bloquear Mesa" at bounding box center [789, 103] width 79 height 26
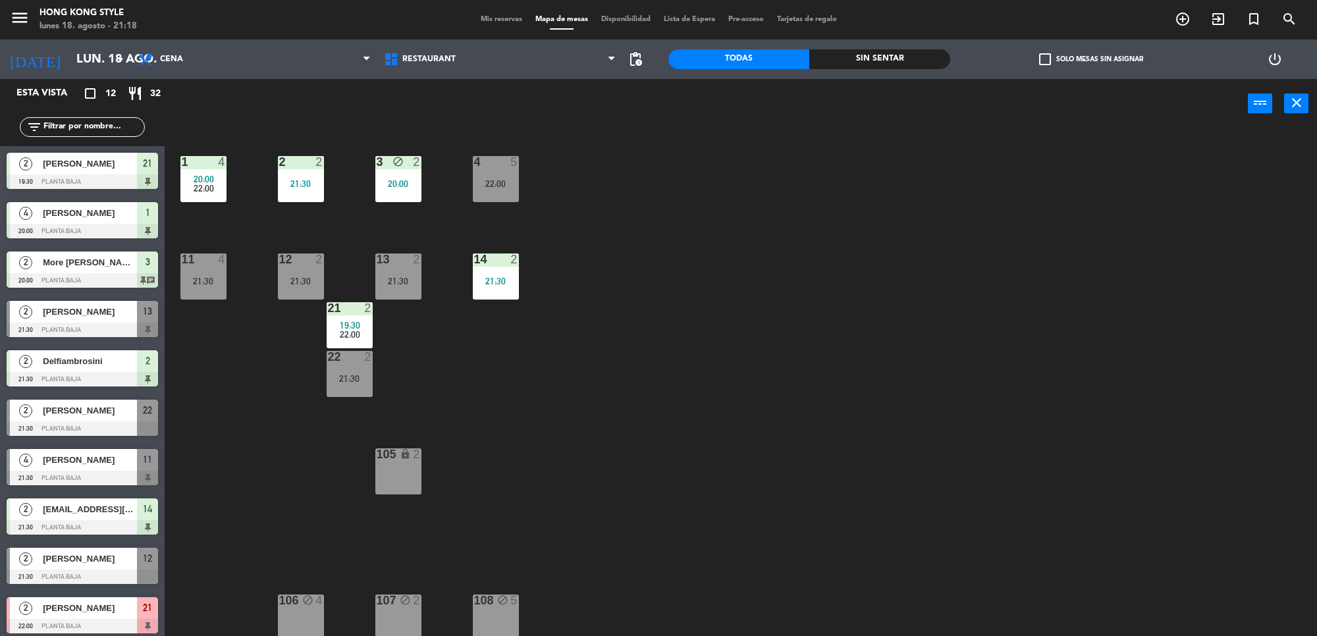
click at [484, 18] on span "Mis reservas" at bounding box center [501, 19] width 55 height 7
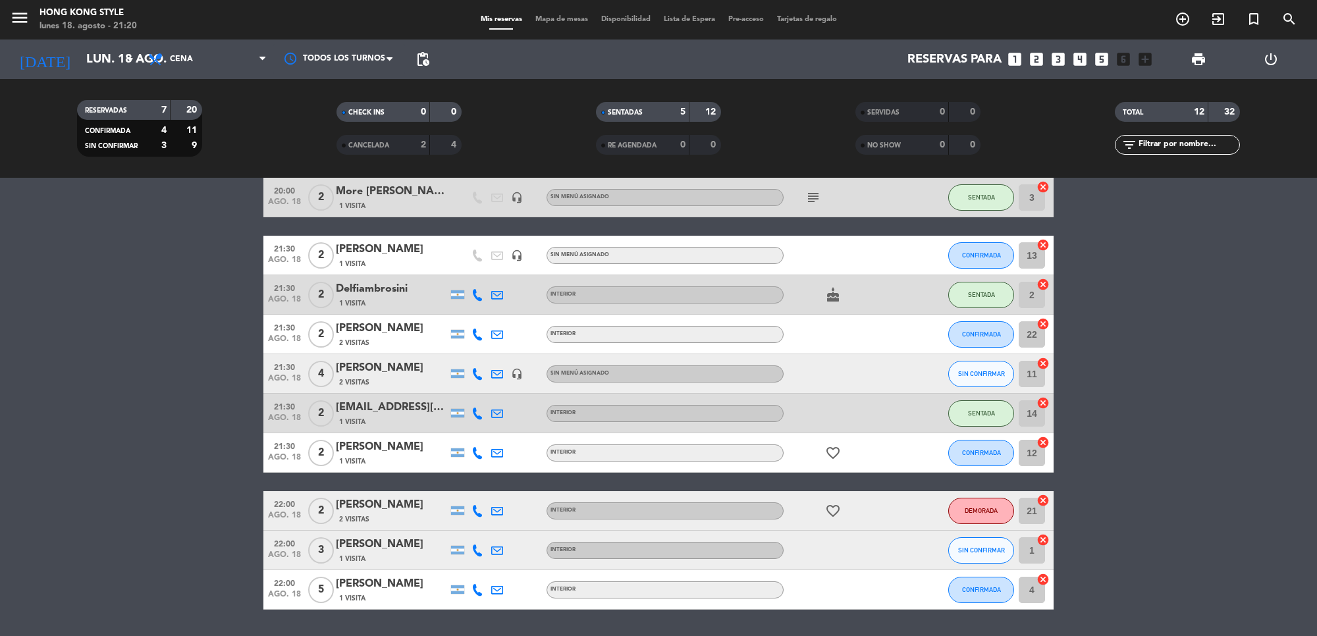
scroll to position [165, 0]
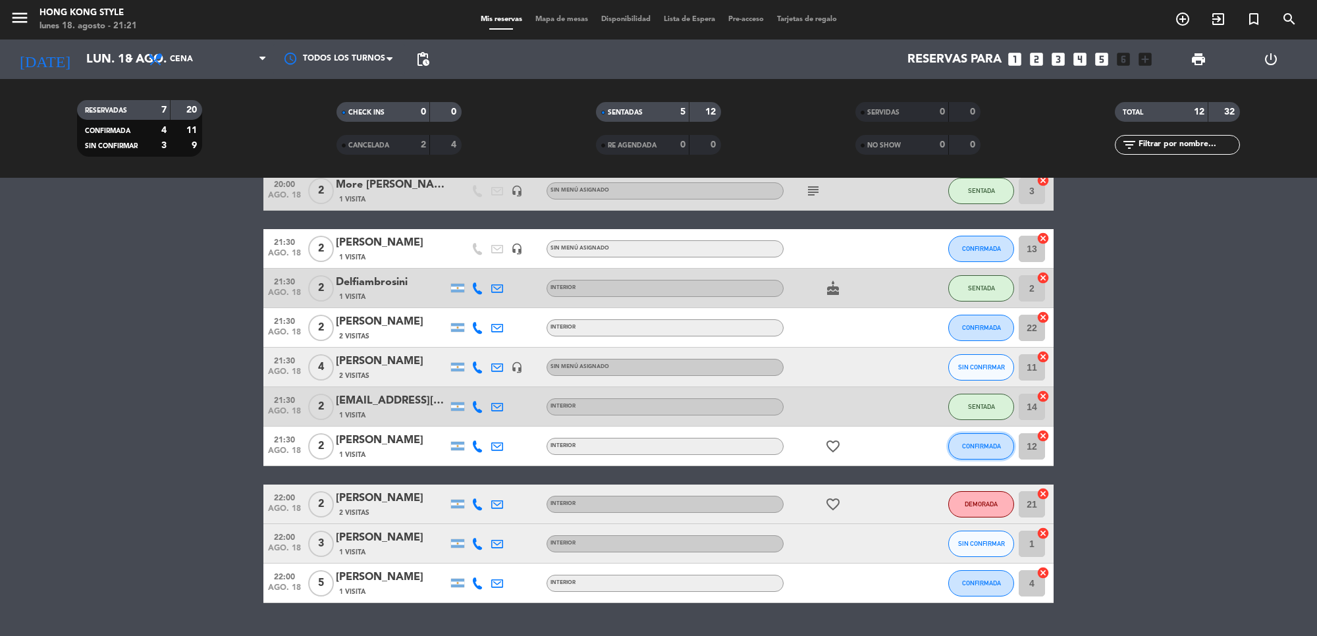
click at [978, 445] on span "CONFIRMADA" at bounding box center [981, 446] width 39 height 7
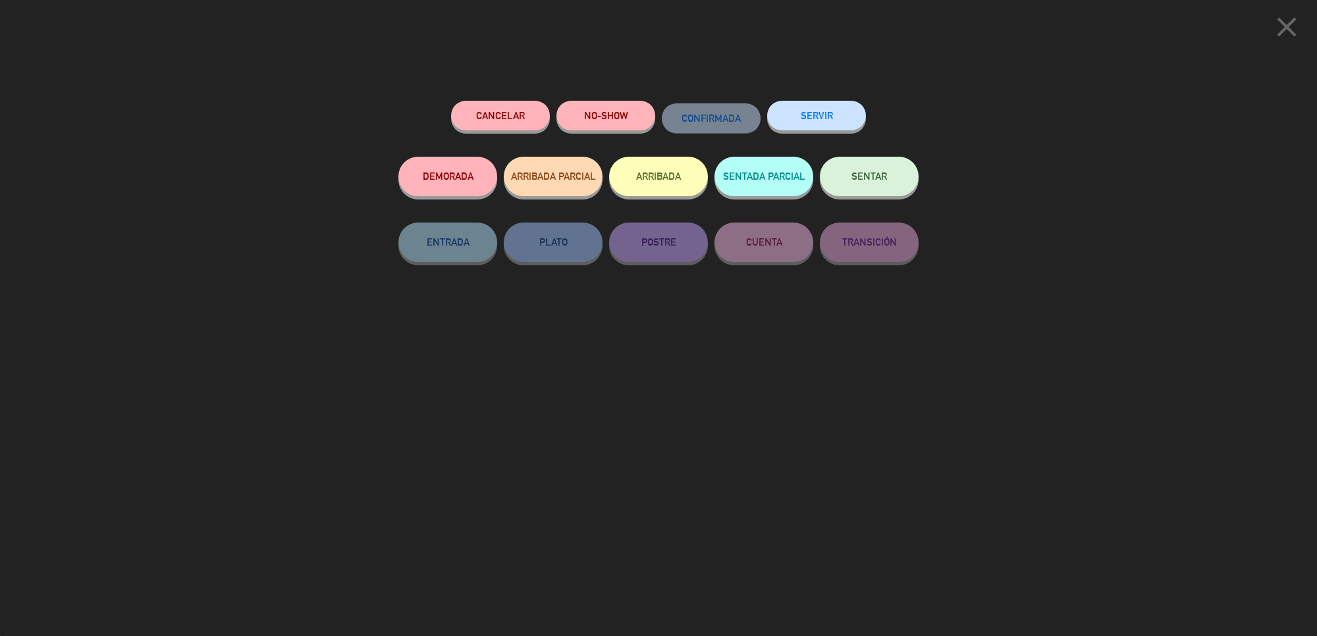
click at [898, 188] on button "SENTAR" at bounding box center [869, 177] width 99 height 40
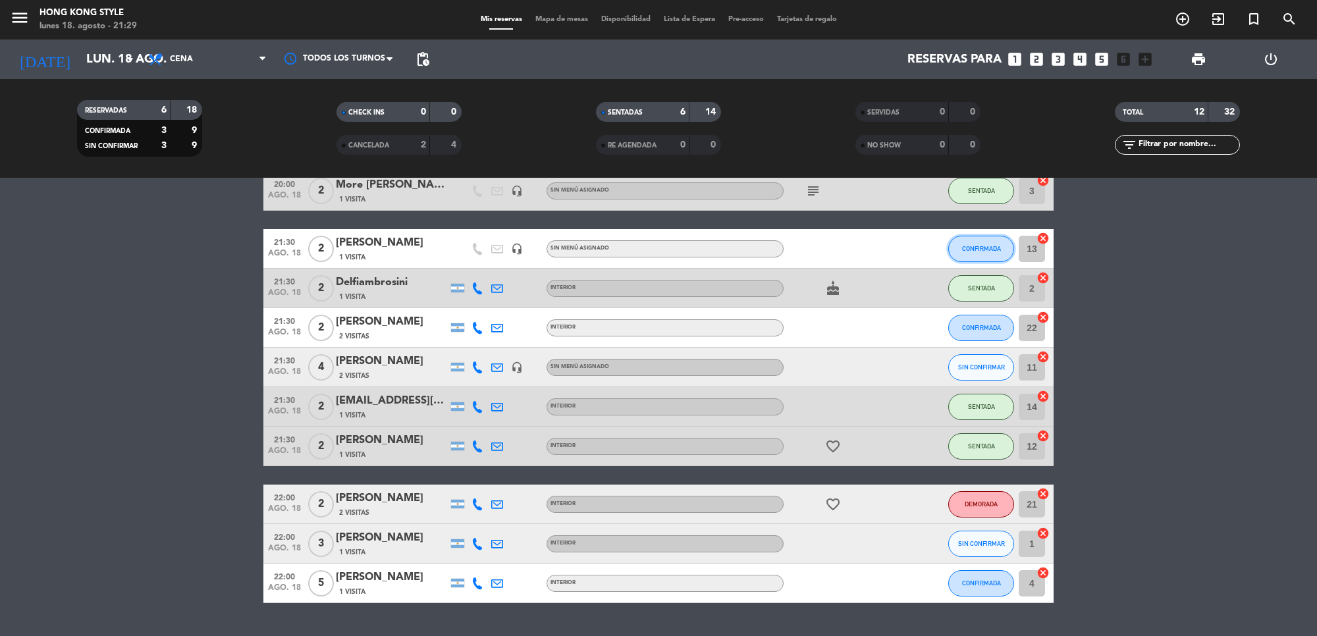
click at [986, 256] on button "CONFIRMADA" at bounding box center [981, 249] width 66 height 26
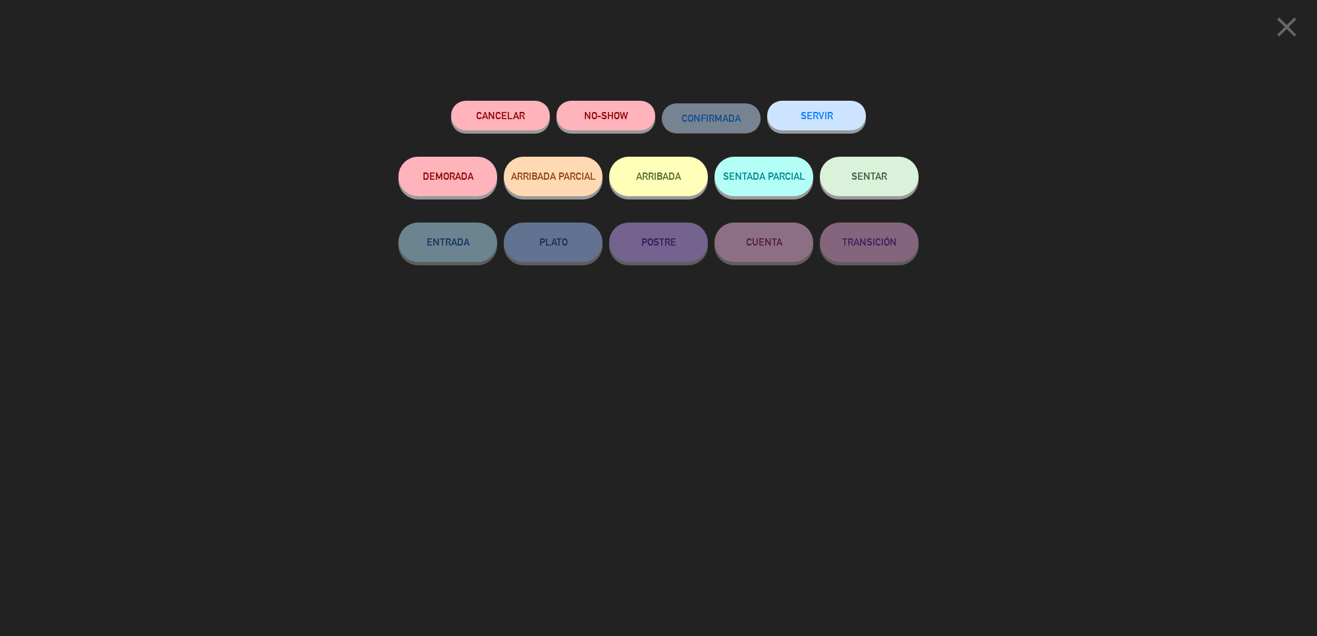
click at [848, 182] on button "SENTAR" at bounding box center [869, 177] width 99 height 40
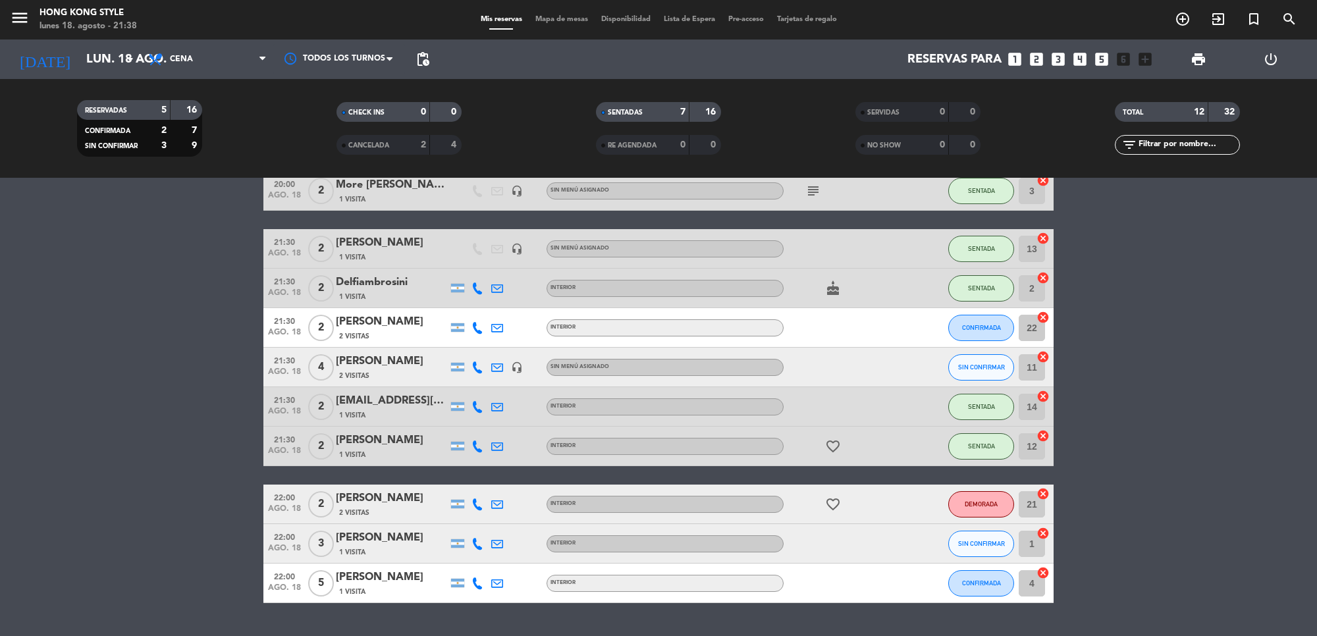
click at [474, 322] on icon at bounding box center [478, 328] width 12 height 12
click at [955, 499] on button "DEMORADA" at bounding box center [981, 504] width 66 height 26
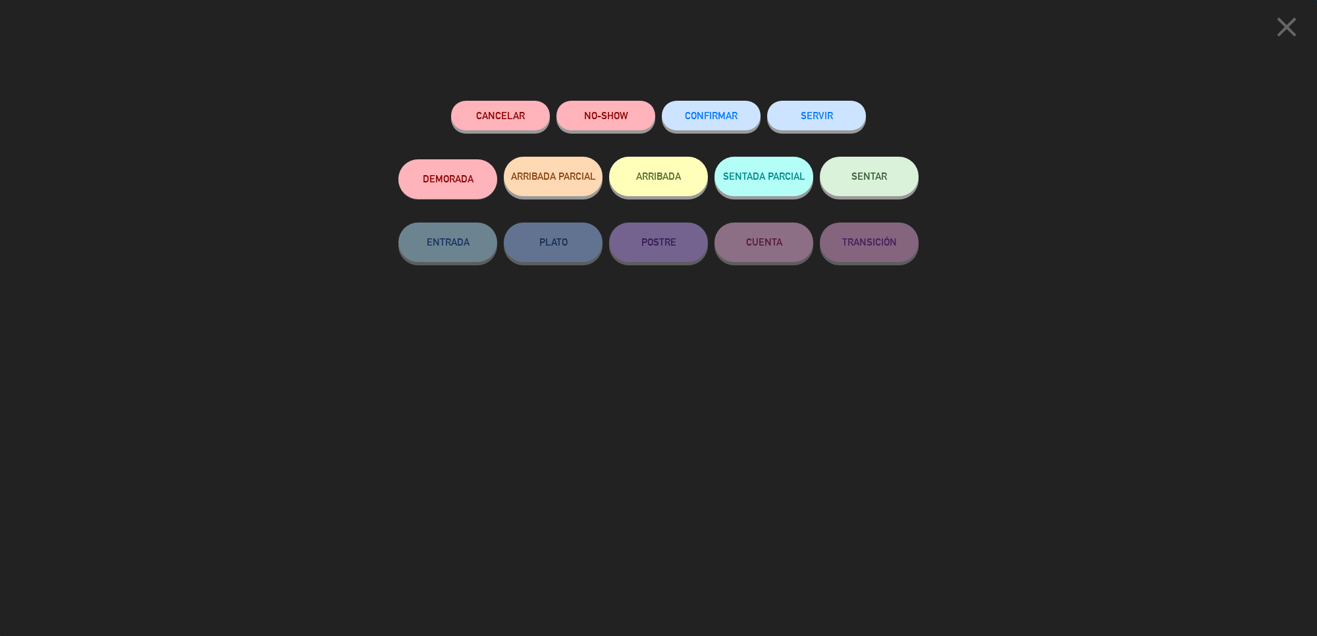
click at [462, 193] on button "DEMORADA" at bounding box center [447, 179] width 99 height 40
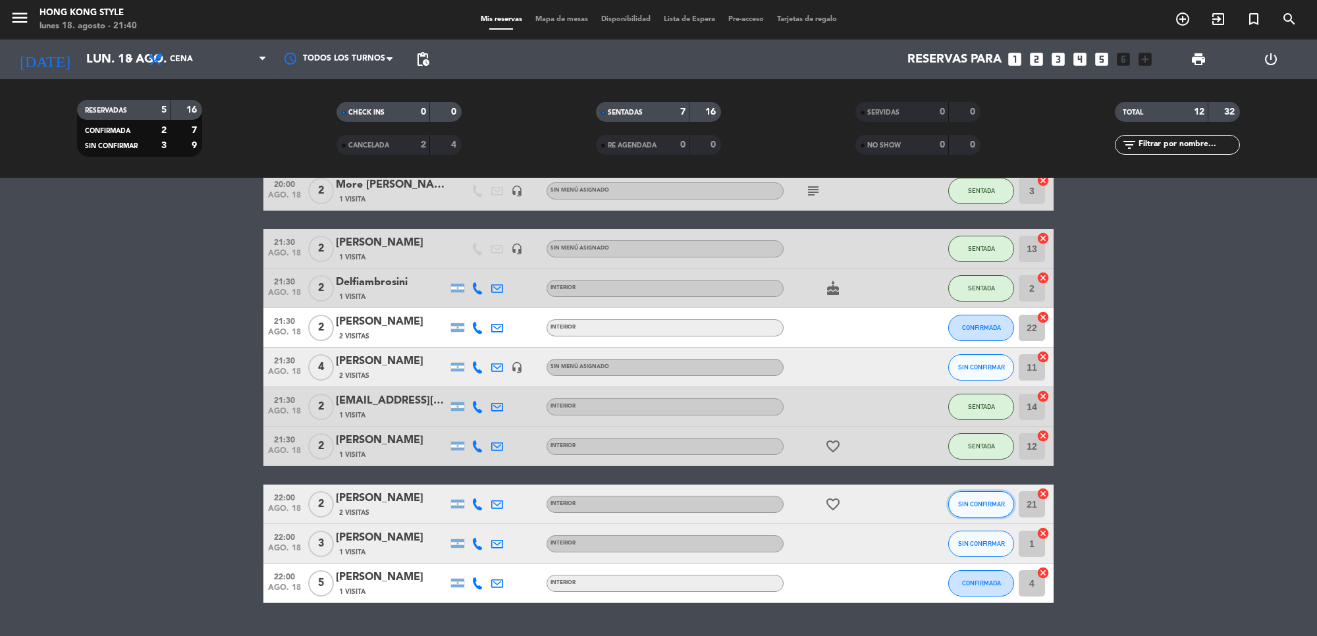
click at [979, 496] on button "SIN CONFIRMAR" at bounding box center [981, 504] width 66 height 26
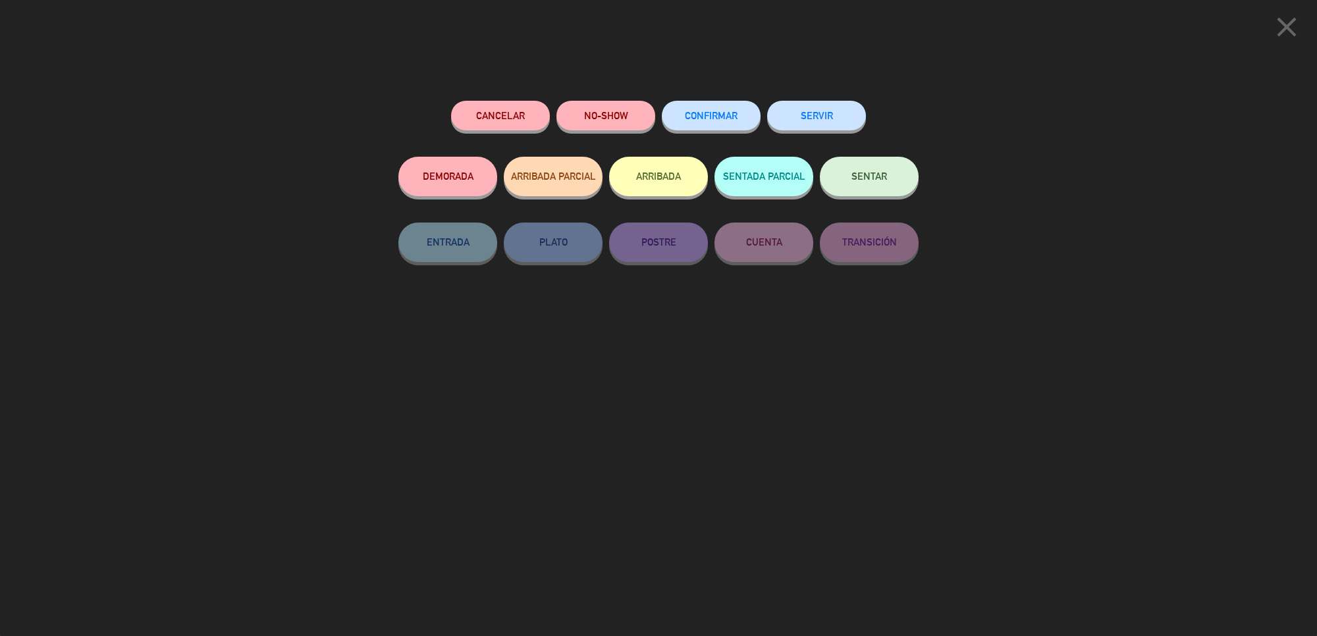
click at [699, 122] on button "CONFIRMAR" at bounding box center [711, 116] width 99 height 30
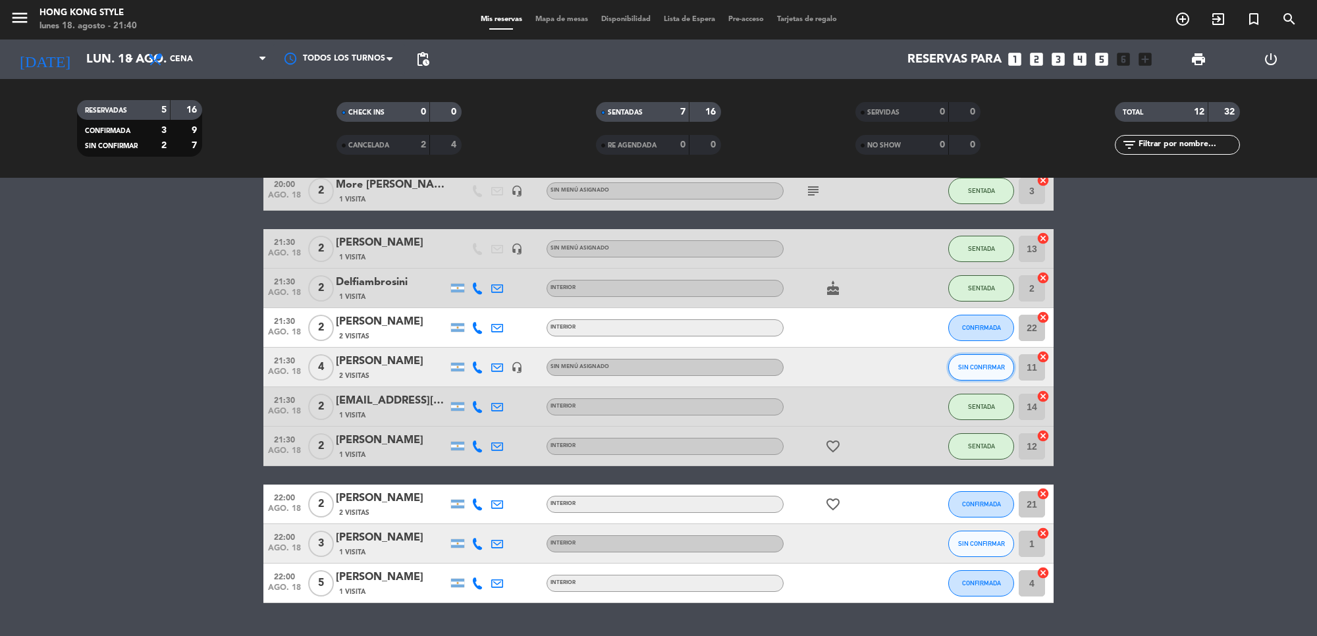
click at [990, 358] on button "SIN CONFIRMAR" at bounding box center [981, 367] width 66 height 26
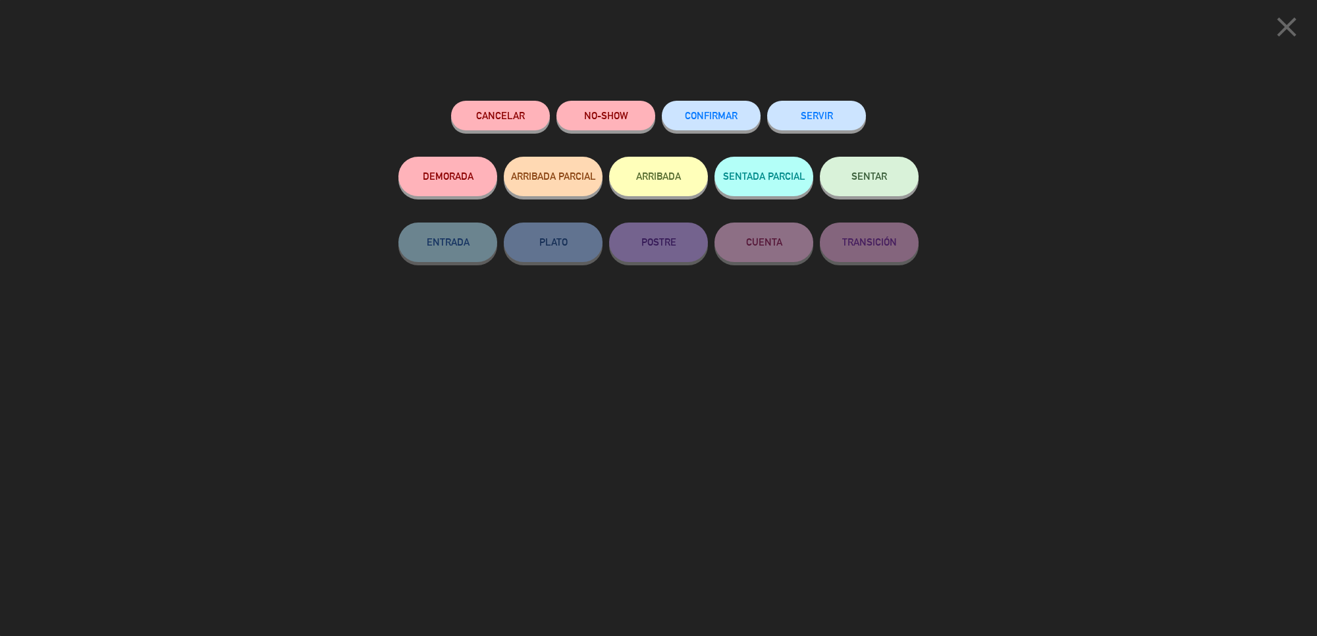
click at [701, 120] on span "CONFIRMAR" at bounding box center [711, 115] width 53 height 11
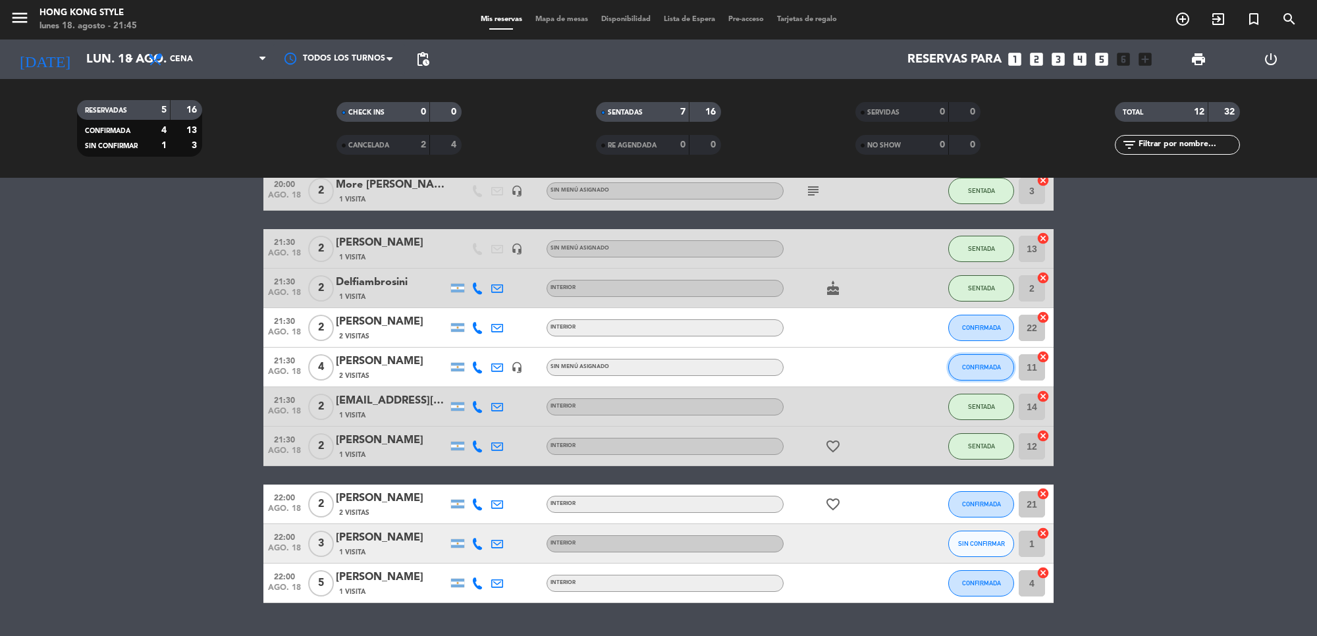
click at [986, 371] on button "CONFIRMADA" at bounding box center [981, 367] width 66 height 26
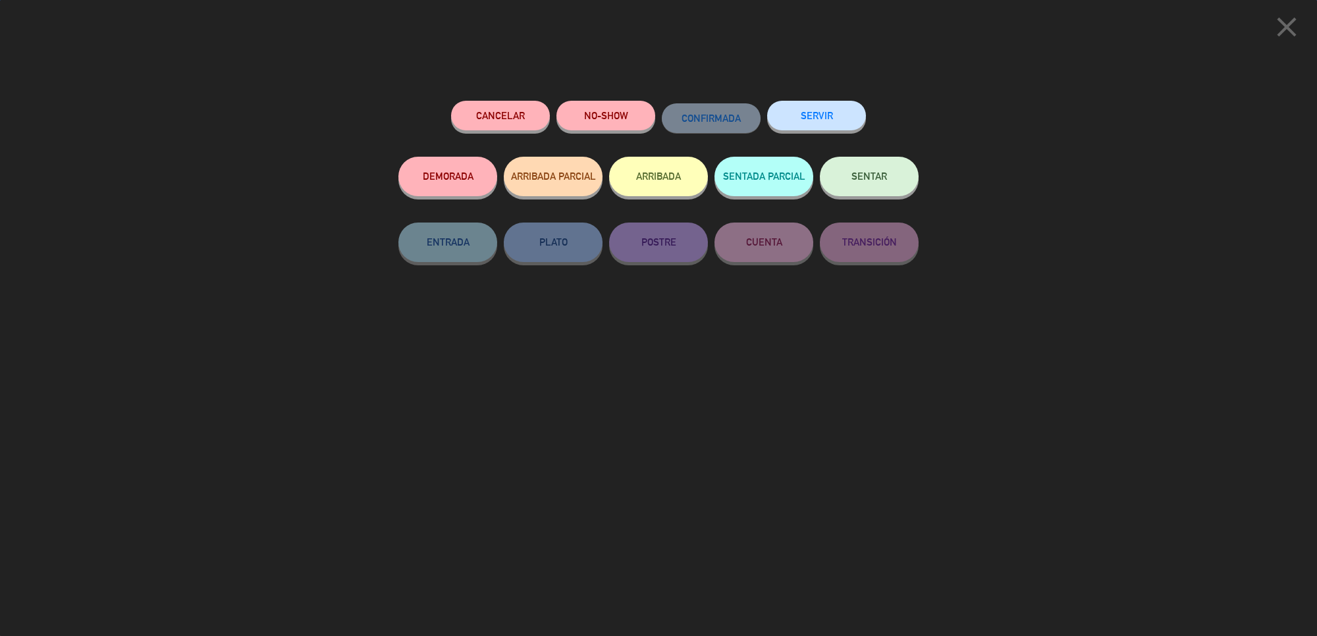
click at [884, 175] on span "SENTAR" at bounding box center [870, 176] width 36 height 11
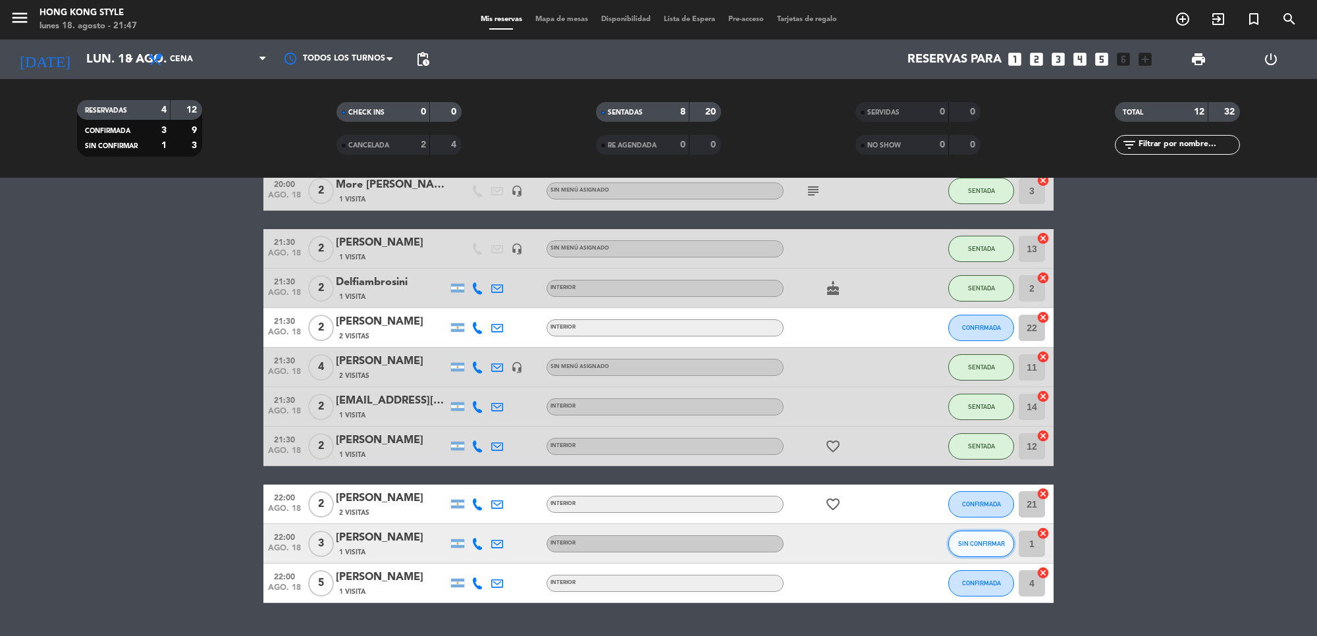
click at [962, 547] on span "SIN CONFIRMAR" at bounding box center [981, 543] width 47 height 7
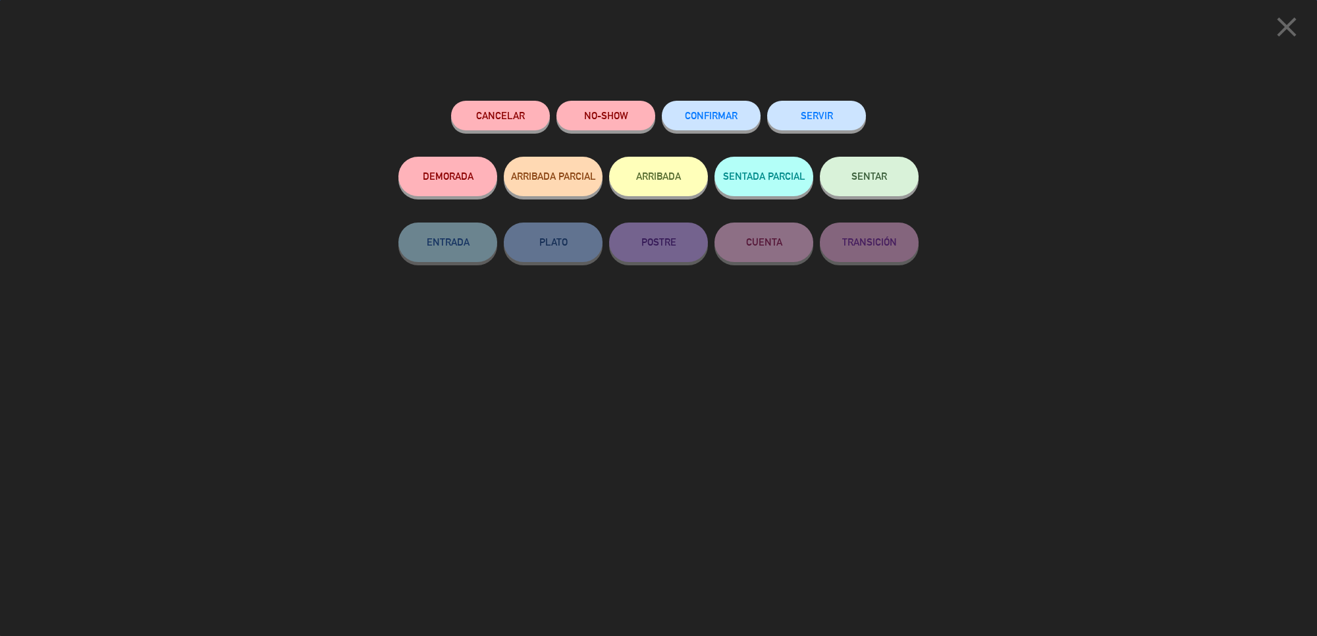
click at [871, 179] on span "SENTAR" at bounding box center [870, 176] width 36 height 11
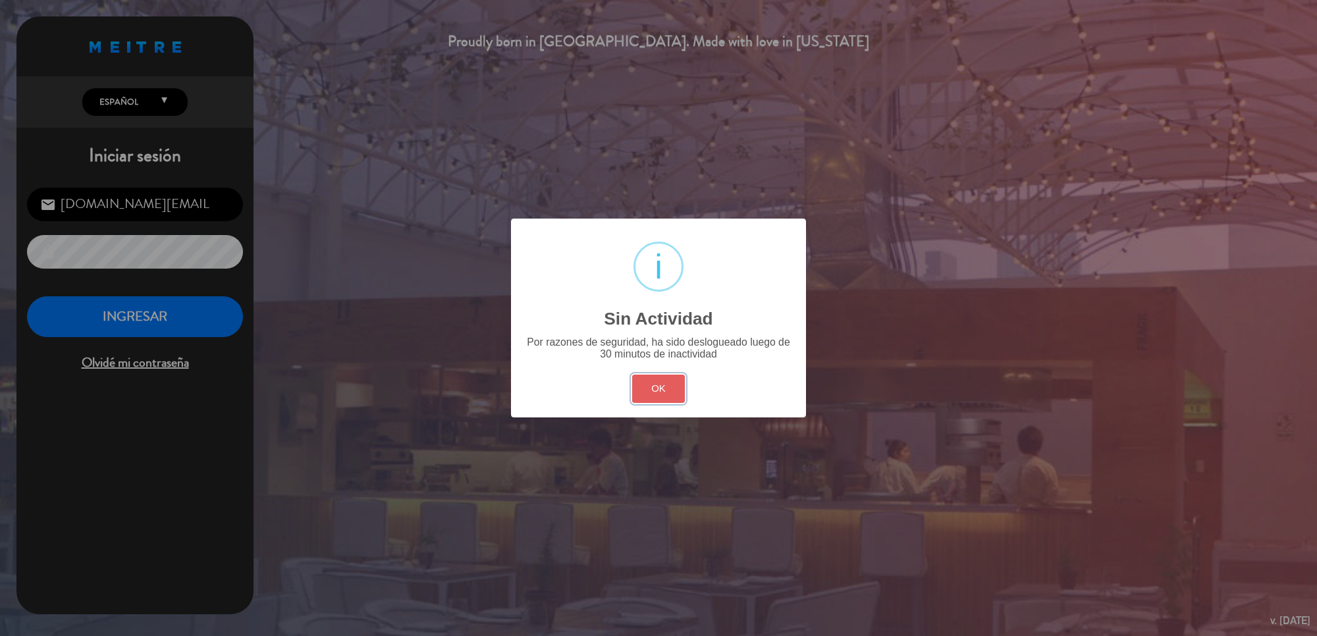
click at [651, 396] on button "OK" at bounding box center [658, 389] width 53 height 28
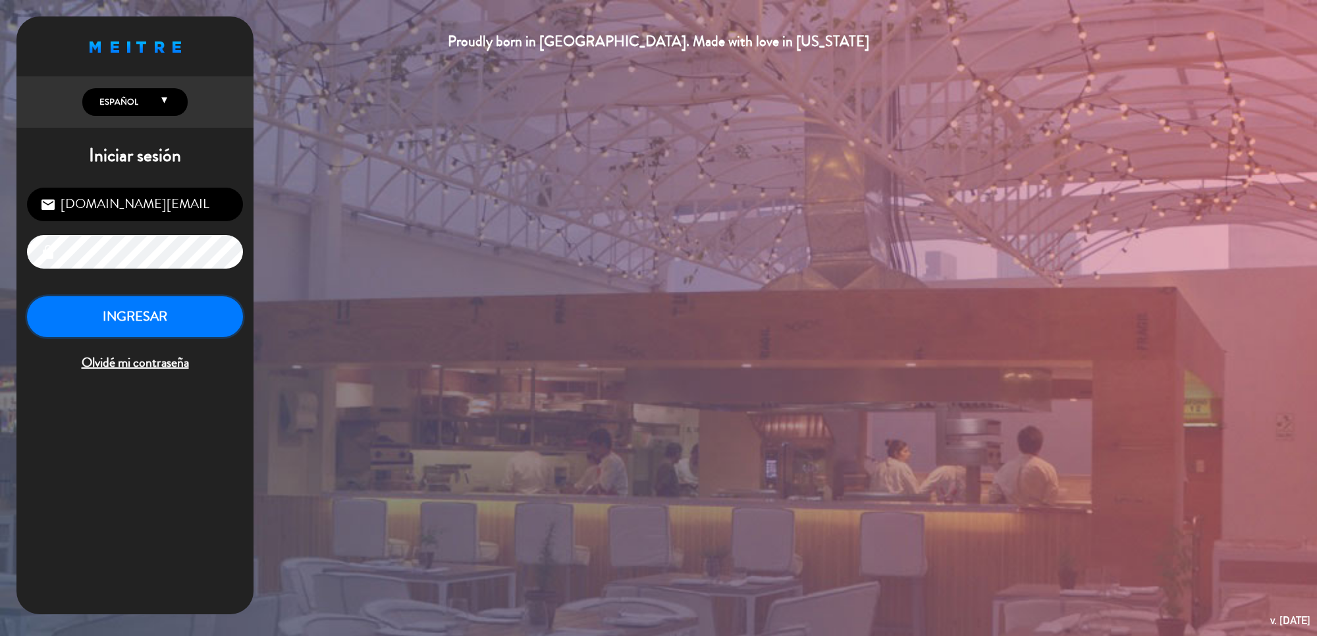
click at [178, 308] on button "INGRESAR" at bounding box center [135, 316] width 216 height 41
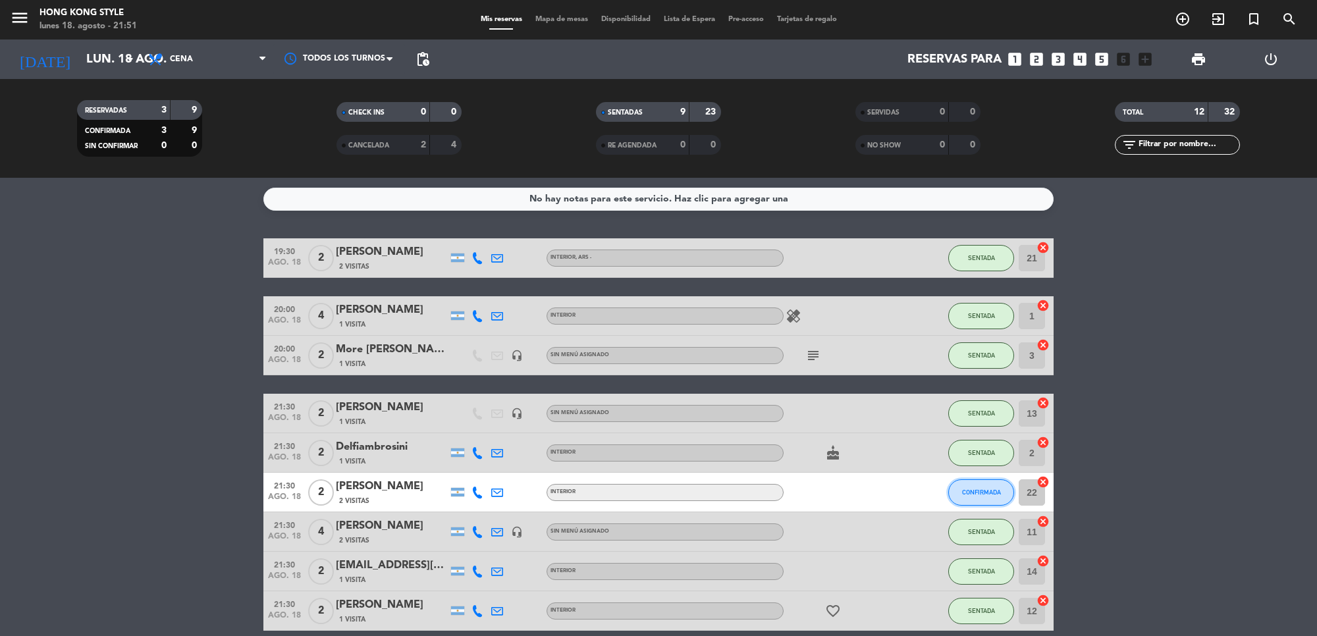
click at [978, 501] on button "CONFIRMADA" at bounding box center [981, 492] width 66 height 26
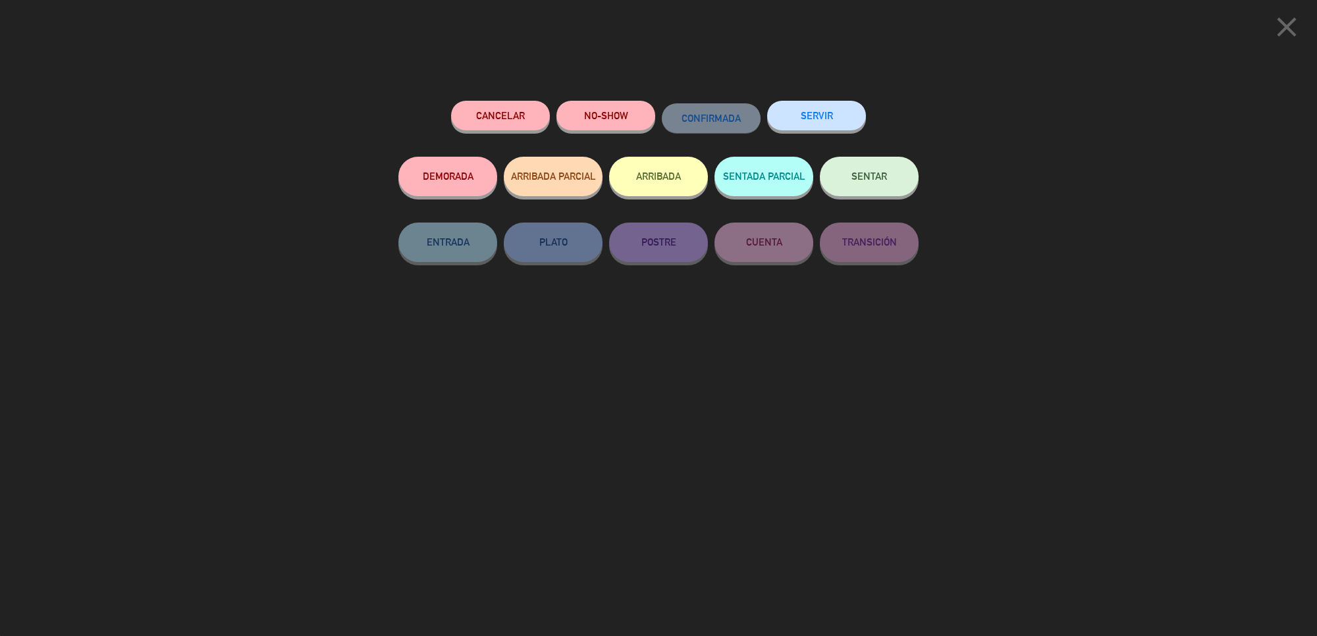
click at [850, 165] on button "SENTAR" at bounding box center [869, 177] width 99 height 40
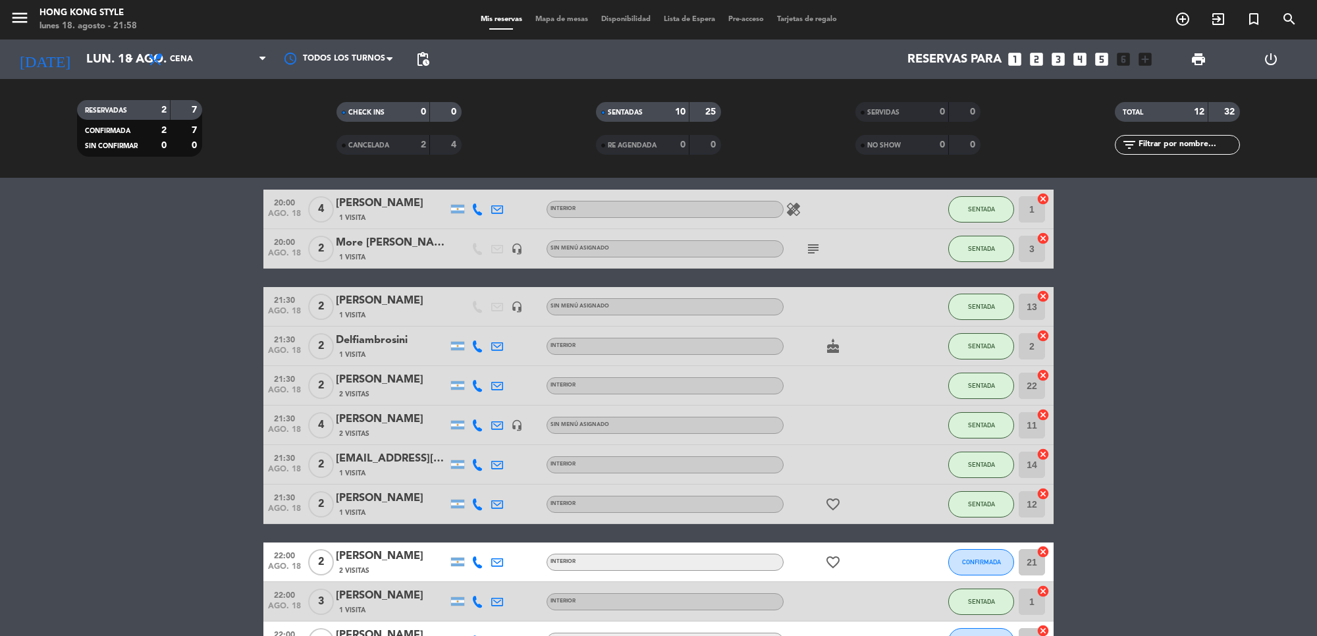
scroll to position [198, 0]
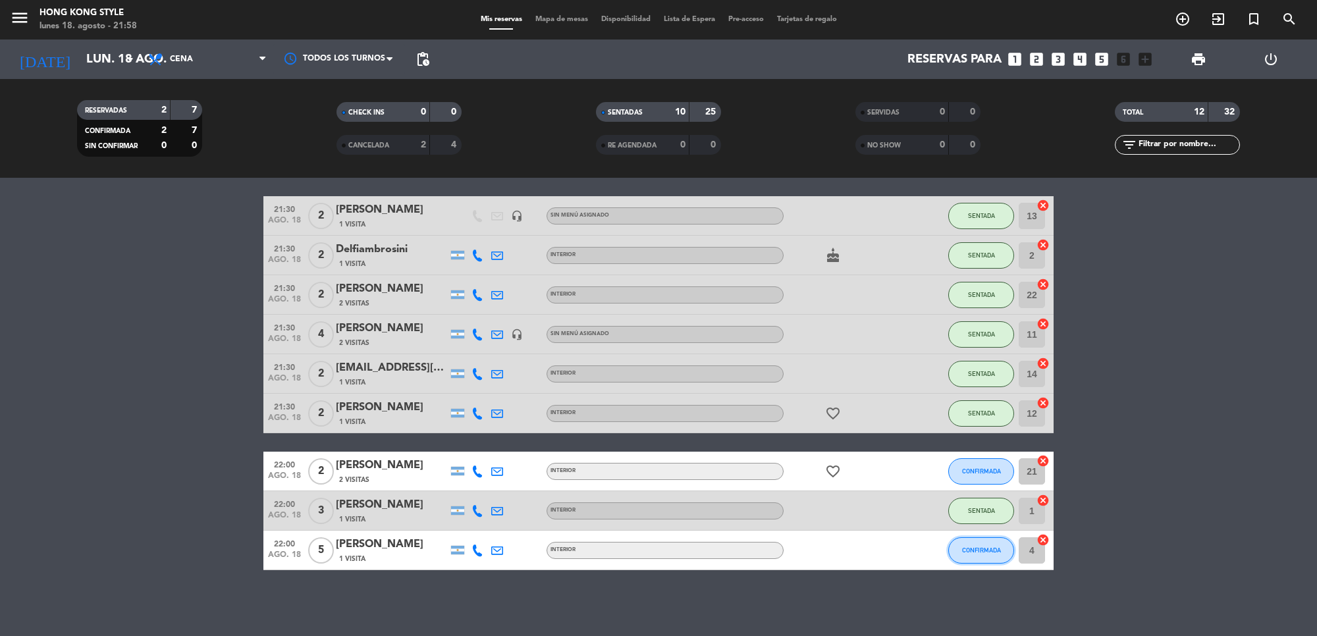
click at [972, 558] on button "CONFIRMADA" at bounding box center [981, 550] width 66 height 26
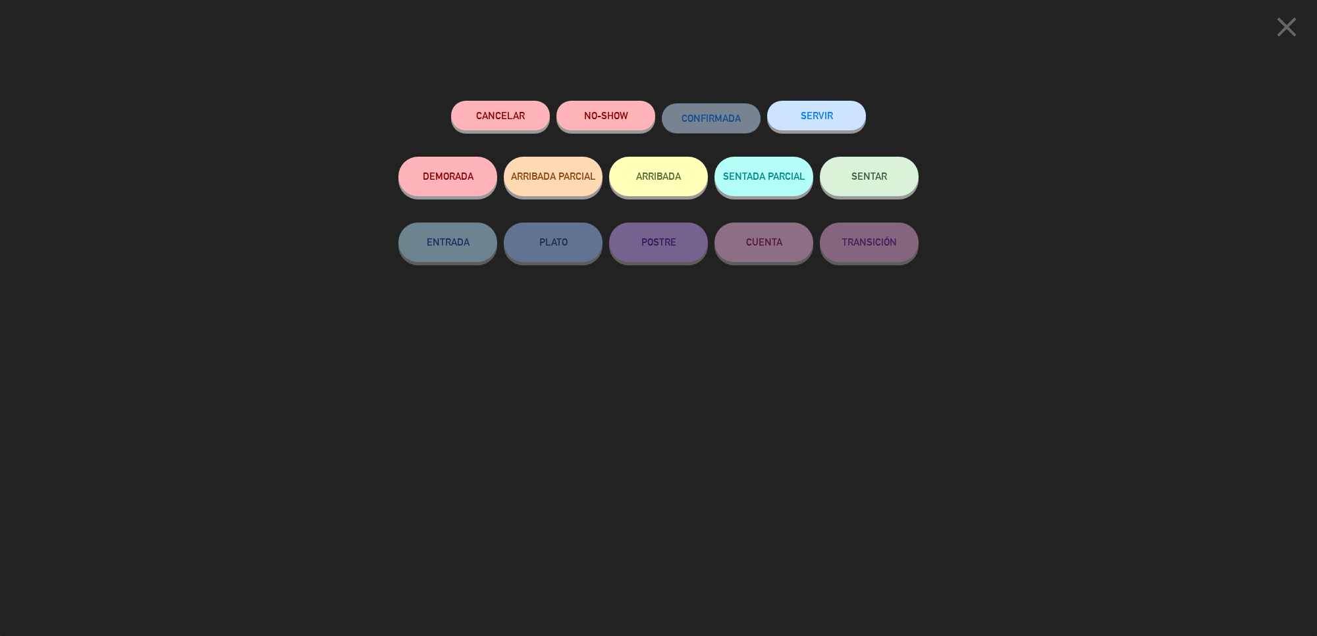
click at [854, 196] on button "SENTAR" at bounding box center [869, 177] width 99 height 40
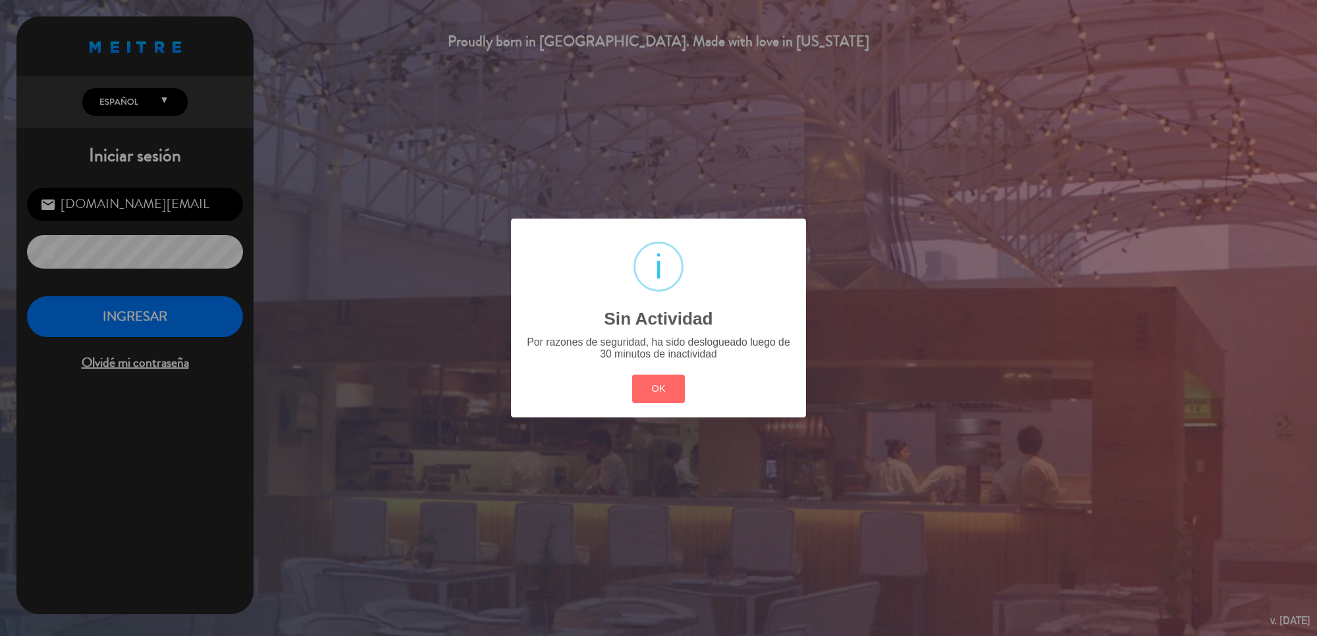
click at [232, 317] on div "? ! i Sin Actividad × Por razones de seguridad, ha sido deslogueado luego de 30…" at bounding box center [658, 318] width 1317 height 636
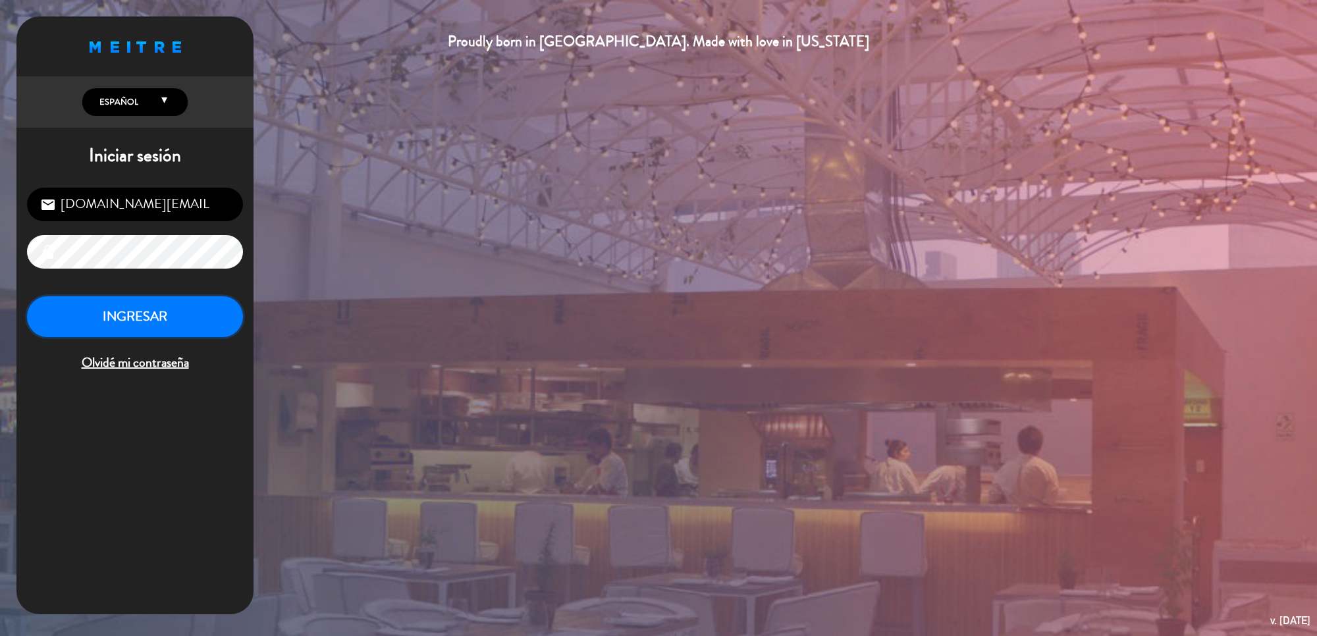
click at [162, 318] on button "INGRESAR" at bounding box center [135, 316] width 216 height 41
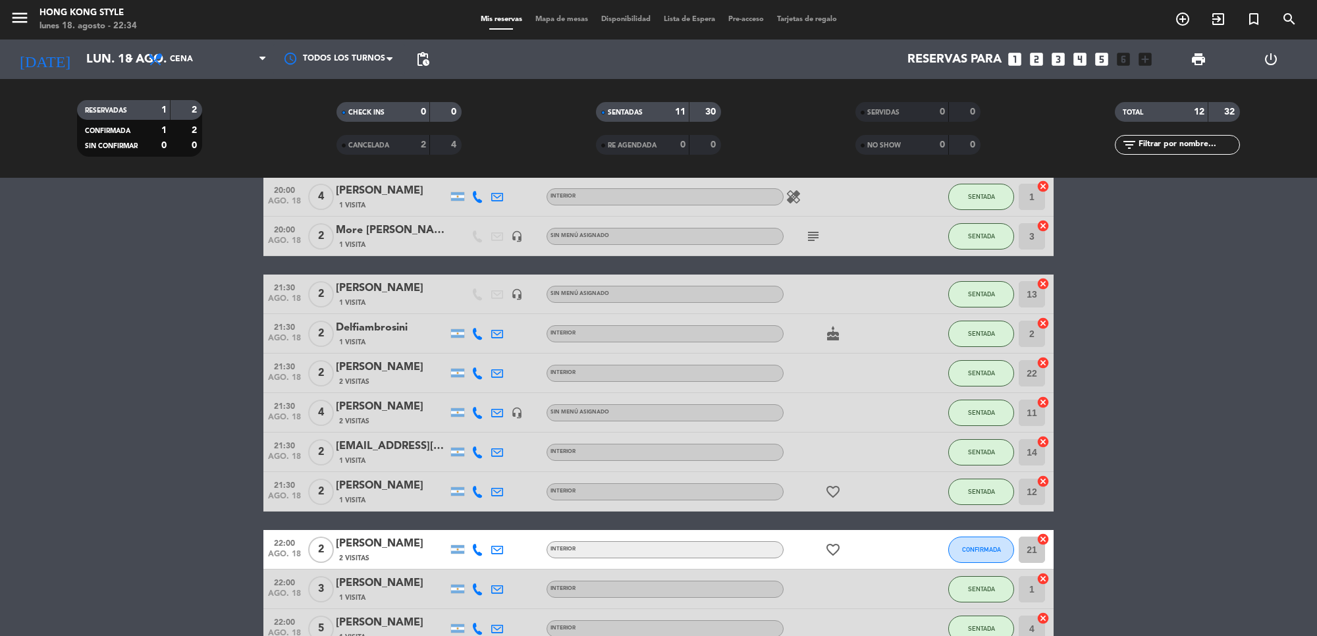
scroll to position [198, 0]
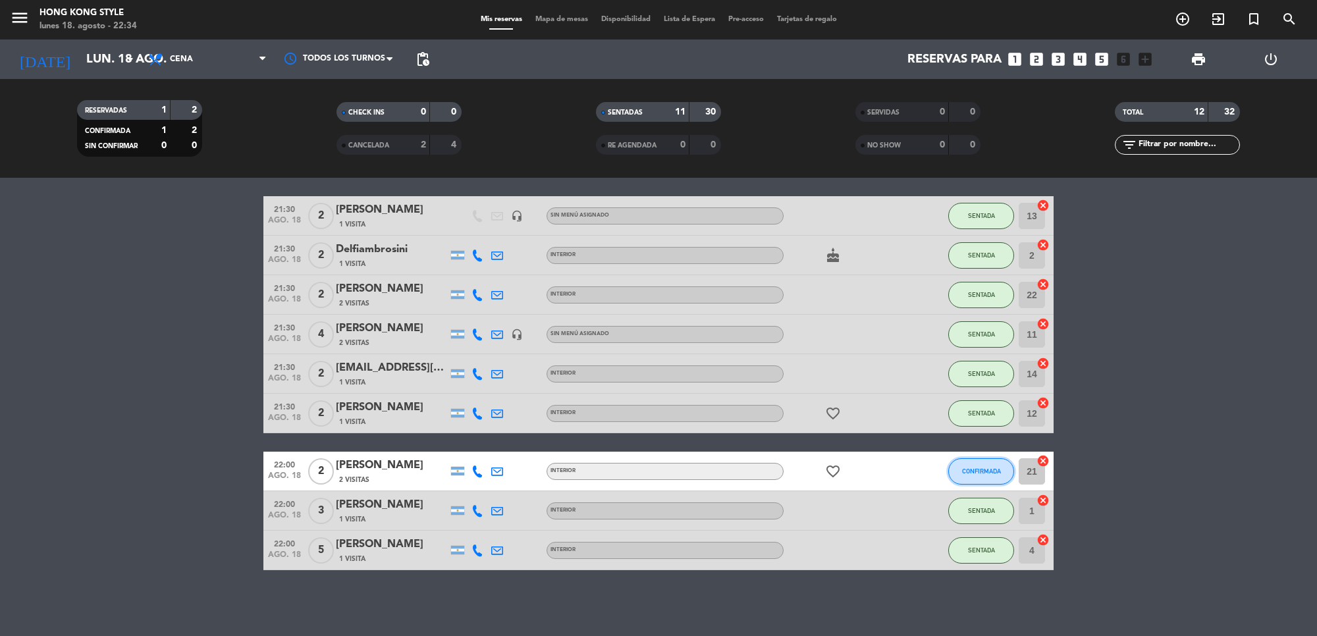
click at [988, 468] on span "CONFIRMADA" at bounding box center [981, 471] width 39 height 7
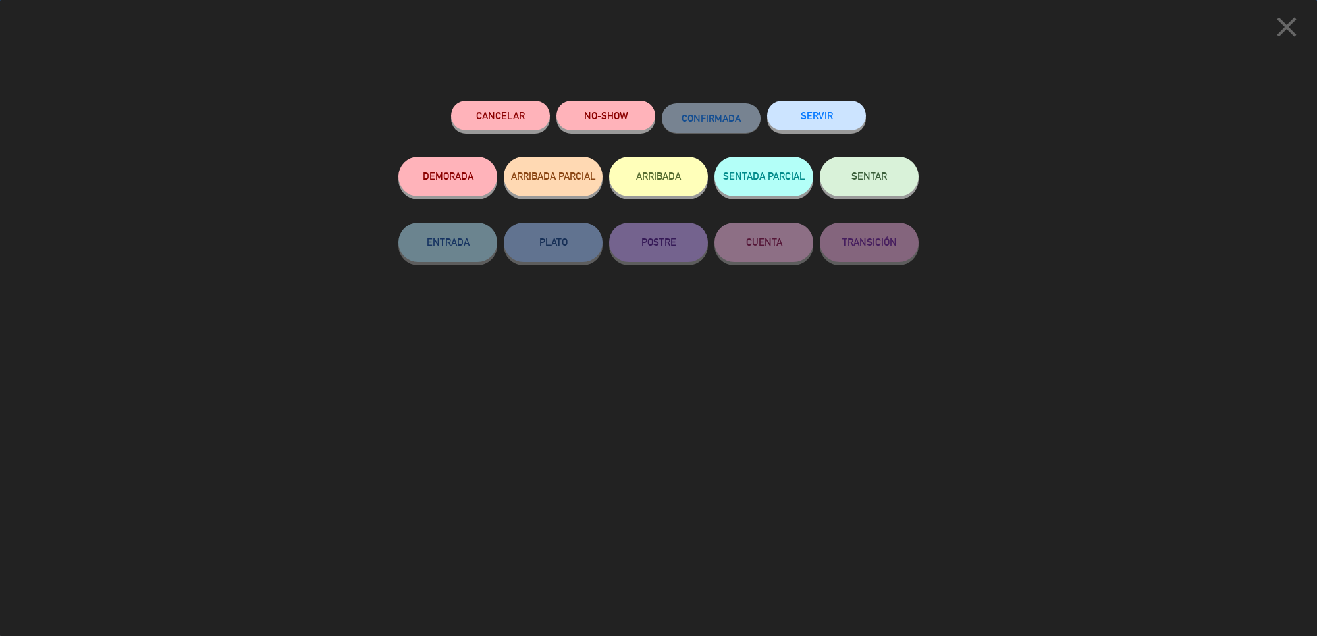
click at [880, 183] on button "SENTAR" at bounding box center [869, 177] width 99 height 40
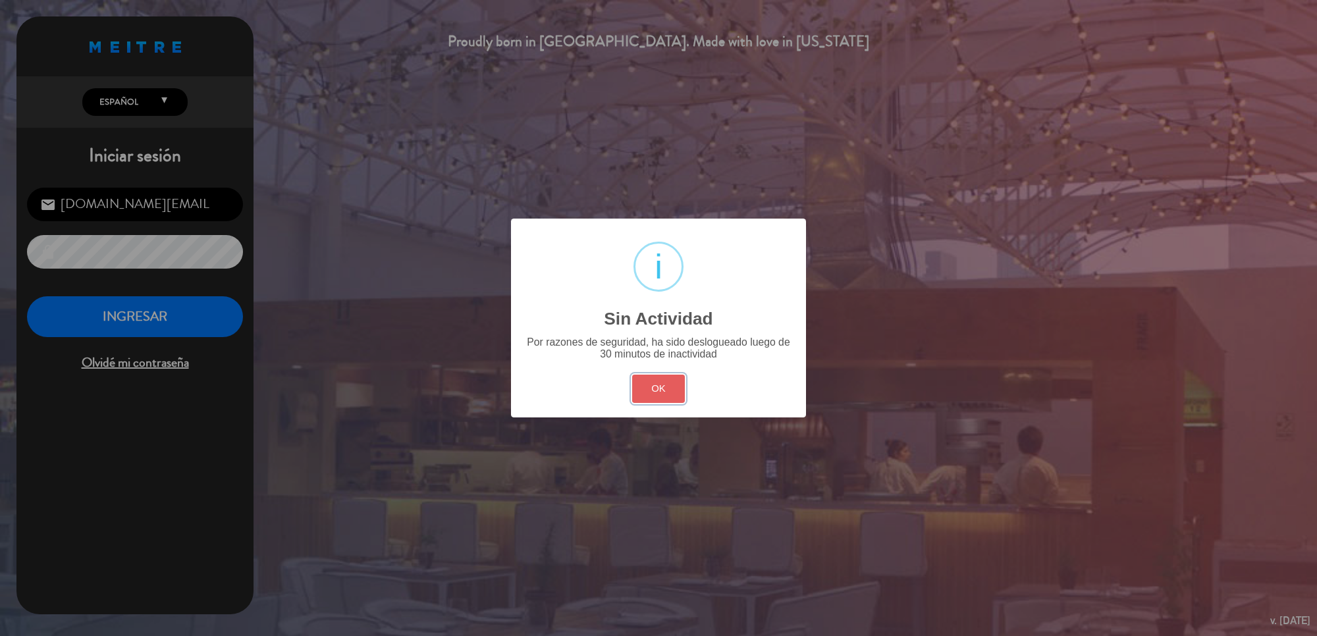
click at [659, 392] on button "OK" at bounding box center [658, 389] width 53 height 28
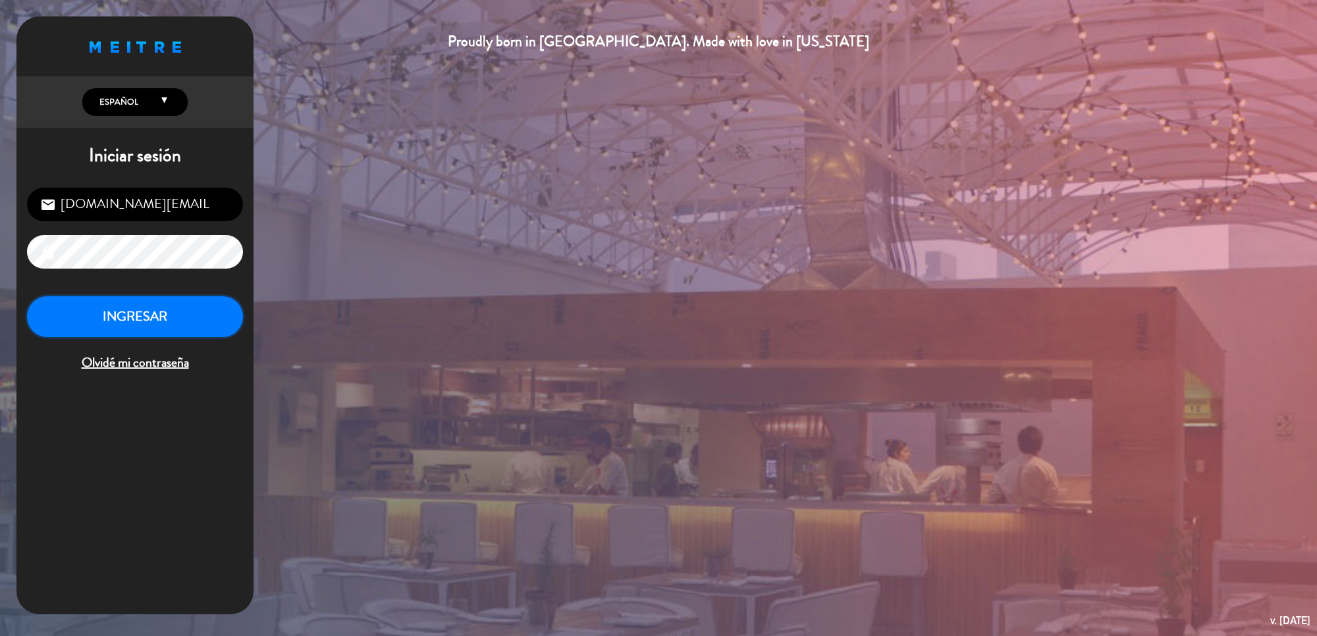
click at [215, 326] on button "INGRESAR" at bounding box center [135, 316] width 216 height 41
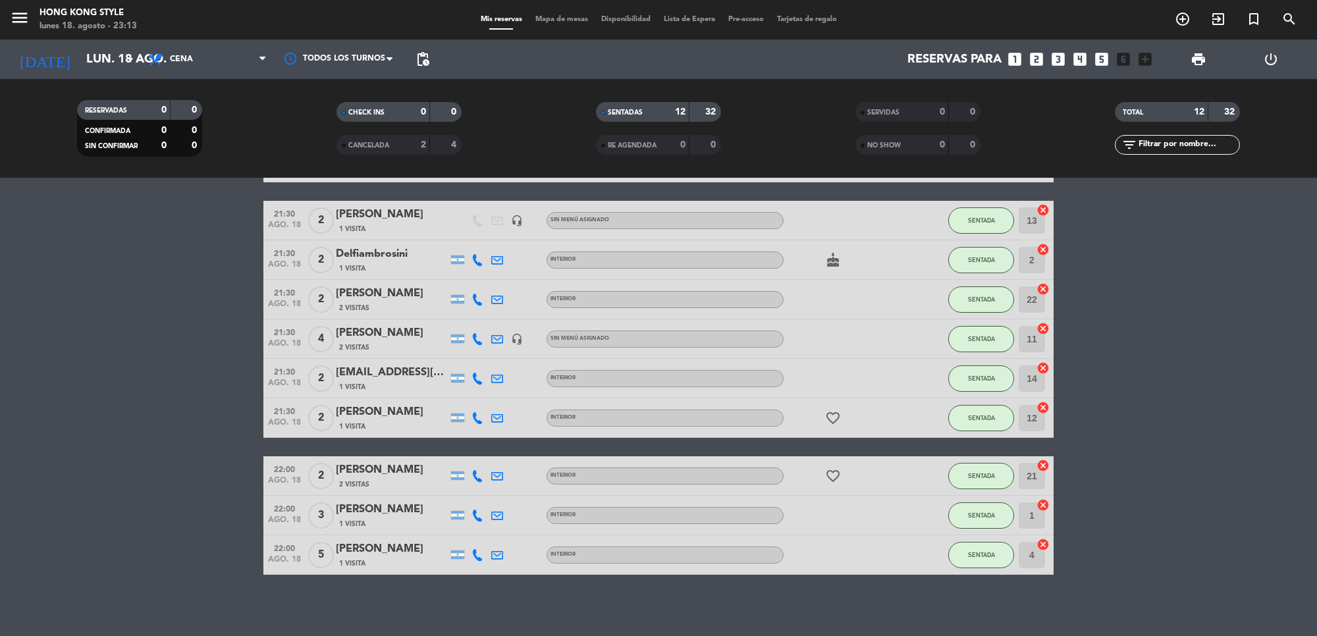
scroll to position [198, 0]
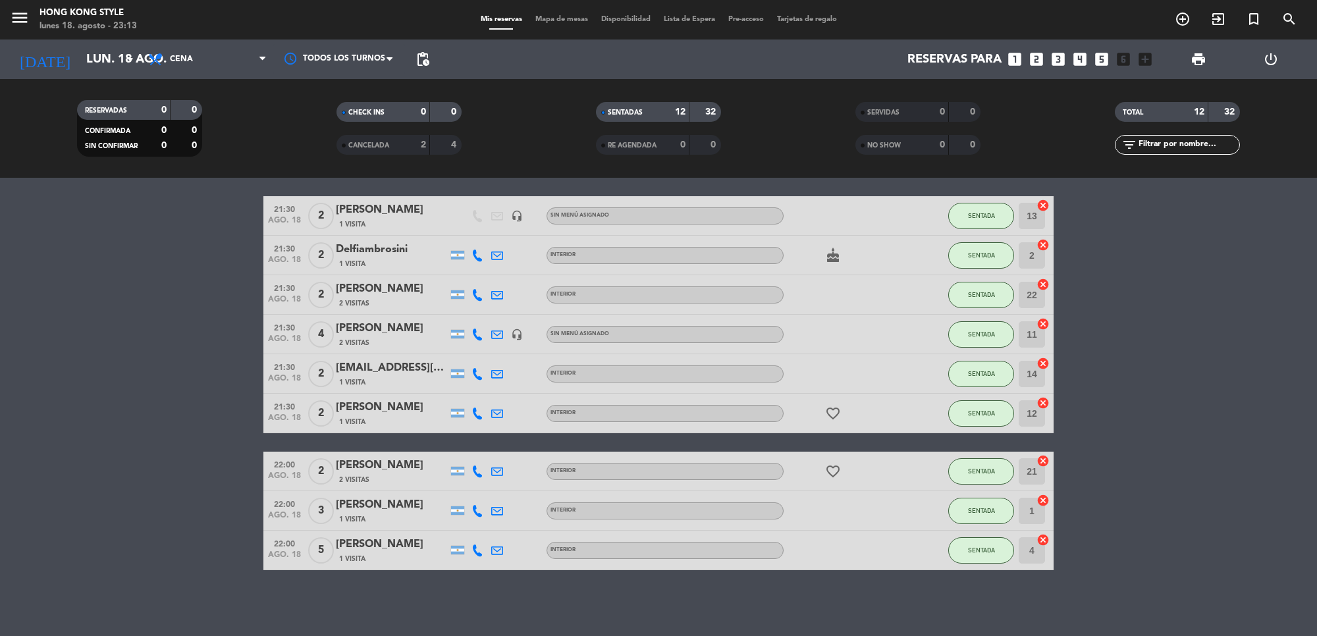
click at [107, 76] on div "[DATE] [DATE] arrow_drop_down" at bounding box center [76, 60] width 132 height 40
click at [107, 74] on div "[DATE] [DATE] arrow_drop_down" at bounding box center [76, 60] width 132 height 40
click at [126, 90] on div "RESERVADAS 0 0 CONFIRMADA 0 0 SIN CONFIRMAR 0 0 CHECK INS 0 0 CANCELADA 2 4 SEN…" at bounding box center [658, 128] width 1317 height 99
click at [112, 57] on input "lun. 18 ago." at bounding box center [157, 59] width 155 height 28
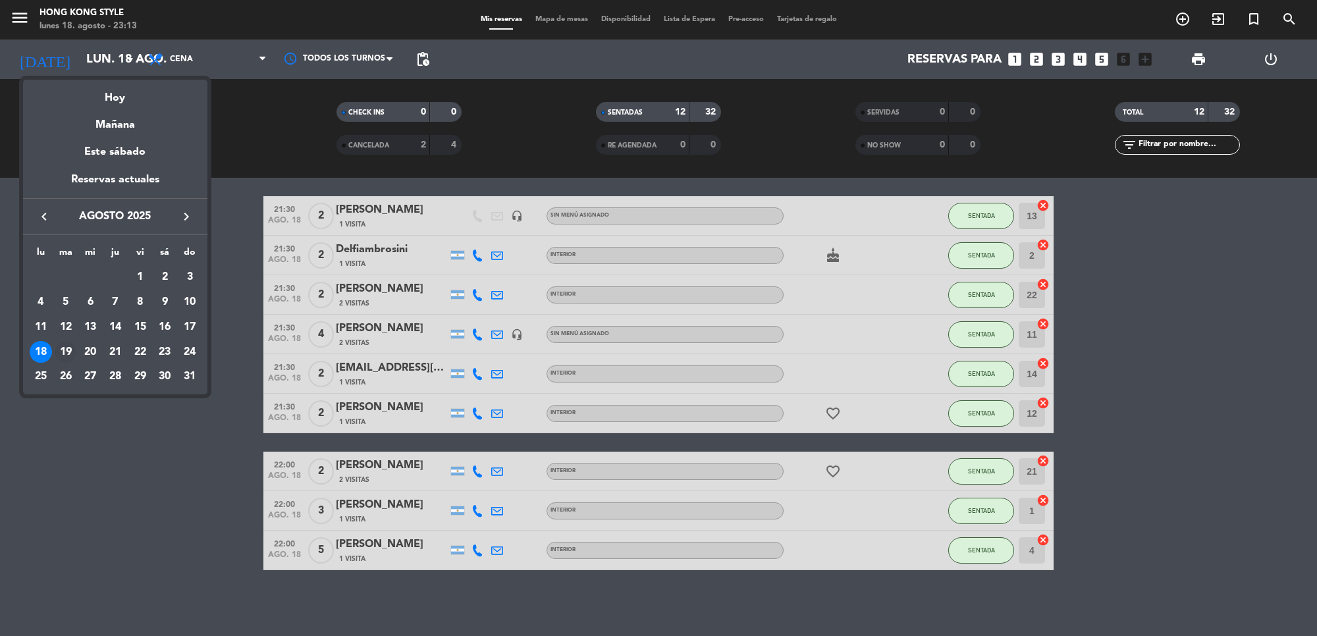
click at [68, 349] on div "19" at bounding box center [66, 352] width 22 height 22
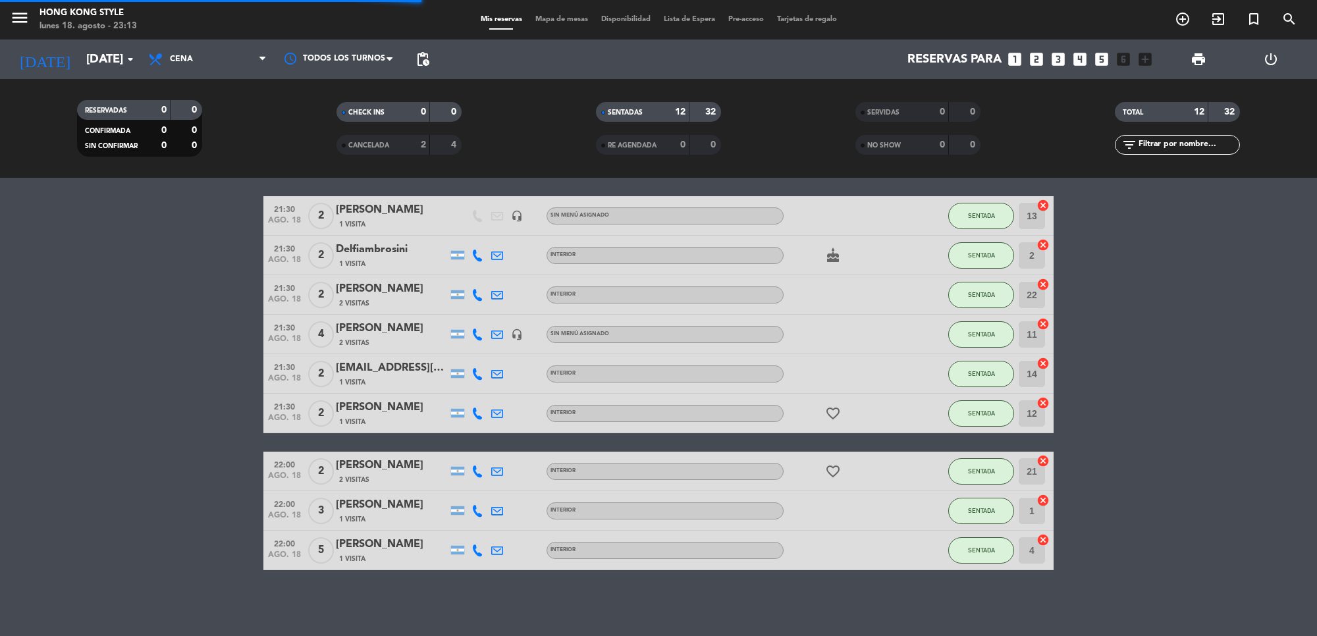
scroll to position [0, 0]
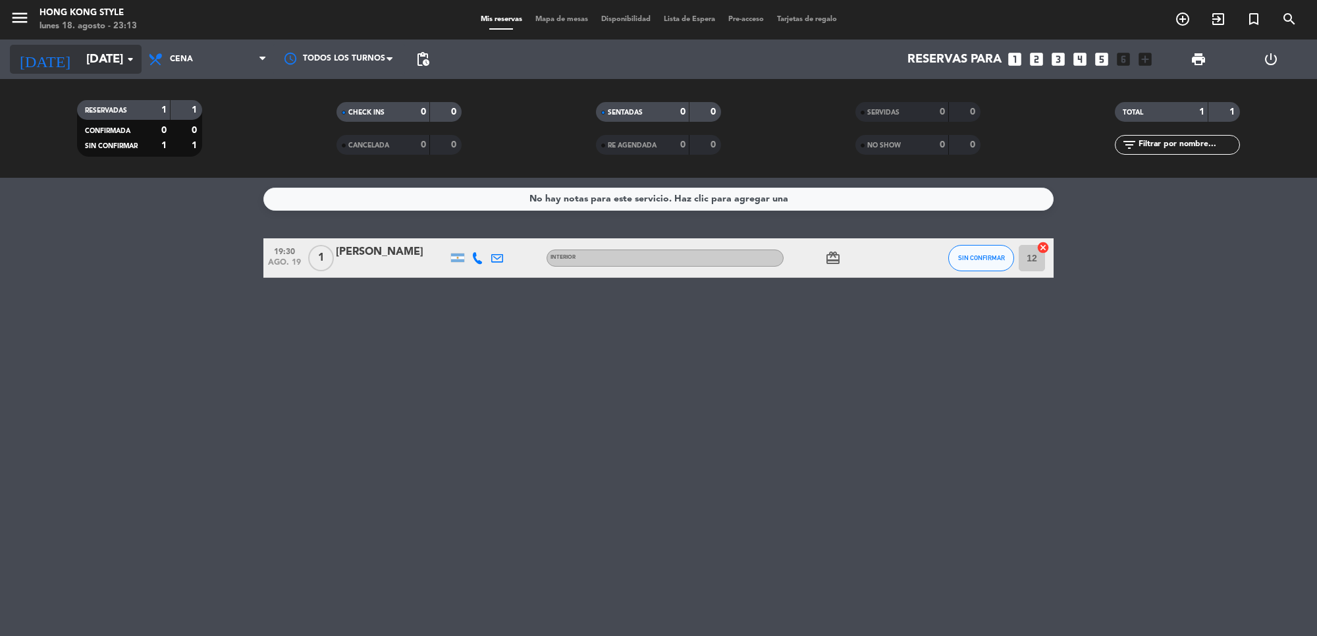
click at [80, 68] on input "[DATE]" at bounding box center [157, 59] width 155 height 28
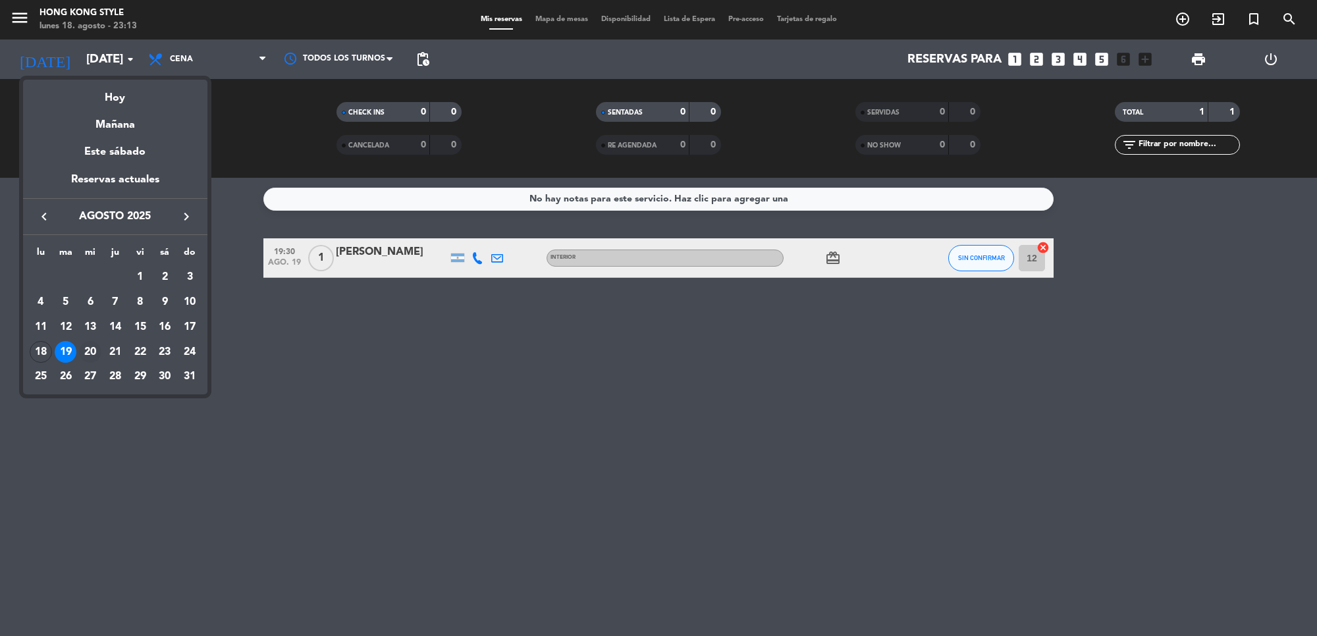
click at [90, 344] on div "20" at bounding box center [90, 352] width 22 height 22
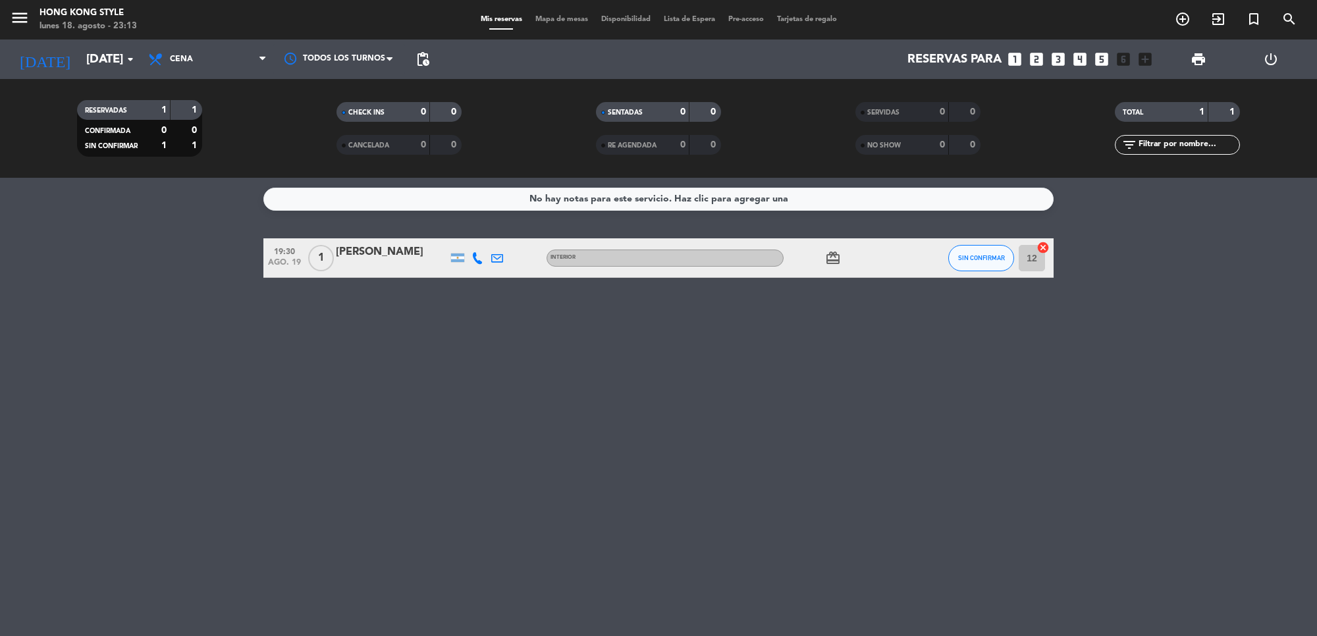
type input "mié. 20 ago."
